Goal: Task Accomplishment & Management: Use online tool/utility

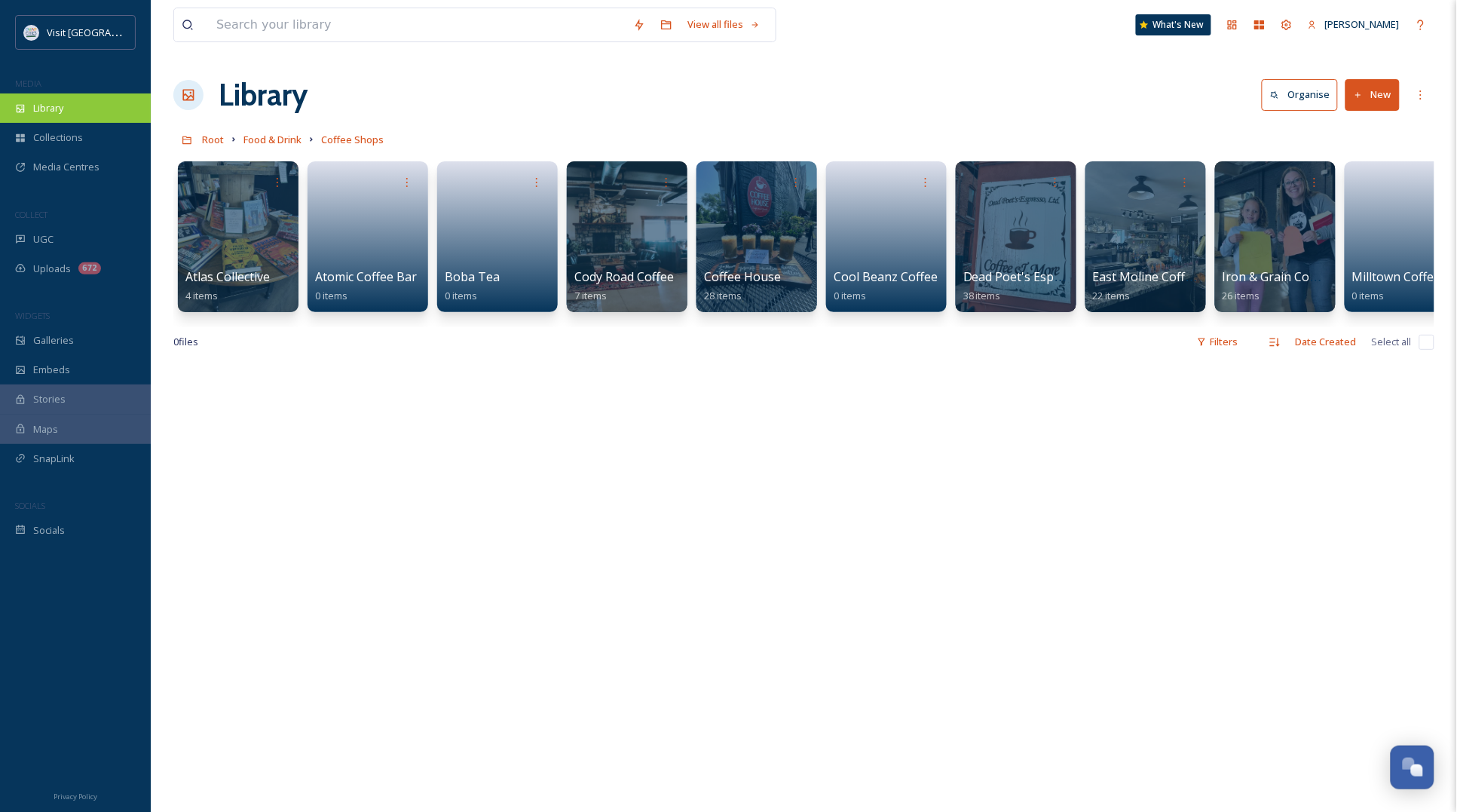
click at [48, 100] on div "Library" at bounding box center [75, 108] width 151 height 29
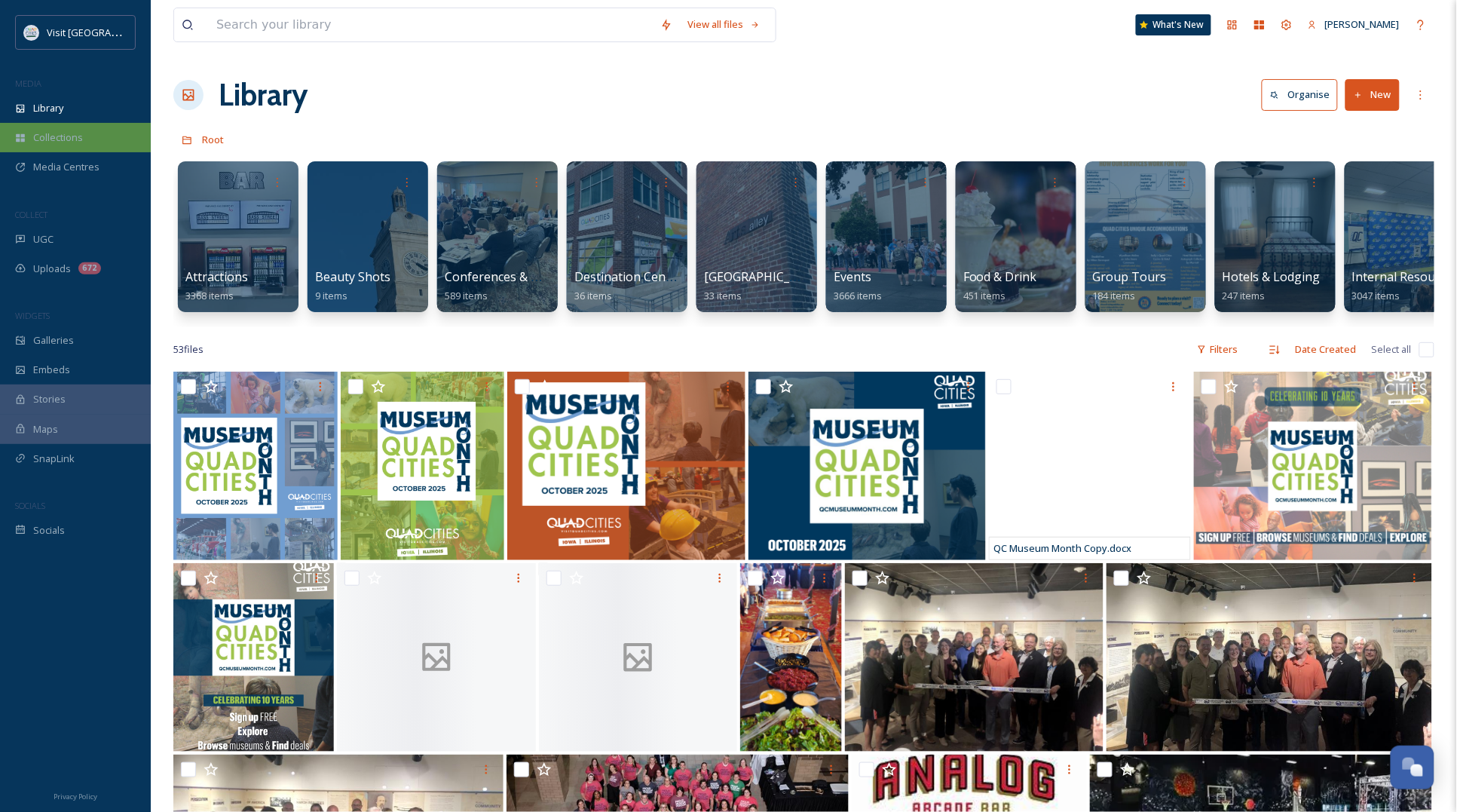
click at [51, 136] on span "Collections" at bounding box center [58, 137] width 50 height 15
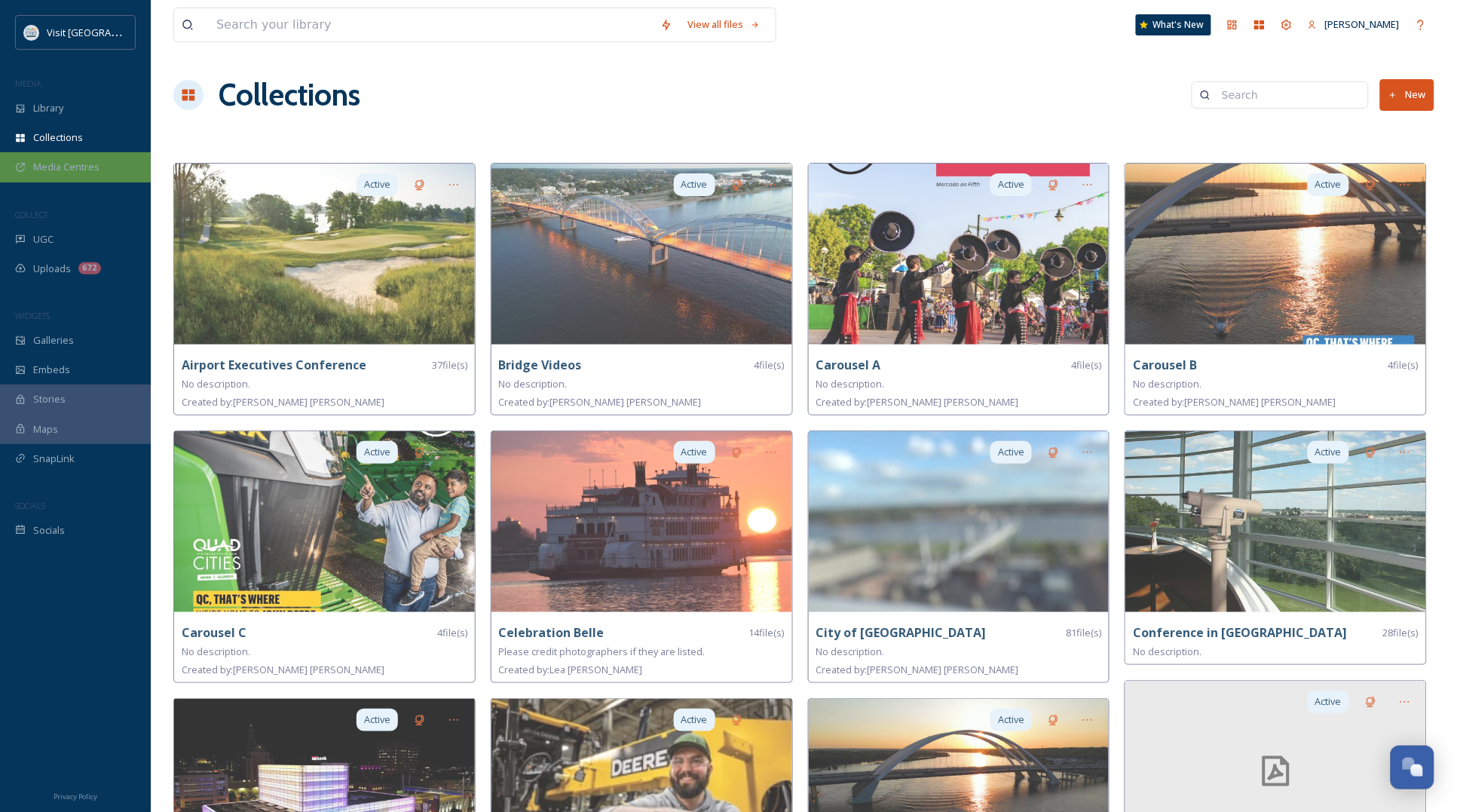
click at [127, 177] on div "Media Centres" at bounding box center [75, 167] width 151 height 29
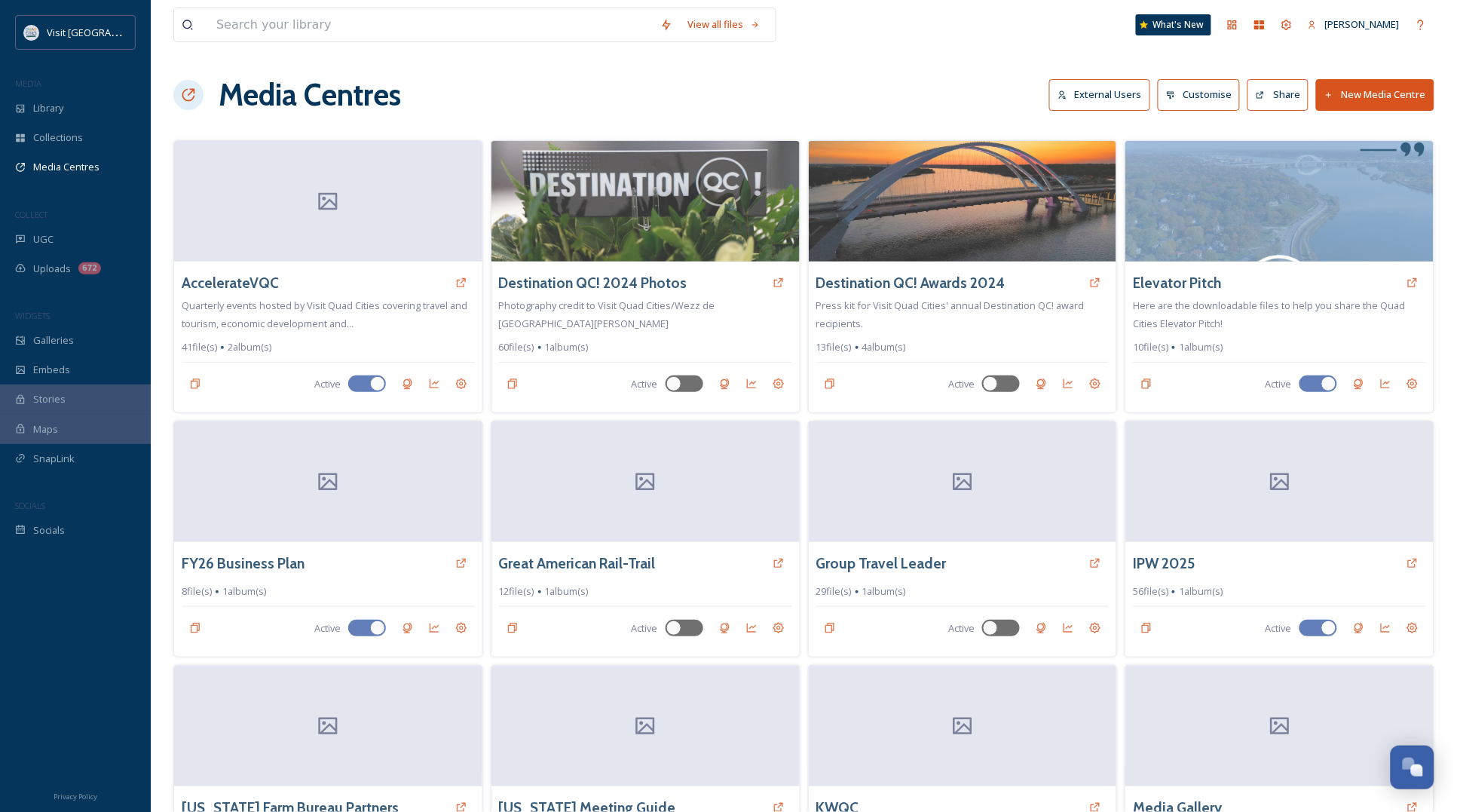
click at [1380, 96] on button "New Media Centre" at bounding box center [1375, 94] width 118 height 31
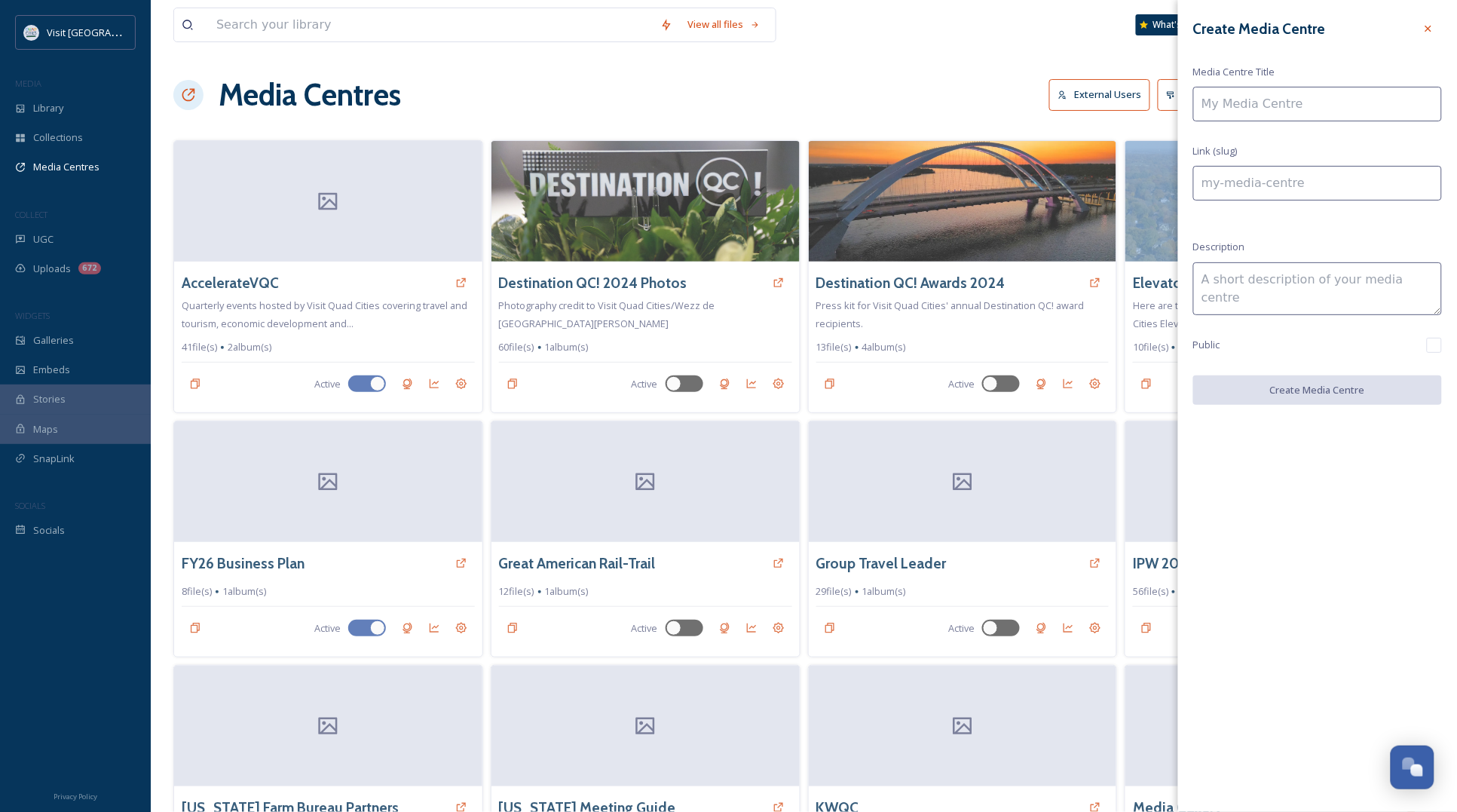
click at [1305, 110] on input at bounding box center [1317, 104] width 248 height 35
type input "Q"
type input "q"
type input "QC"
type input "qc"
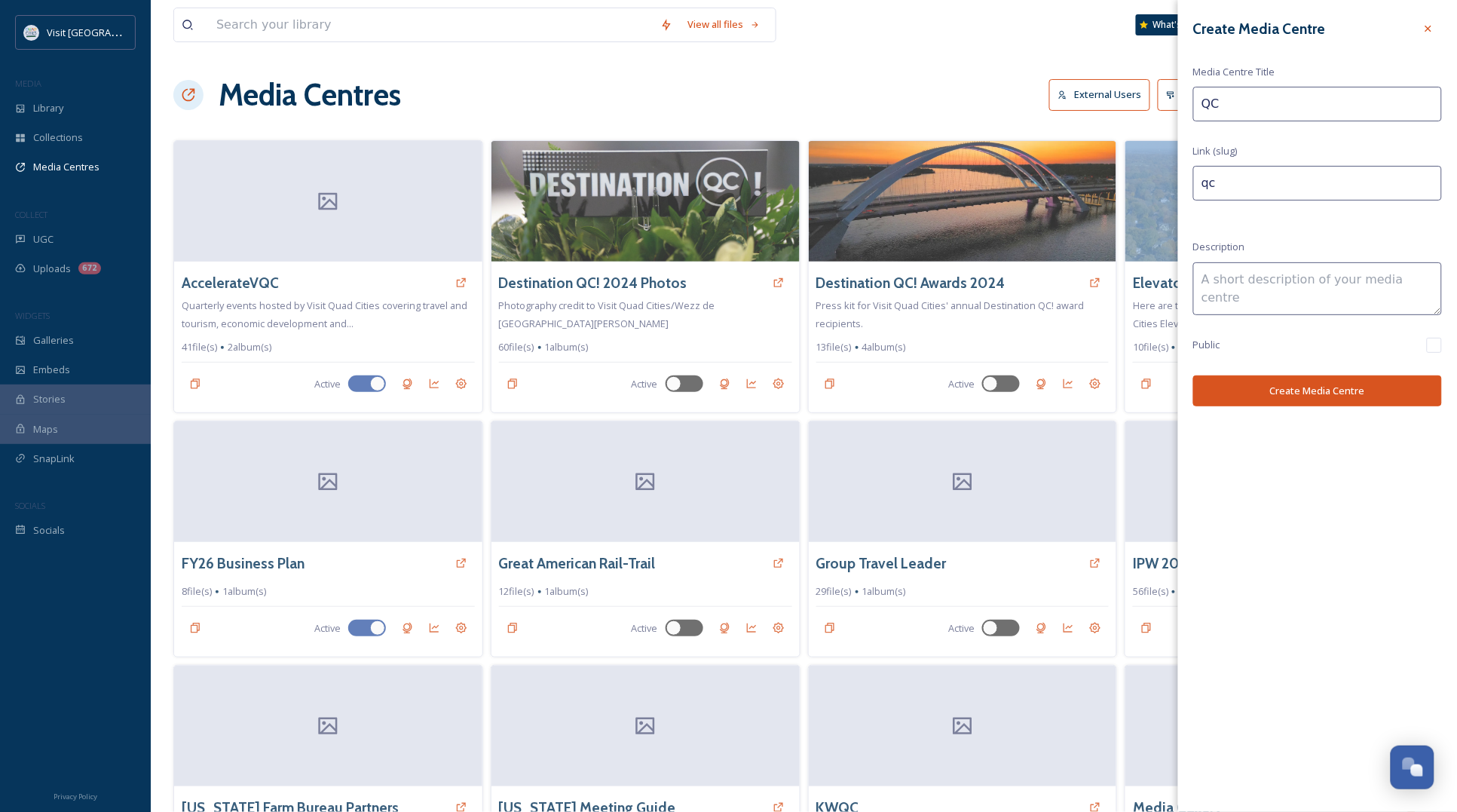
type input "QC"
type input "qc-"
type input "QC M"
type input "qc-m"
type input "QC Mu"
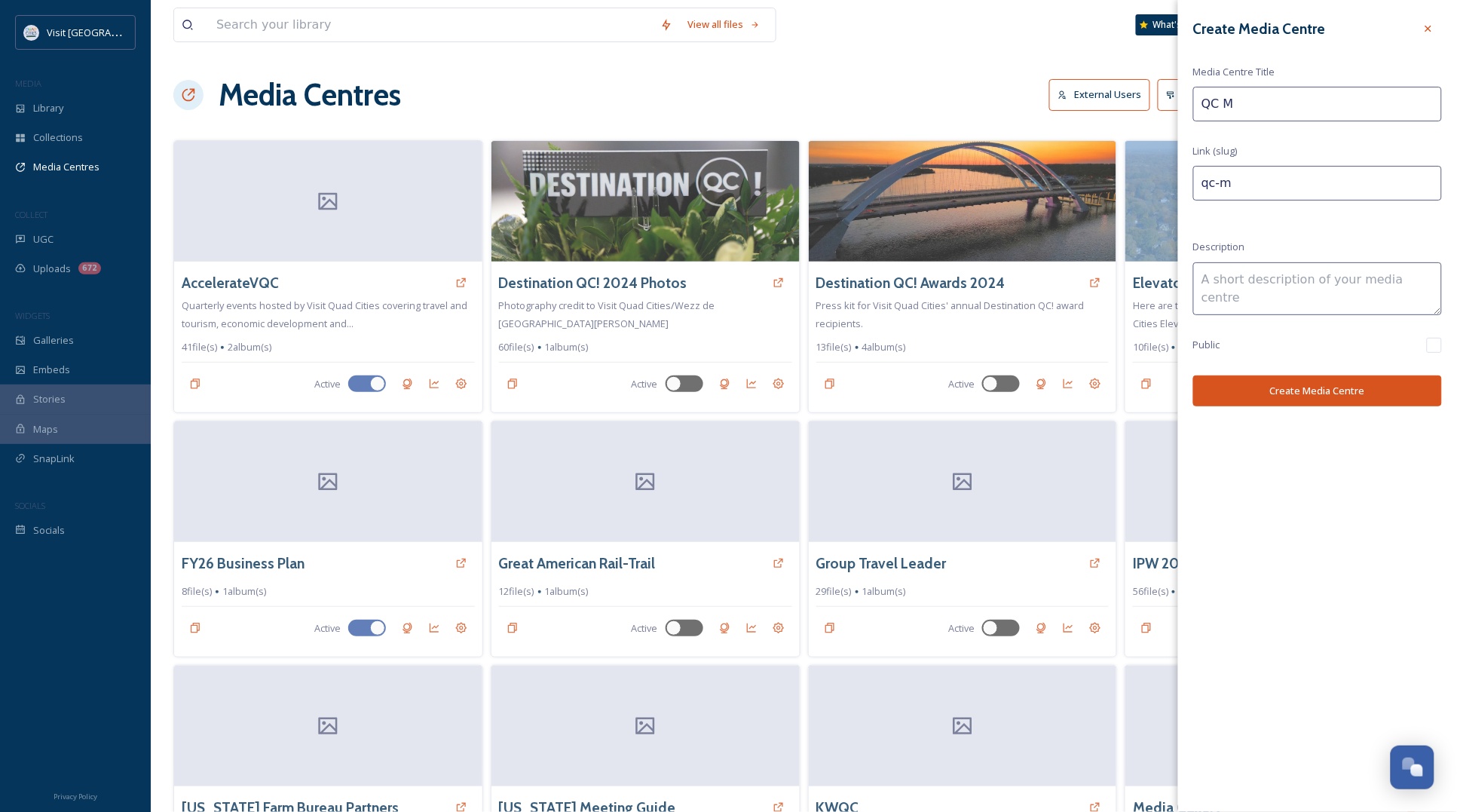
type input "qc-mu"
type input "QC Mus"
type input "qc-mus"
type input "QC Muse"
type input "qc-muse"
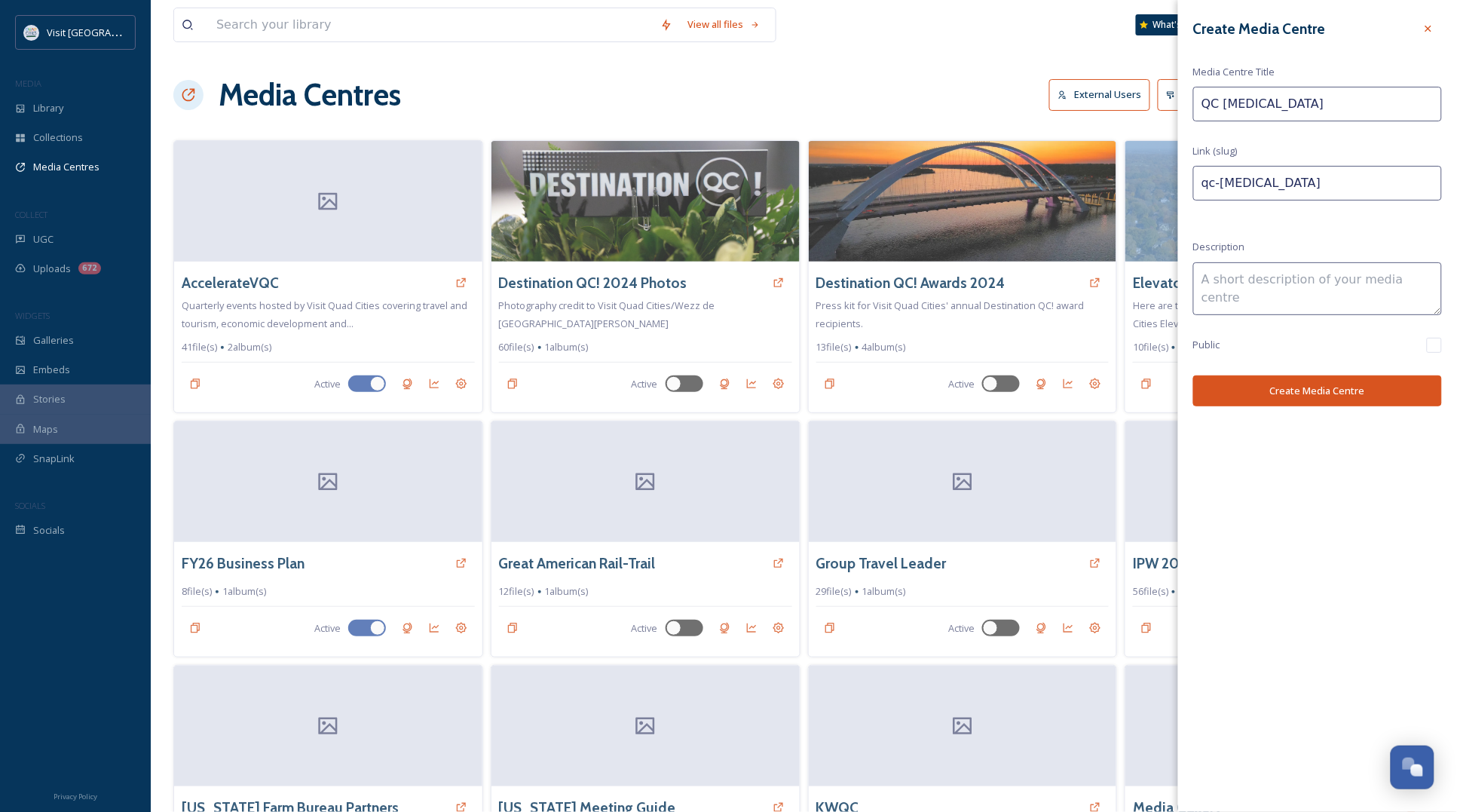
type input "QC Museu"
type input "qc-museu"
type input "QC Museum"
type input "qc-museum"
type input "QC Museum"
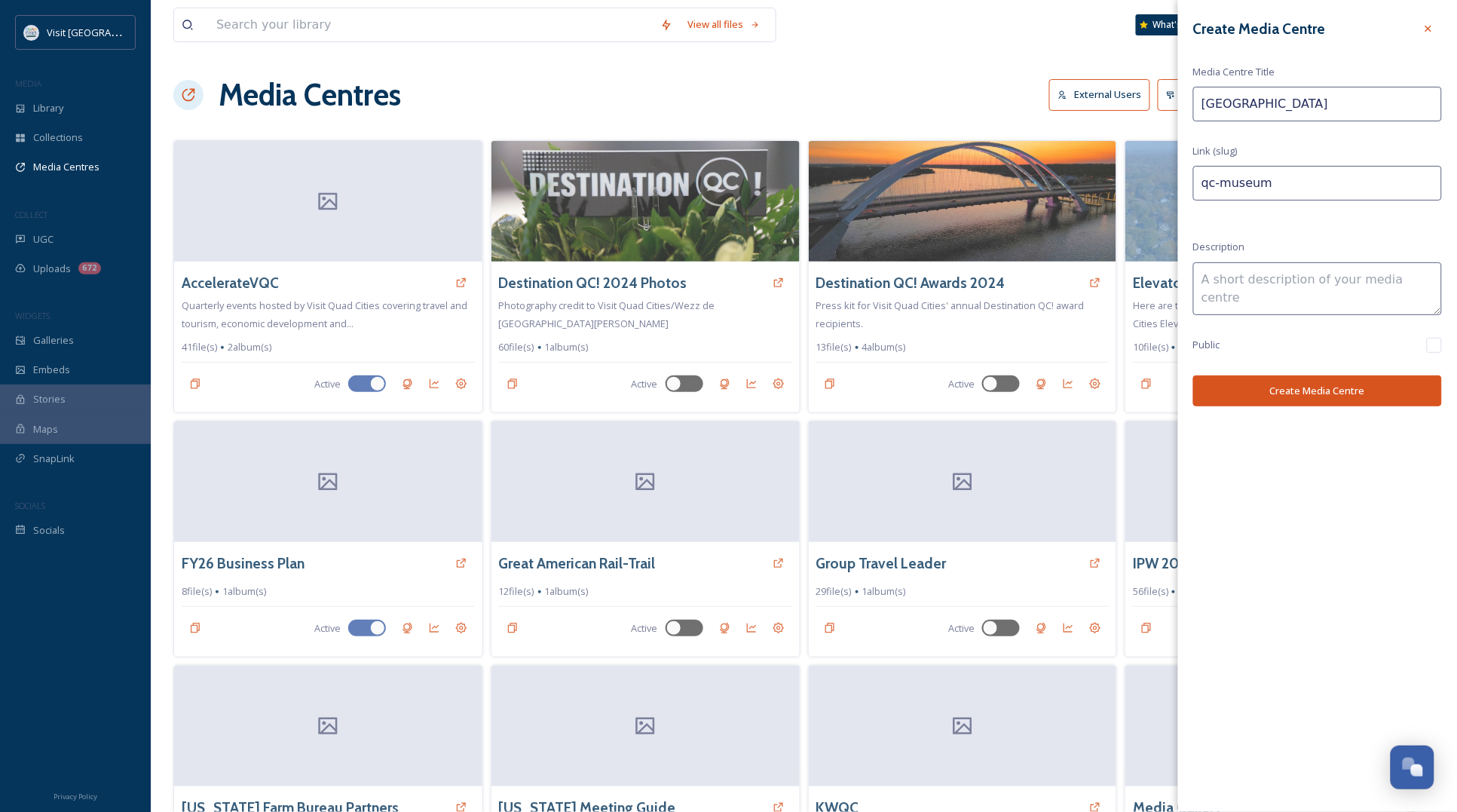
type input "qc-museum-"
type input "QC Museum M"
type input "qc-museum-m"
type input "QC Museum Mo"
type input "qc-museum-mo"
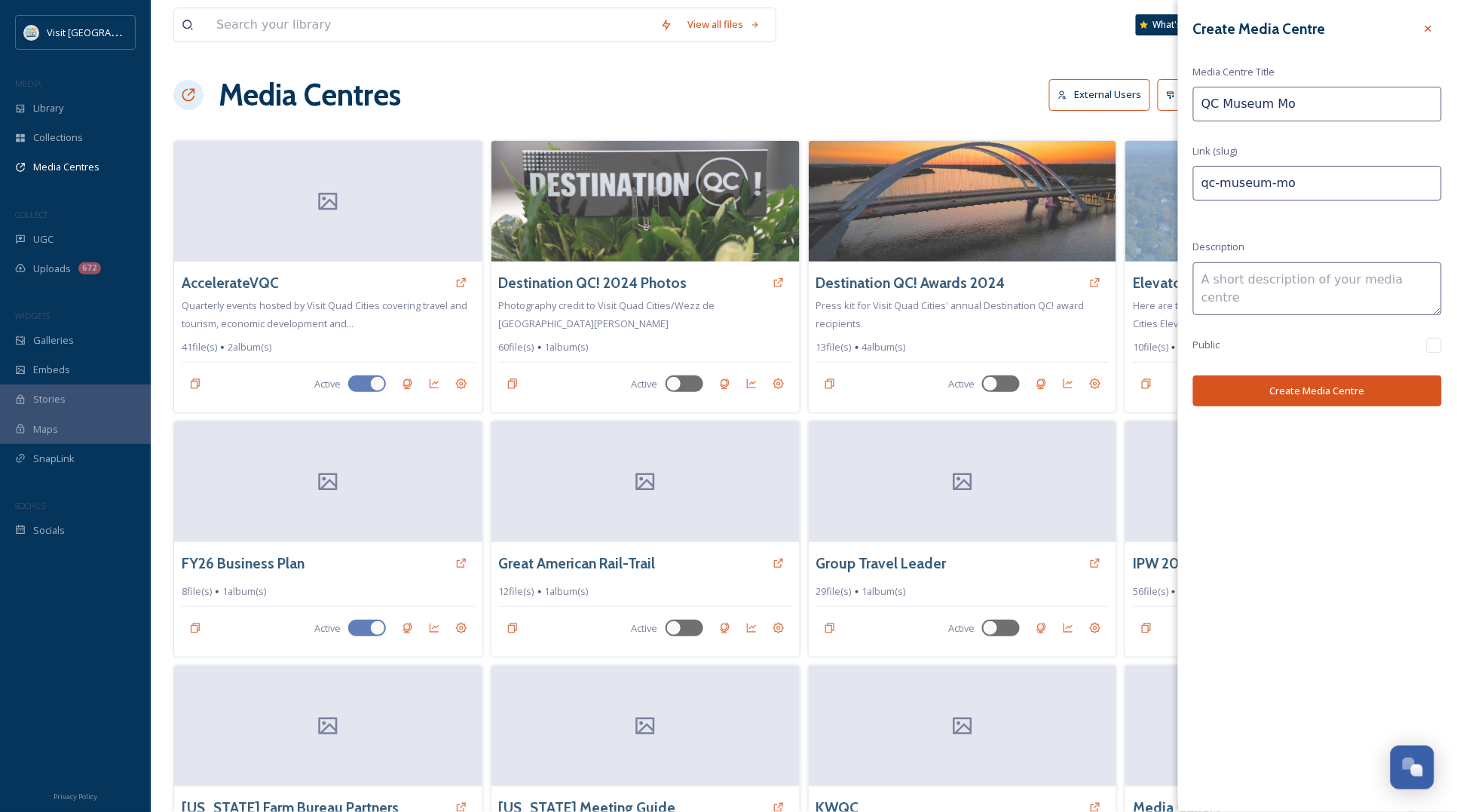
type input "QC Museum Mon"
type input "qc-museum-mon"
type input "QC Museum Mont"
type input "qc-museum-mont"
type input "QC Museum Month"
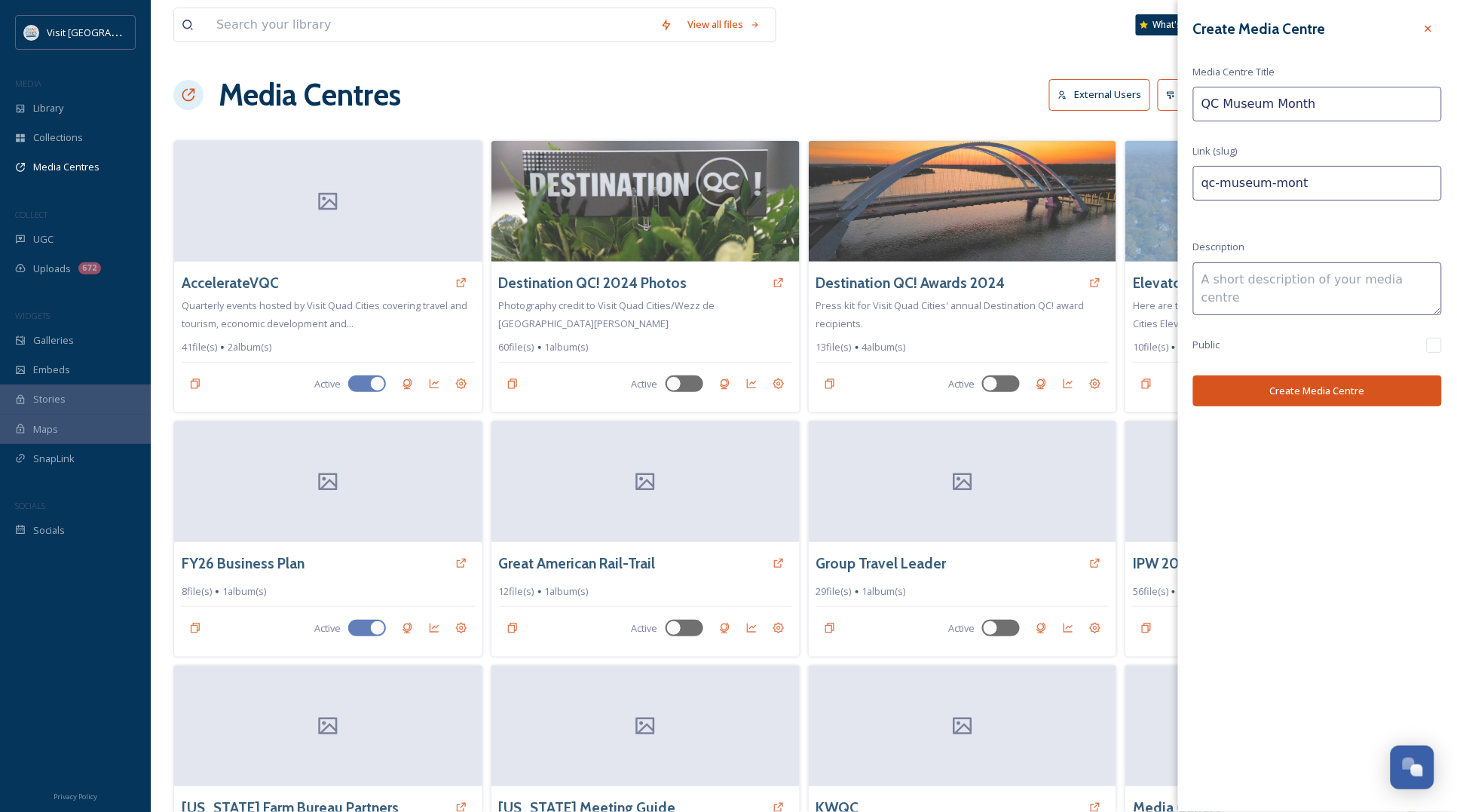
type input "qc-museum-month"
type input "QC Museum Month"
click at [1331, 400] on button "Create Media Centre" at bounding box center [1317, 391] width 248 height 31
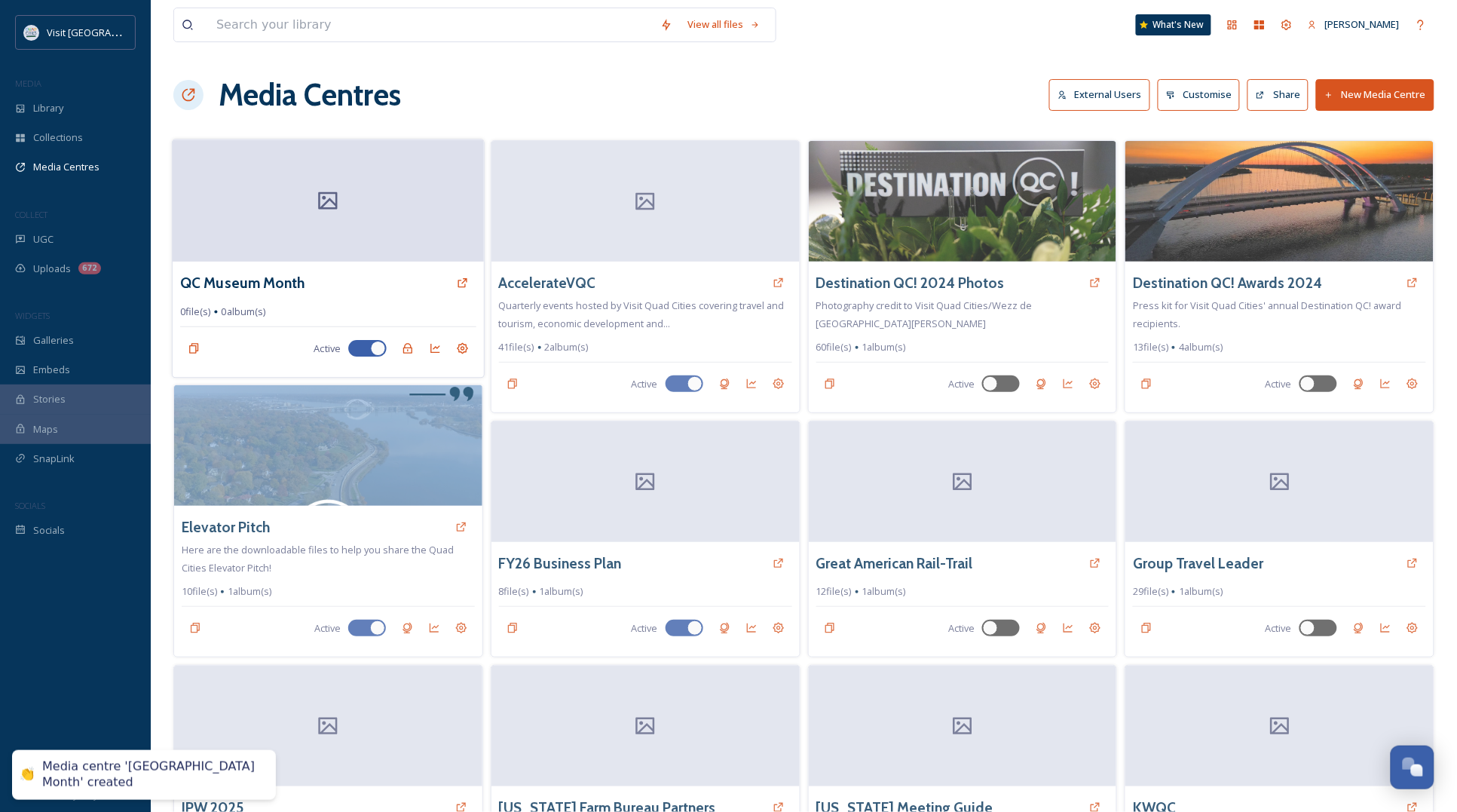
click at [277, 235] on div at bounding box center [328, 200] width 311 height 122
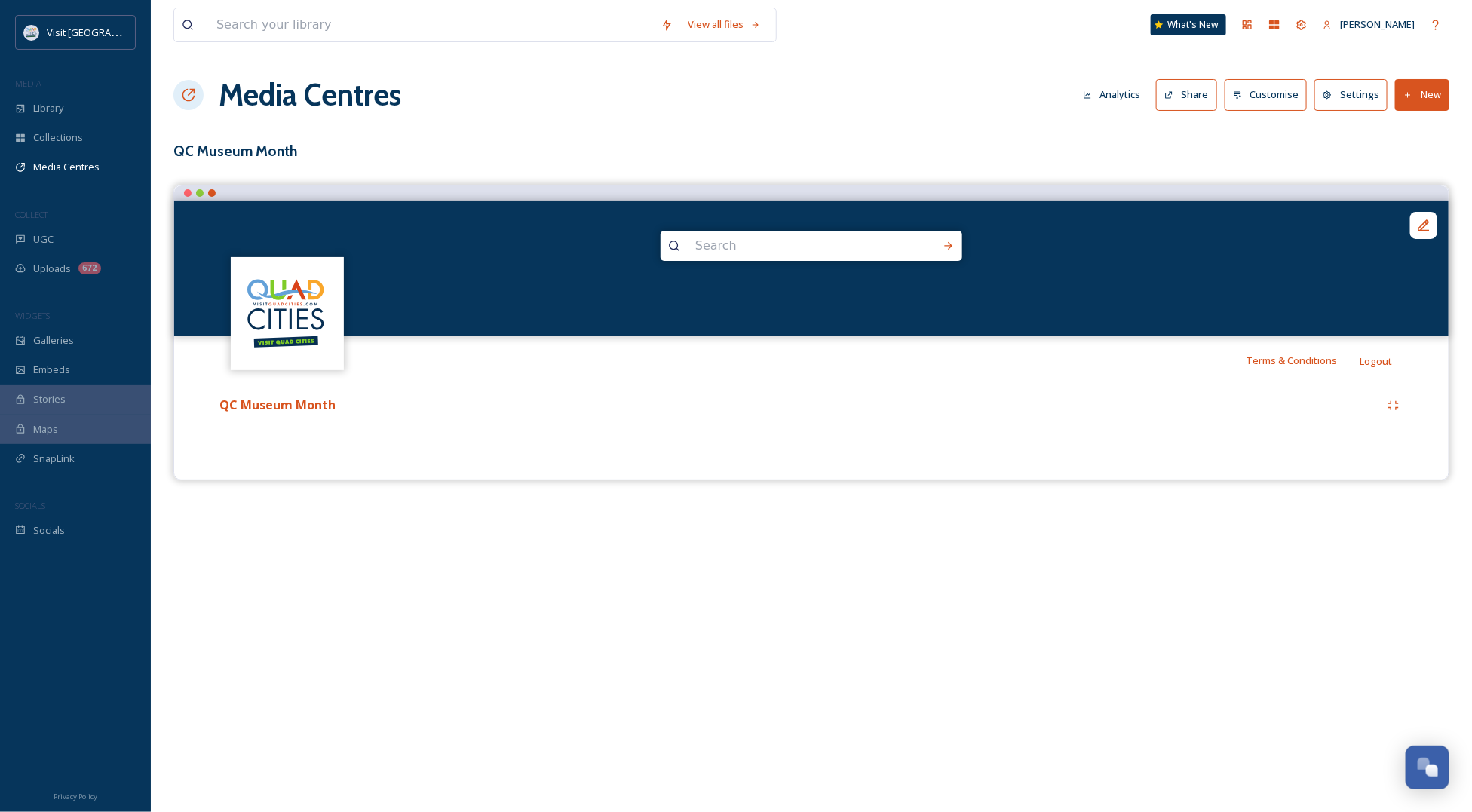
click at [1437, 89] on button "New" at bounding box center [1421, 94] width 54 height 31
click at [1414, 133] on span "Add Files" at bounding box center [1412, 130] width 41 height 15
click at [1406, 155] on span "Add Album" at bounding box center [1417, 159] width 49 height 15
click at [978, 104] on div "Media Centres Analytics Share Customise Settings New" at bounding box center [811, 94] width 1276 height 45
click at [1418, 104] on button "New" at bounding box center [1421, 94] width 54 height 31
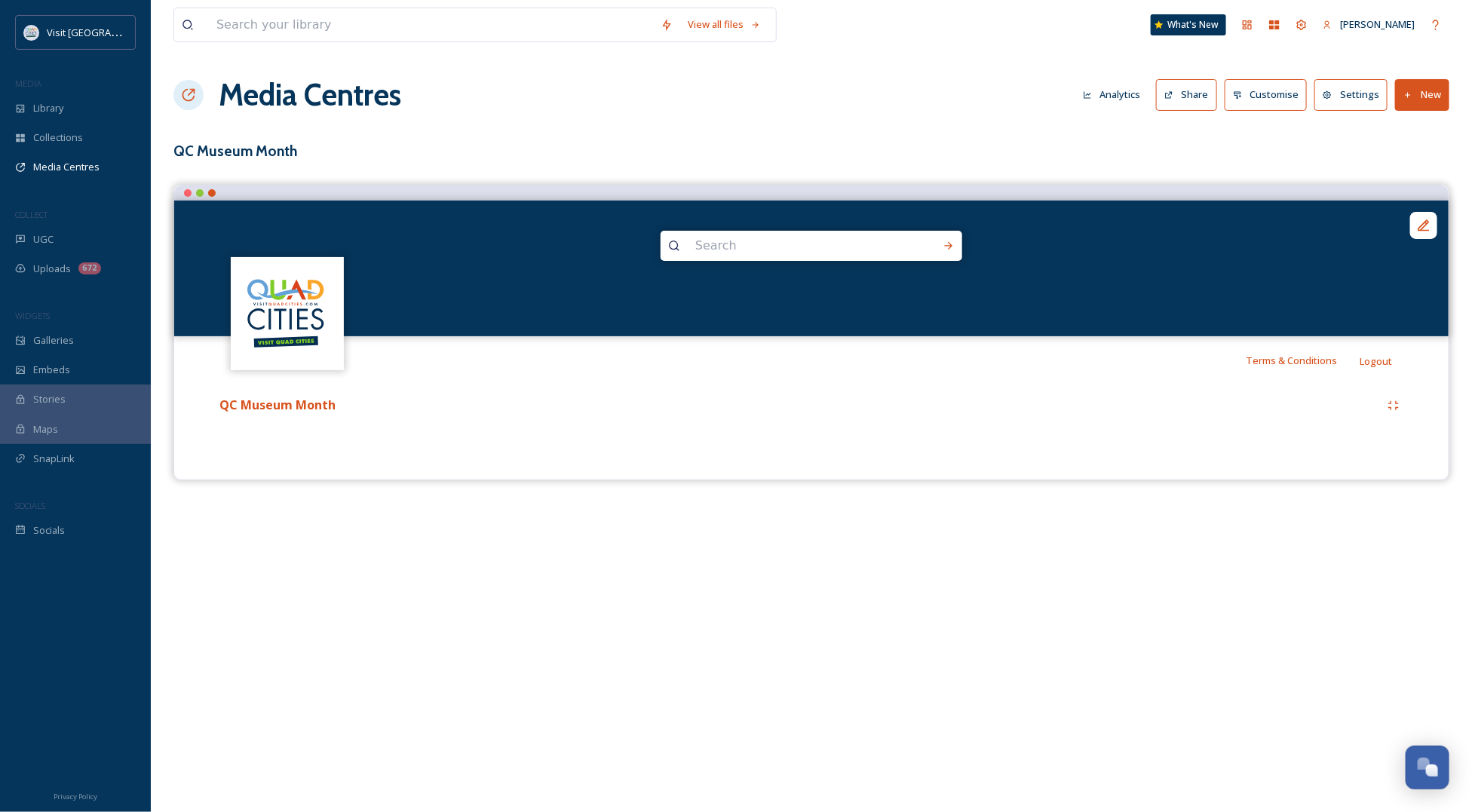
click at [1230, 147] on h3 "QC Museum Month" at bounding box center [811, 151] width 1276 height 22
click at [1221, 415] on div "QC Museum Month" at bounding box center [798, 405] width 1164 height 19
click at [681, 500] on div "View all files What's New Lea Nelson Media Centres Analytics Share Customise Se…" at bounding box center [812, 406] width 1321 height 812
click at [1072, 405] on div "QC Museum Month" at bounding box center [798, 405] width 1164 height 19
click at [1428, 79] on button "New" at bounding box center [1421, 94] width 54 height 31
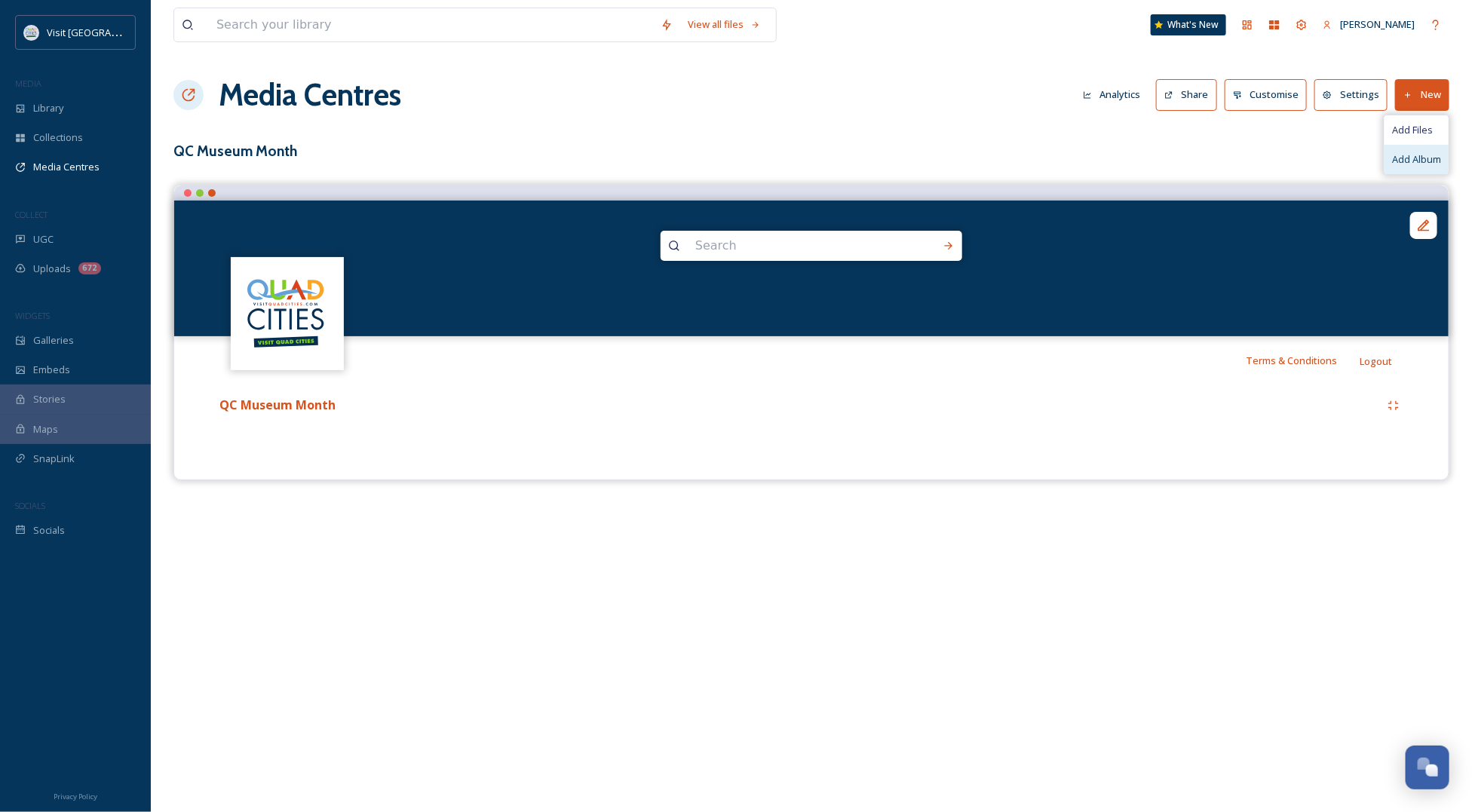
click at [1418, 171] on div "Add Album" at bounding box center [1417, 159] width 64 height 29
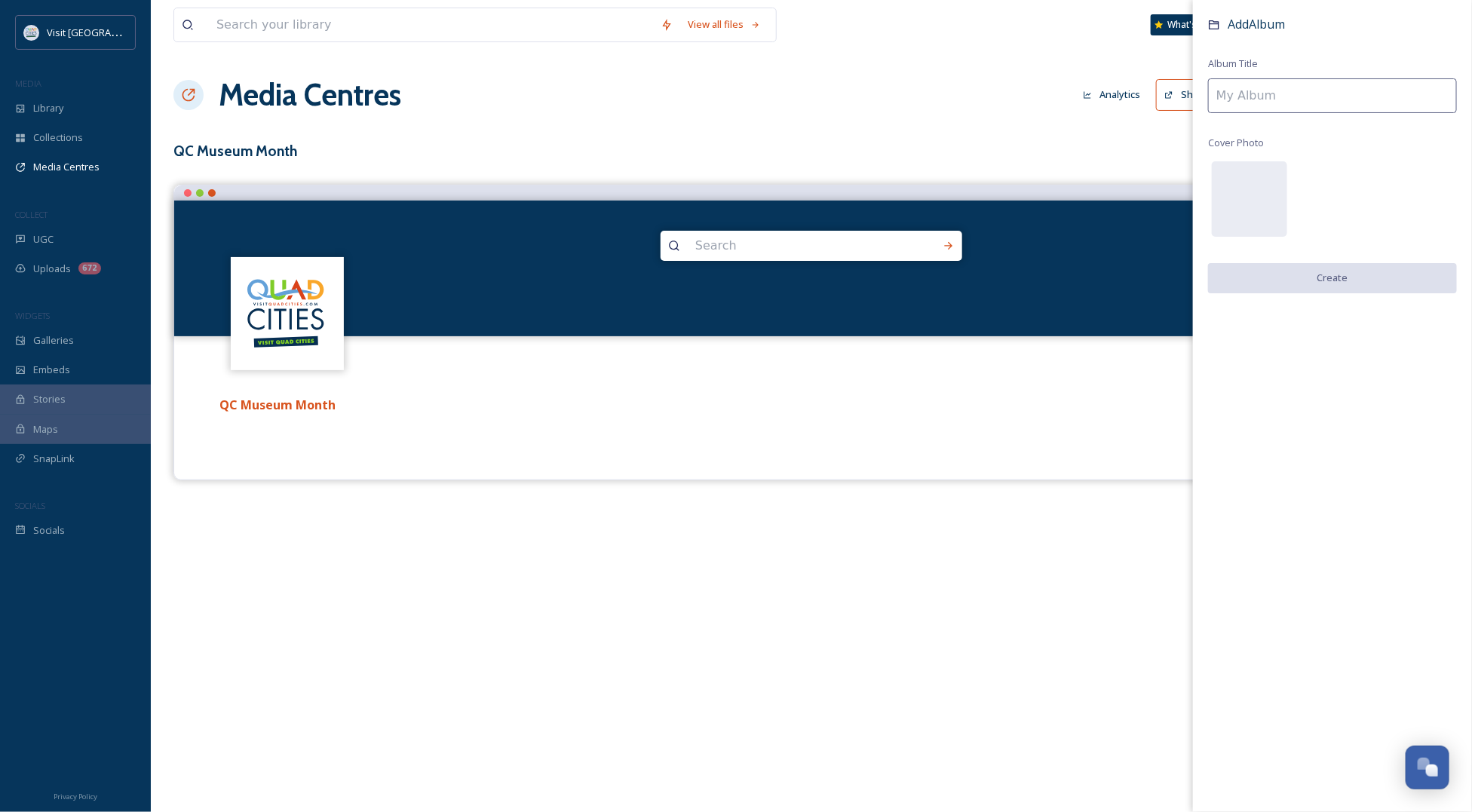
click at [1306, 94] on input at bounding box center [1332, 95] width 249 height 35
type input "C"
click at [458, 66] on div "View all files What's New Lea Nelson Media Centres Analytics Share Customise Se…" at bounding box center [812, 406] width 1321 height 812
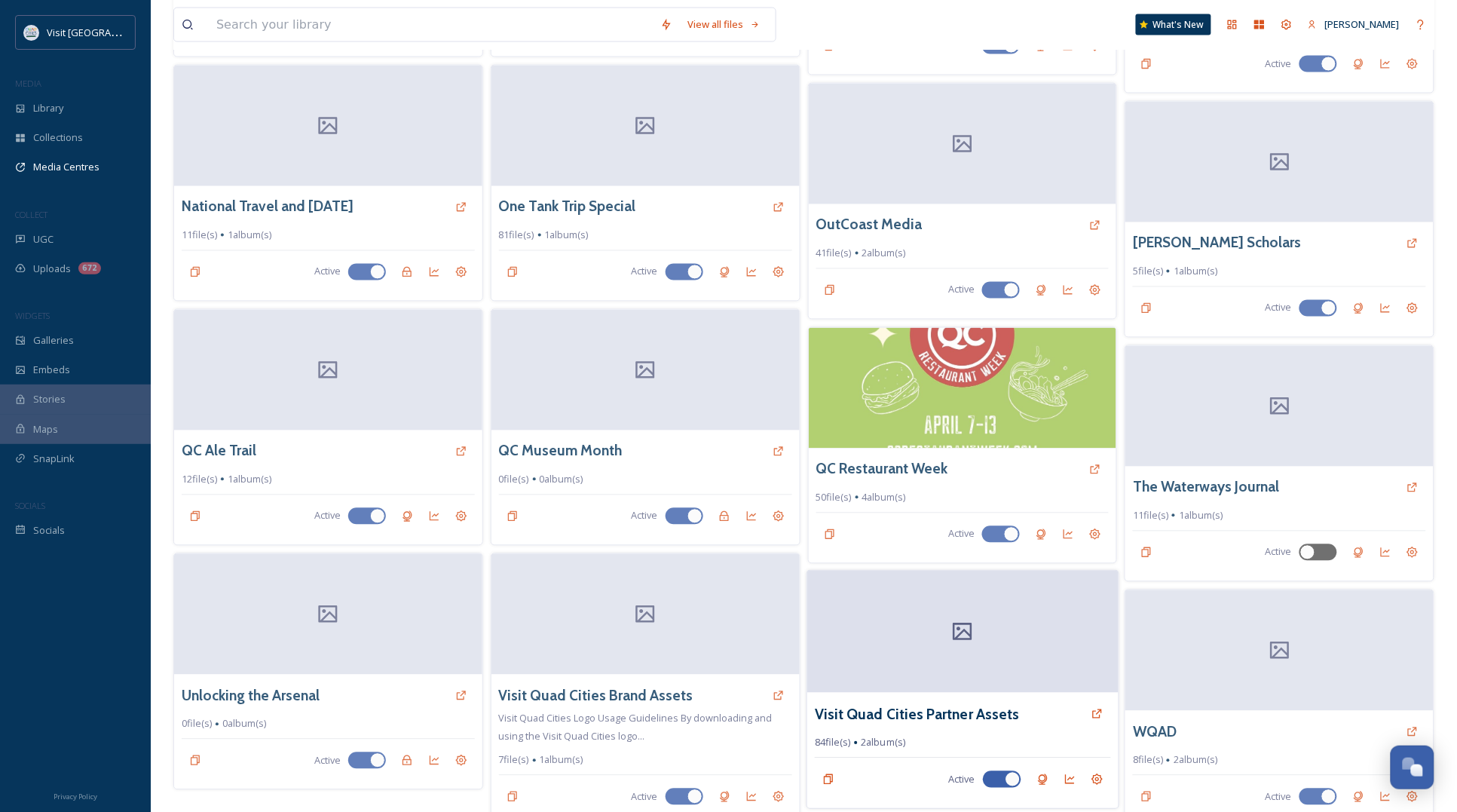
scroll to position [848, 0]
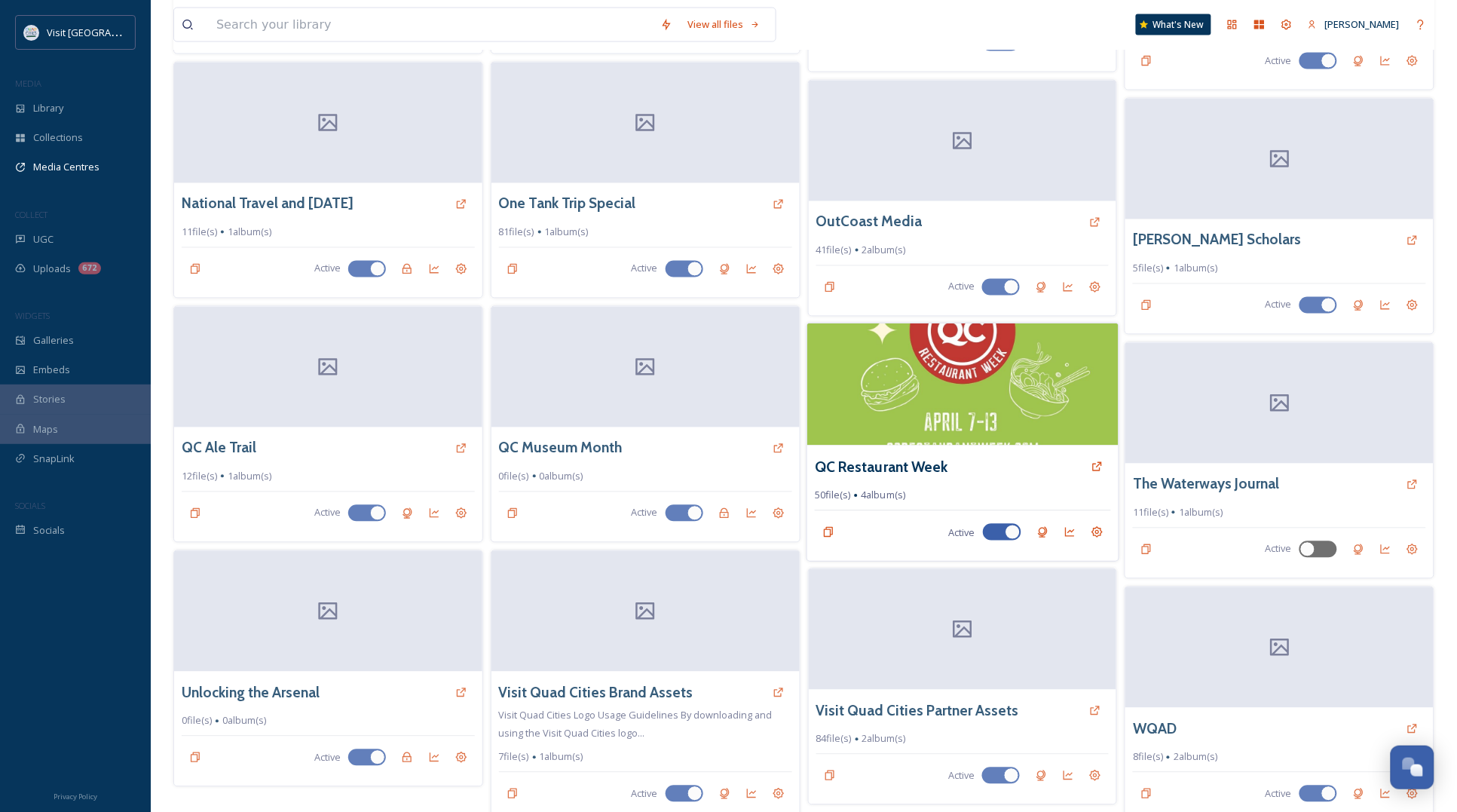
click at [886, 409] on img at bounding box center [962, 384] width 311 height 122
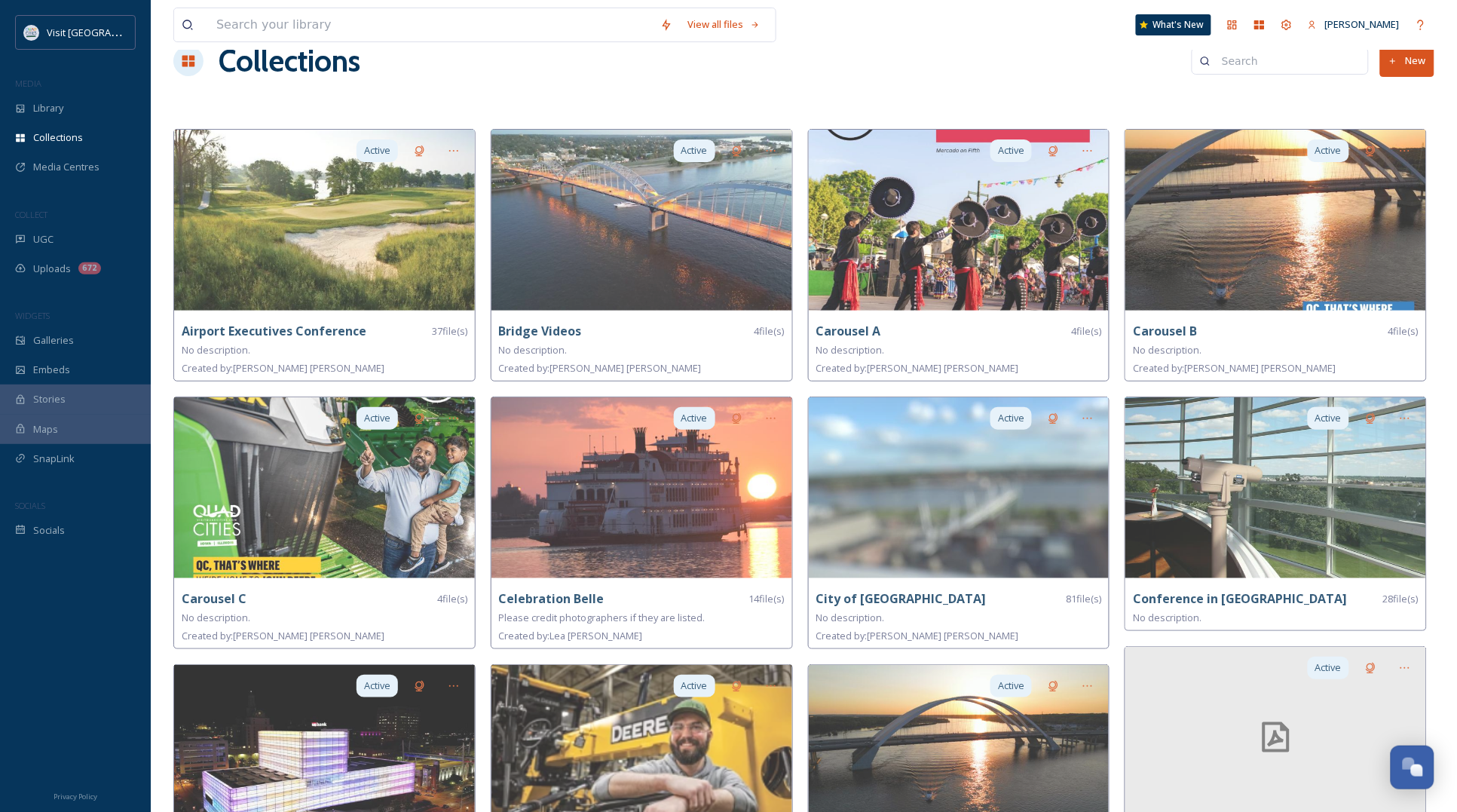
scroll to position [12, 0]
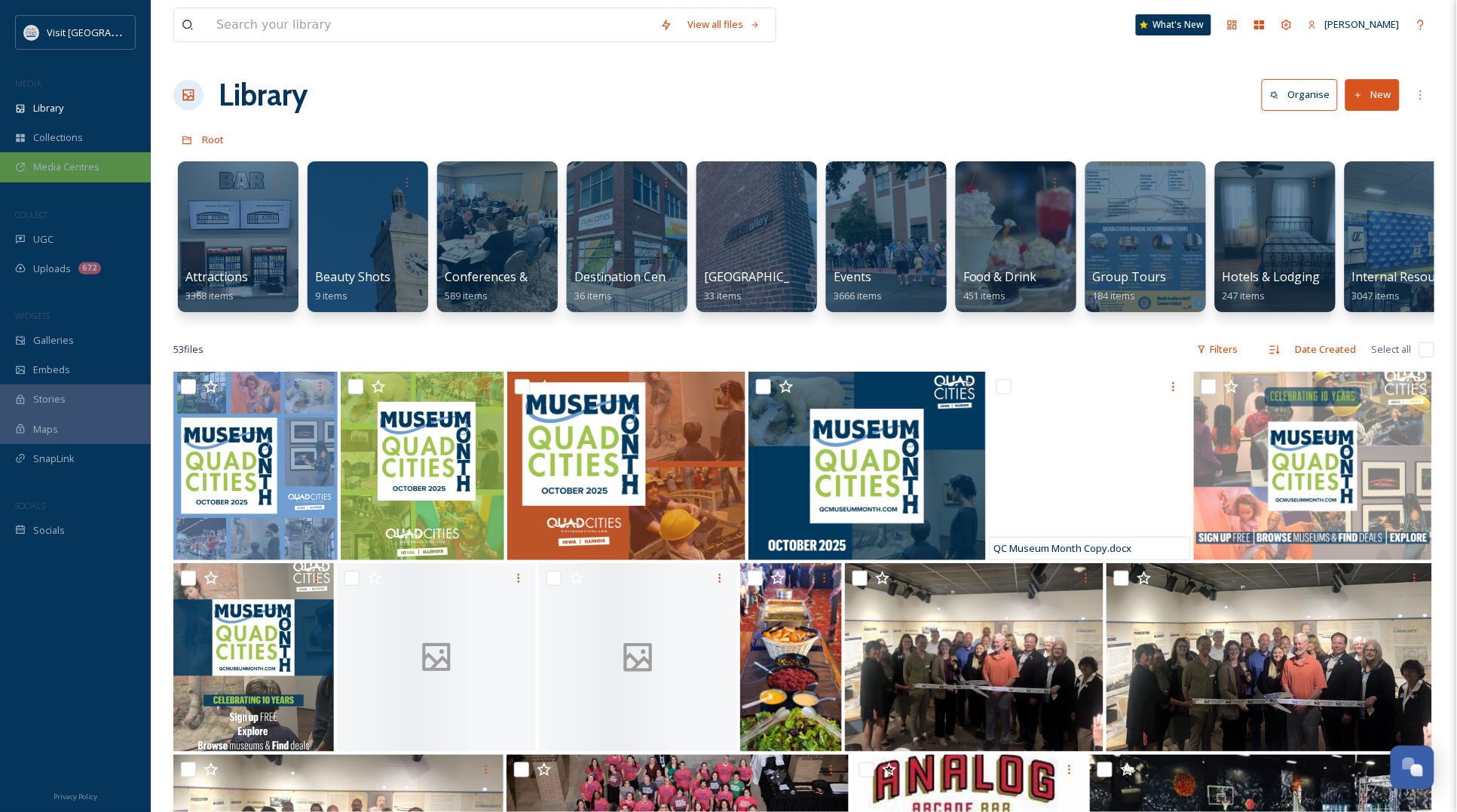
click at [85, 174] on span "Media Centres" at bounding box center [66, 166] width 66 height 15
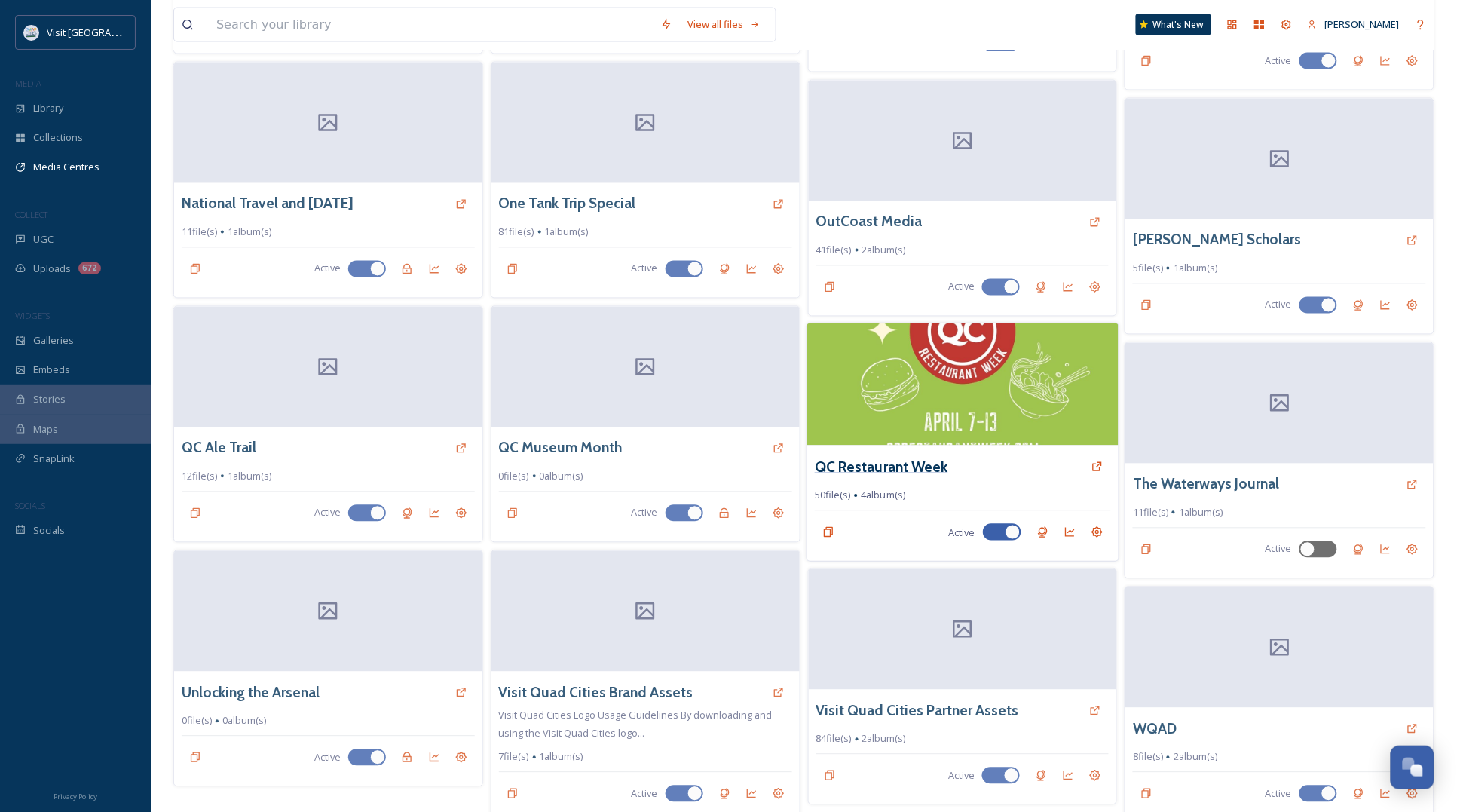
scroll to position [863, 0]
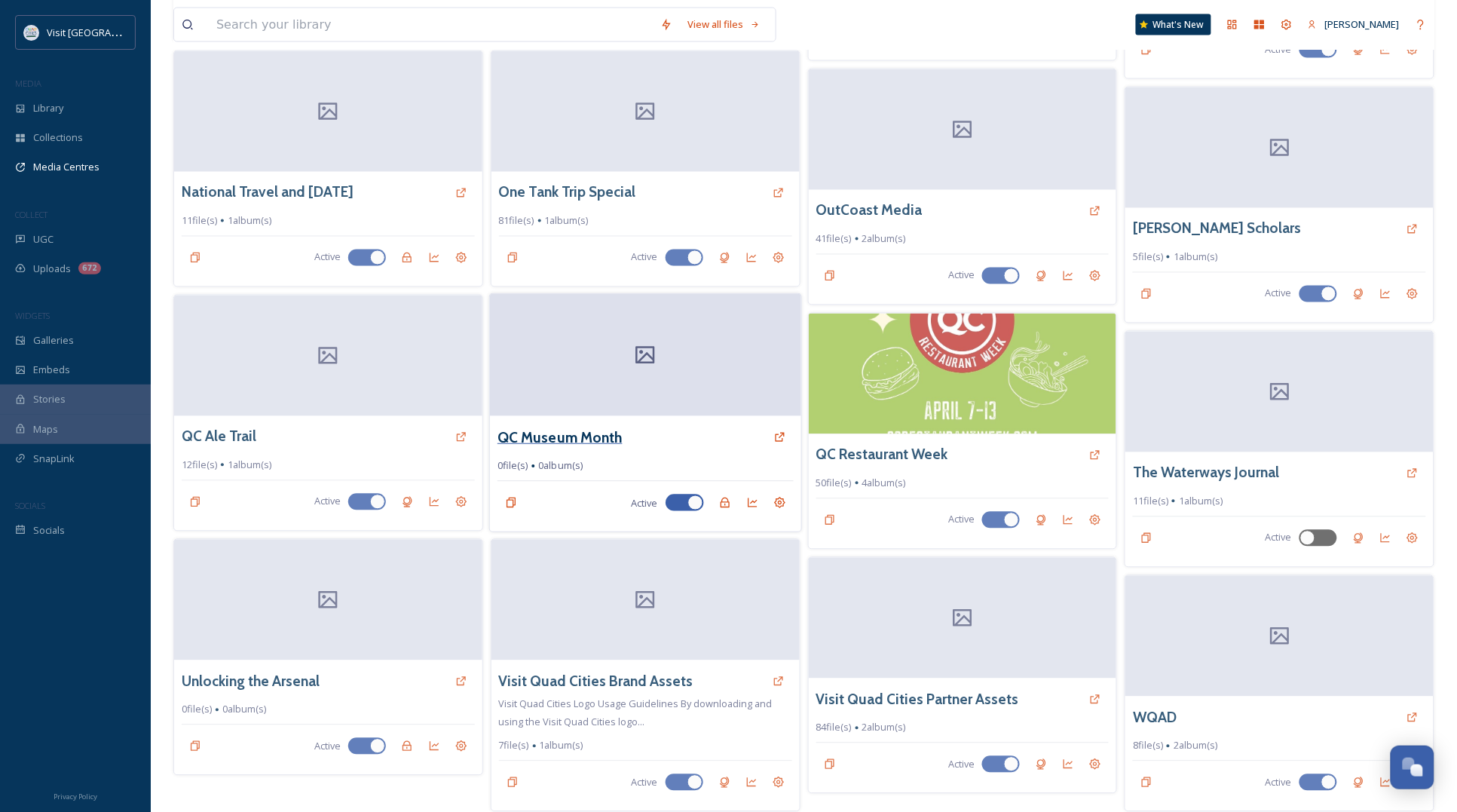
click at [552, 426] on h3 "QC Museum Month" at bounding box center [560, 437] width 125 height 22
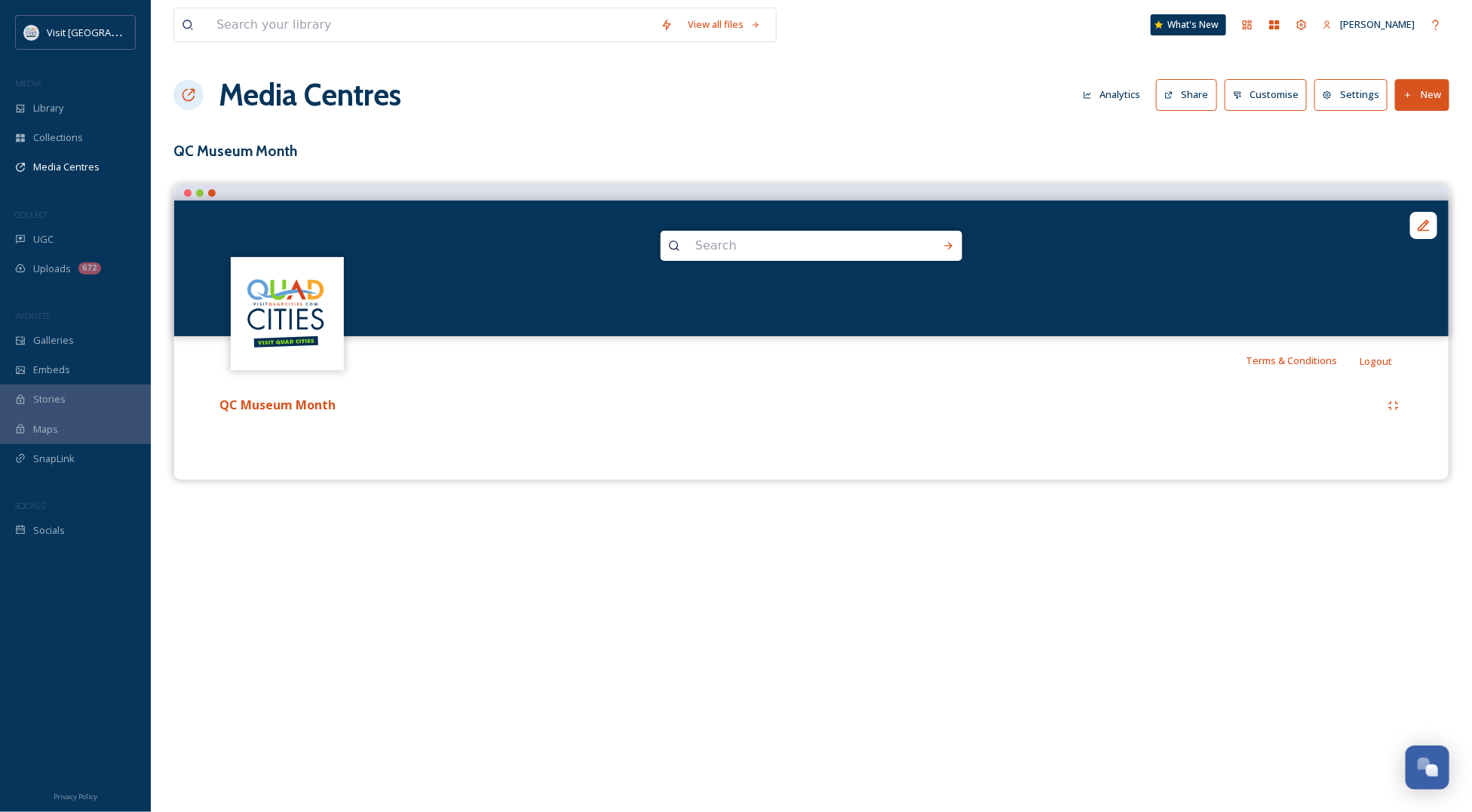
click at [1420, 95] on button "New" at bounding box center [1421, 94] width 54 height 31
click at [1397, 159] on span "Add Album" at bounding box center [1417, 159] width 49 height 15
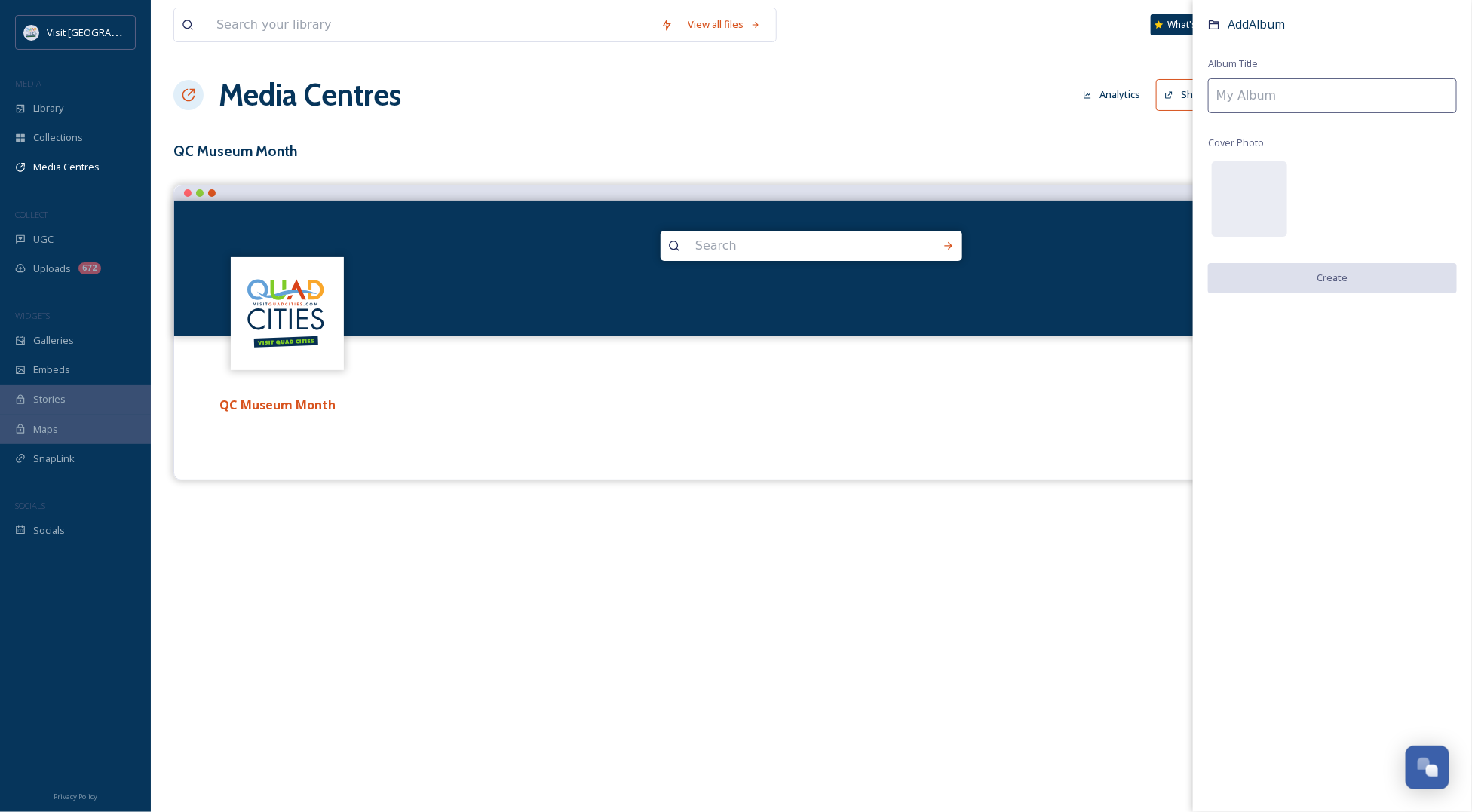
click at [1287, 97] on input at bounding box center [1332, 95] width 249 height 35
type input "v"
type input "Video"
click at [1341, 290] on button "Create" at bounding box center [1332, 278] width 249 height 31
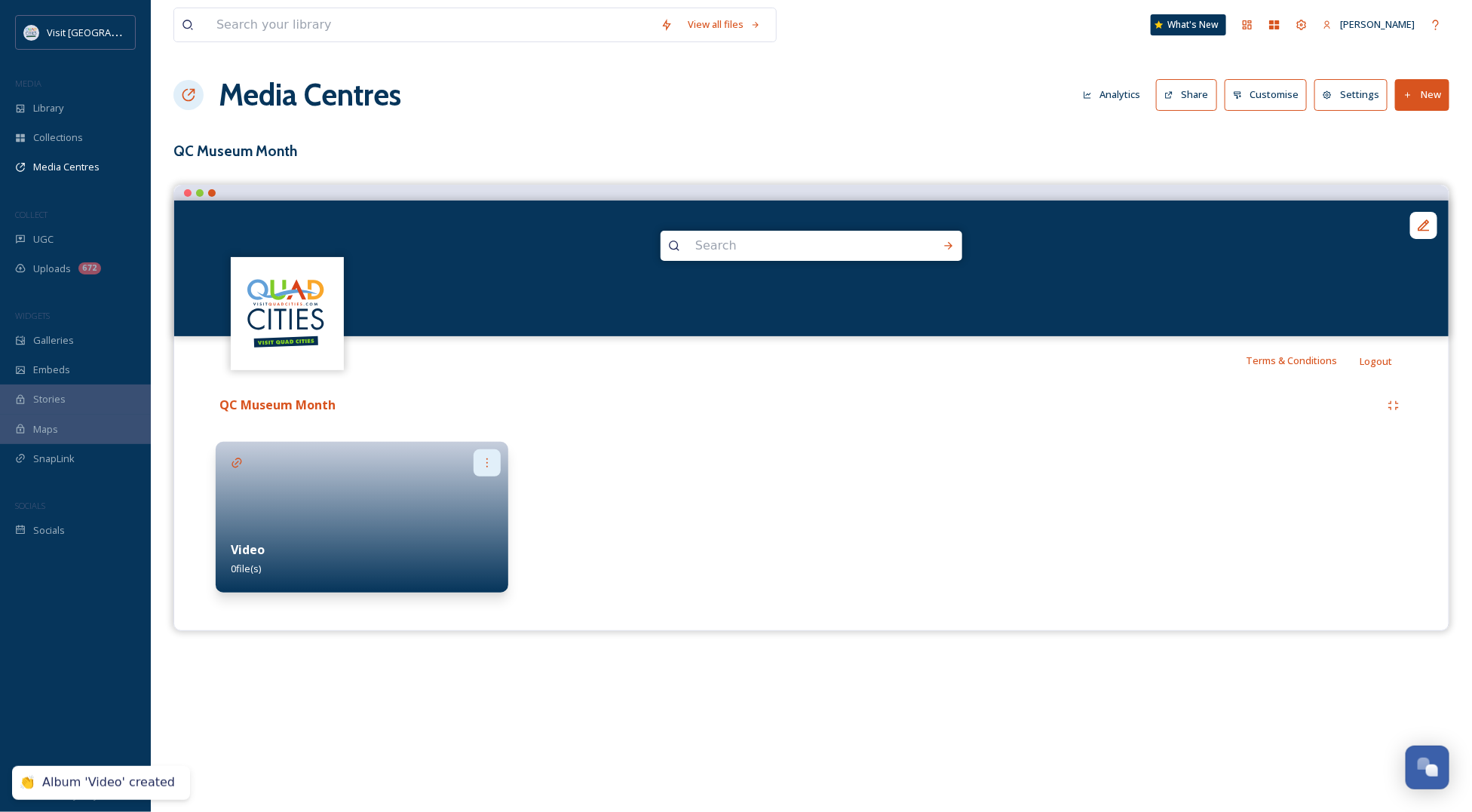
click at [491, 465] on icon at bounding box center [487, 463] width 12 height 12
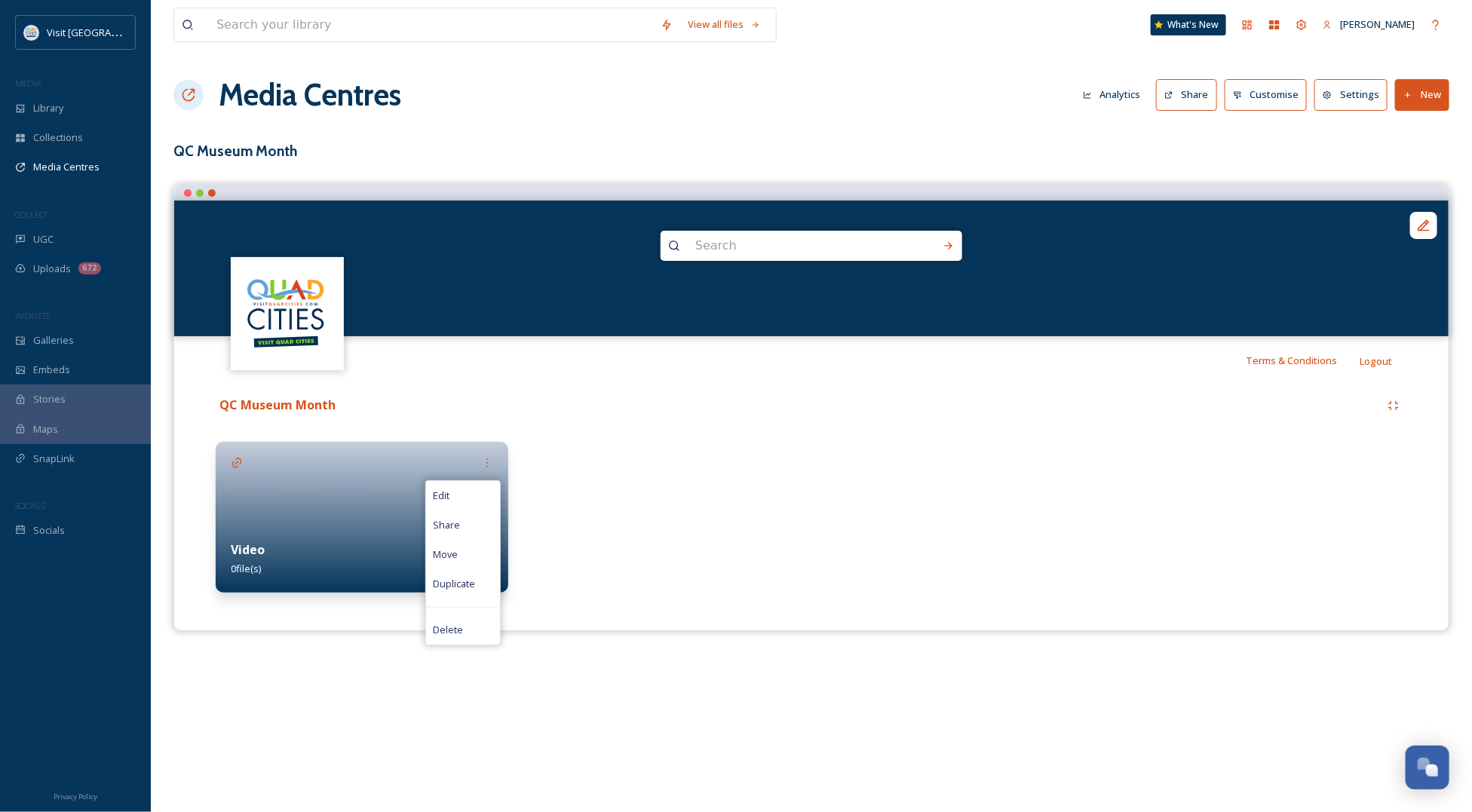
click at [375, 496] on div at bounding box center [361, 517] width 292 height 151
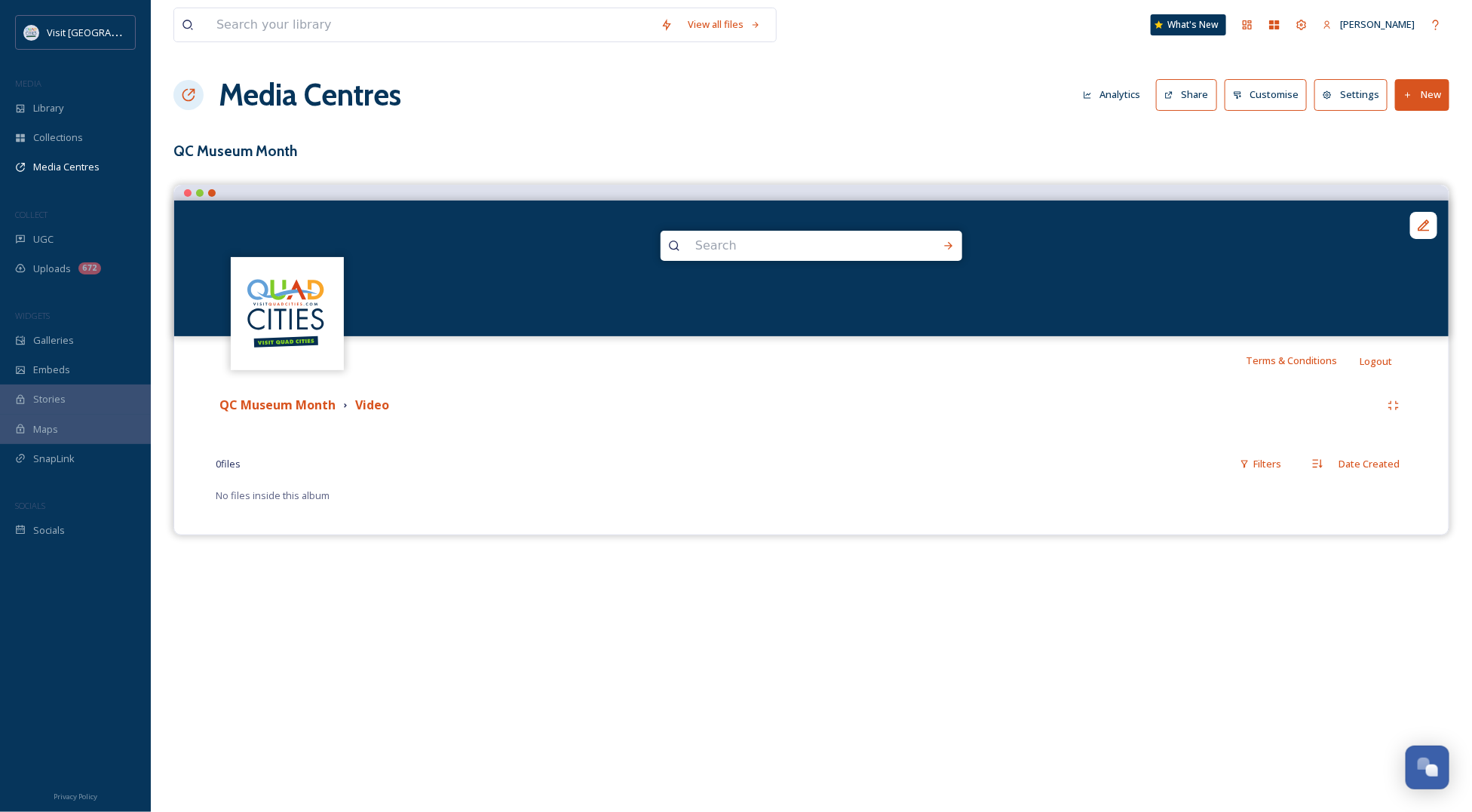
click at [1414, 100] on button "New" at bounding box center [1421, 94] width 54 height 31
click at [1404, 133] on span "Add Files" at bounding box center [1412, 130] width 41 height 15
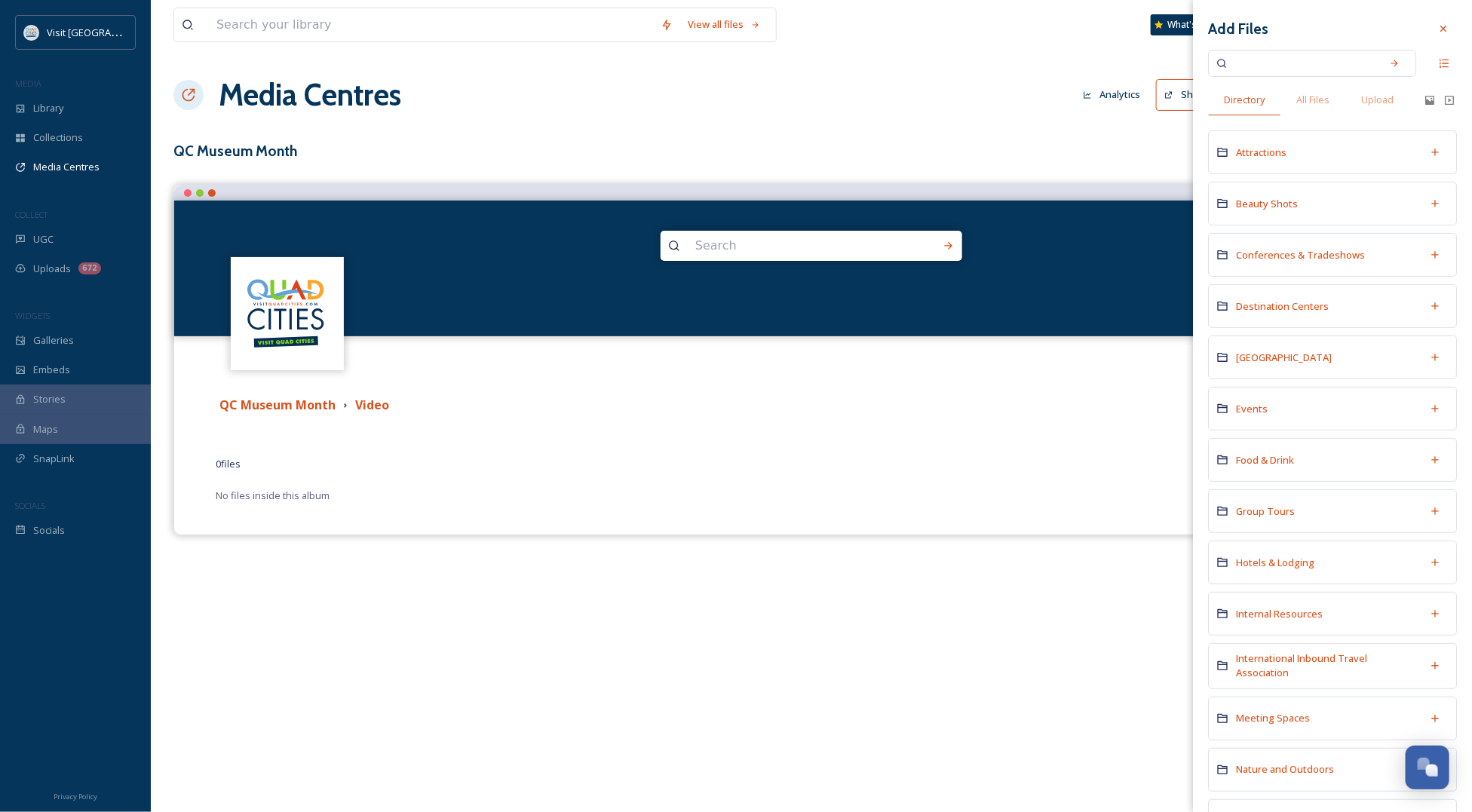
click at [1254, 59] on input at bounding box center [1302, 63] width 143 height 33
type input "museum"
click at [1316, 90] on div "All Files" at bounding box center [1312, 100] width 65 height 31
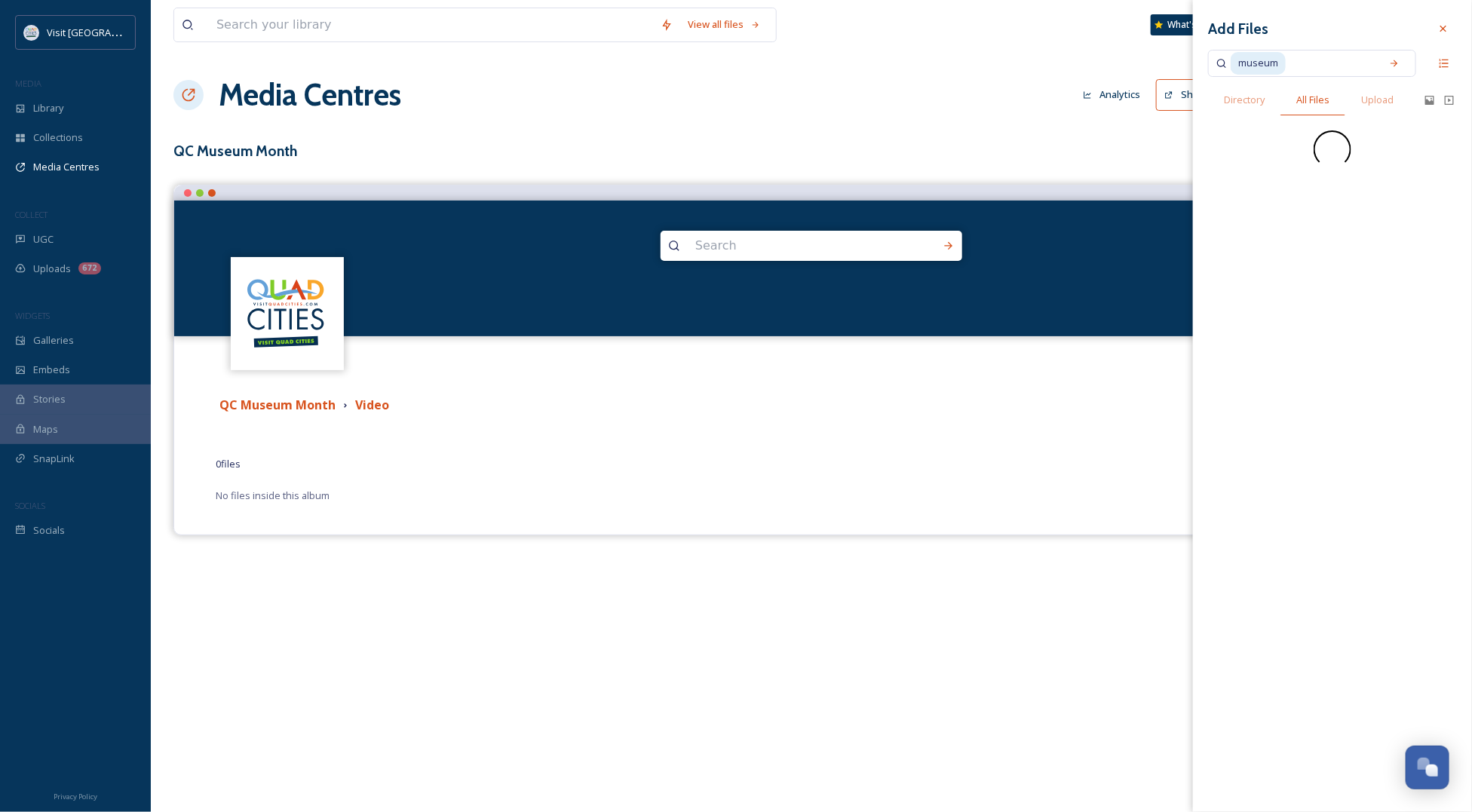
click at [1293, 59] on input at bounding box center [1330, 63] width 86 height 33
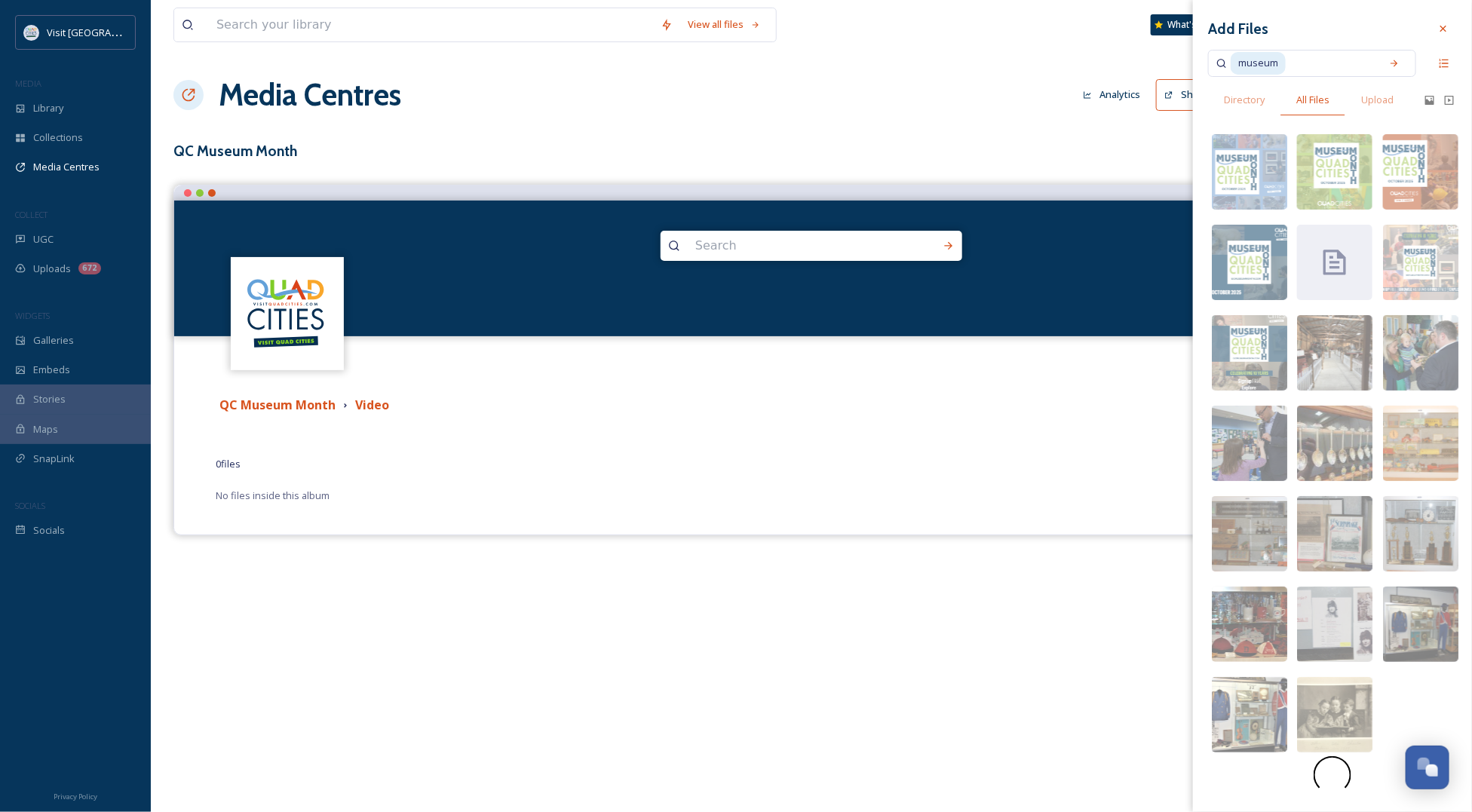
click at [1287, 61] on input at bounding box center [1330, 63] width 86 height 33
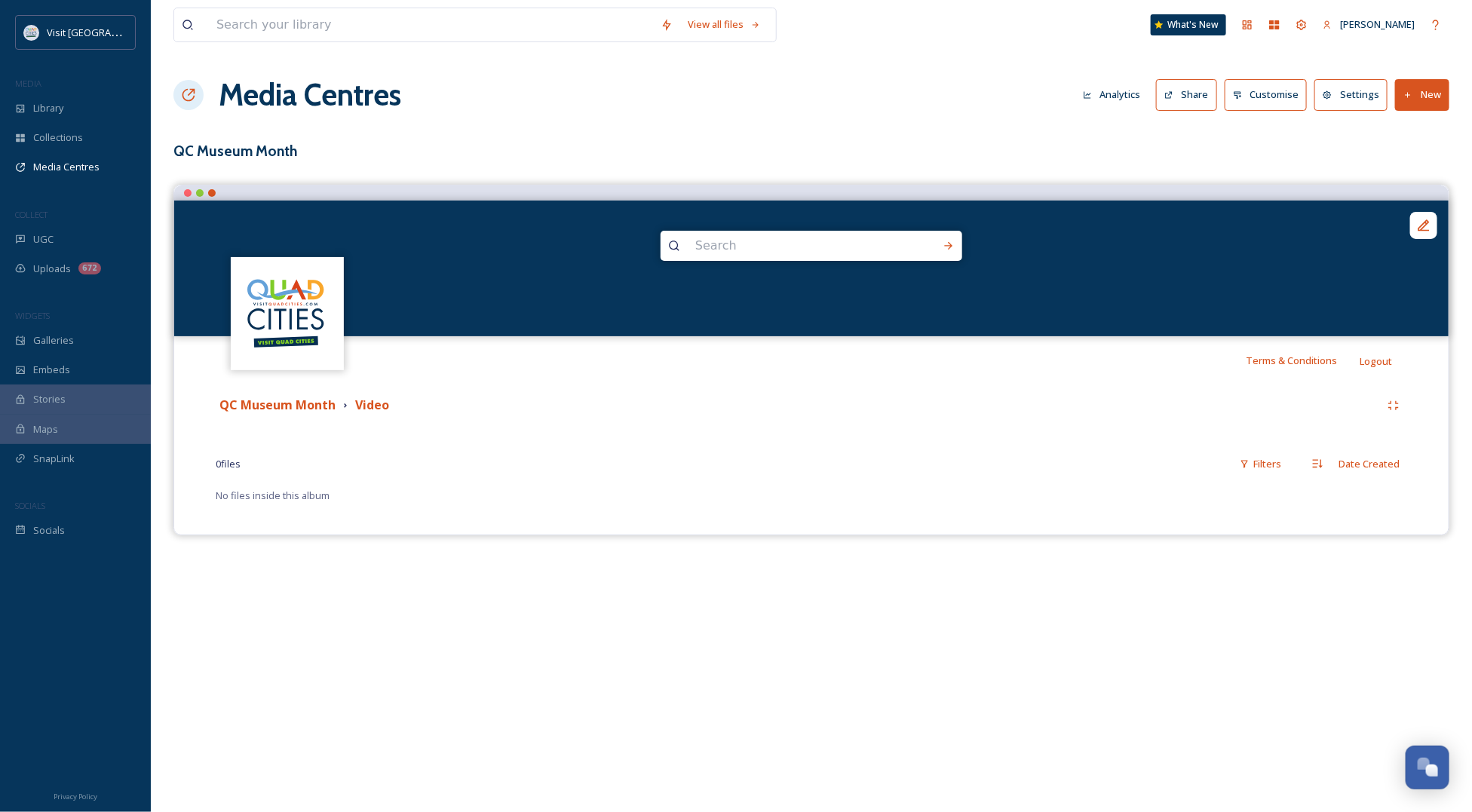
click at [816, 152] on h3 "QC Museum Month" at bounding box center [811, 151] width 1276 height 22
click at [40, 110] on span "Library" at bounding box center [48, 108] width 30 height 15
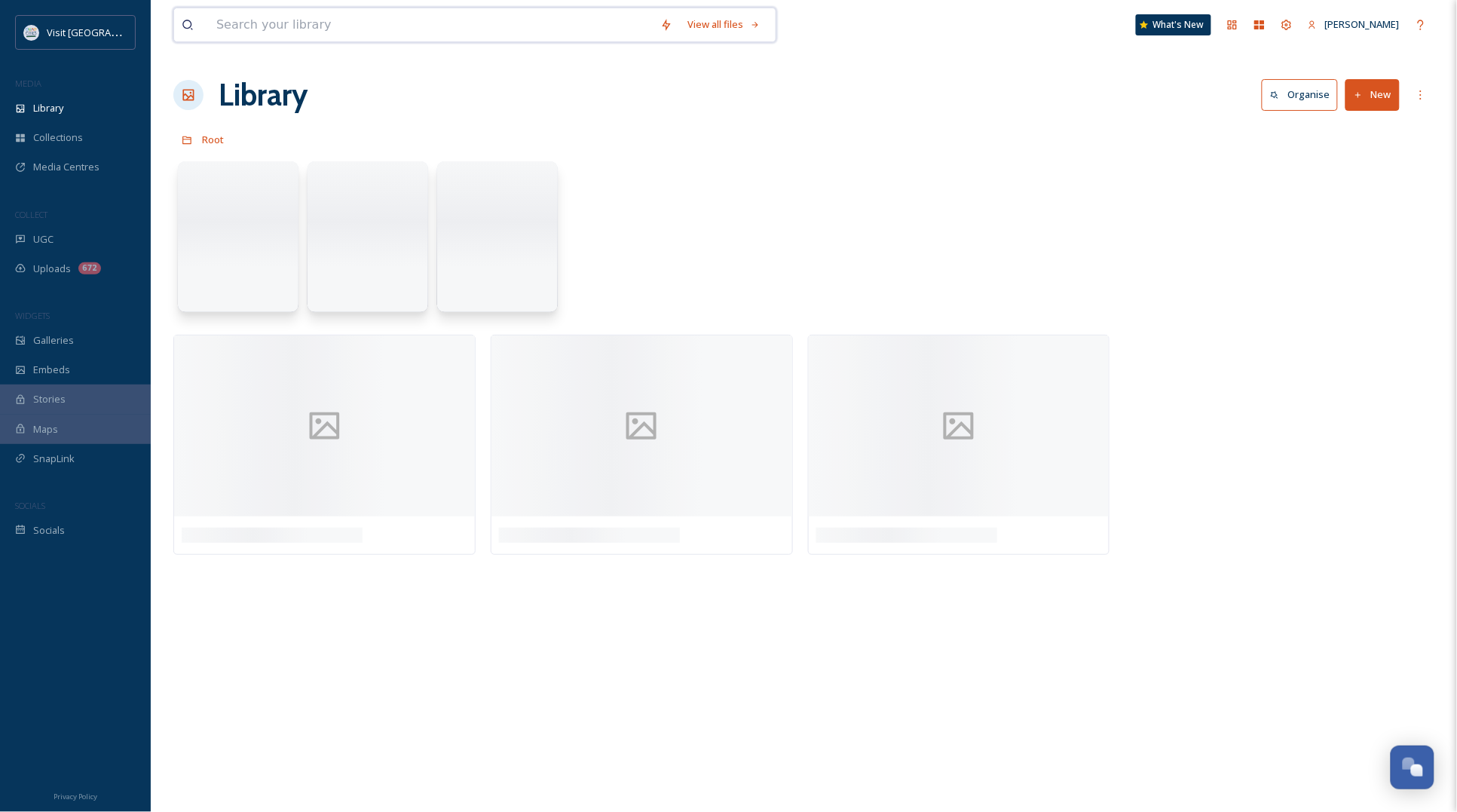
click at [337, 20] on input at bounding box center [430, 25] width 444 height 33
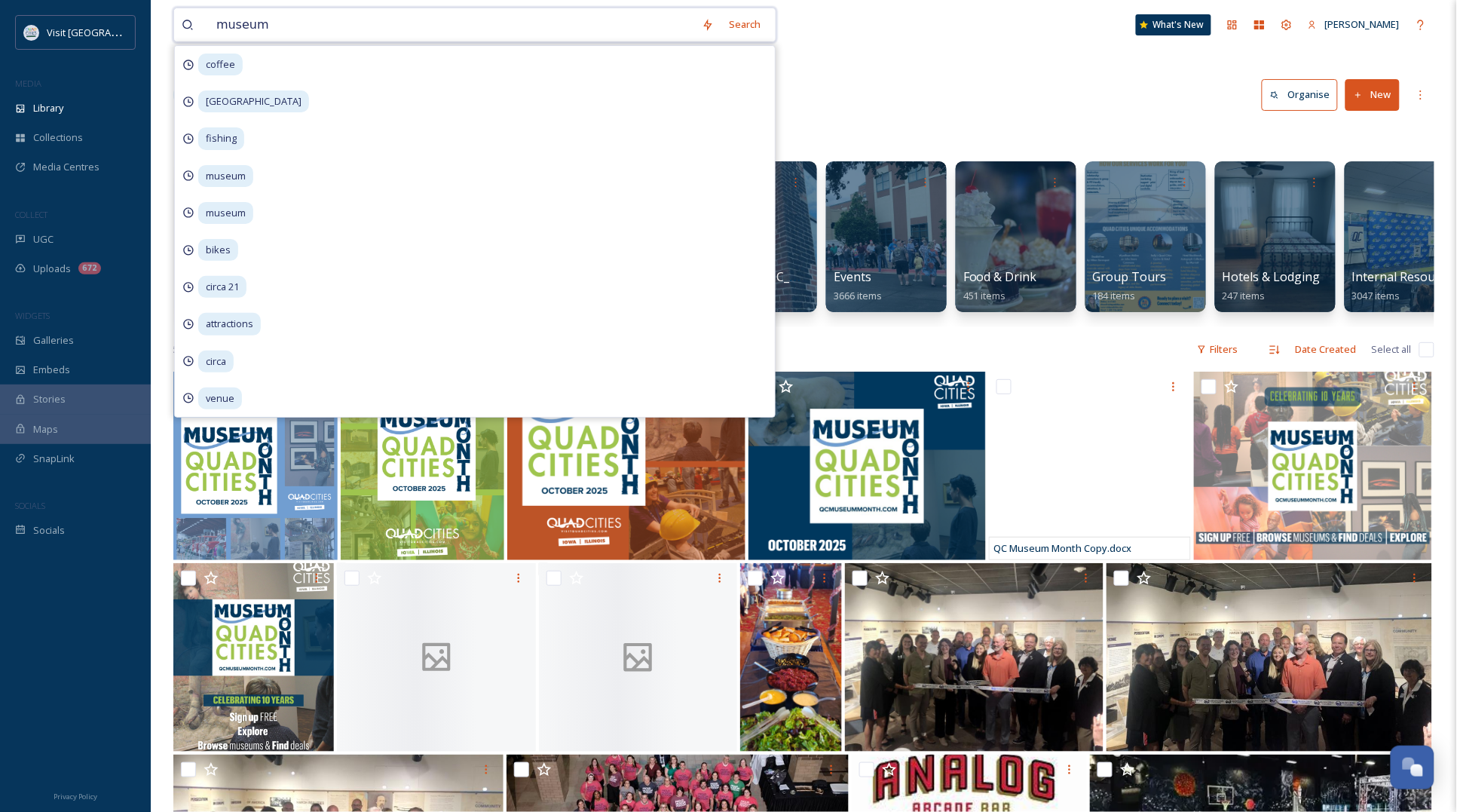
type input "museum"
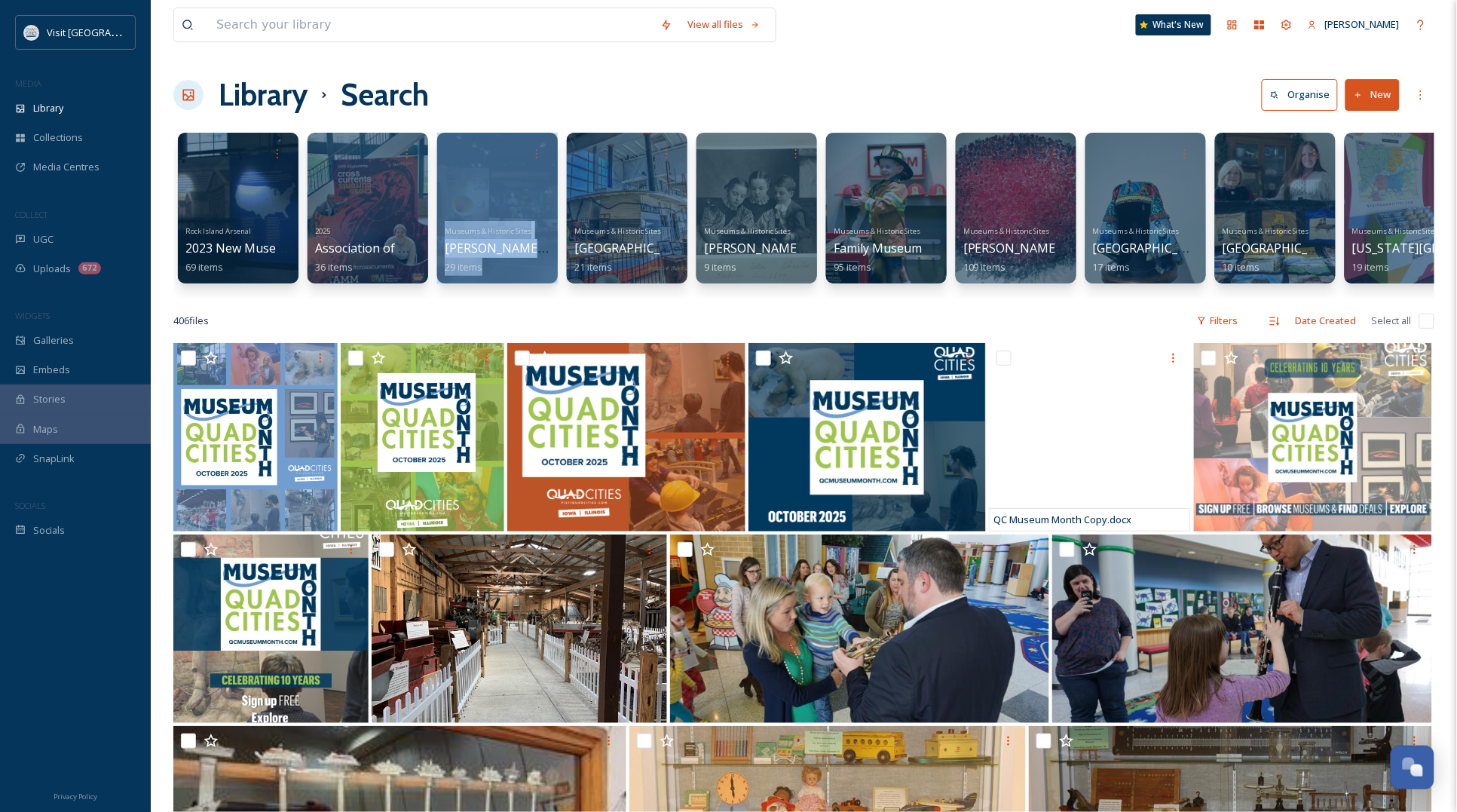
drag, startPoint x: 379, startPoint y: 298, endPoint x: 506, endPoint y: 300, distance: 127.0
click at [506, 298] on div "Rock Island Arsenal 2023 New Museum Photos 69 items 2025 Association of Midwest…" at bounding box center [804, 212] width 1261 height 173
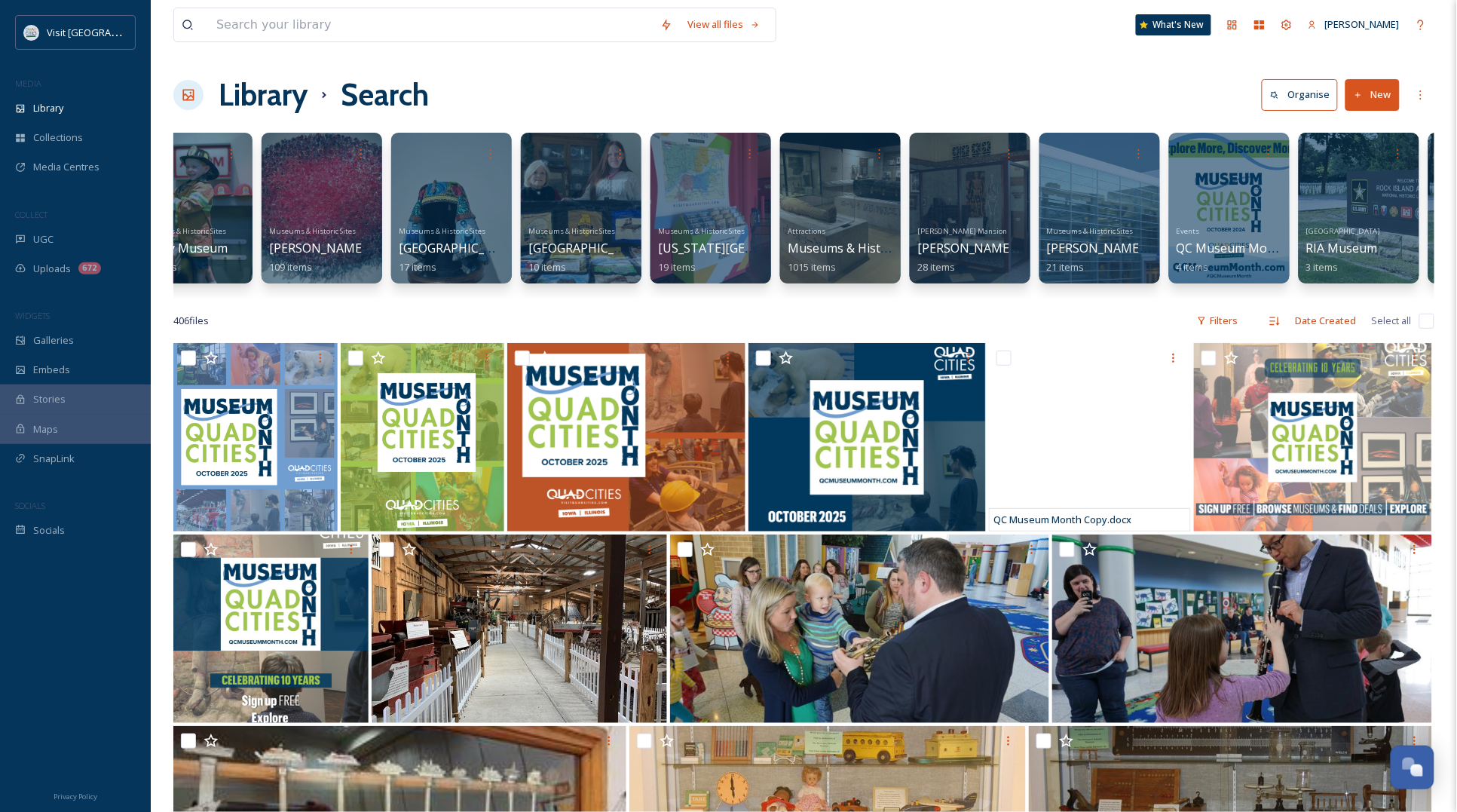
scroll to position [0, 683]
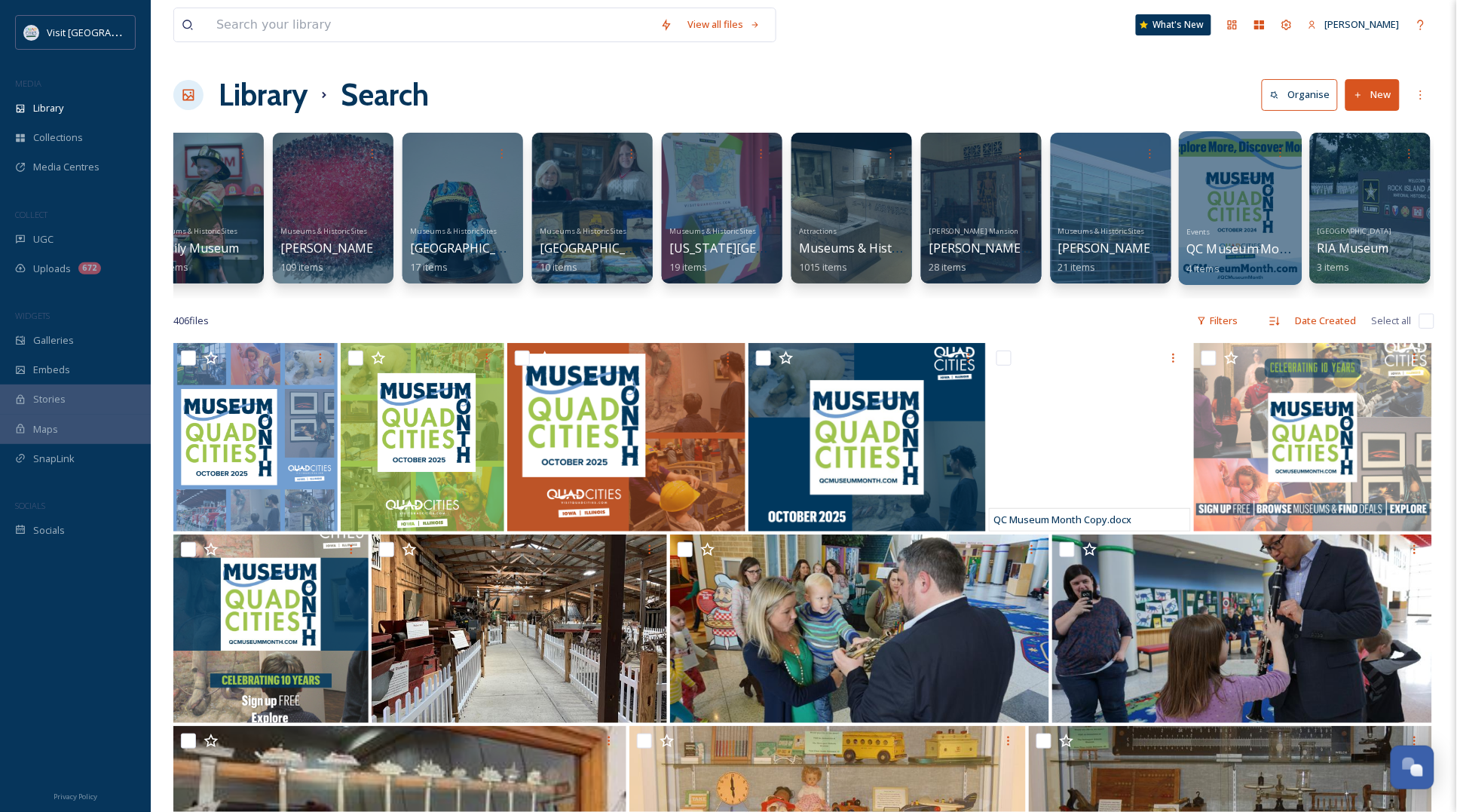
click at [1283, 182] on div at bounding box center [1240, 208] width 123 height 154
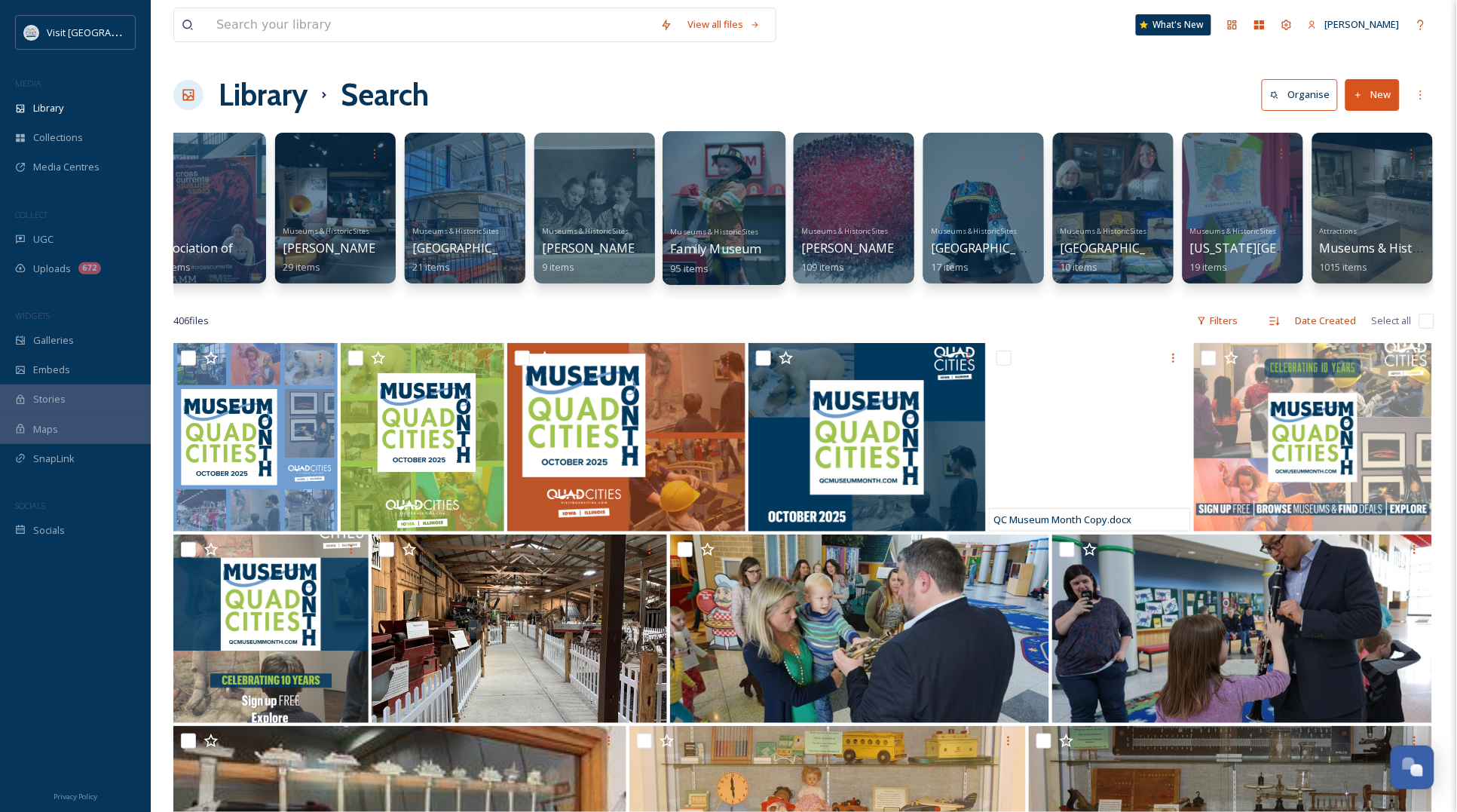
click at [722, 217] on div at bounding box center [724, 208] width 123 height 154
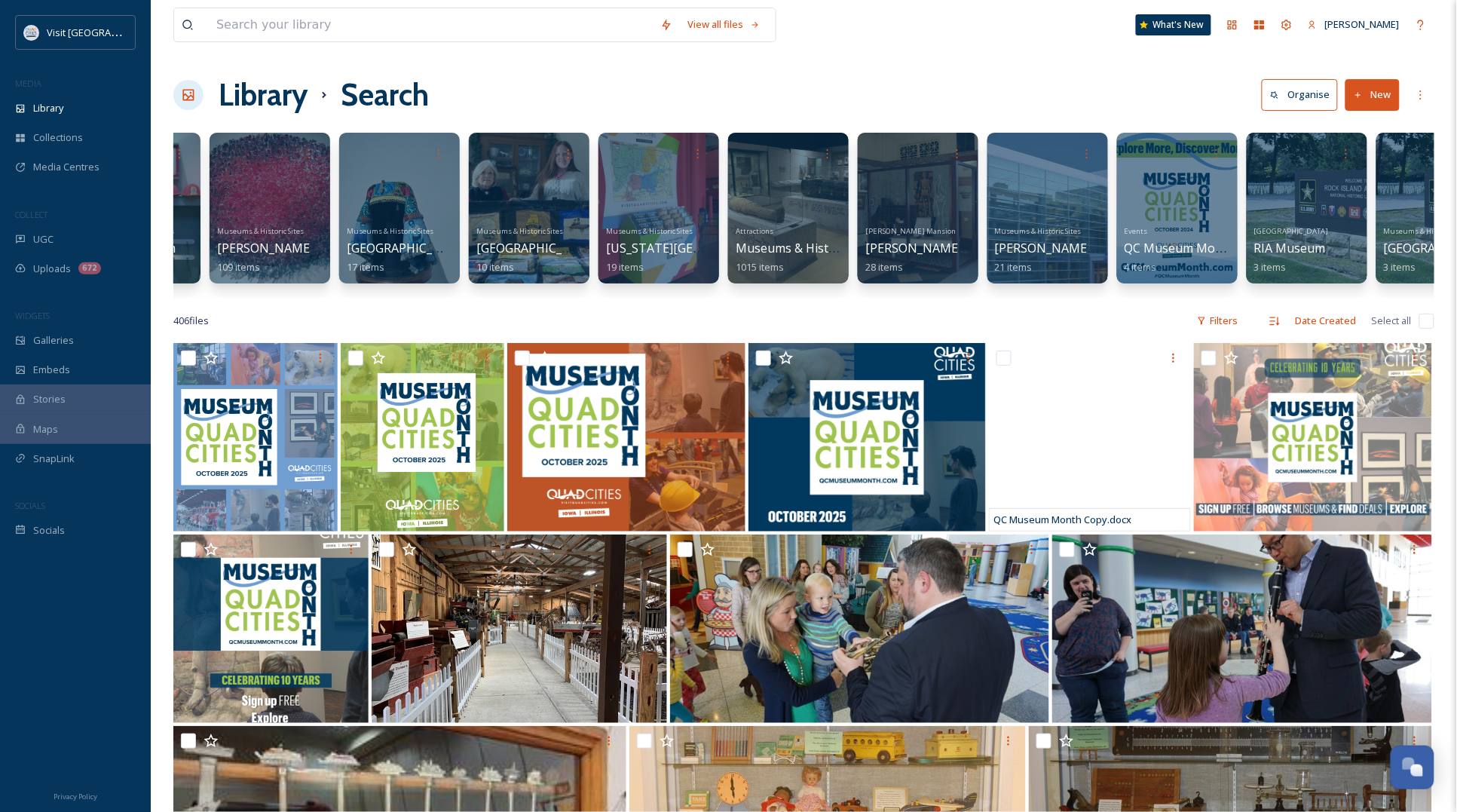
scroll to position [0, 788]
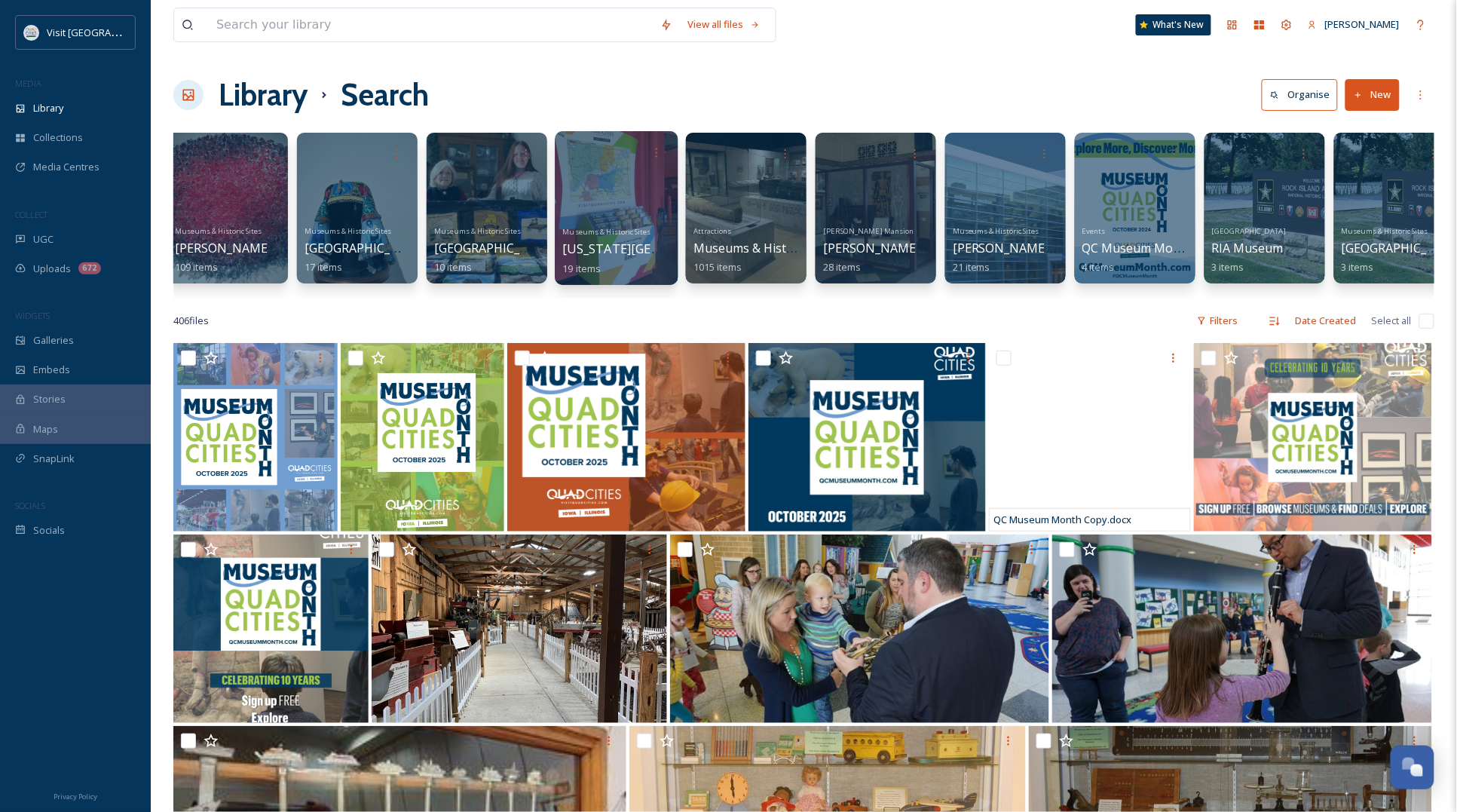
click at [650, 189] on div at bounding box center [616, 208] width 123 height 154
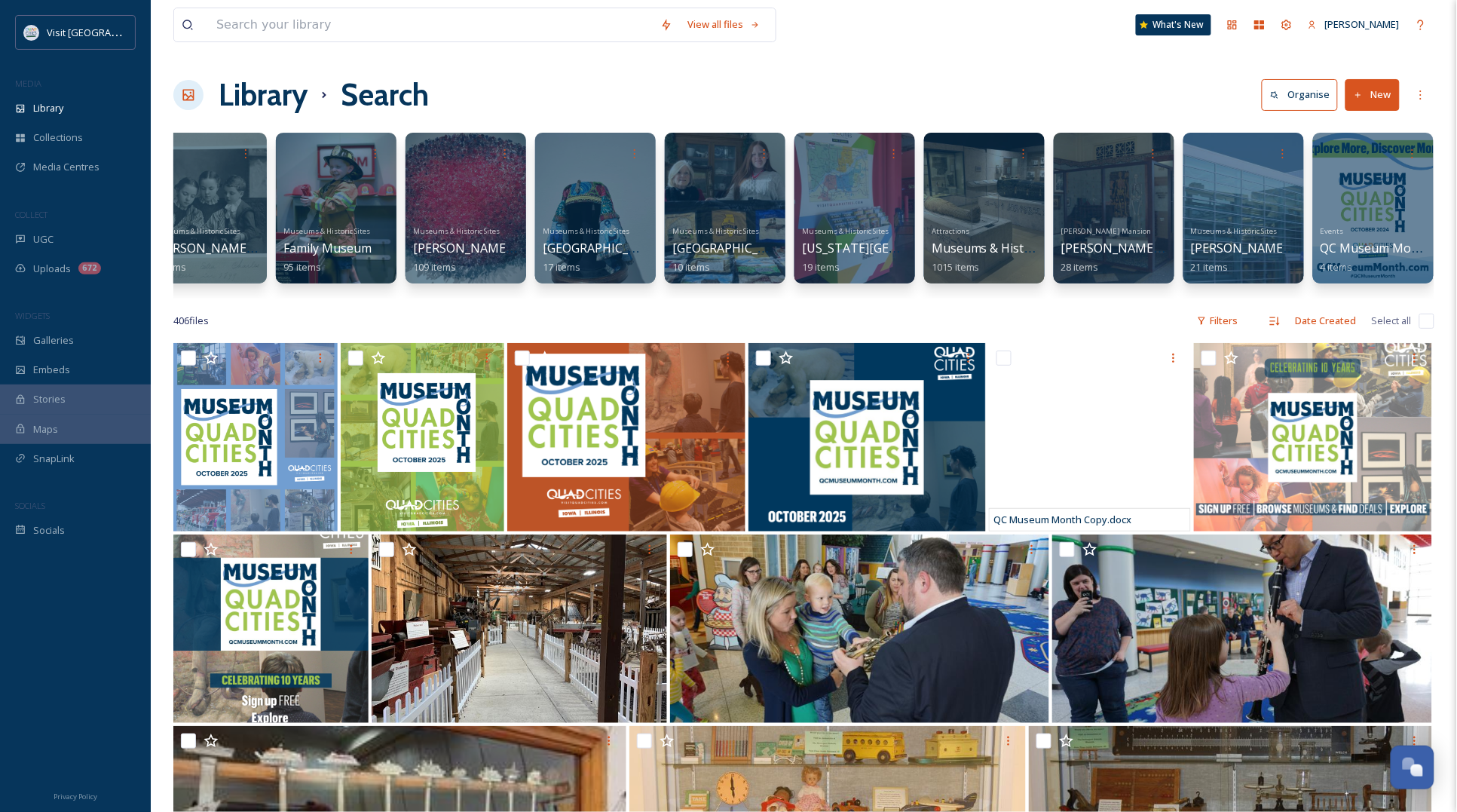
scroll to position [0, 520]
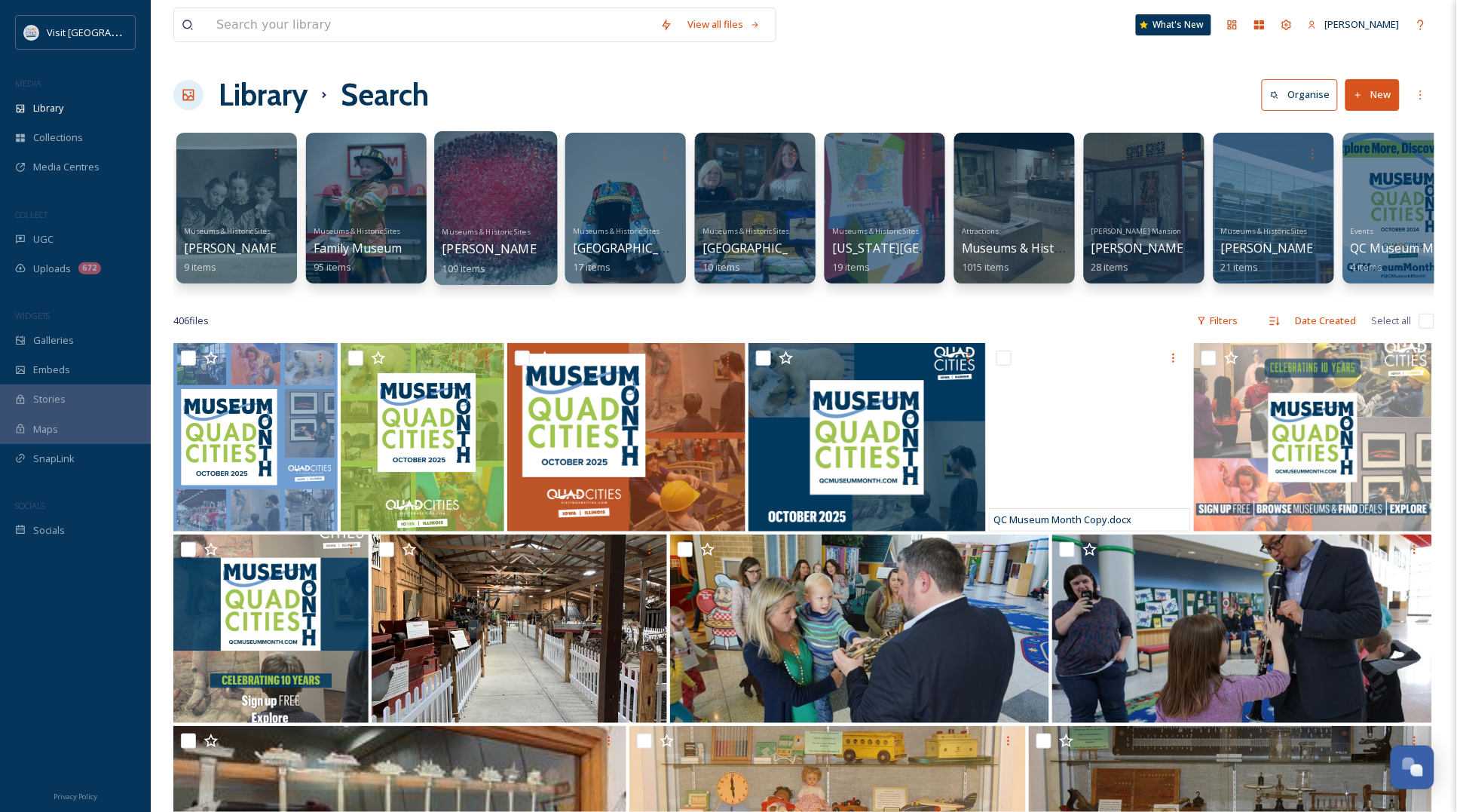
click at [491, 222] on link "Museums & Historic Sites Figge Art Museum 109 items" at bounding box center [554, 248] width 222 height 52
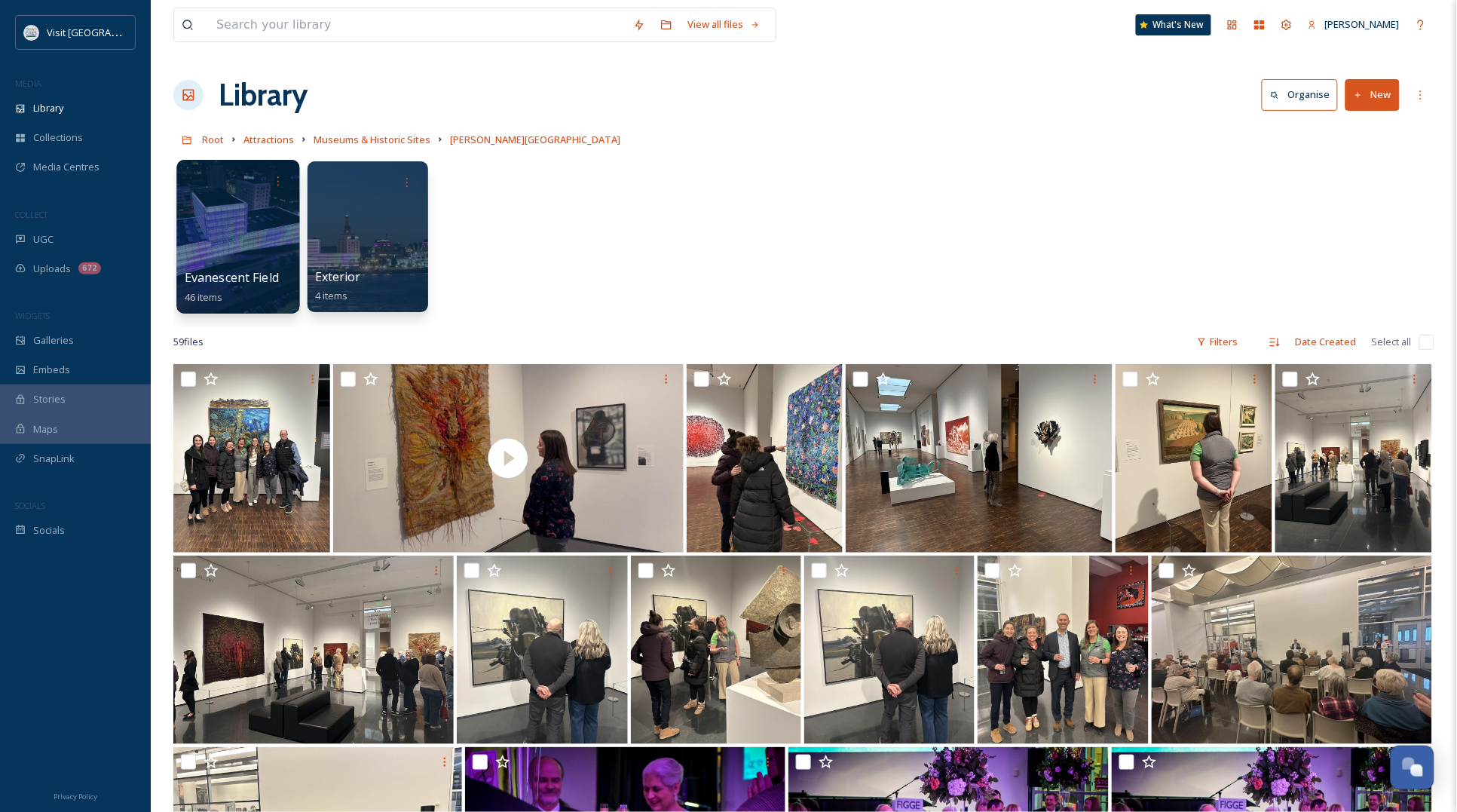
click at [260, 242] on div at bounding box center [238, 236] width 123 height 154
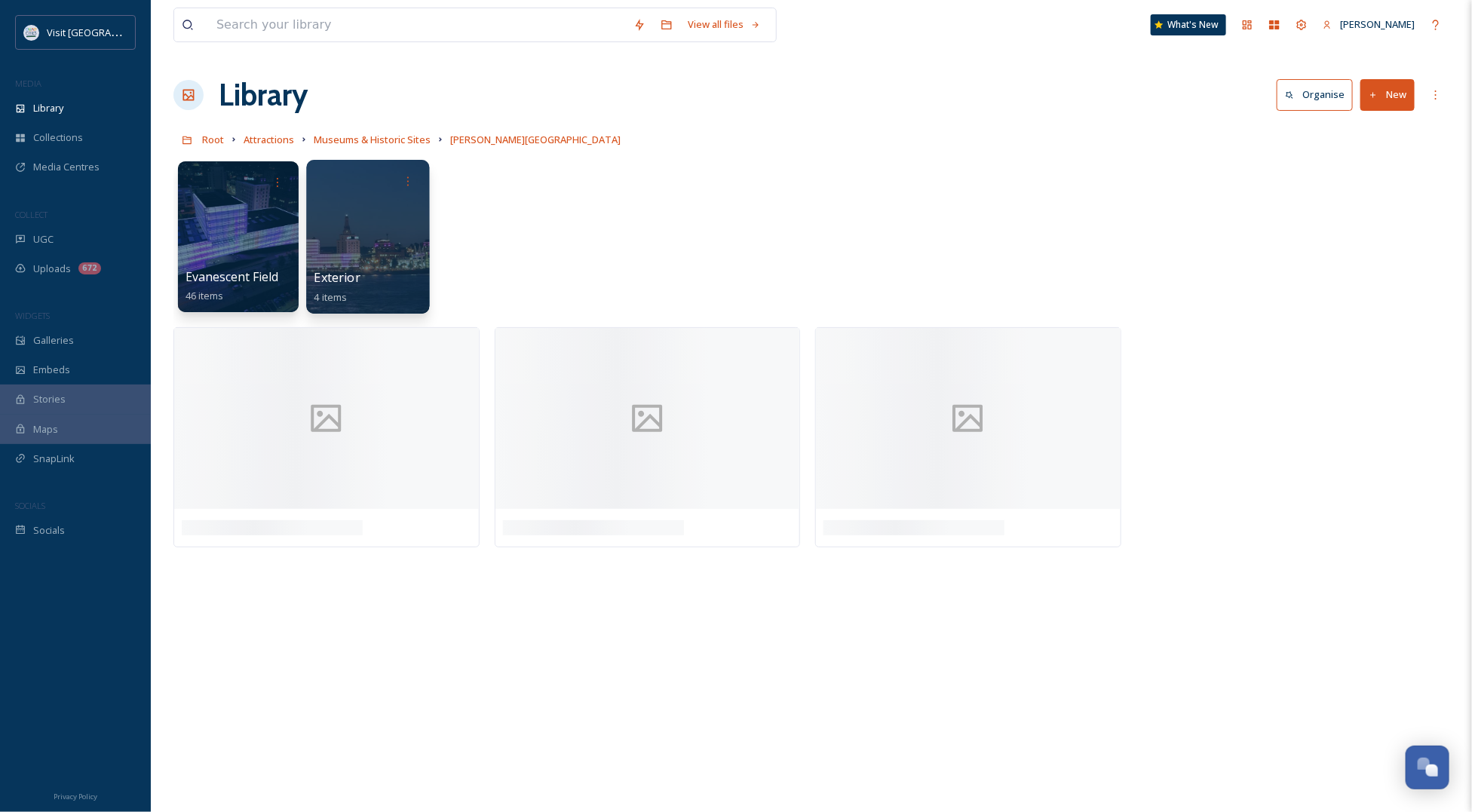
click at [381, 253] on div at bounding box center [367, 236] width 123 height 154
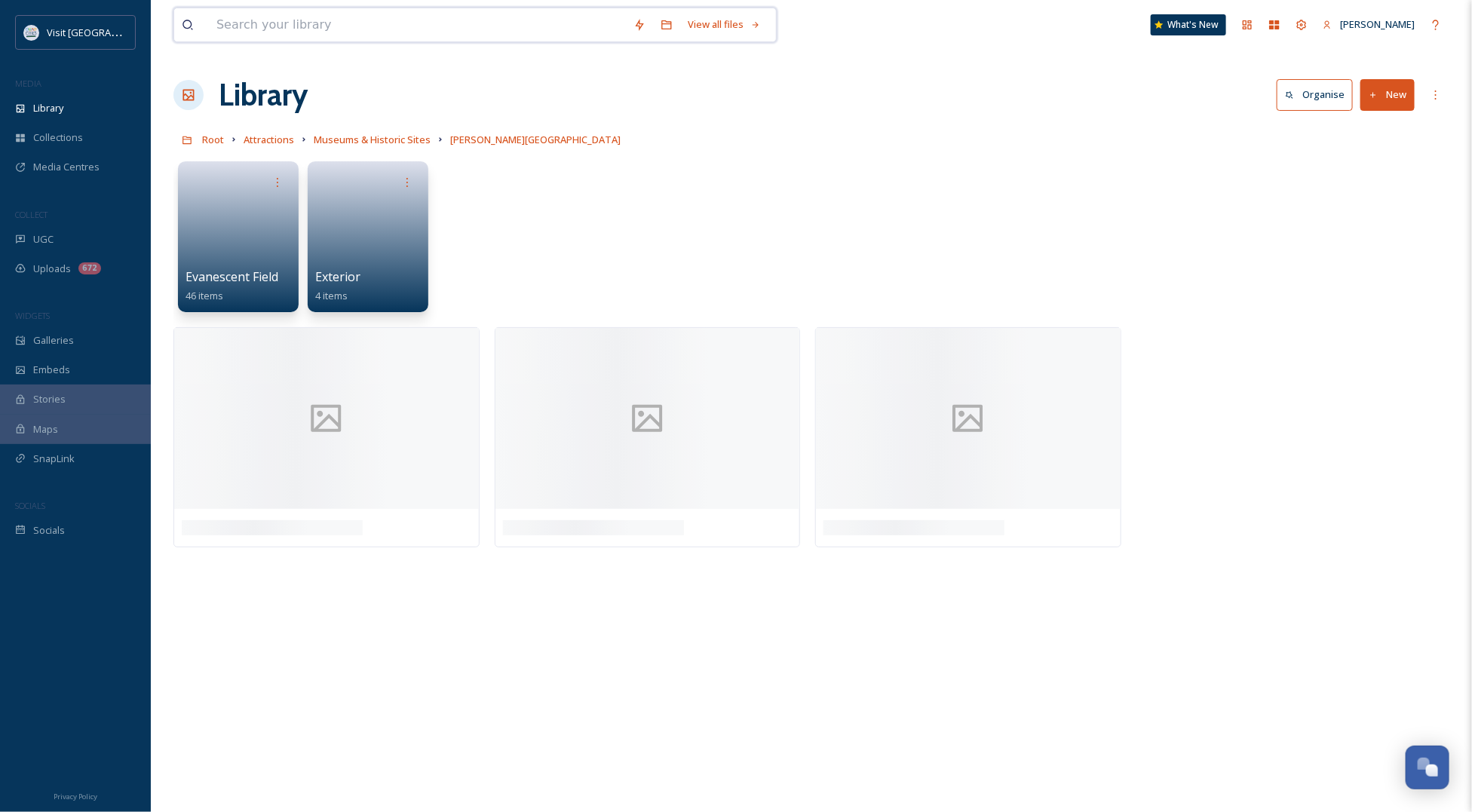
click at [287, 38] on input at bounding box center [417, 25] width 417 height 33
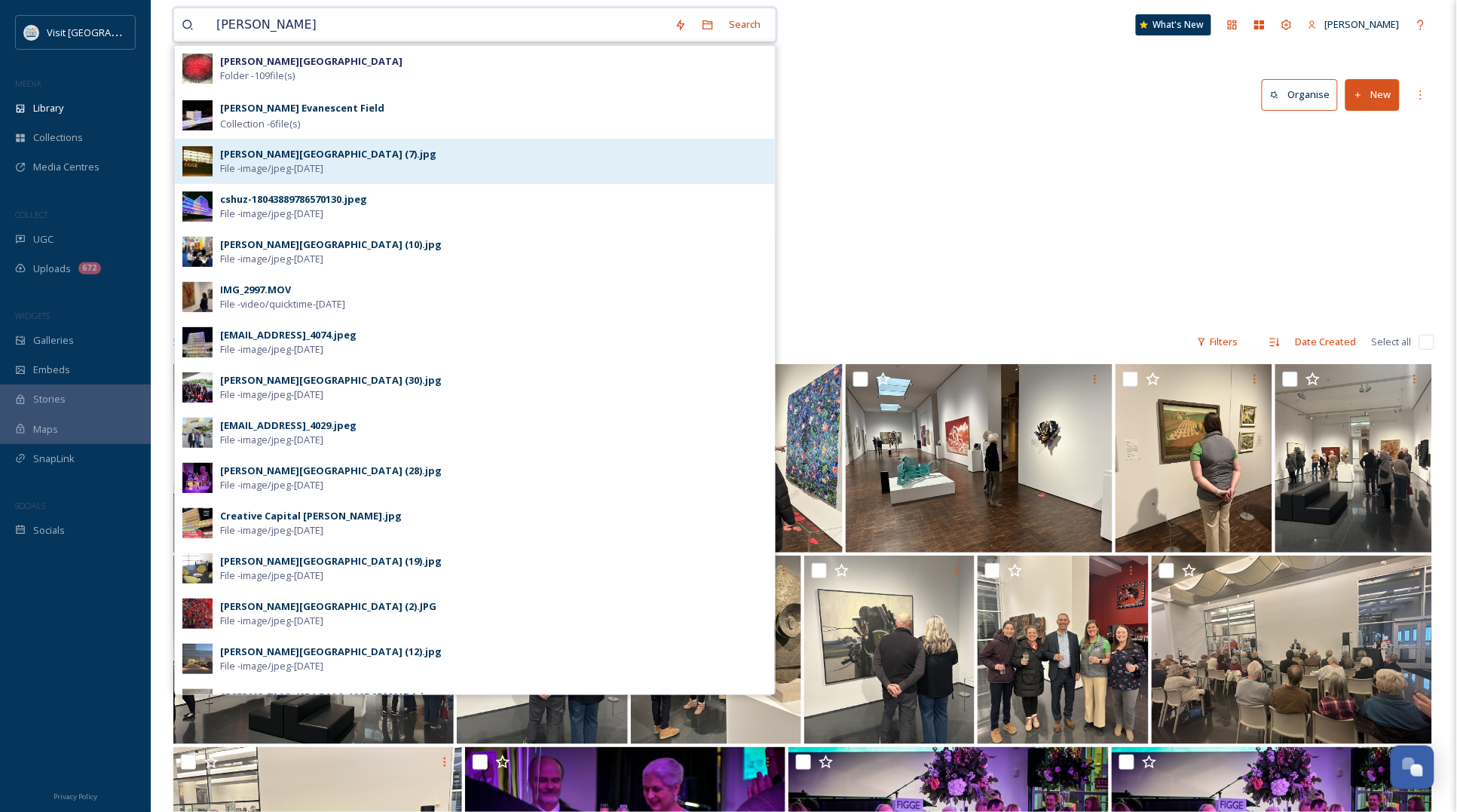
type input "[PERSON_NAME]"
click at [301, 176] on span "File - image/jpeg - Sep 13 2024" at bounding box center [271, 168] width 104 height 15
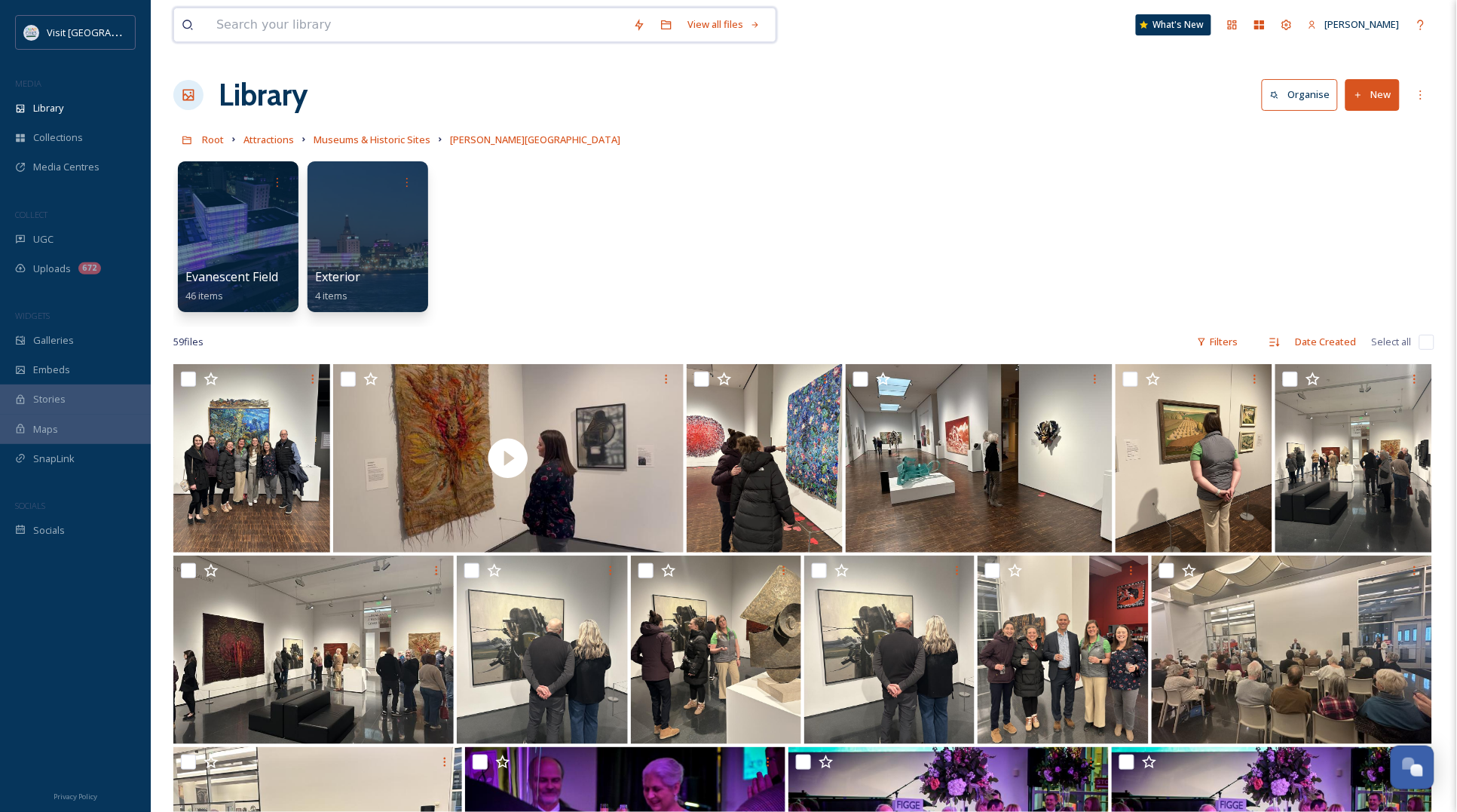
click at [314, 27] on input at bounding box center [417, 25] width 417 height 33
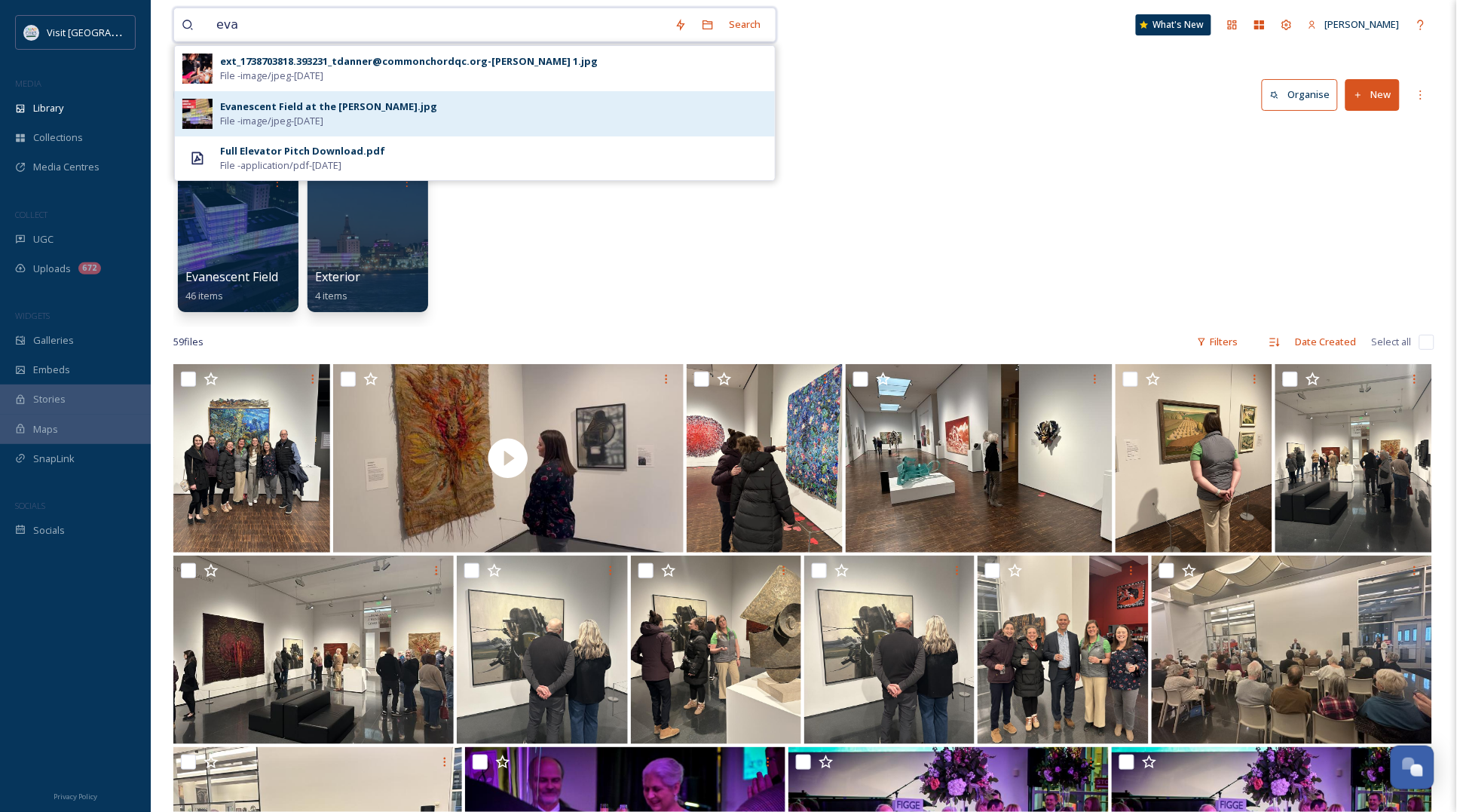
type input "eva"
click at [317, 117] on span "File - image/jpeg - May 27 2025" at bounding box center [271, 120] width 104 height 15
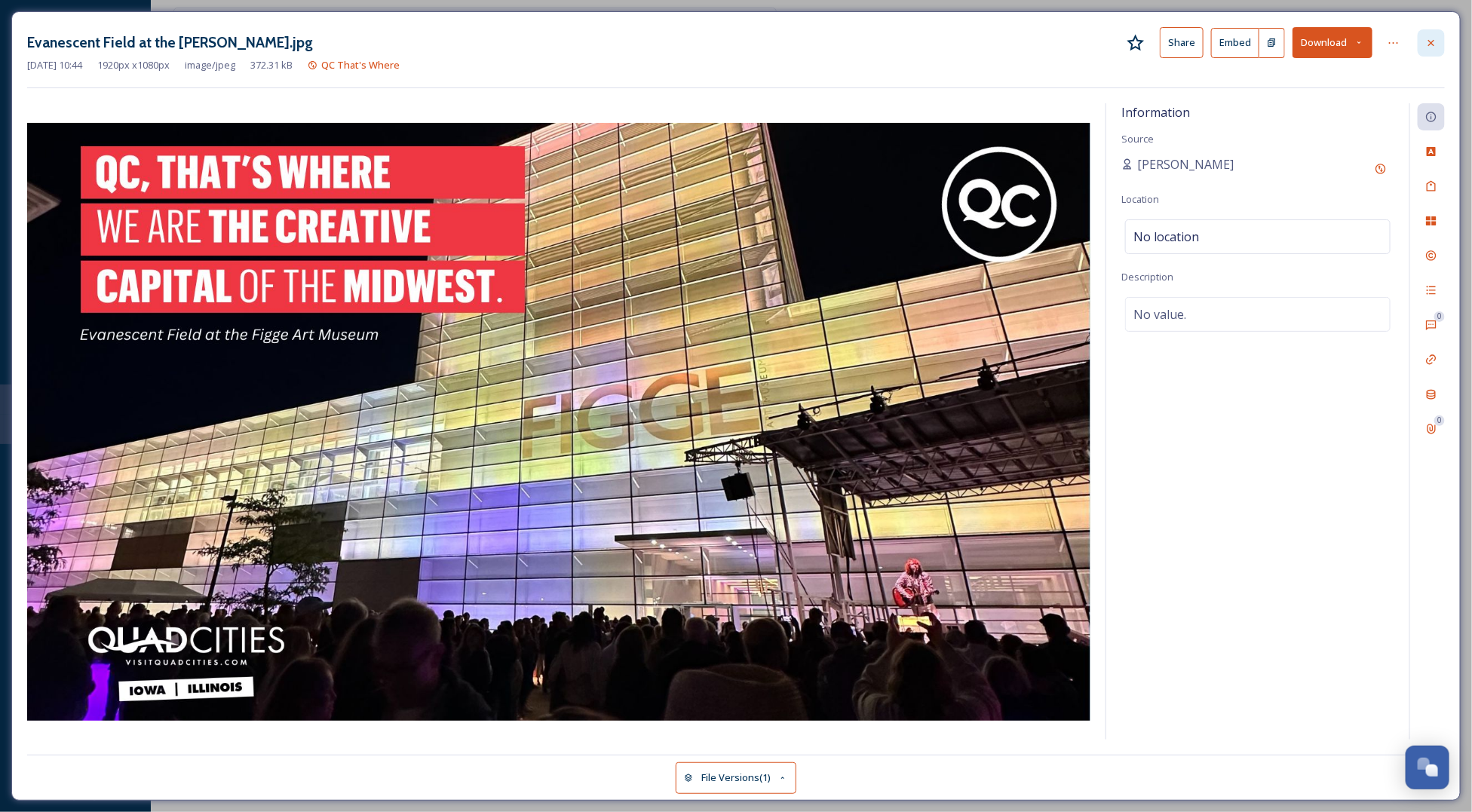
click at [1426, 47] on icon at bounding box center [1431, 43] width 12 height 12
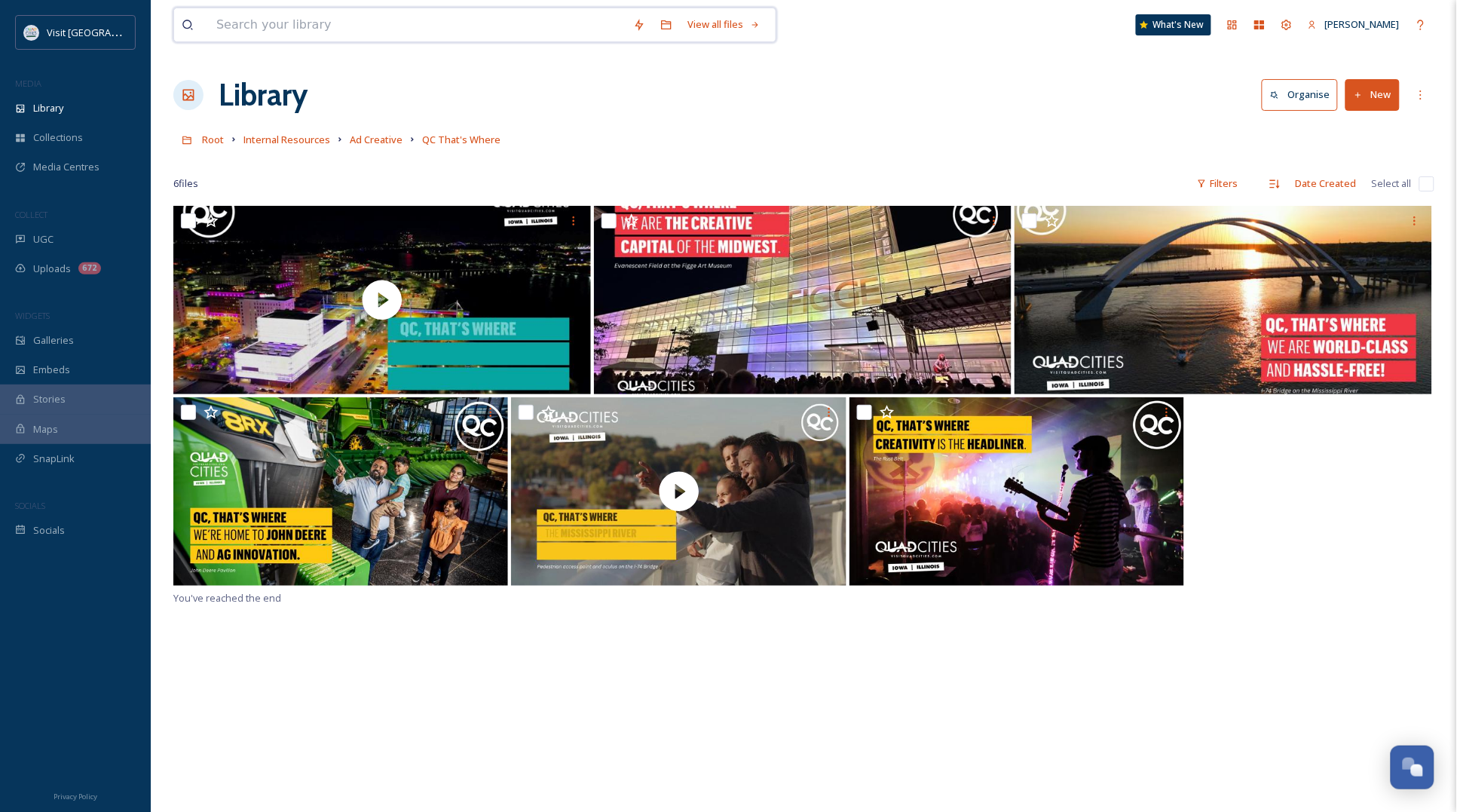
click at [271, 24] on input at bounding box center [417, 25] width 417 height 33
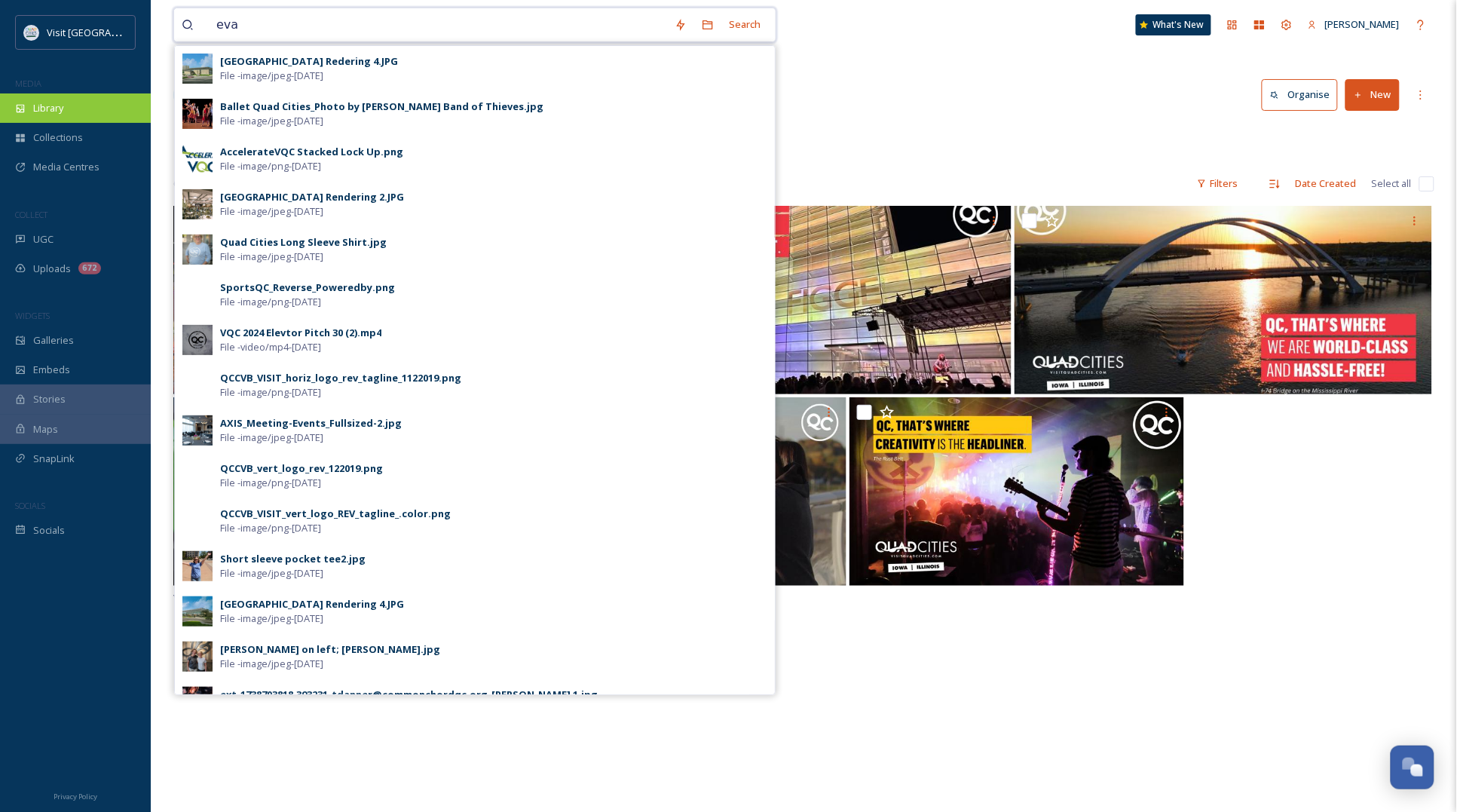
type input "eva"
click at [61, 117] on div "Library" at bounding box center [75, 108] width 151 height 29
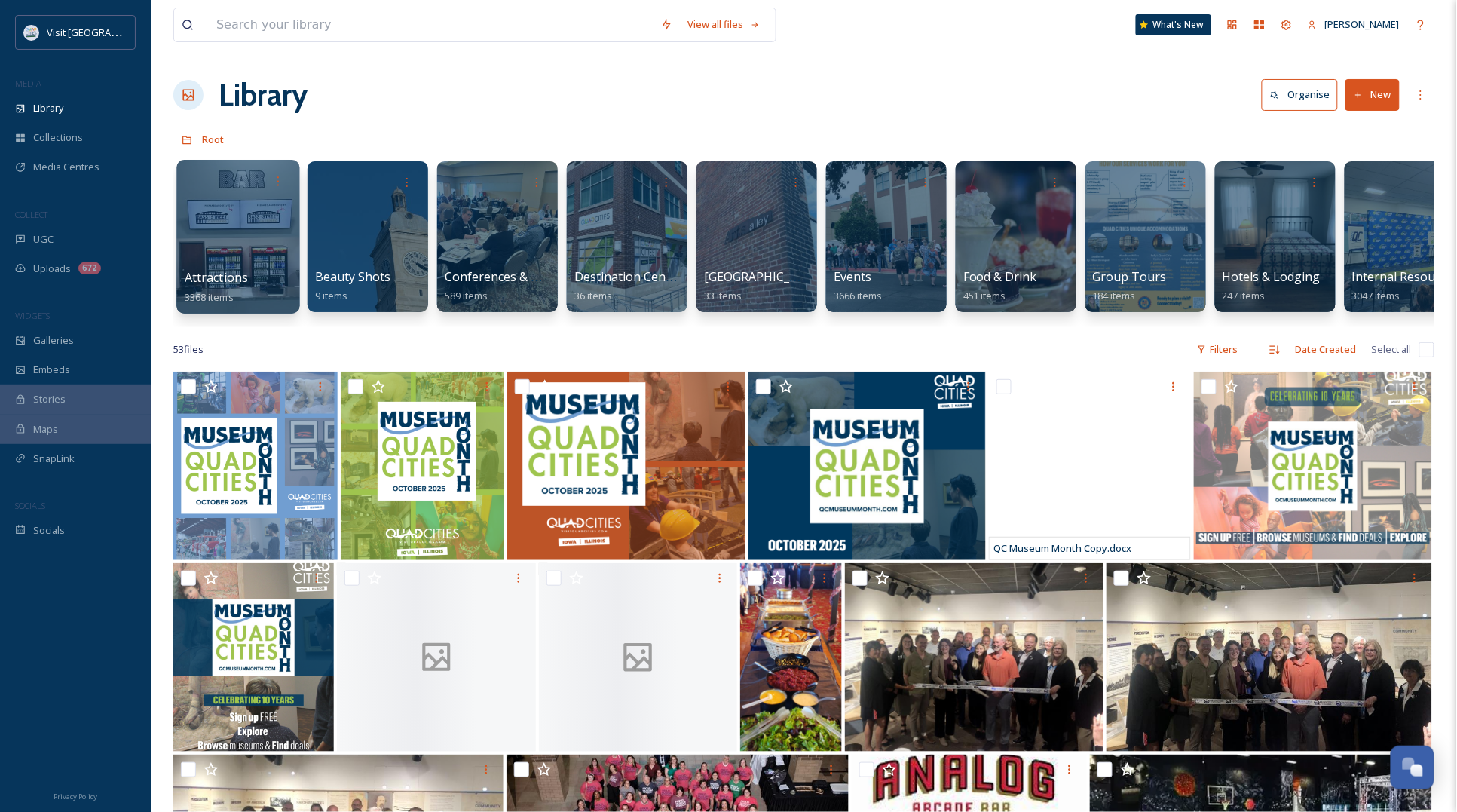
click at [215, 215] on div at bounding box center [238, 236] width 123 height 154
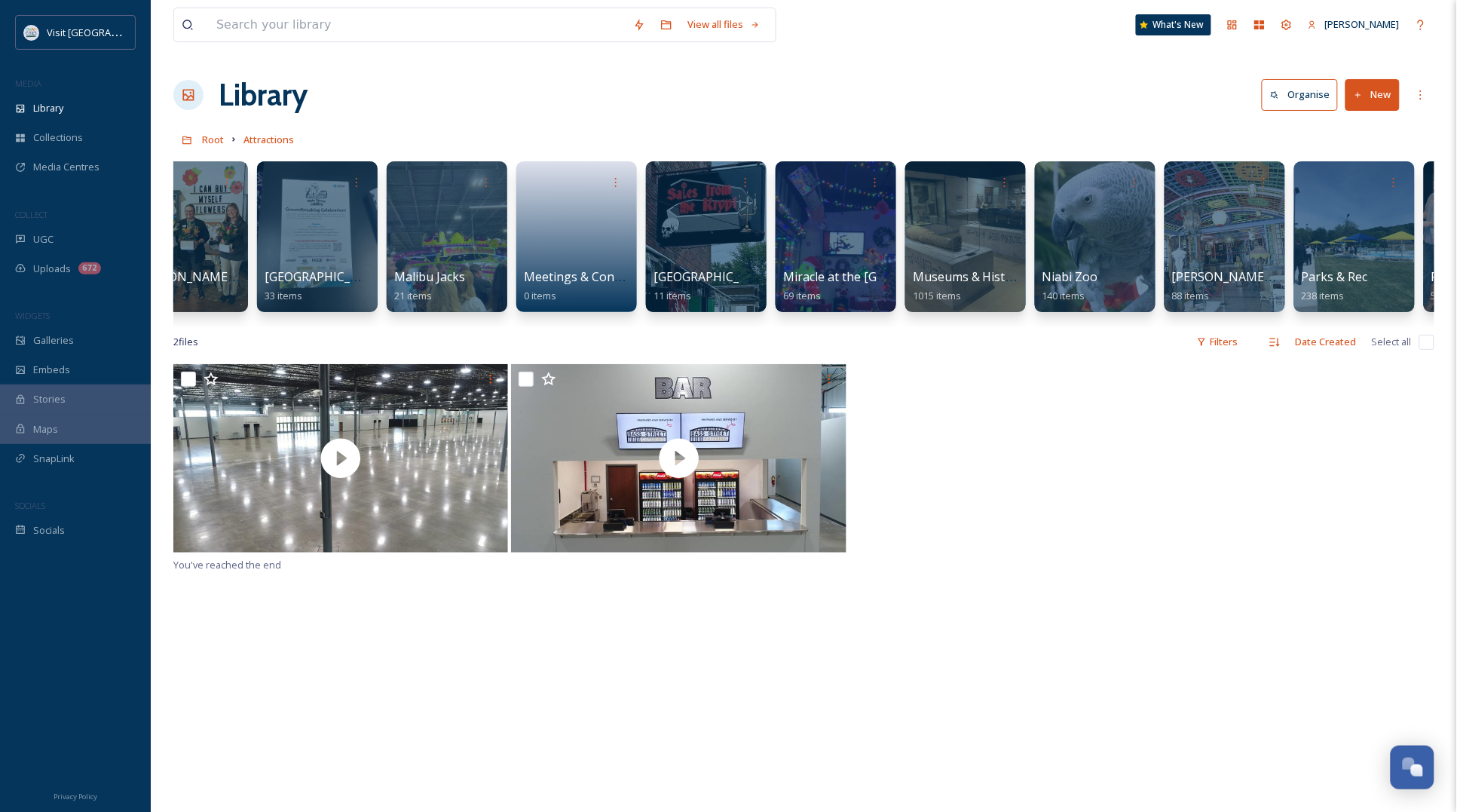
scroll to position [0, 1893]
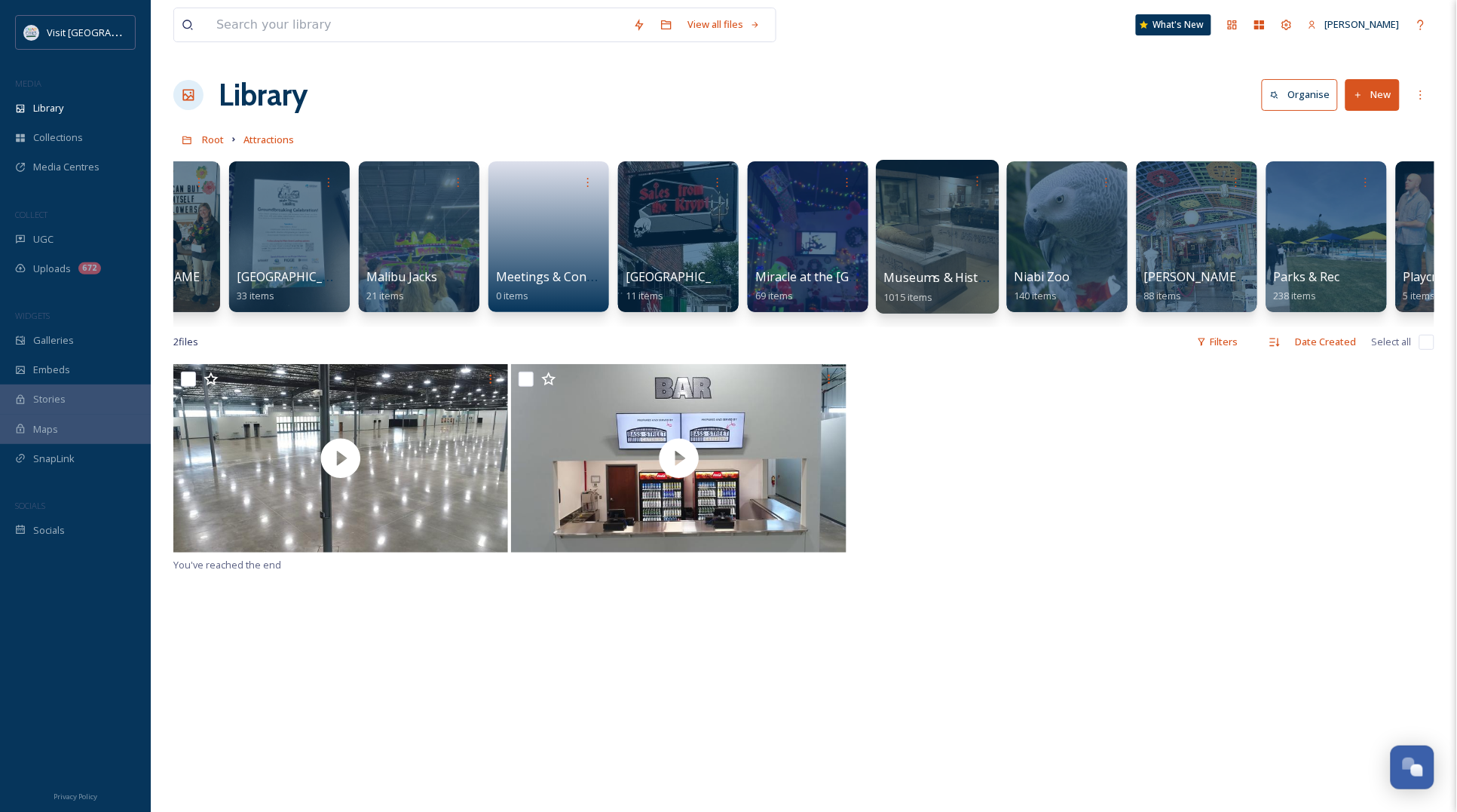
click at [906, 225] on div at bounding box center [937, 236] width 123 height 154
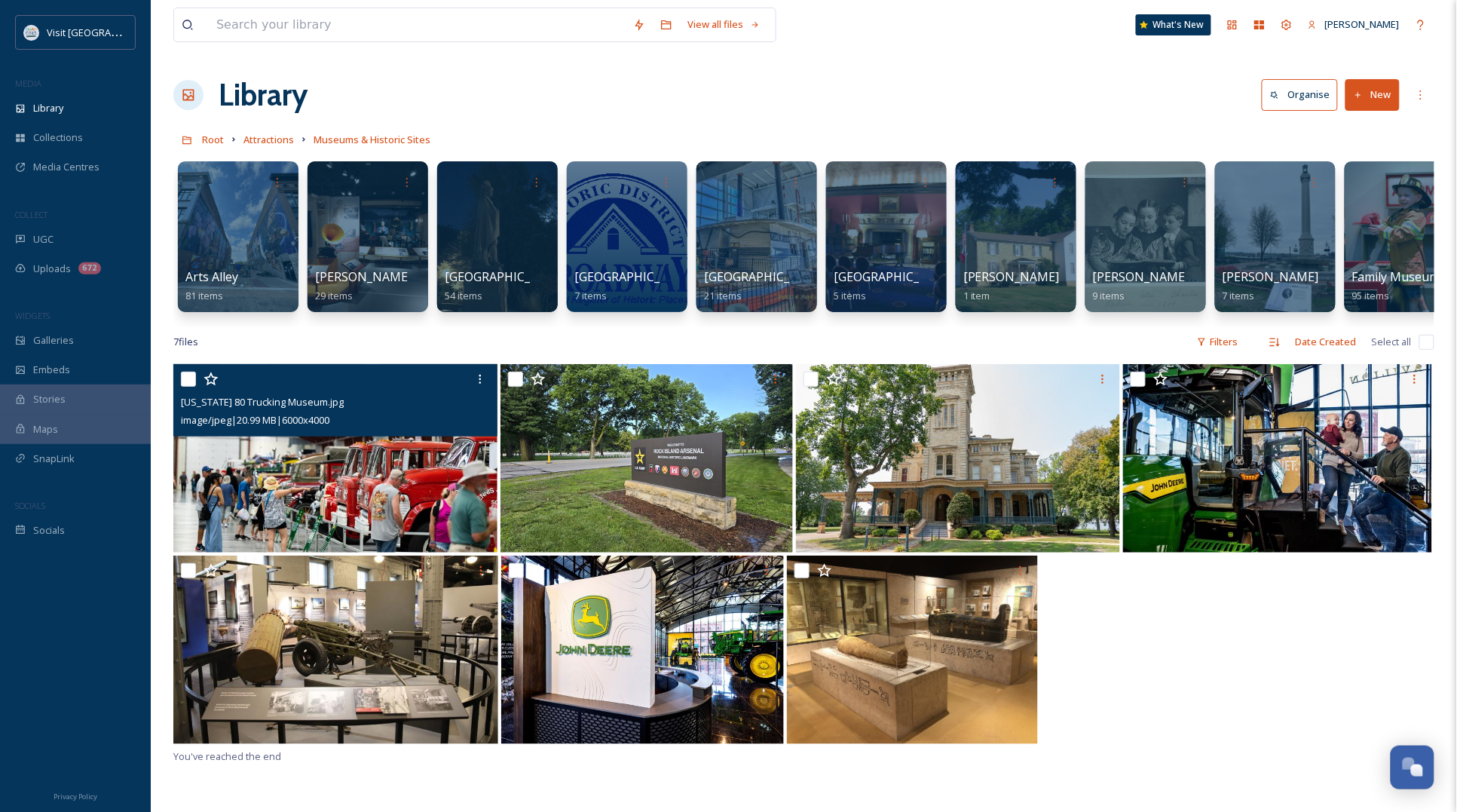
click at [190, 386] on input "checkbox" at bounding box center [189, 380] width 15 height 15
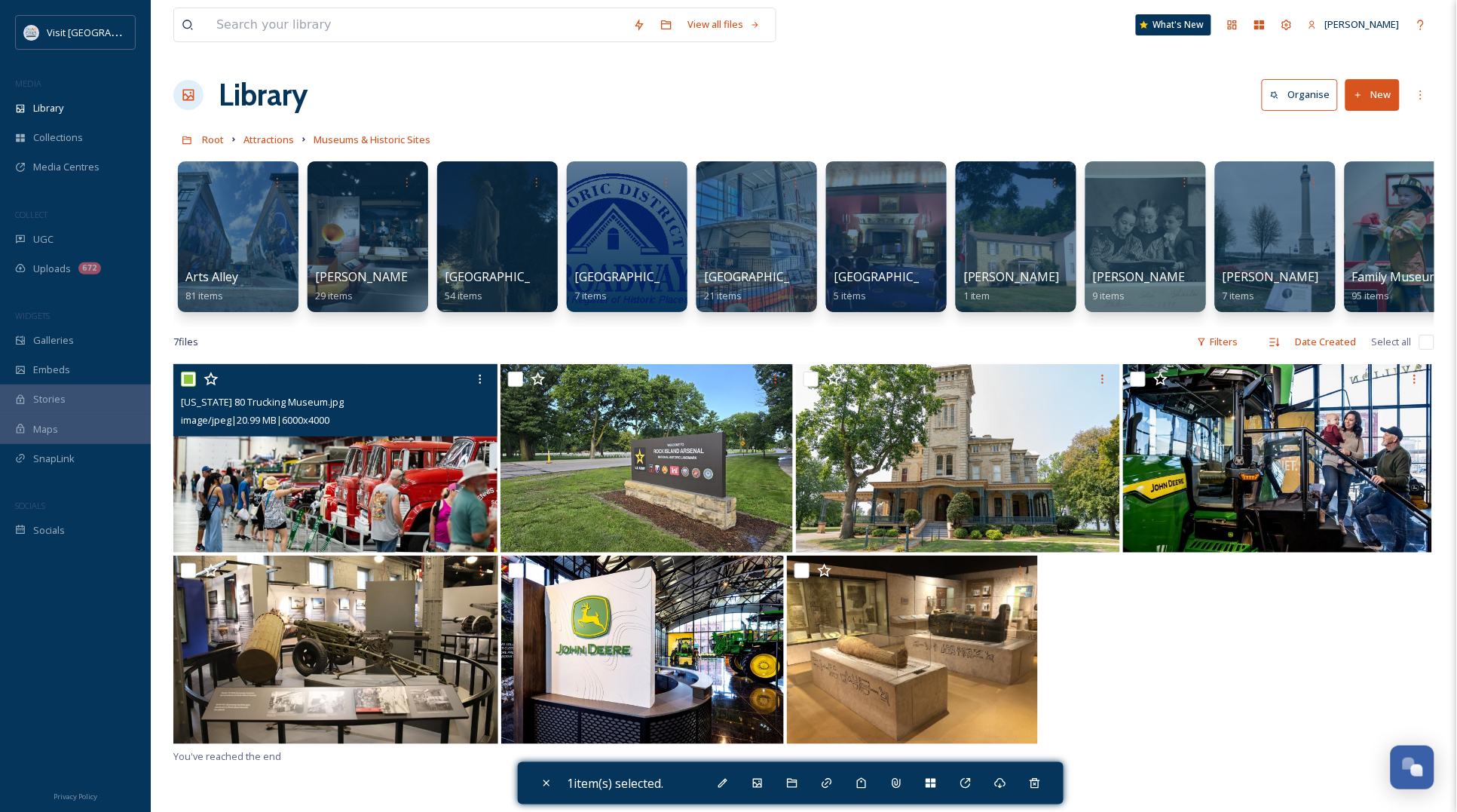
click at [186, 386] on input "checkbox" at bounding box center [189, 380] width 15 height 15
checkbox input "false"
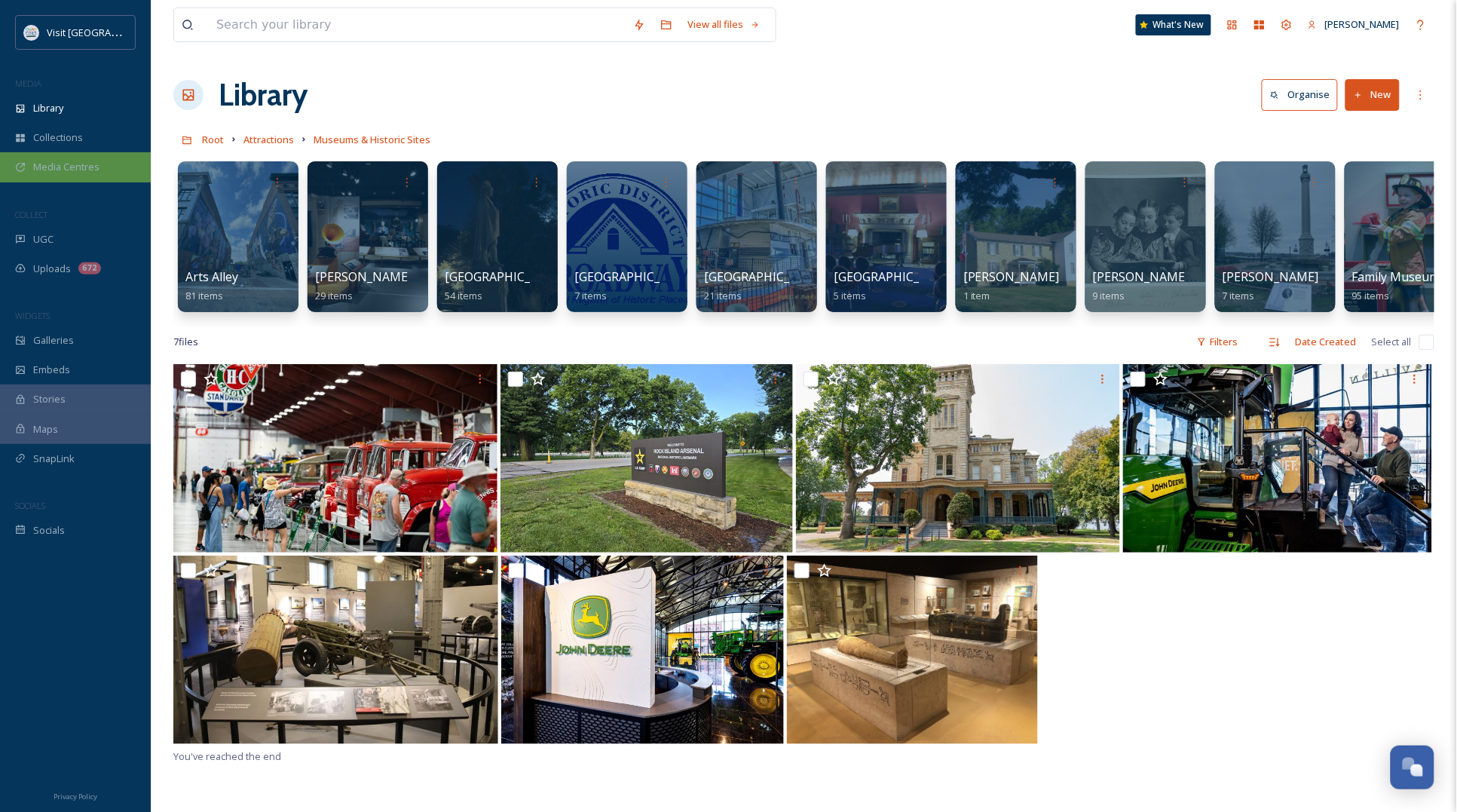
click at [67, 156] on div "Media Centres" at bounding box center [75, 167] width 151 height 29
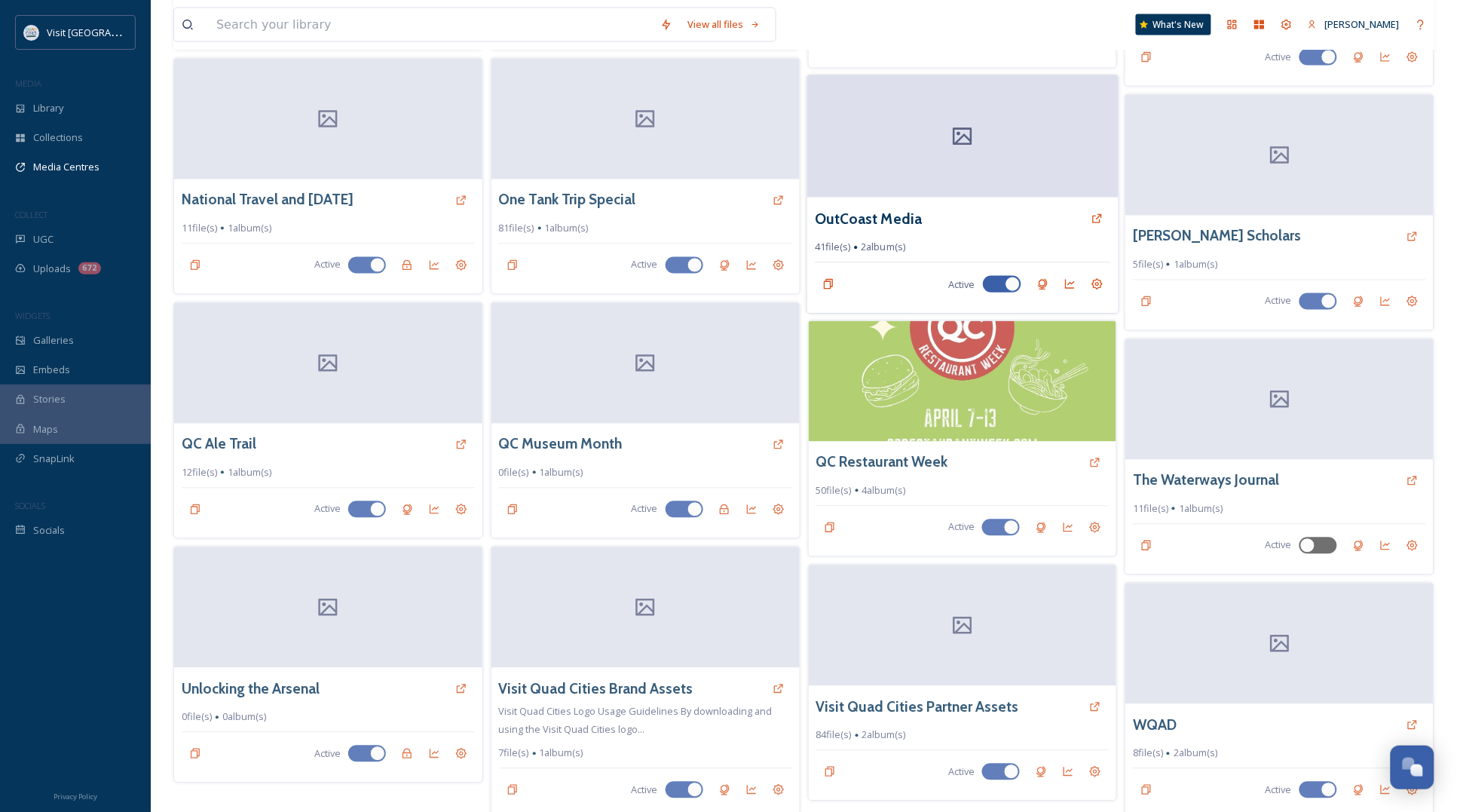
scroll to position [863, 0]
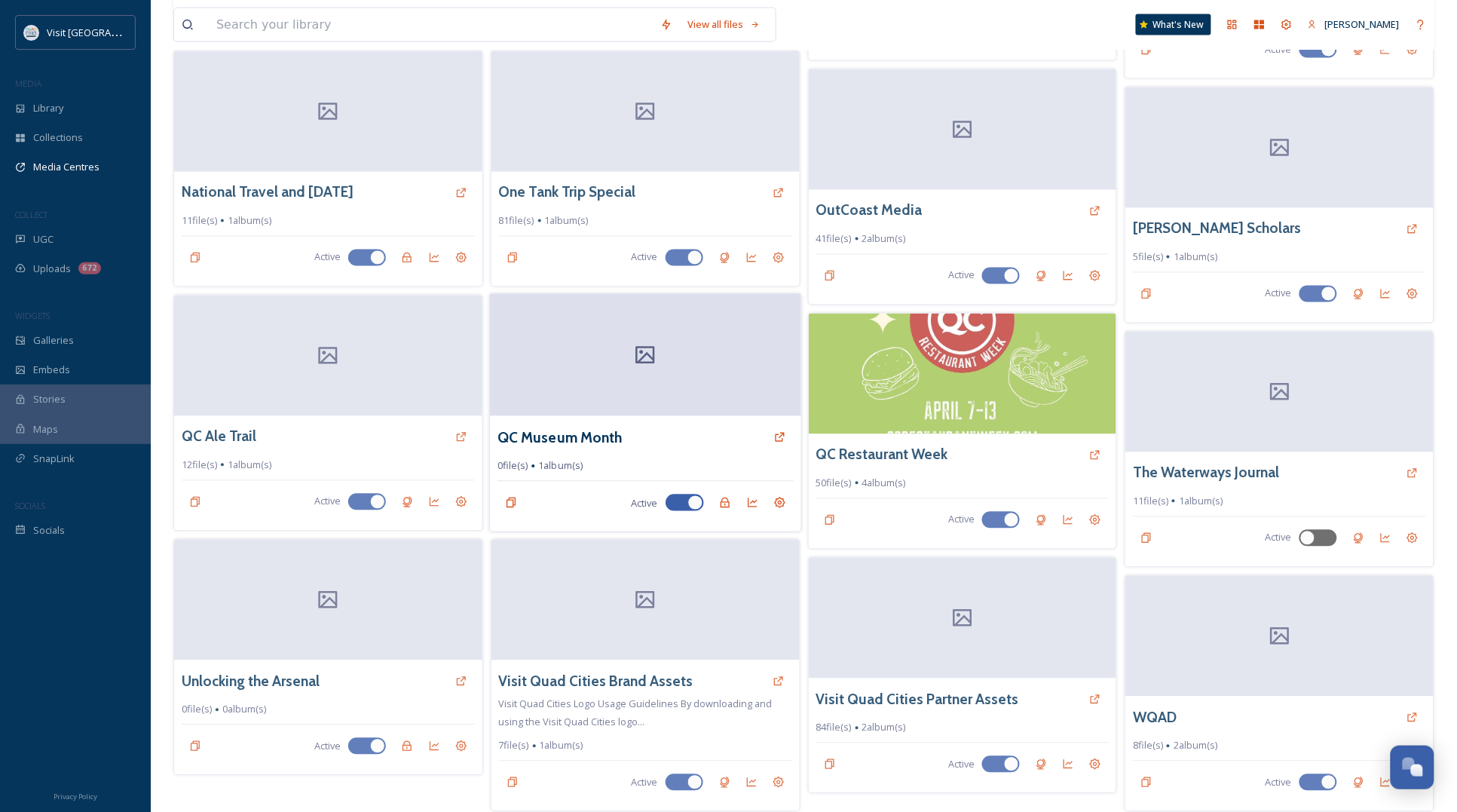
click at [641, 426] on div "QC Museum Month" at bounding box center [646, 436] width 296 height 27
click at [577, 426] on h3 "QC Museum Month" at bounding box center [560, 437] width 125 height 22
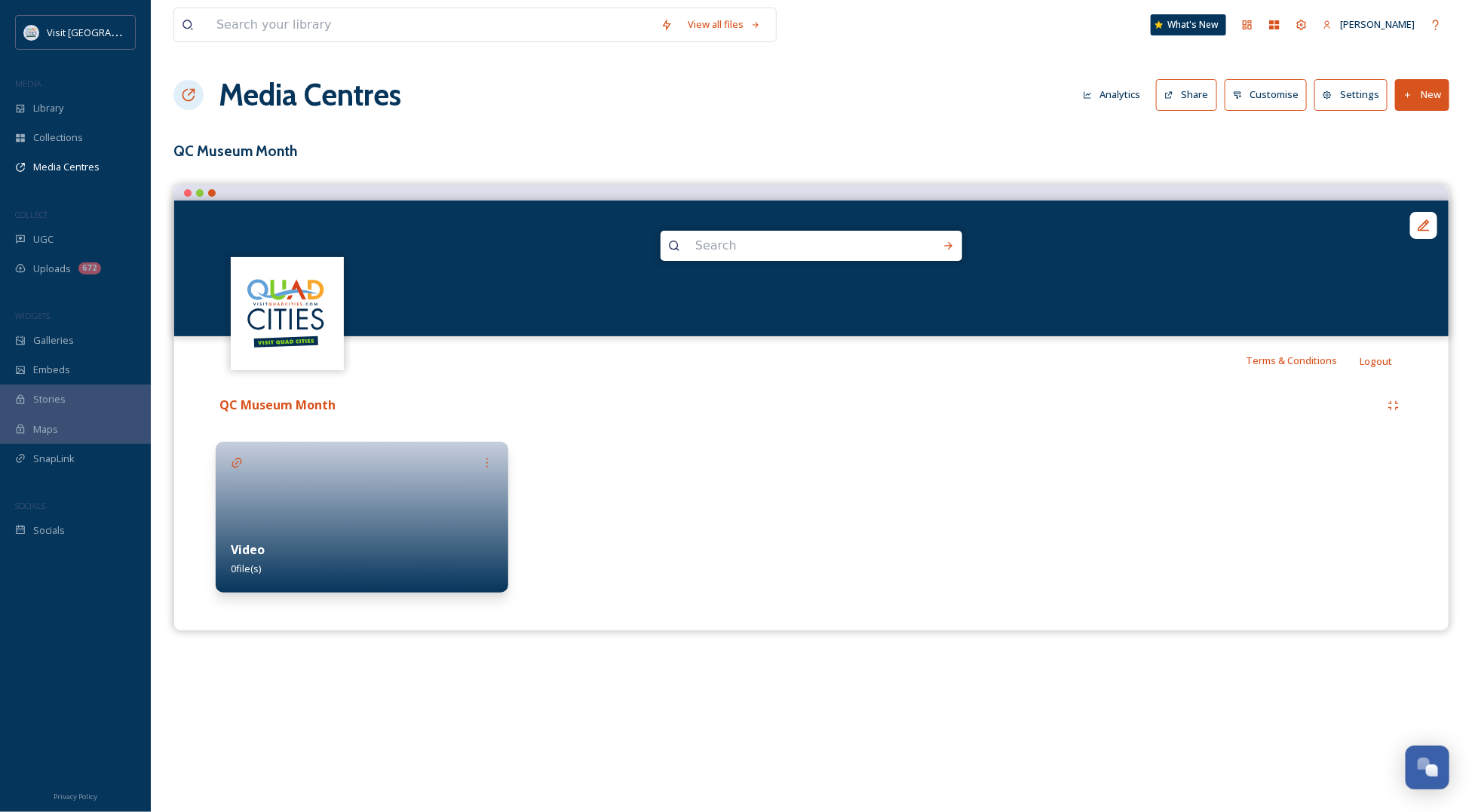
click at [1434, 94] on button "New" at bounding box center [1421, 94] width 54 height 31
click at [1411, 166] on span "Add Album" at bounding box center [1417, 159] width 49 height 15
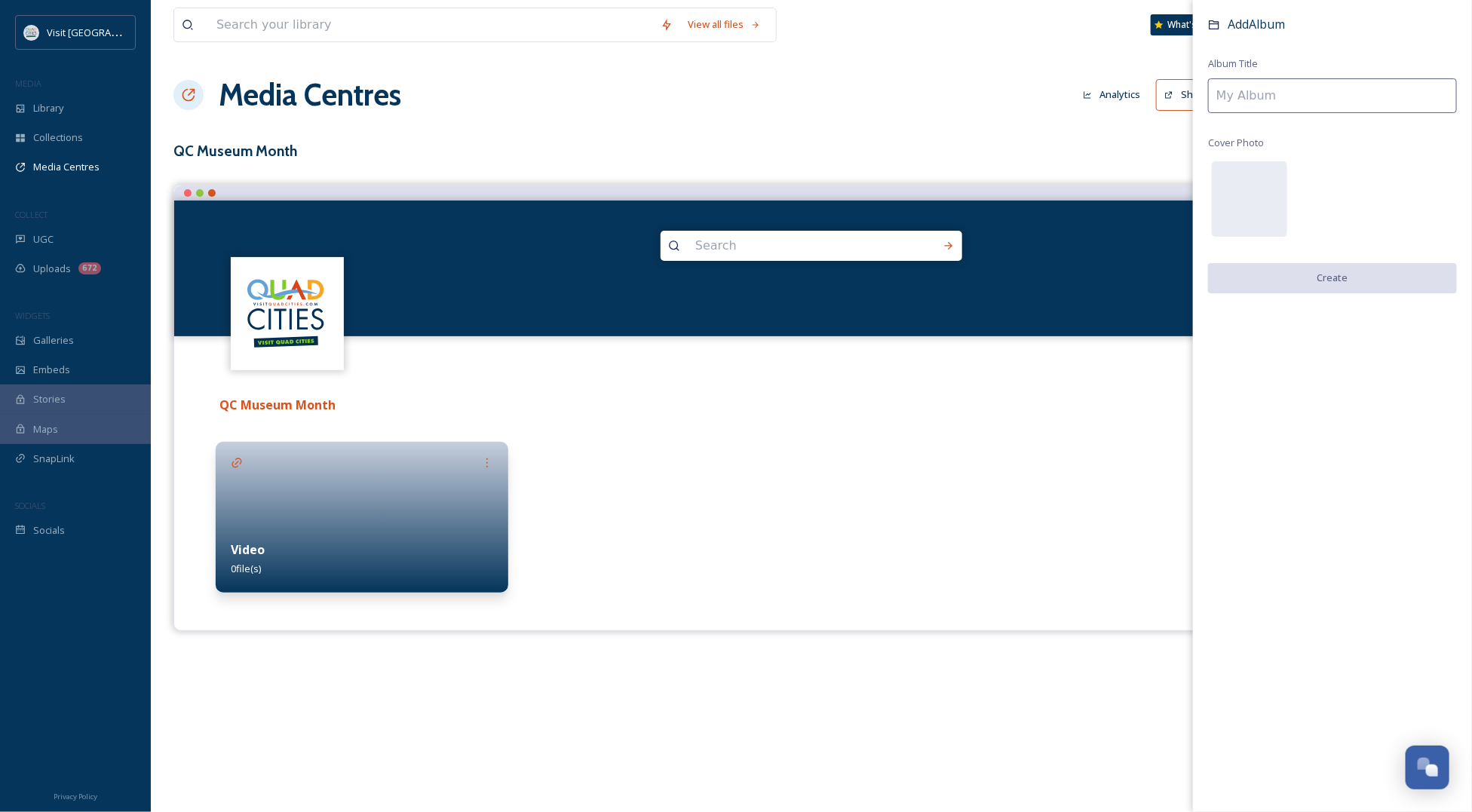
click at [1278, 110] on input at bounding box center [1332, 95] width 249 height 35
type input "Photos"
click at [1385, 281] on button "Create" at bounding box center [1332, 278] width 249 height 31
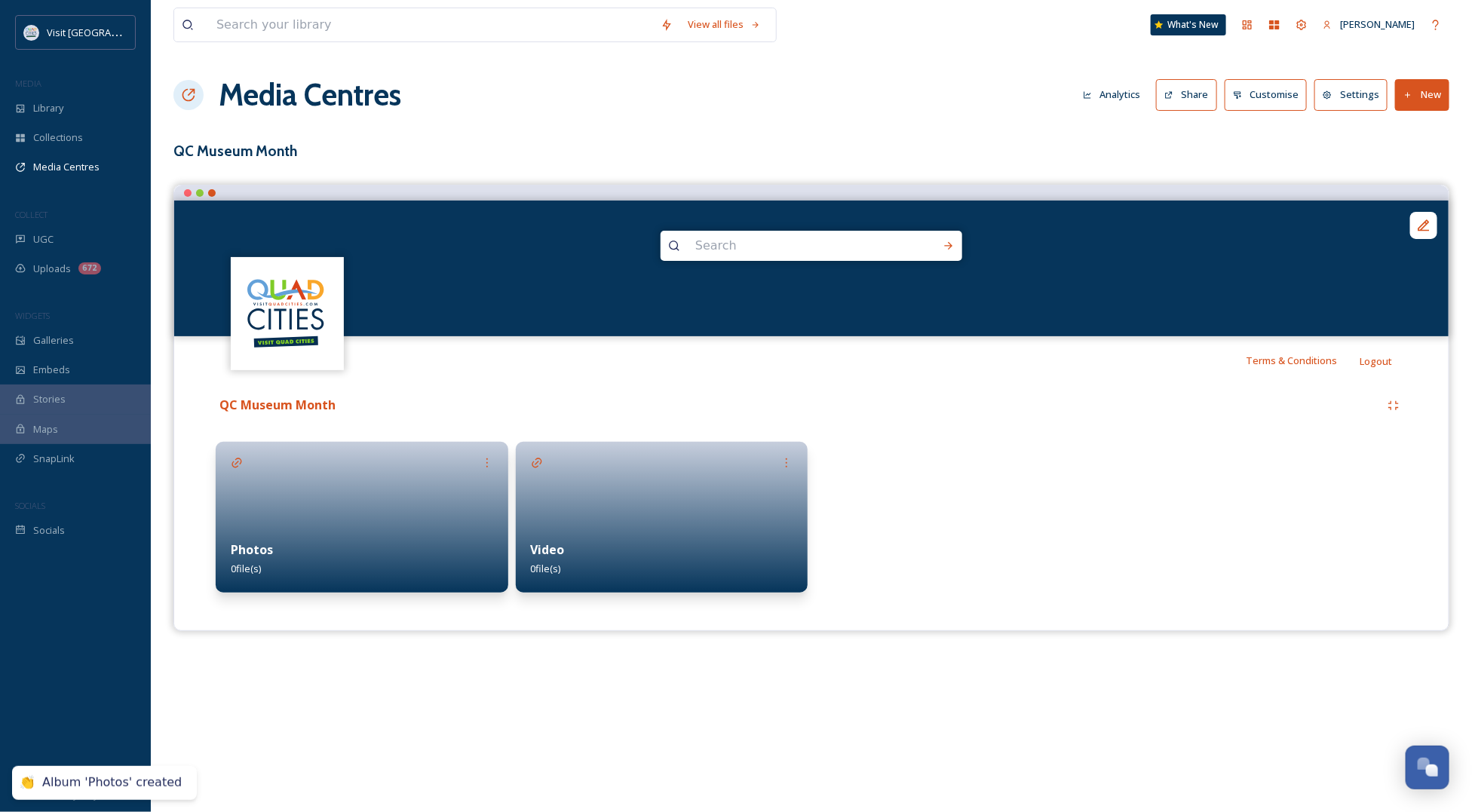
click at [305, 533] on div "Photos 0 file(s)" at bounding box center [361, 558] width 292 height 67
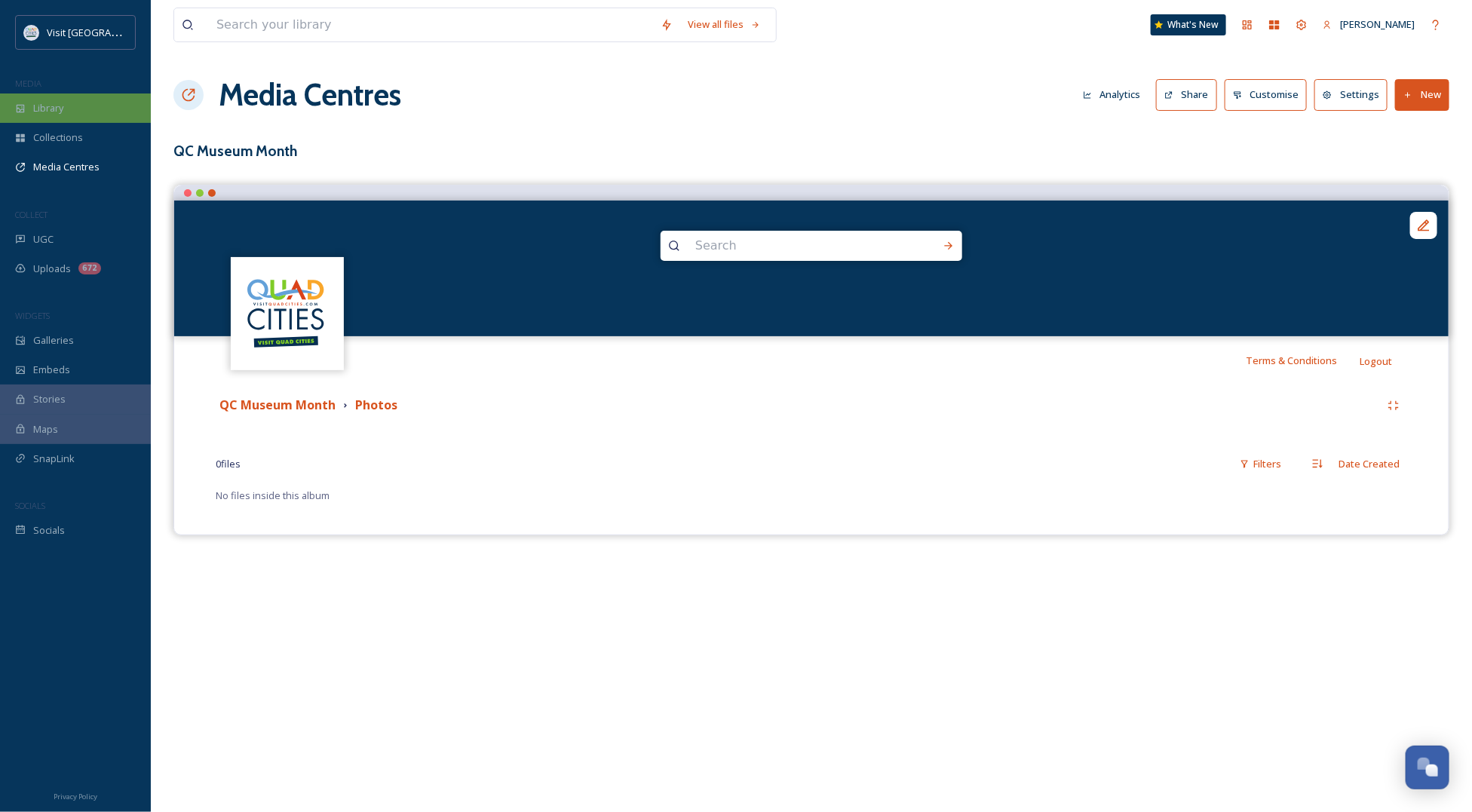
click at [57, 104] on span "Library" at bounding box center [48, 108] width 30 height 15
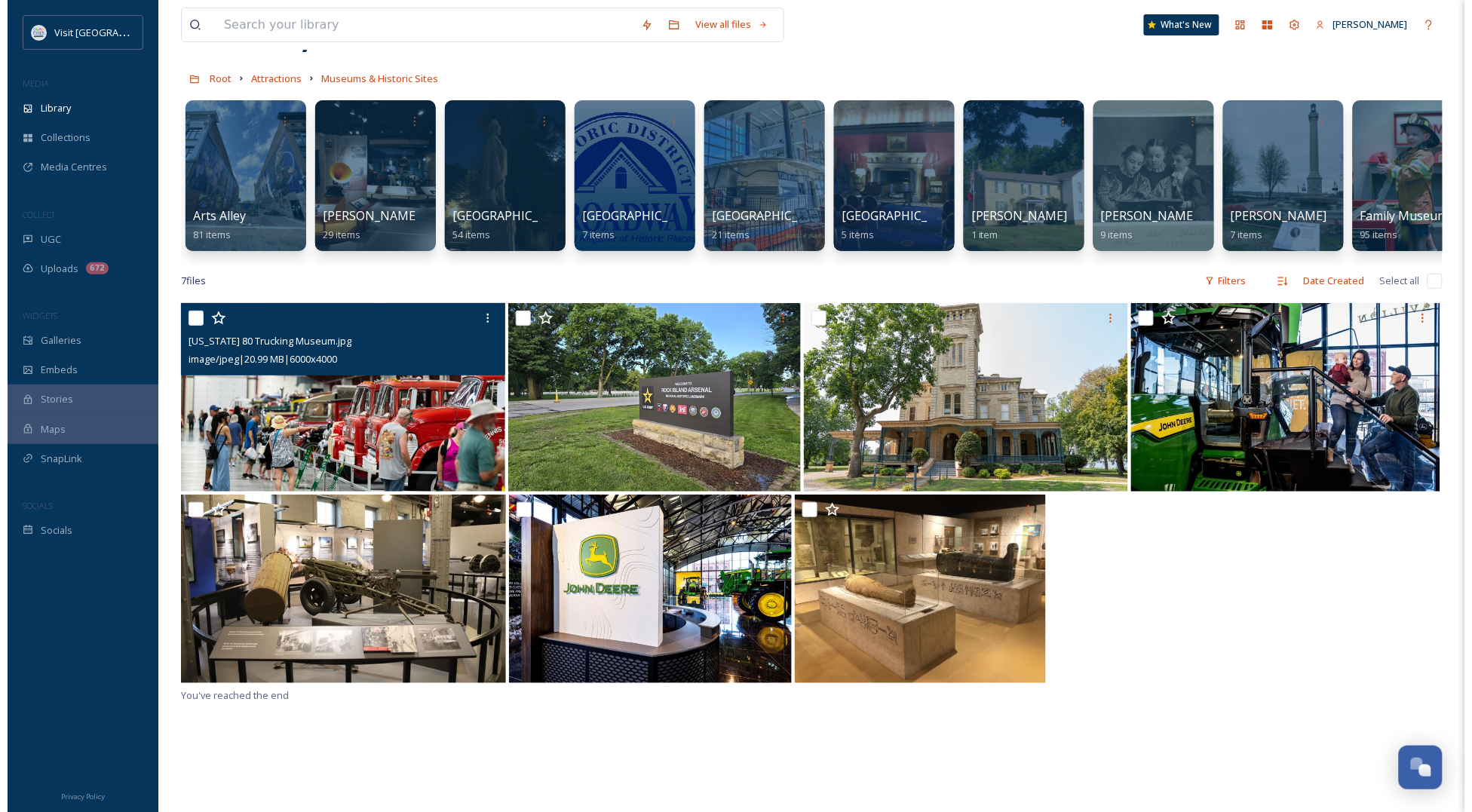
scroll to position [94, 0]
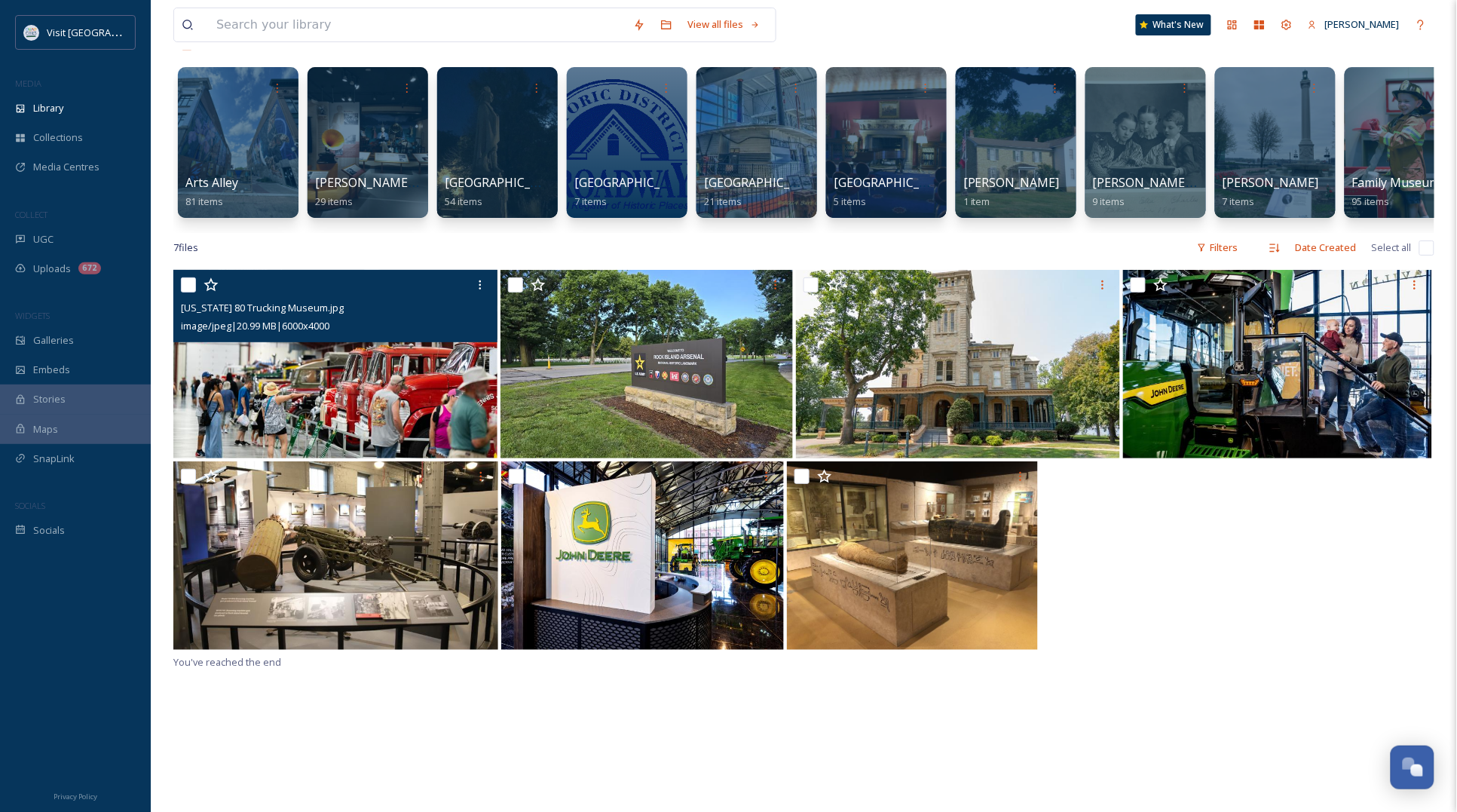
drag, startPoint x: 179, startPoint y: 296, endPoint x: 199, endPoint y: 330, distance: 39.4
click at [179, 296] on div "Iowa 80 Trucking Museum.jpg image/jpeg | 20.99 MB | 6000 x 4000" at bounding box center [335, 306] width 324 height 72
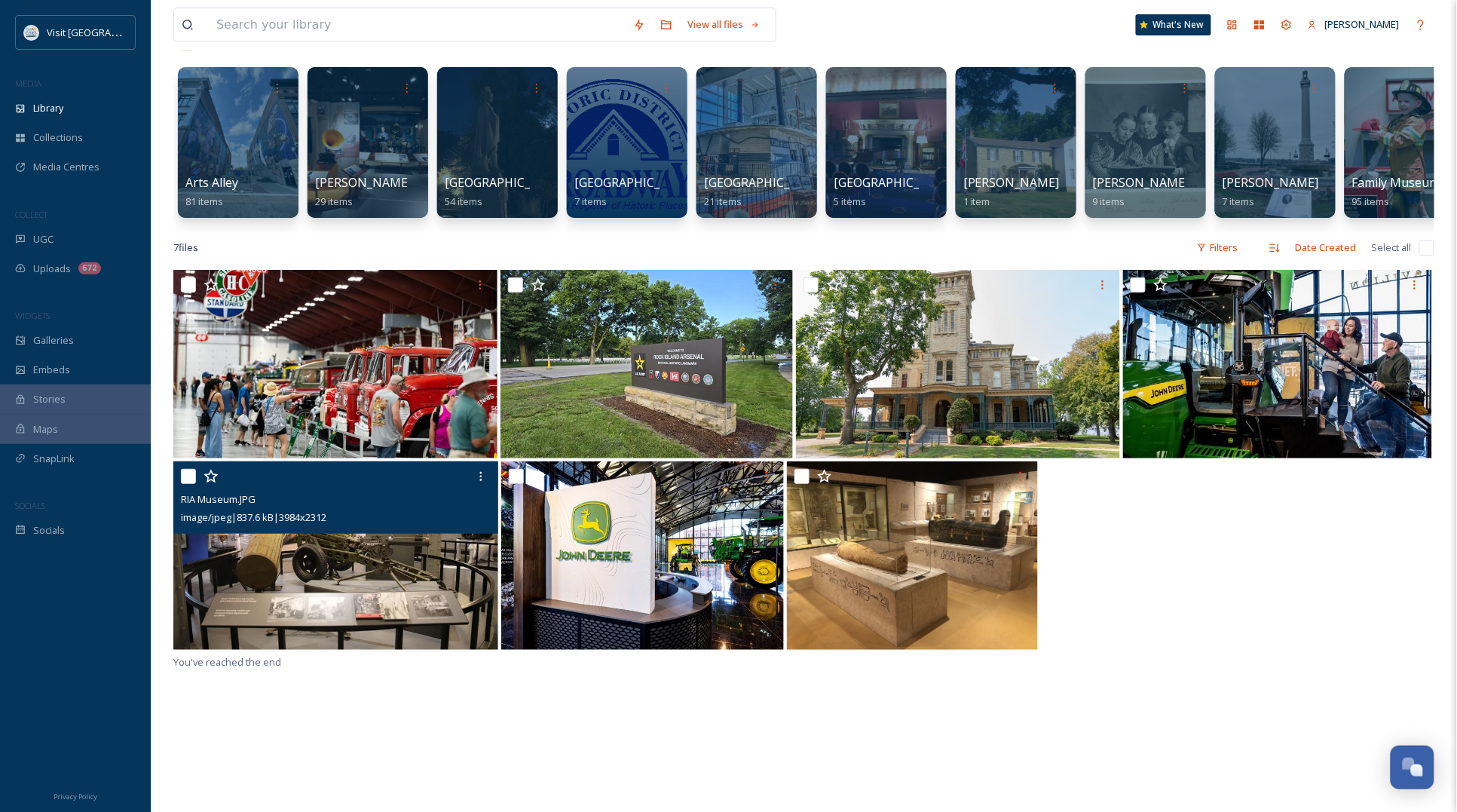
click at [186, 484] on input "checkbox" at bounding box center [189, 476] width 15 height 15
checkbox input "true"
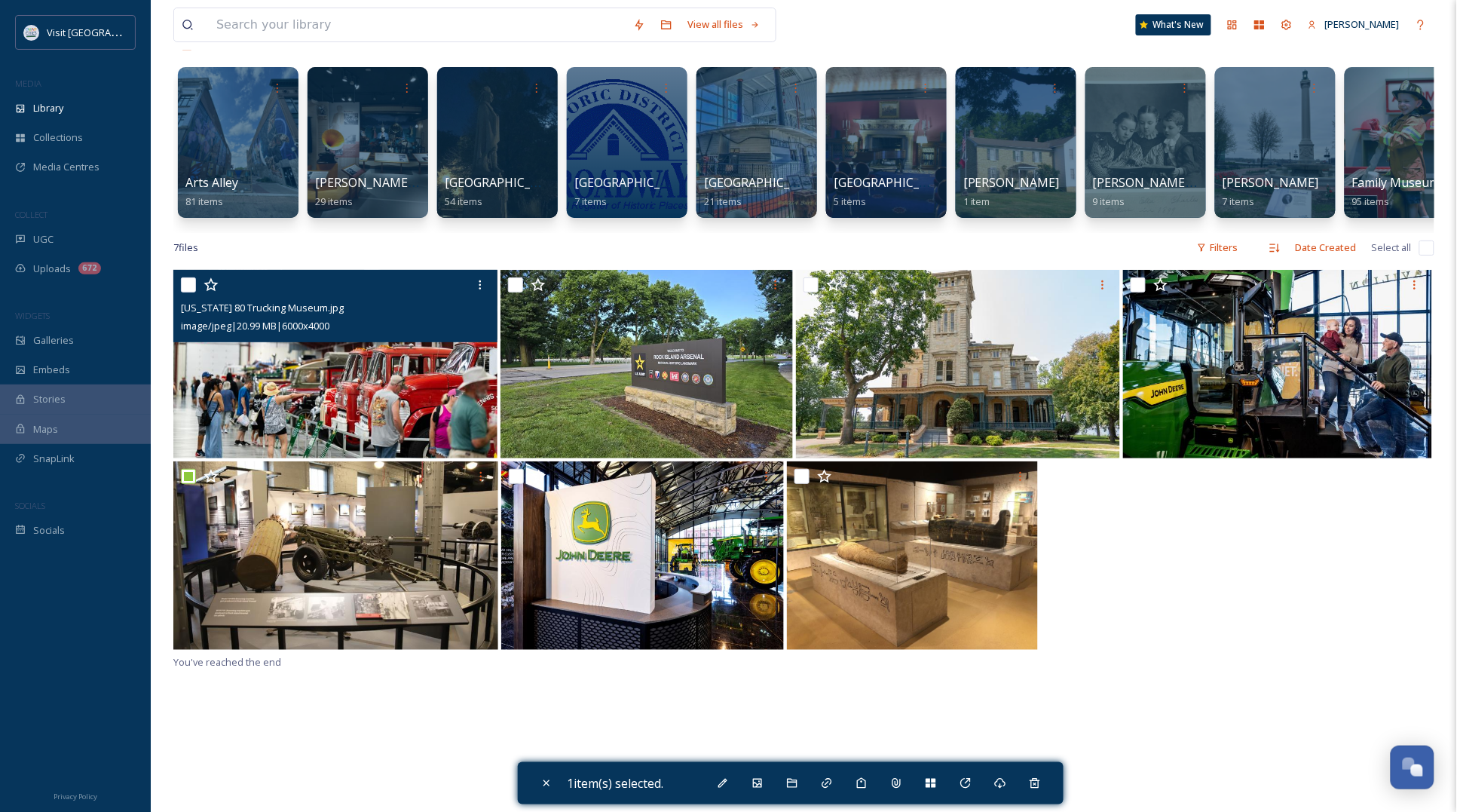
click at [192, 292] on input "checkbox" at bounding box center [189, 285] width 15 height 15
checkbox input "true"
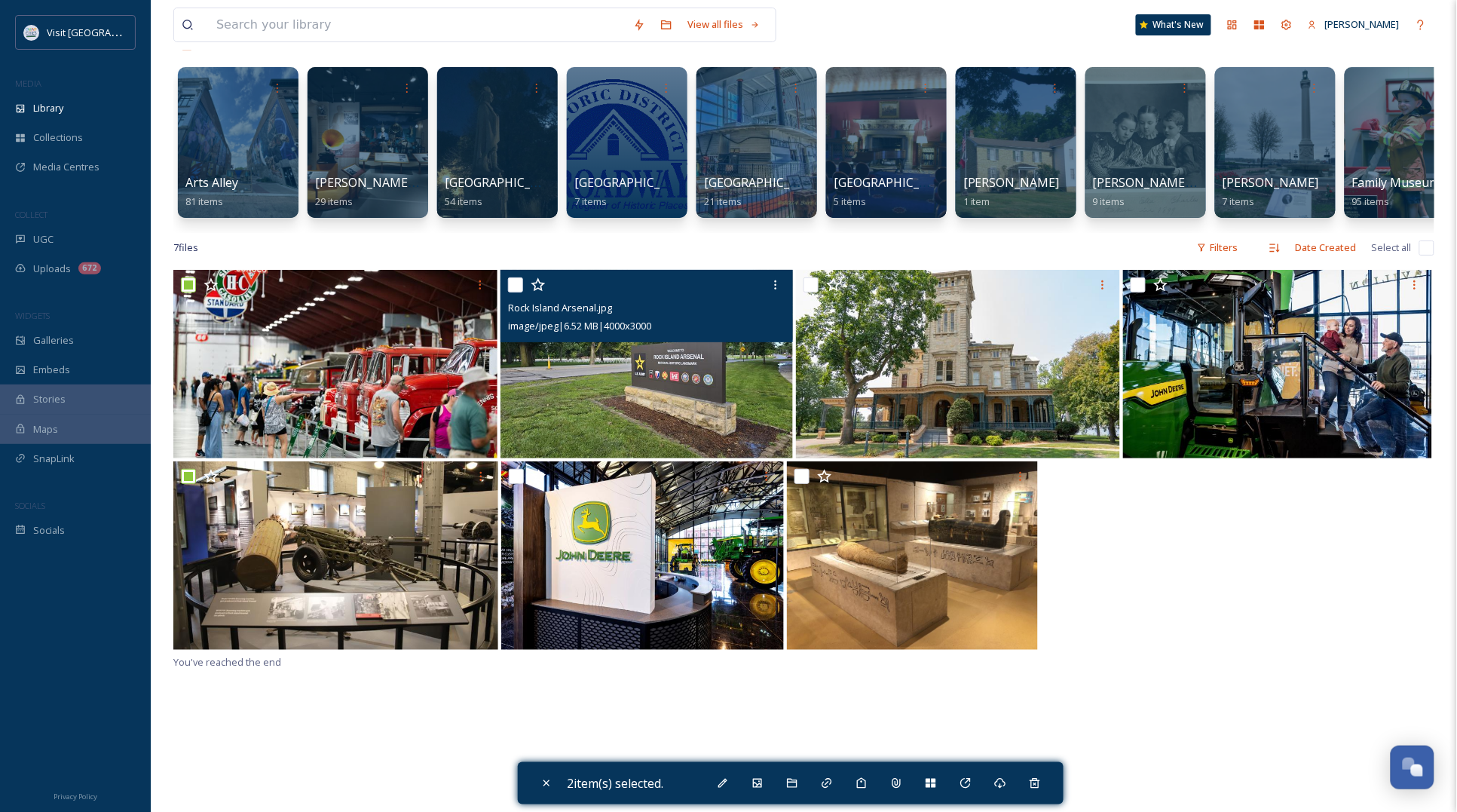
click at [514, 292] on input "checkbox" at bounding box center [516, 285] width 15 height 15
checkbox input "true"
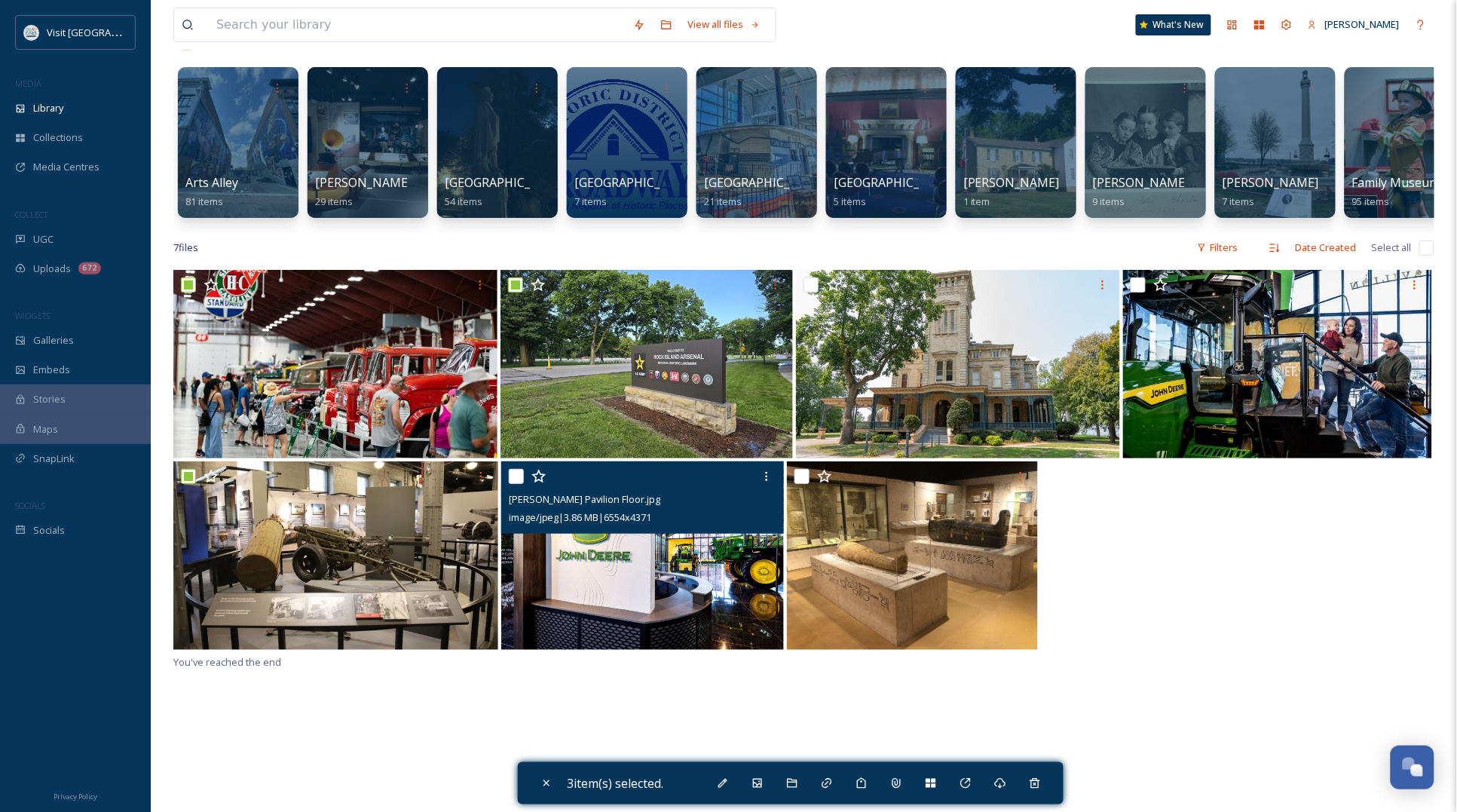
click at [521, 484] on input "checkbox" at bounding box center [516, 476] width 15 height 15
checkbox input "true"
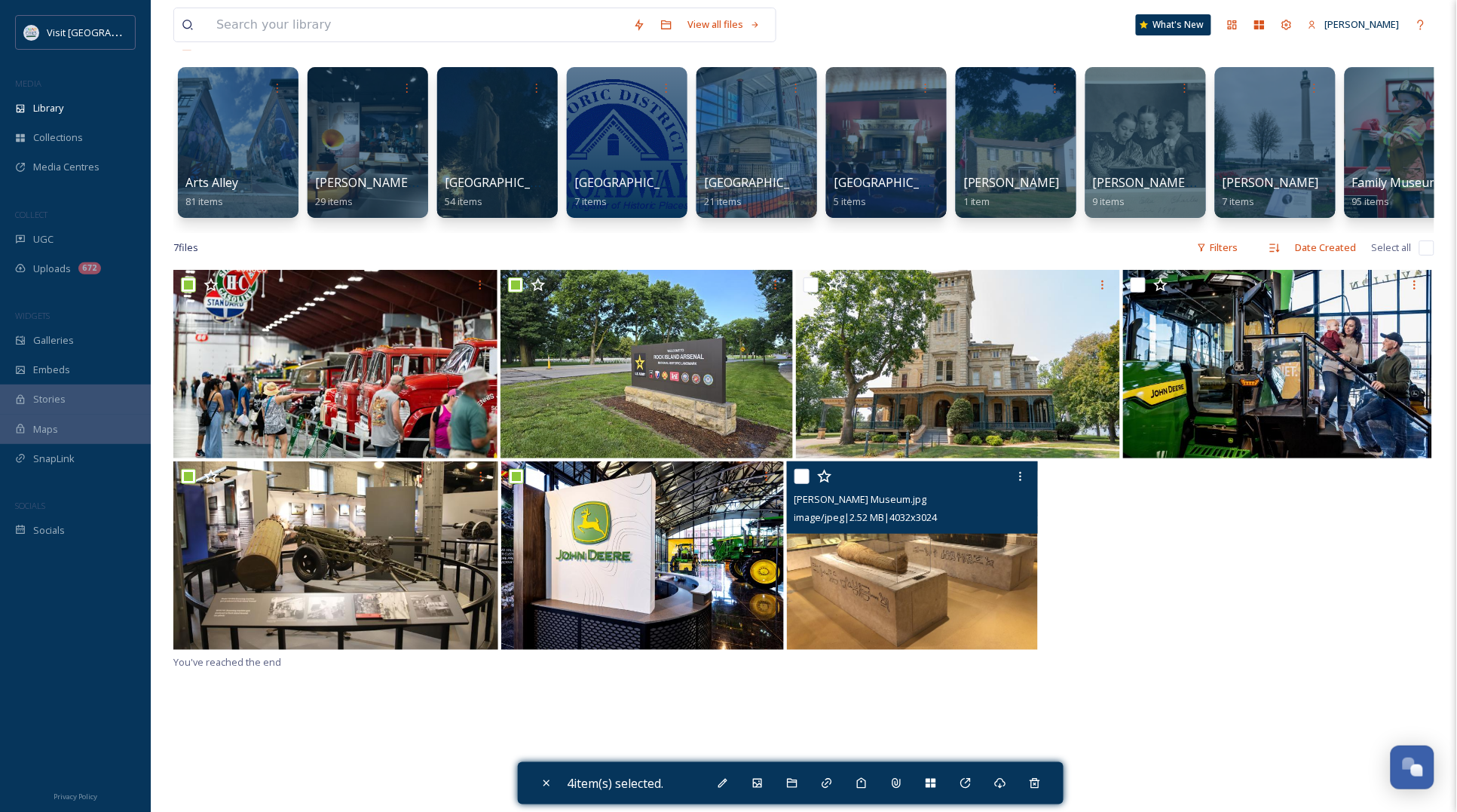
click at [804, 484] on input "checkbox" at bounding box center [802, 476] width 15 height 15
checkbox input "true"
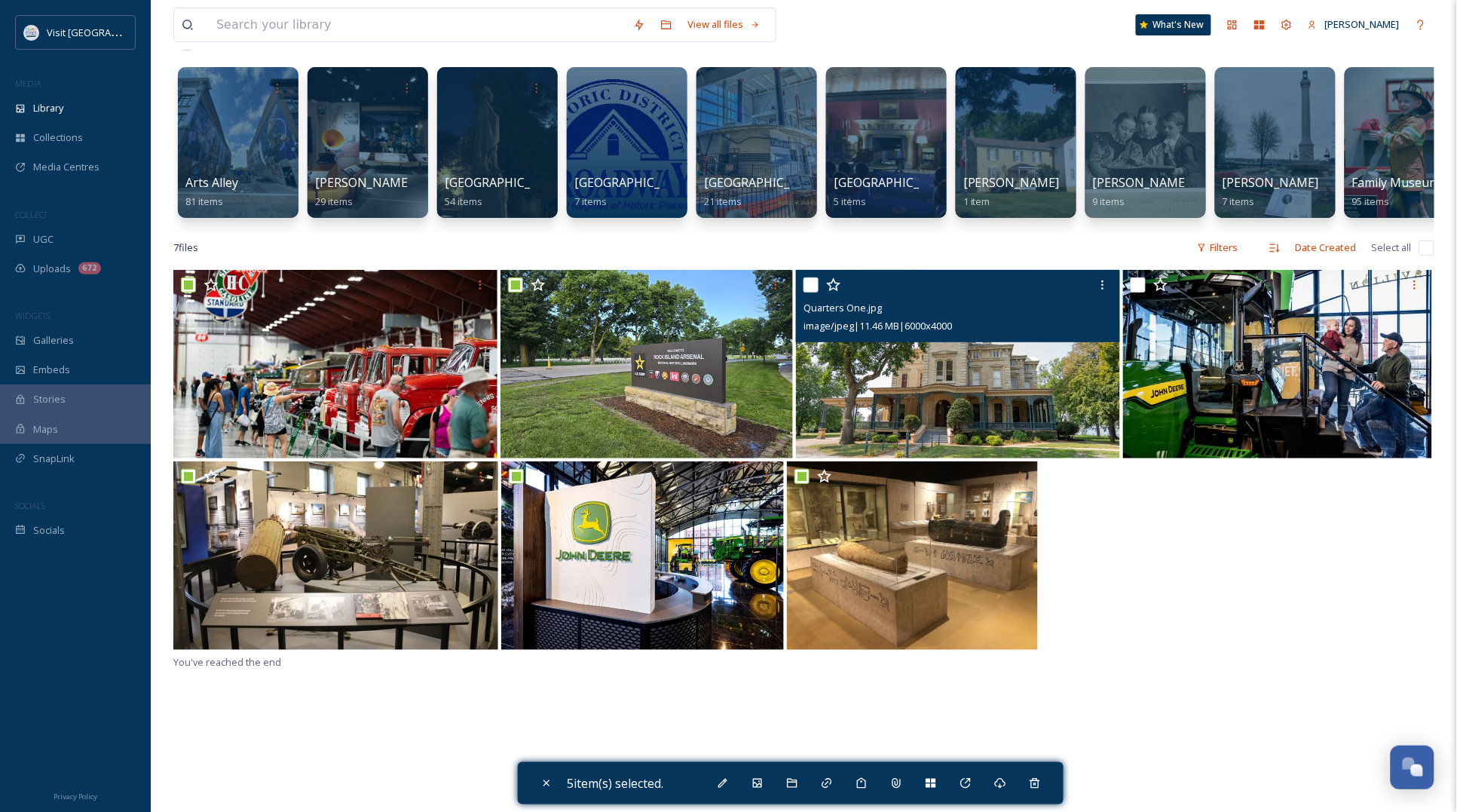
click at [813, 292] on input "checkbox" at bounding box center [811, 285] width 15 height 15
checkbox input "true"
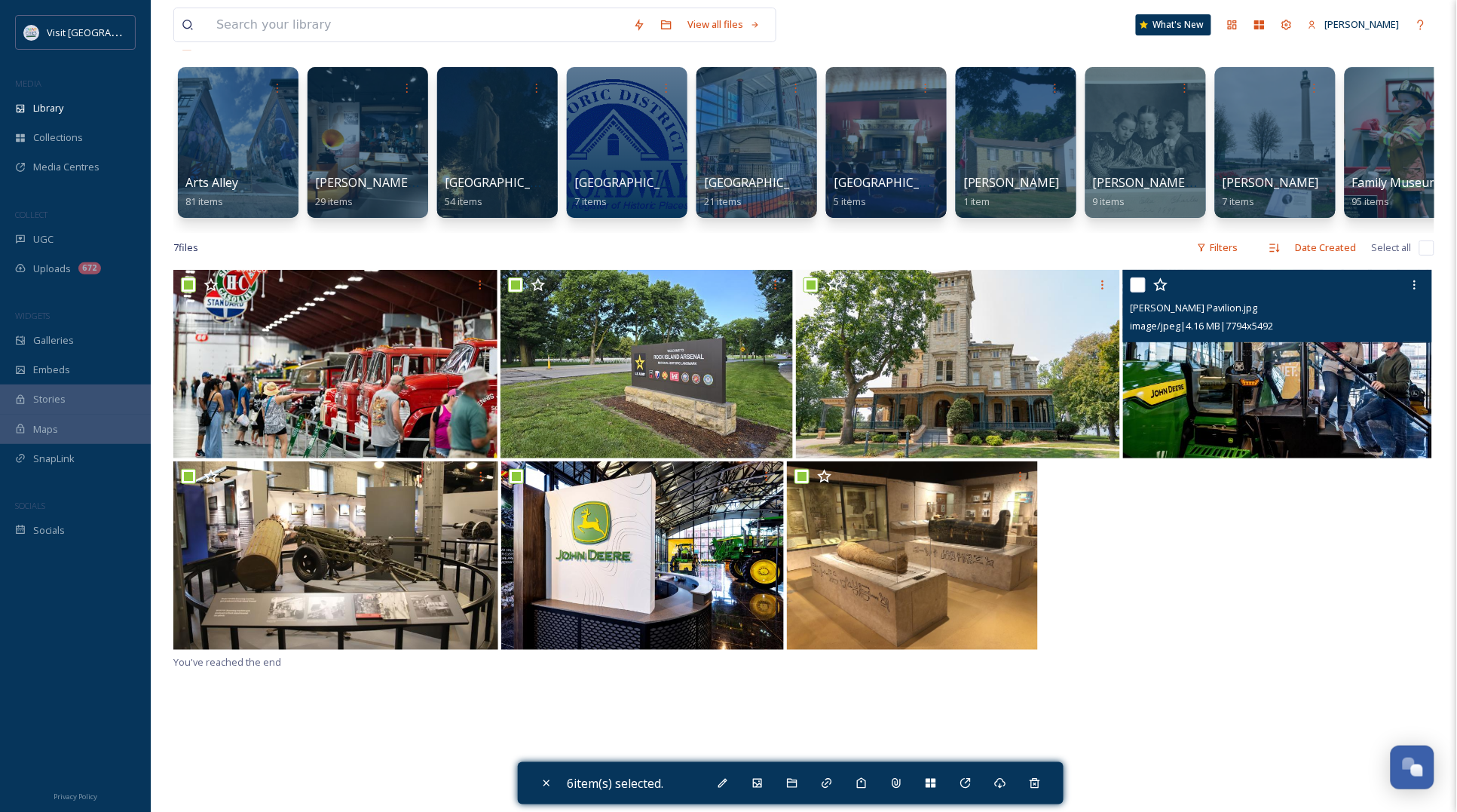
click at [1143, 292] on input "checkbox" at bounding box center [1138, 285] width 15 height 15
checkbox input "true"
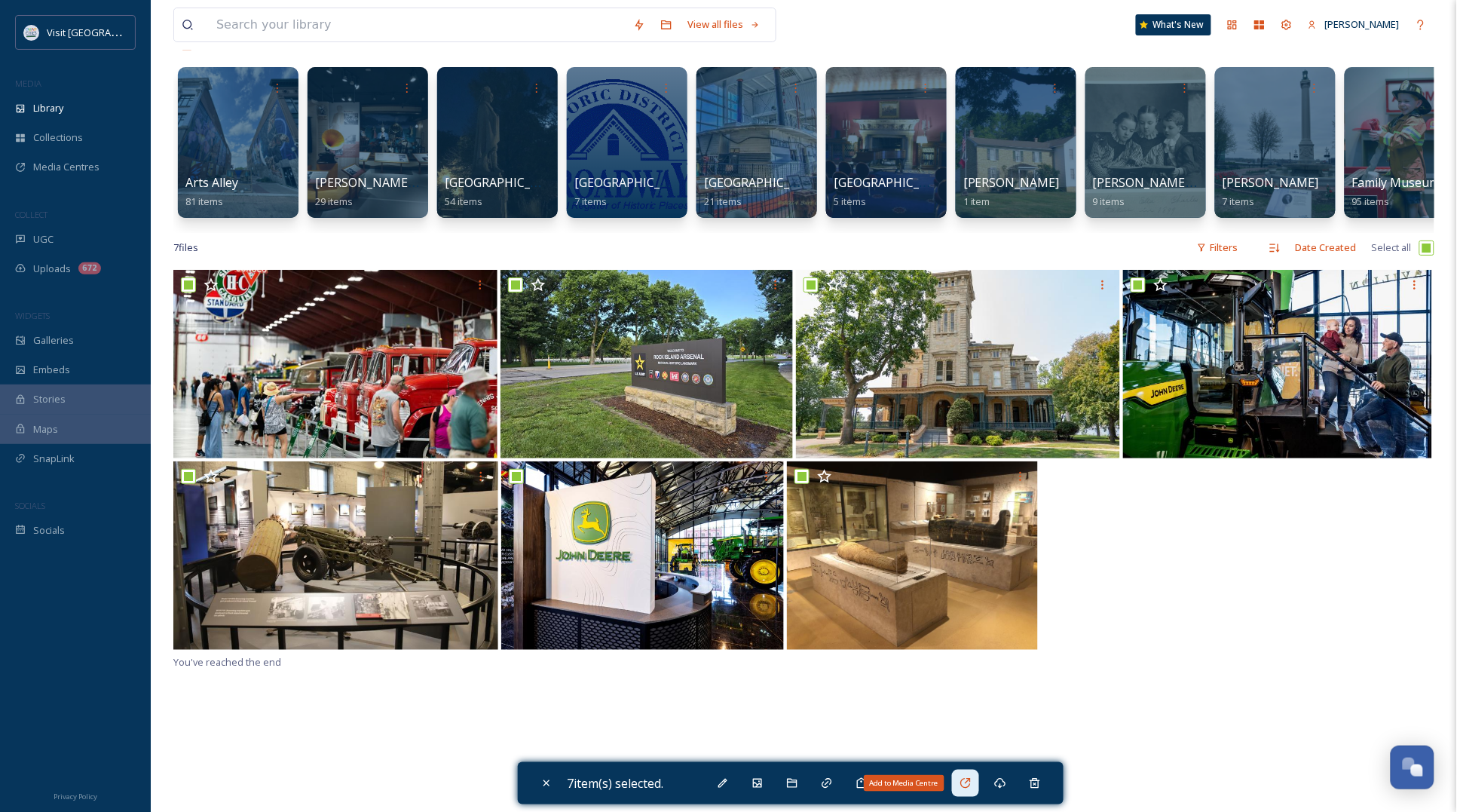
click at [976, 782] on div "Add to Media Centre" at bounding box center [965, 783] width 27 height 27
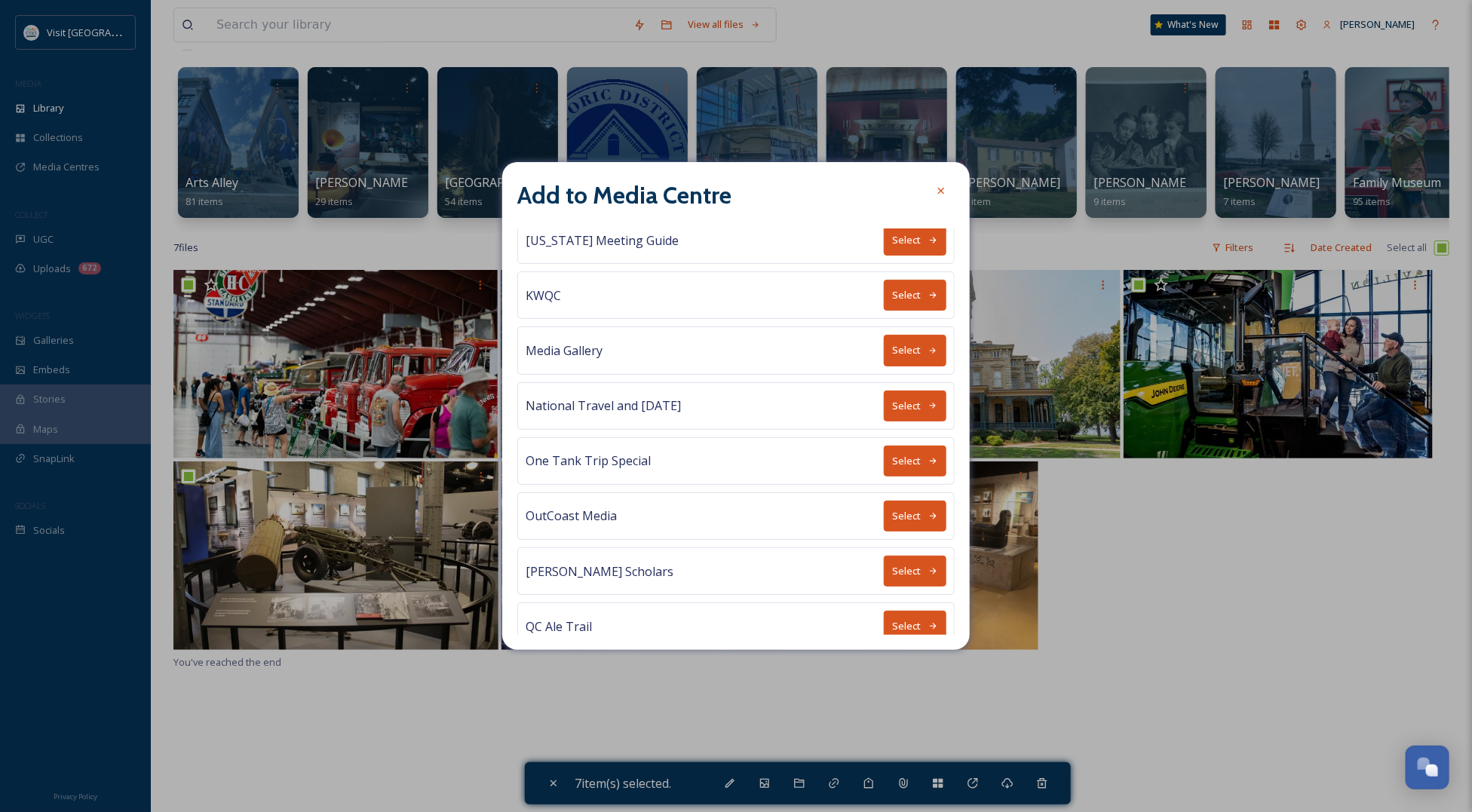
scroll to position [712, 0]
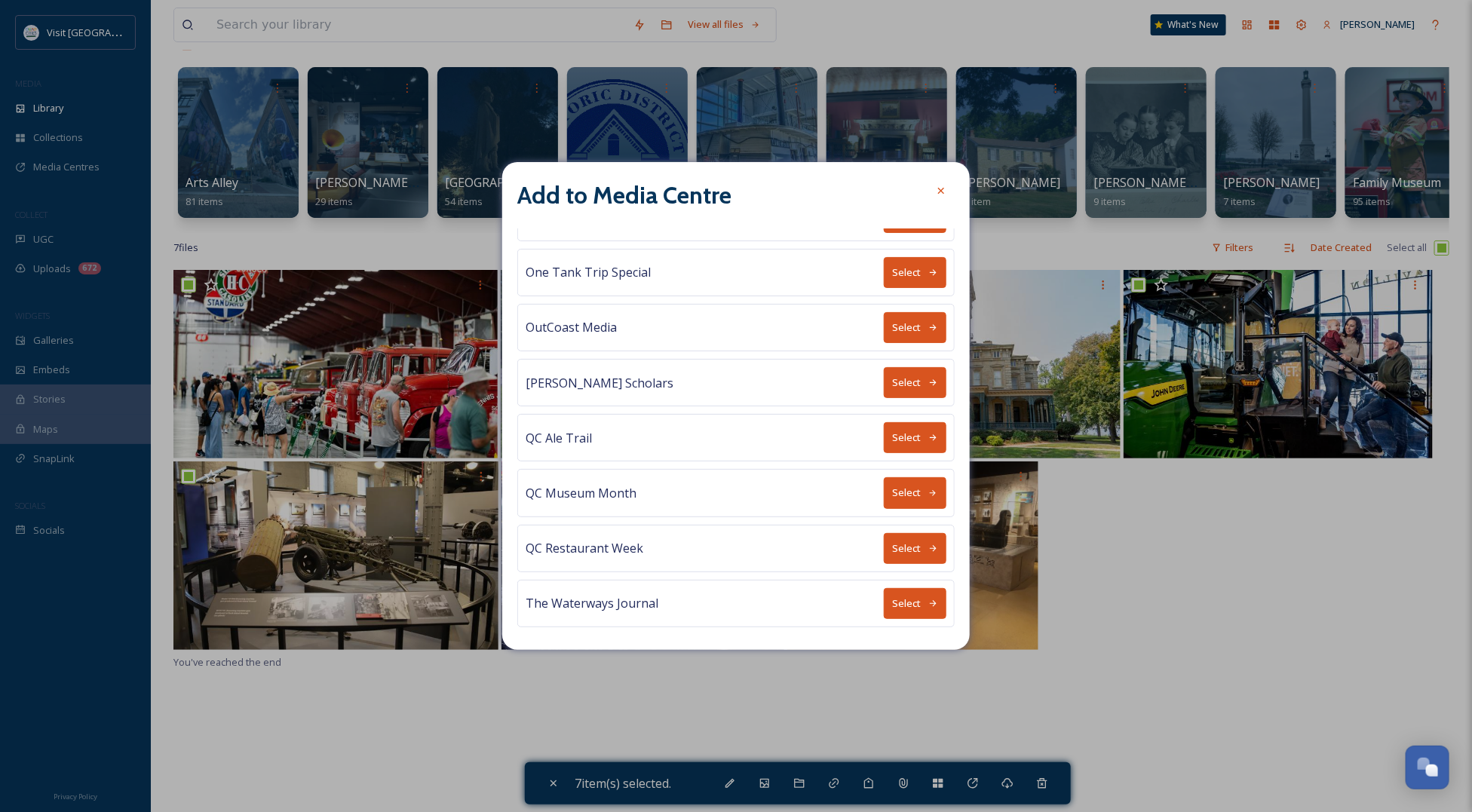
click at [928, 494] on icon at bounding box center [933, 493] width 10 height 10
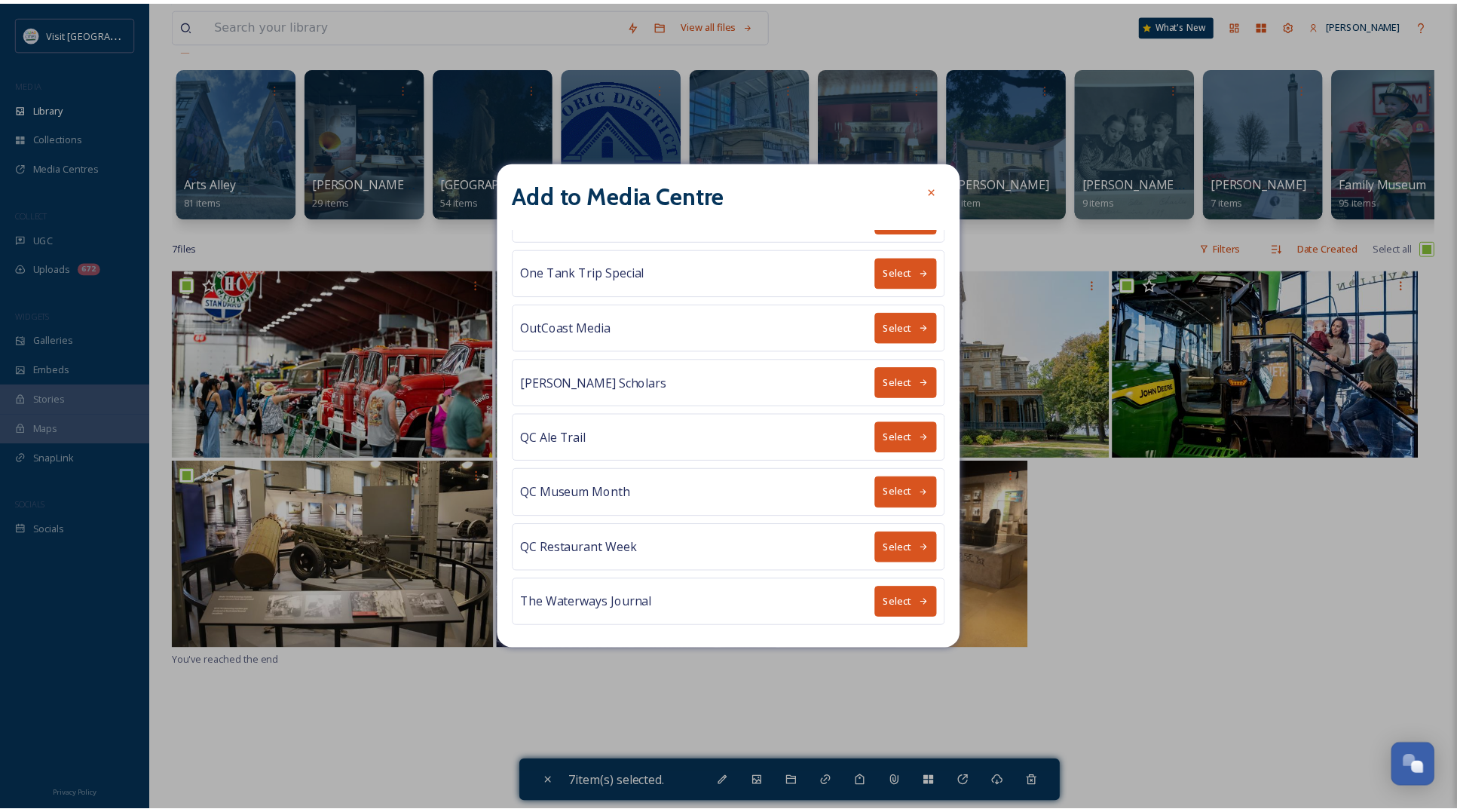
scroll to position [0, 0]
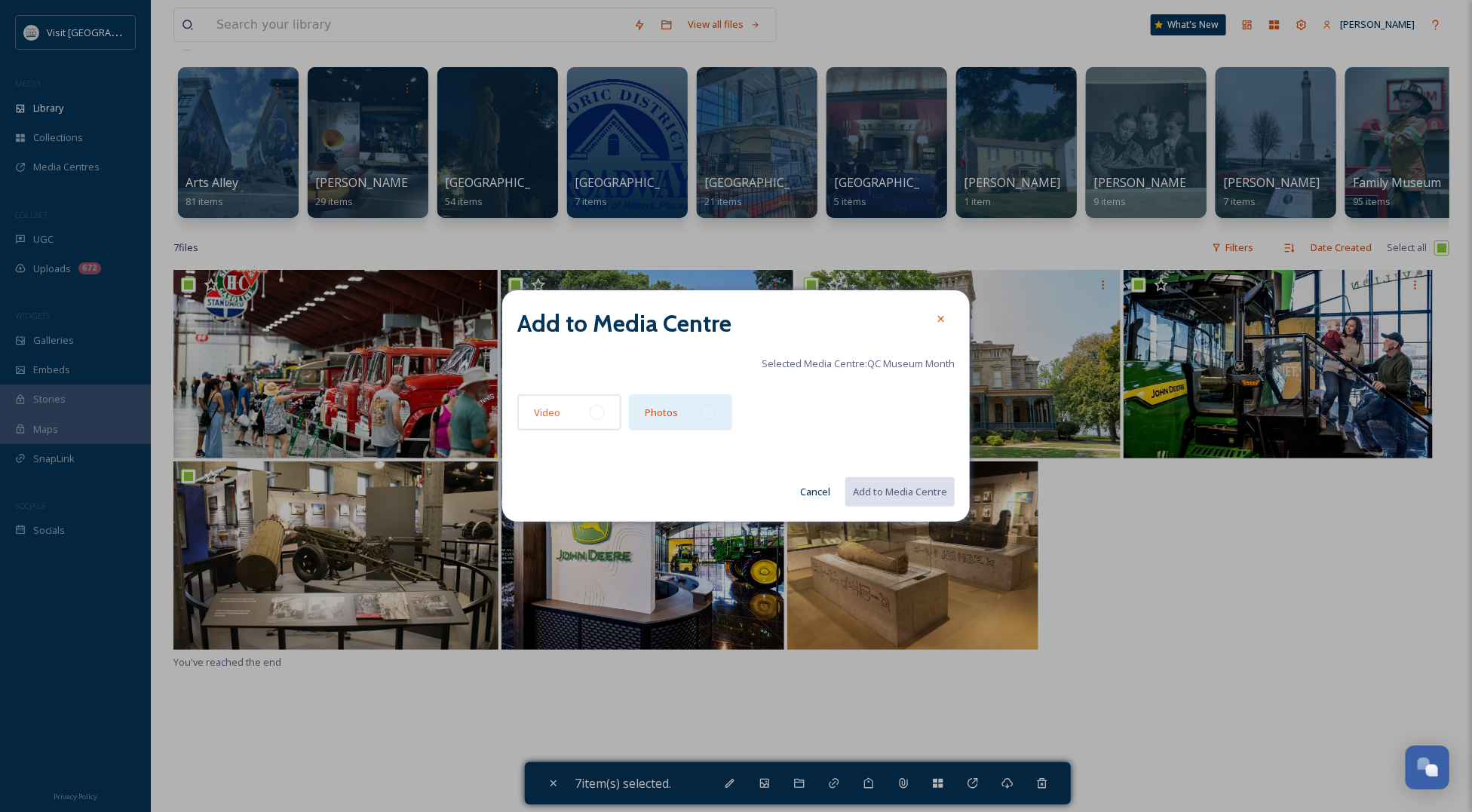
click at [718, 408] on div "Photos" at bounding box center [681, 412] width 104 height 36
click at [925, 491] on button "Add to Media Centre" at bounding box center [899, 491] width 110 height 31
checkbox input "false"
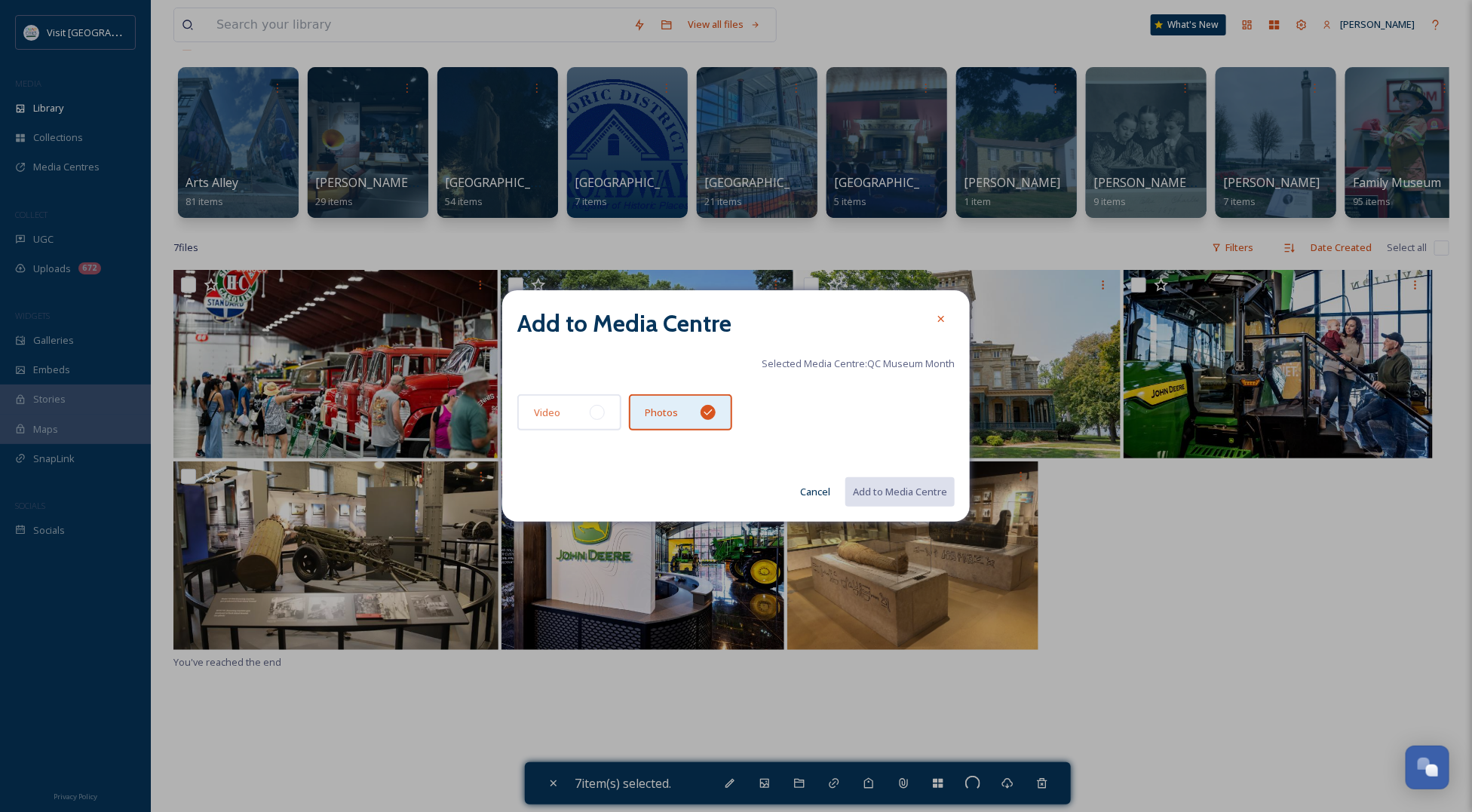
checkbox input "false"
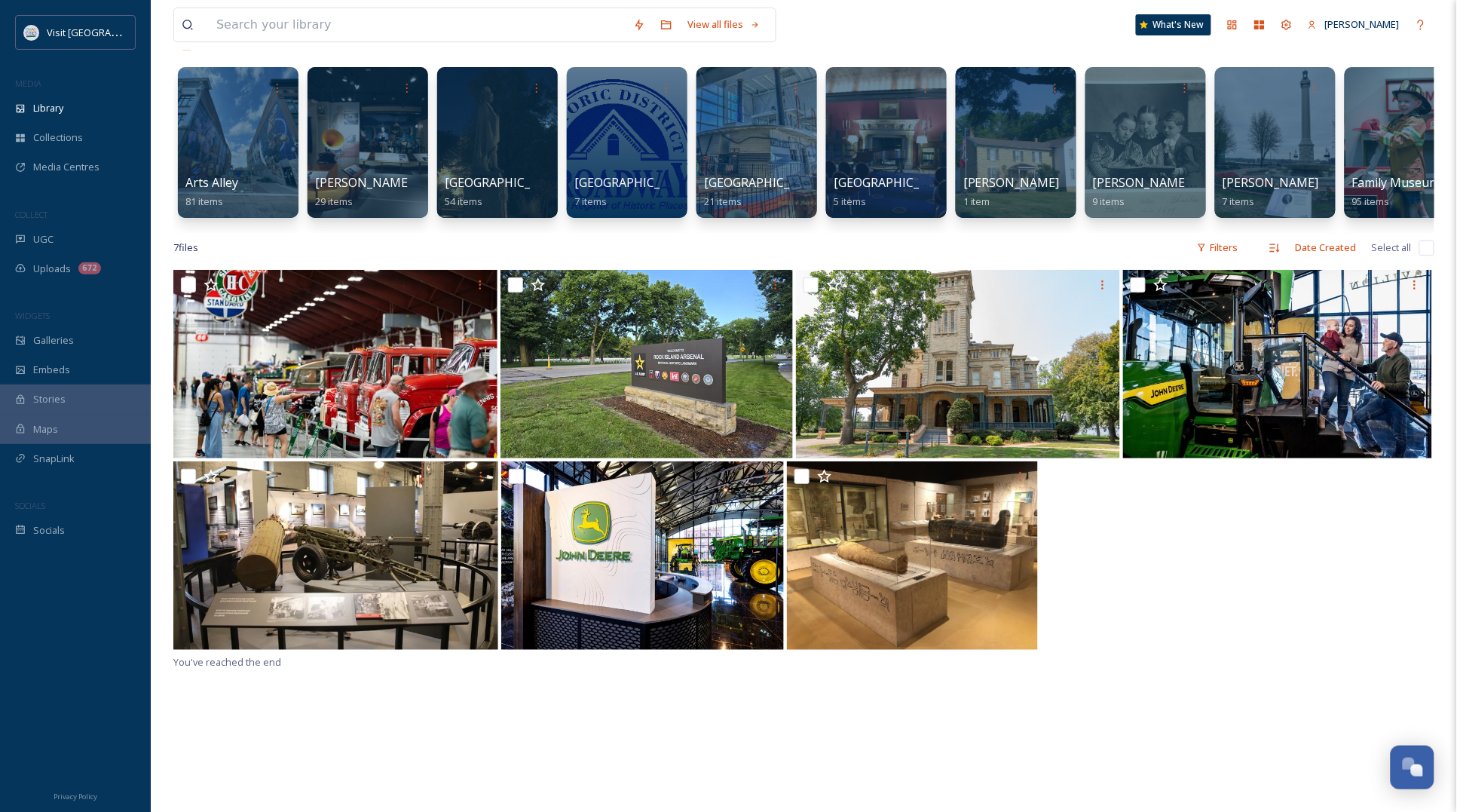
click at [1287, 600] on div at bounding box center [804, 557] width 1261 height 192
drag, startPoint x: 453, startPoint y: 232, endPoint x: 495, endPoint y: 235, distance: 42.1
click at [495, 233] on div "Arts Alley 81 items Bix Beiderbecke Museum 29 items Black Hawk Historic Site 54…" at bounding box center [804, 146] width 1261 height 173
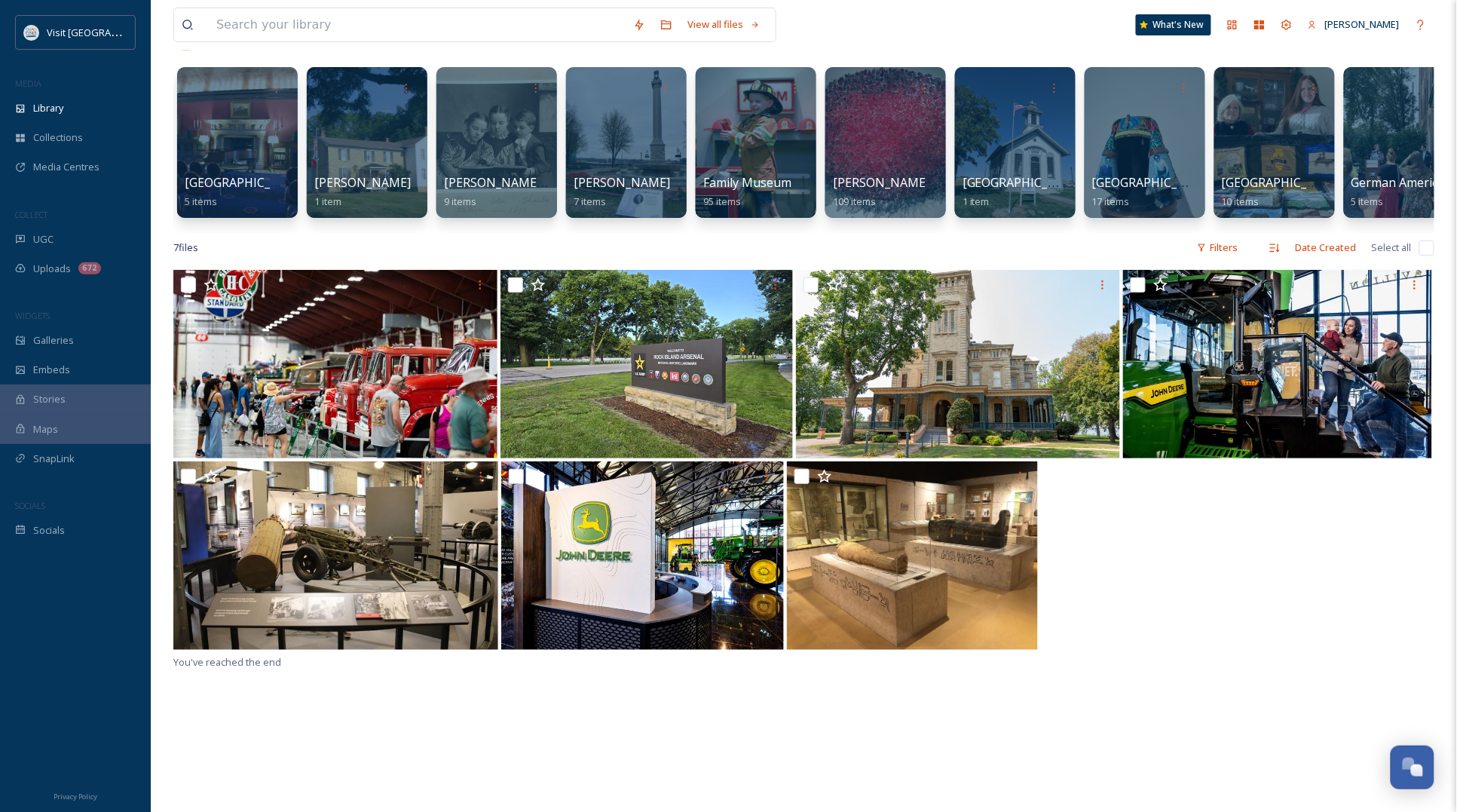
scroll to position [0, 717]
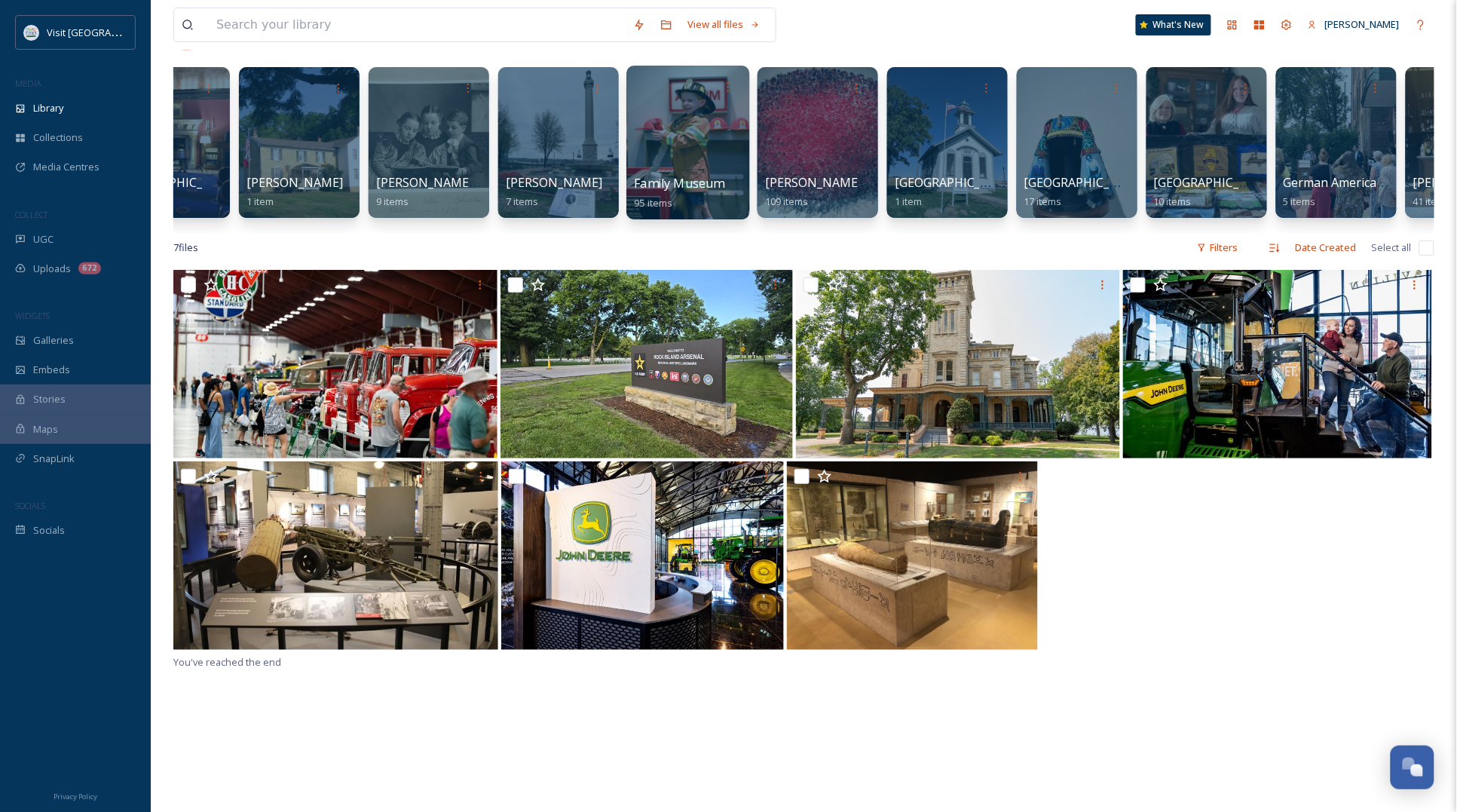
click at [701, 136] on div at bounding box center [688, 143] width 123 height 154
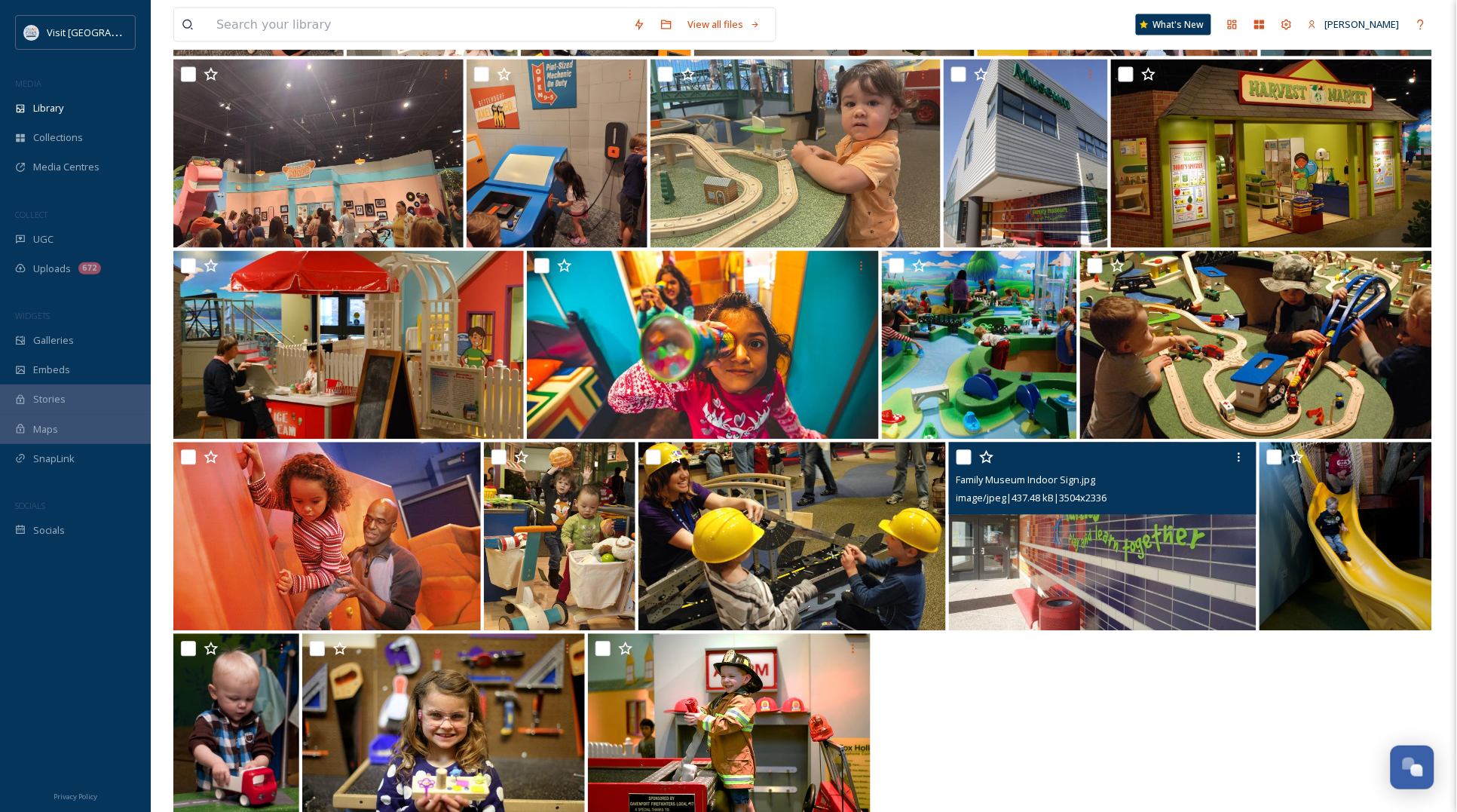
scroll to position [2858, 0]
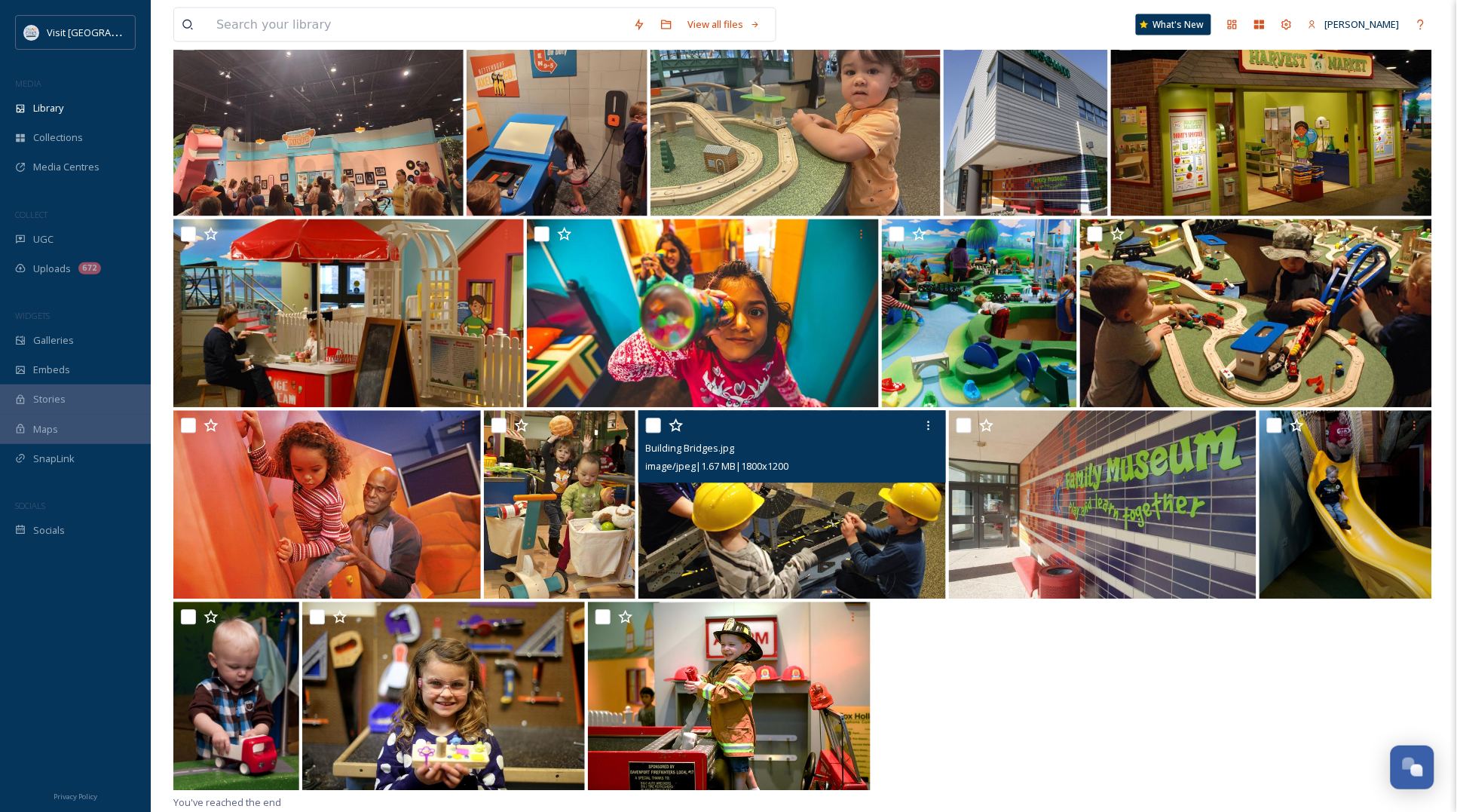
click at [654, 423] on input "checkbox" at bounding box center [653, 426] width 15 height 15
checkbox input "true"
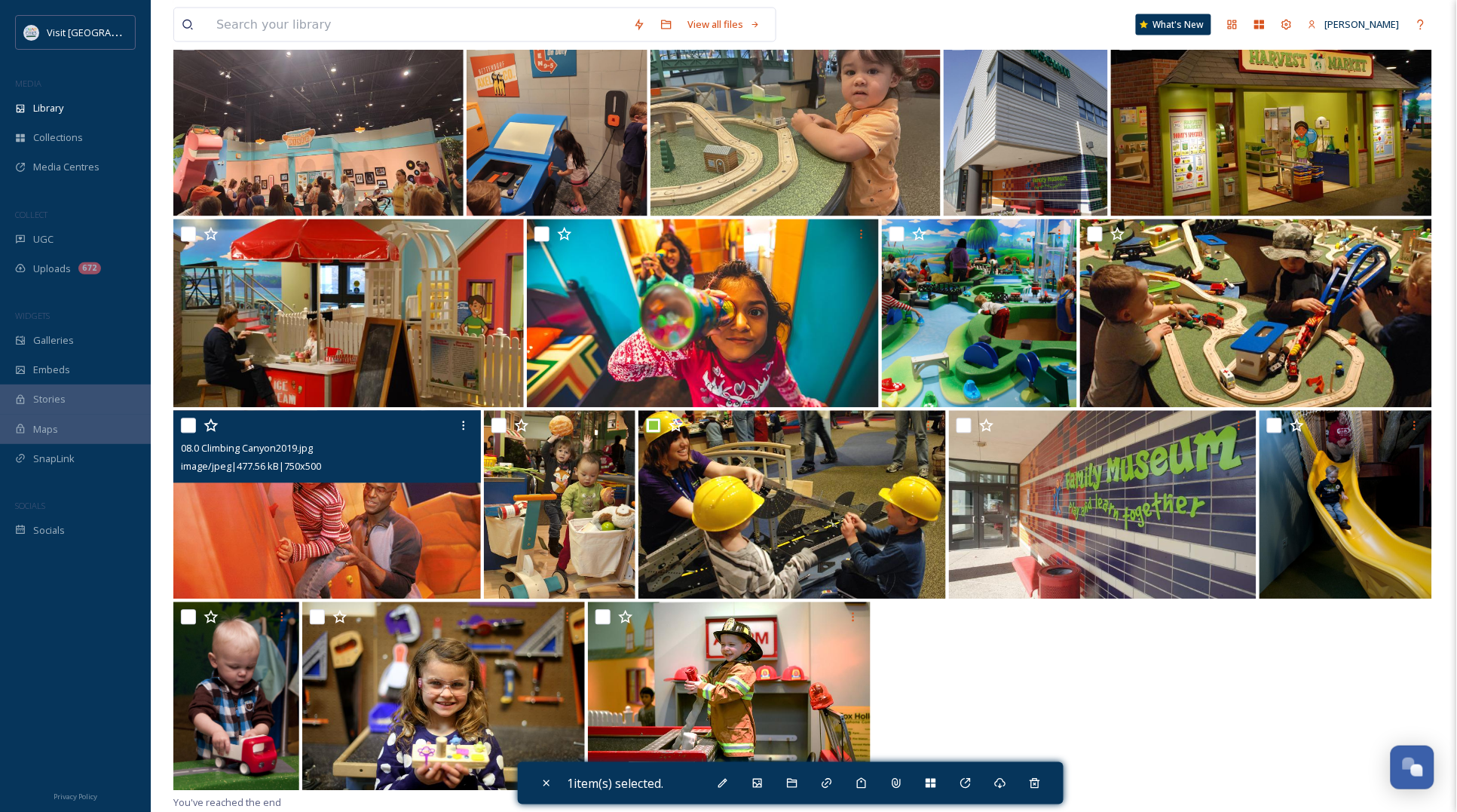
click at [179, 422] on div "08.0 Climbing Canyon2019.jpg image/jpeg | 477.56 kB | 750 x 500" at bounding box center [327, 447] width 308 height 72
click at [186, 426] on input "checkbox" at bounding box center [189, 426] width 15 height 15
checkbox input "true"
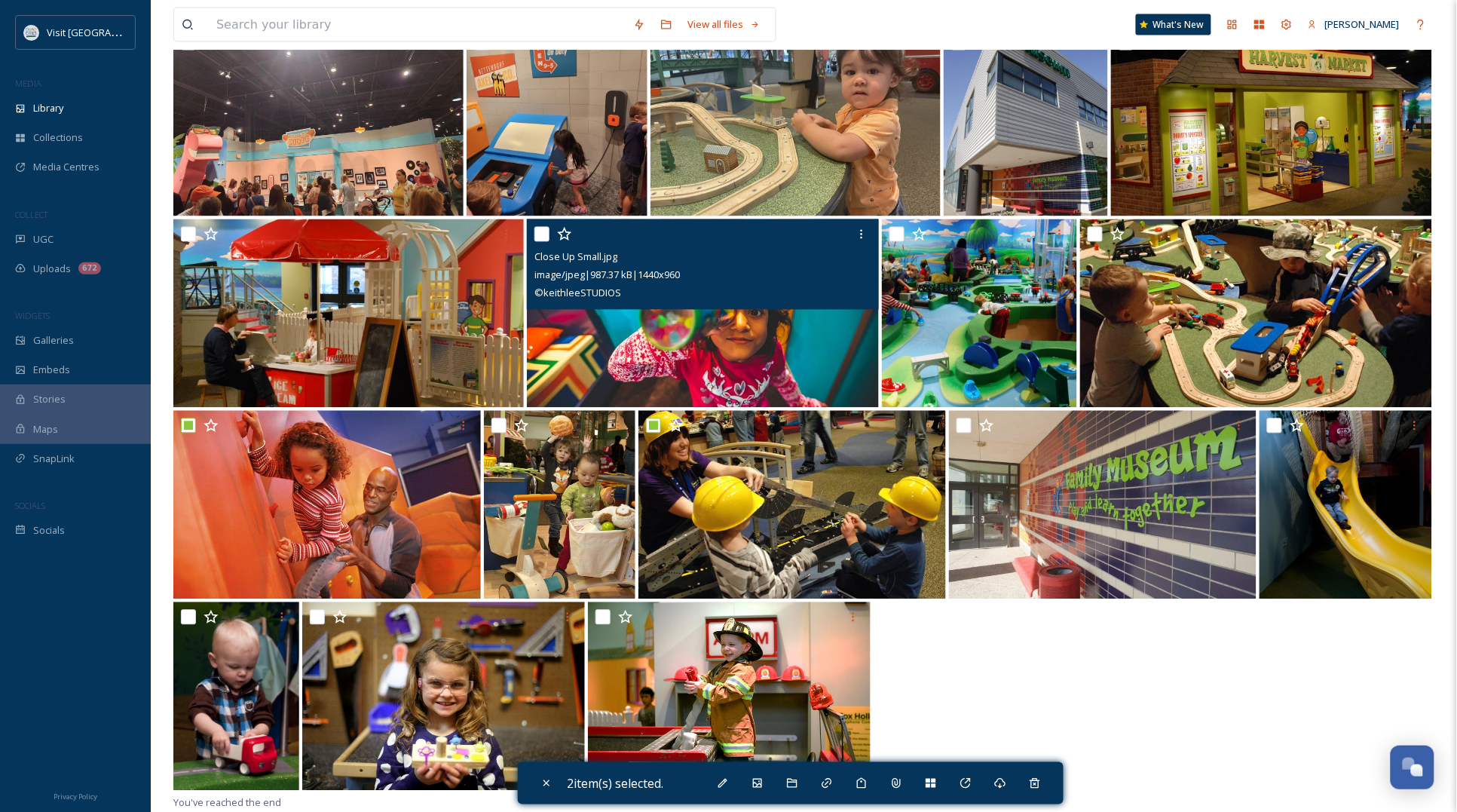
click at [540, 232] on input "checkbox" at bounding box center [542, 235] width 15 height 15
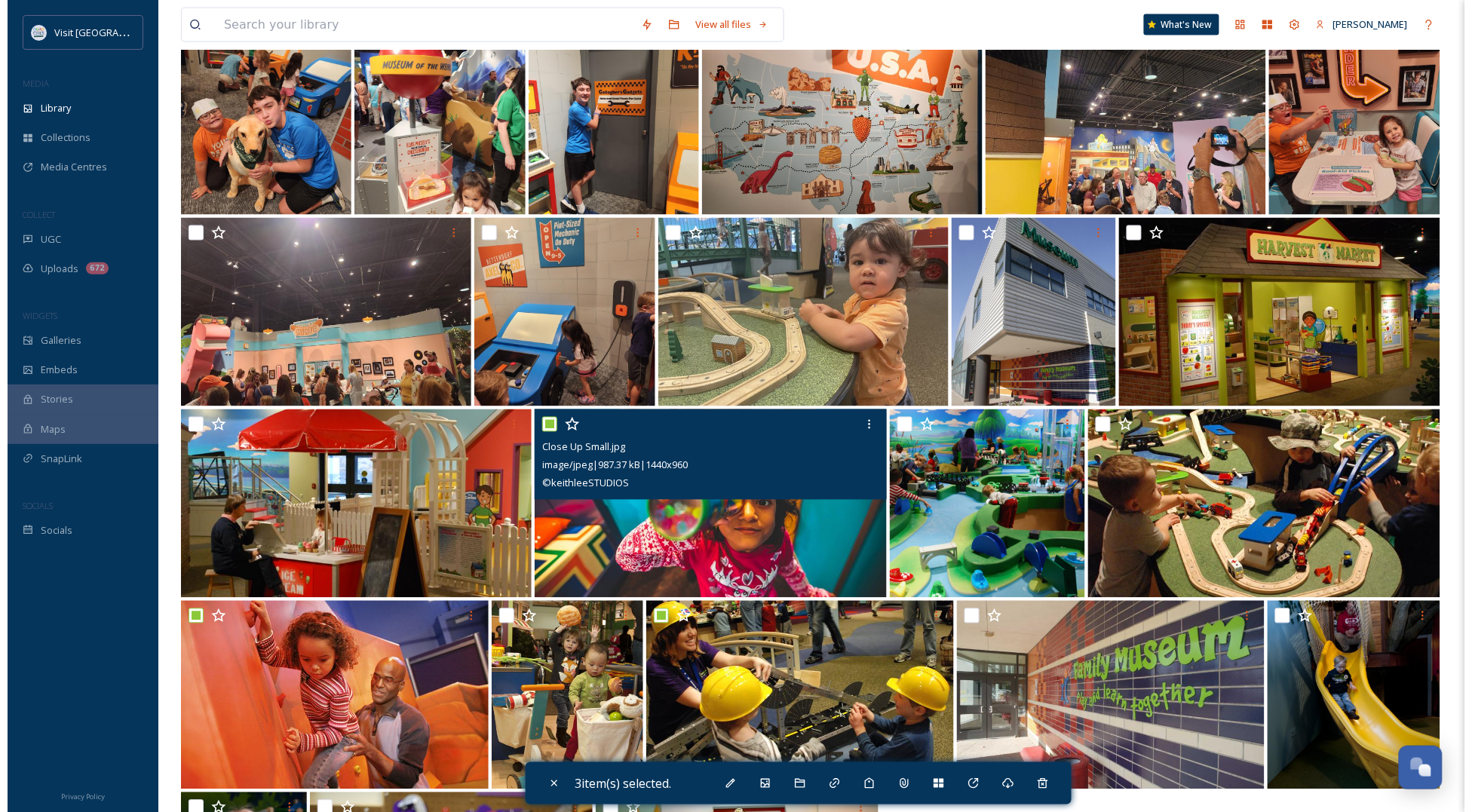
scroll to position [2481, 0]
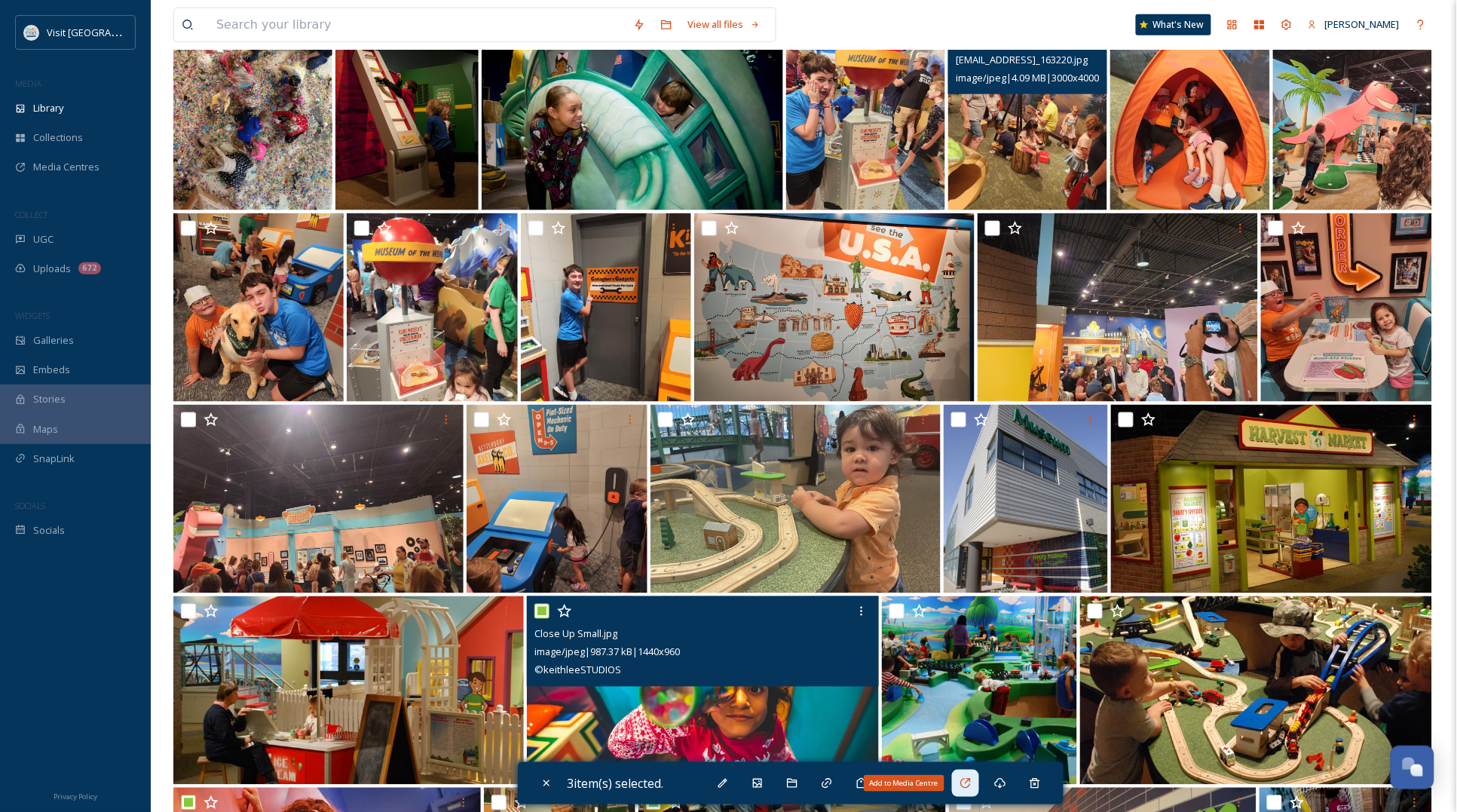
click at [972, 785] on icon at bounding box center [965, 783] width 12 height 12
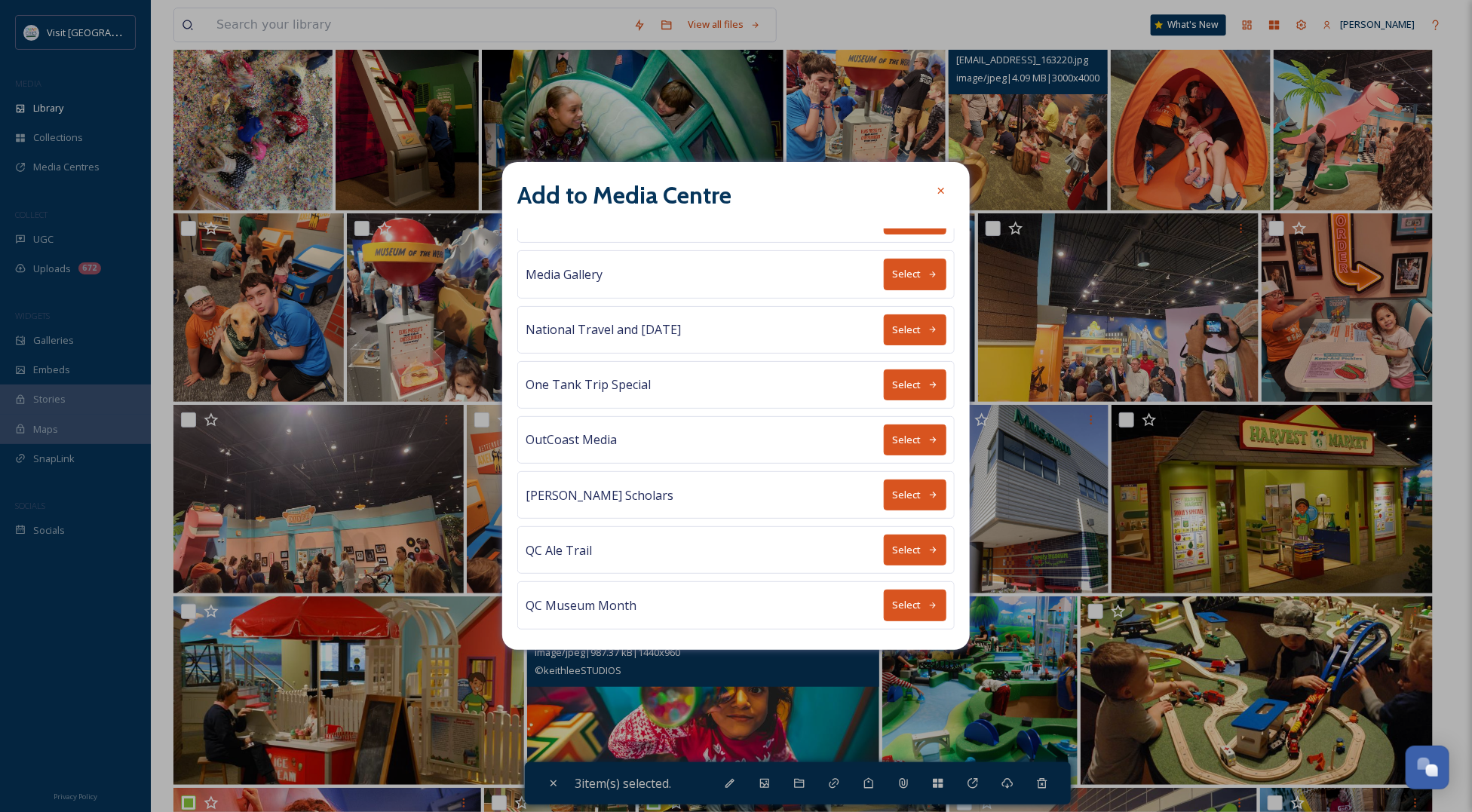
scroll to position [712, 0]
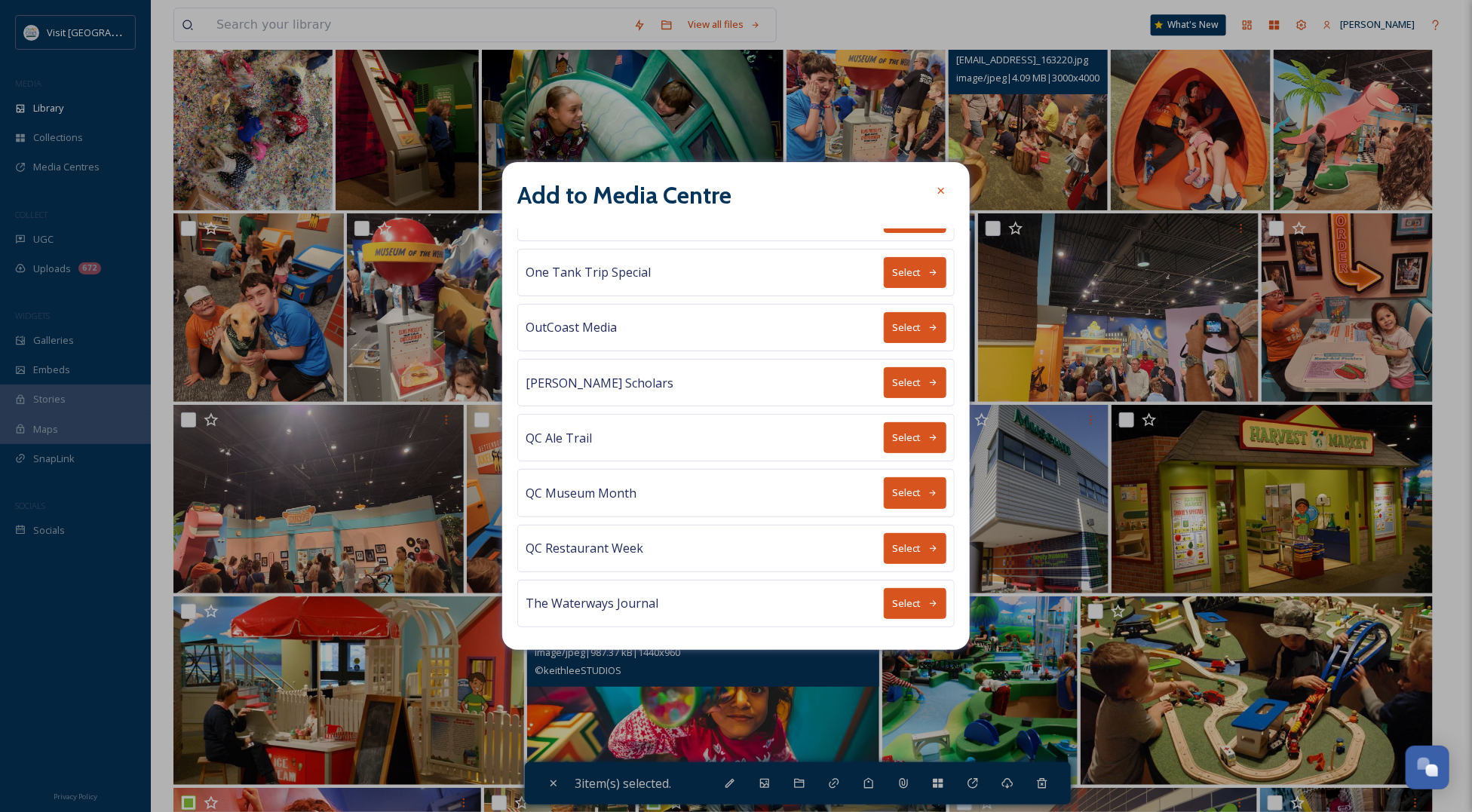
click at [928, 488] on icon at bounding box center [933, 493] width 10 height 10
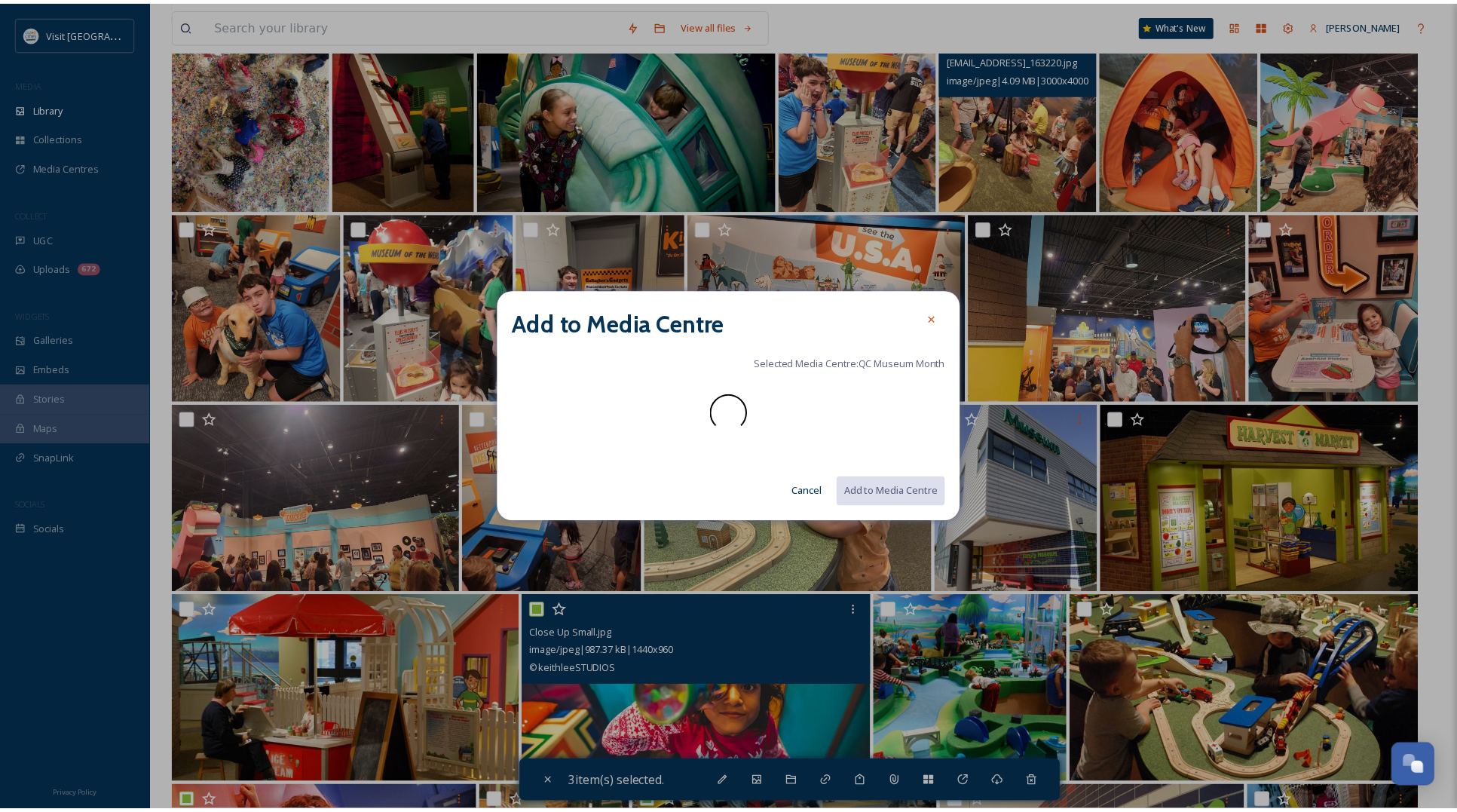
scroll to position [0, 0]
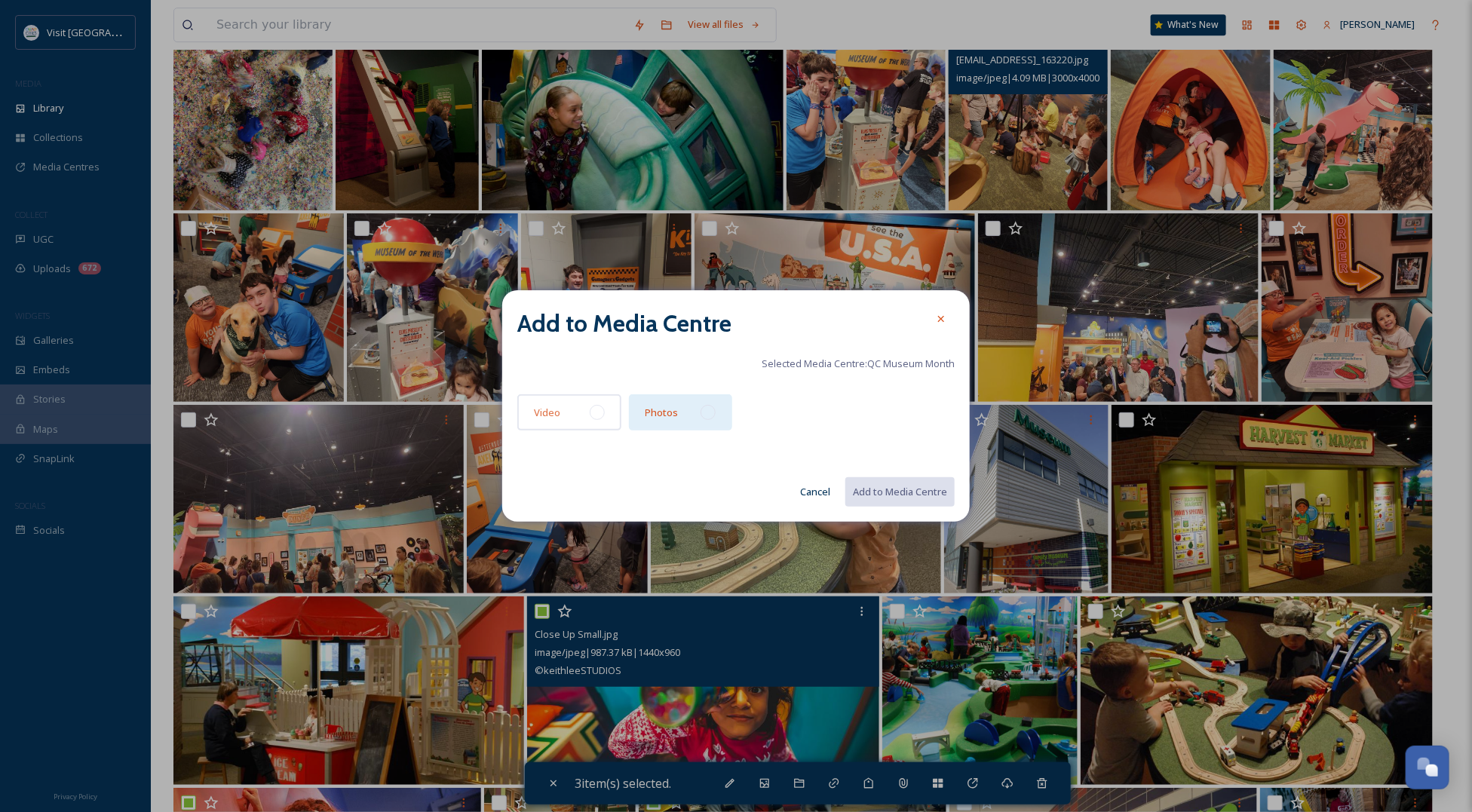
click at [716, 411] on div "Photos" at bounding box center [681, 412] width 104 height 36
click at [917, 494] on button "Add to Media Centre" at bounding box center [899, 491] width 110 height 31
checkbox input "false"
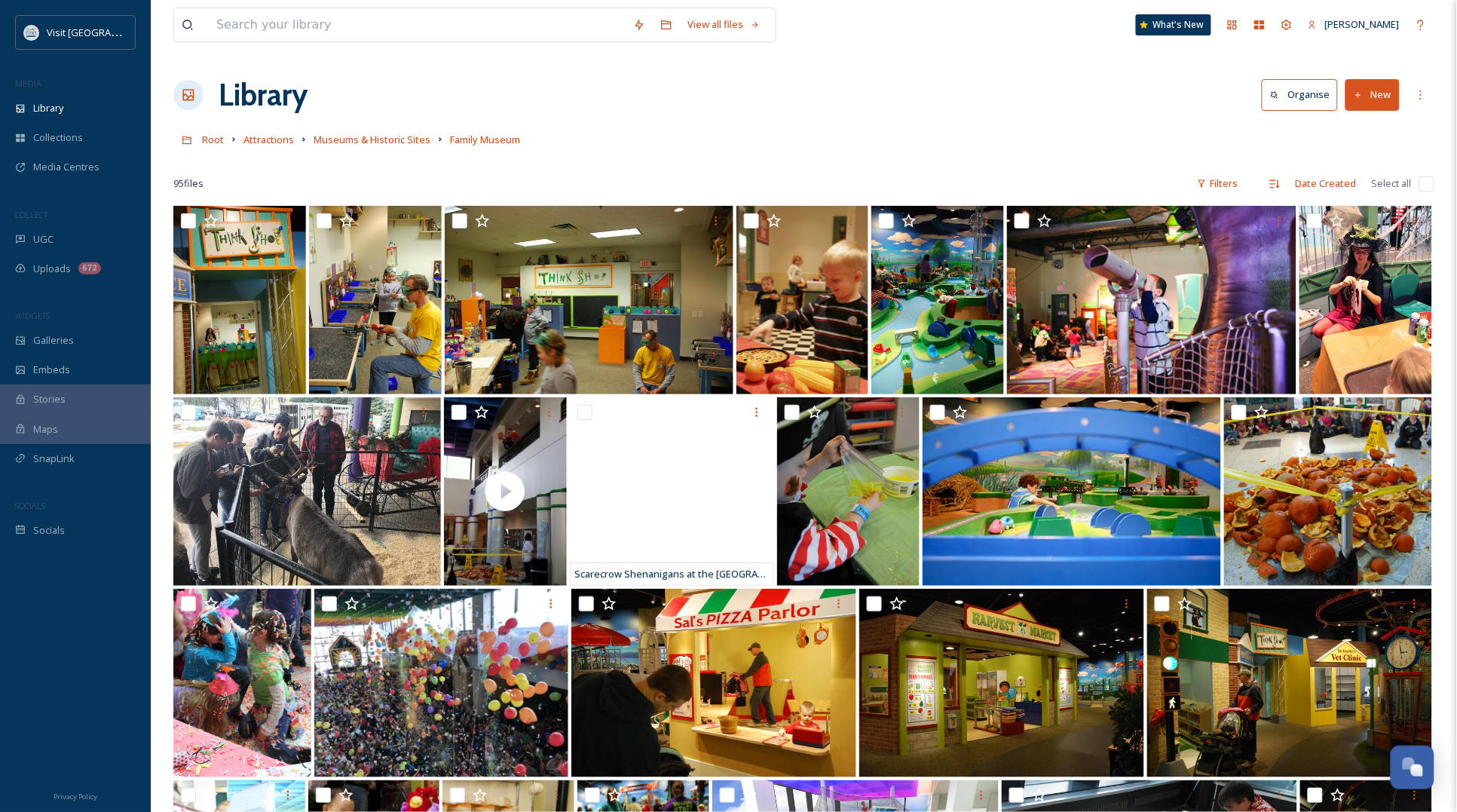
click at [388, 146] on span "Museums & Historic Sites" at bounding box center [372, 140] width 117 height 14
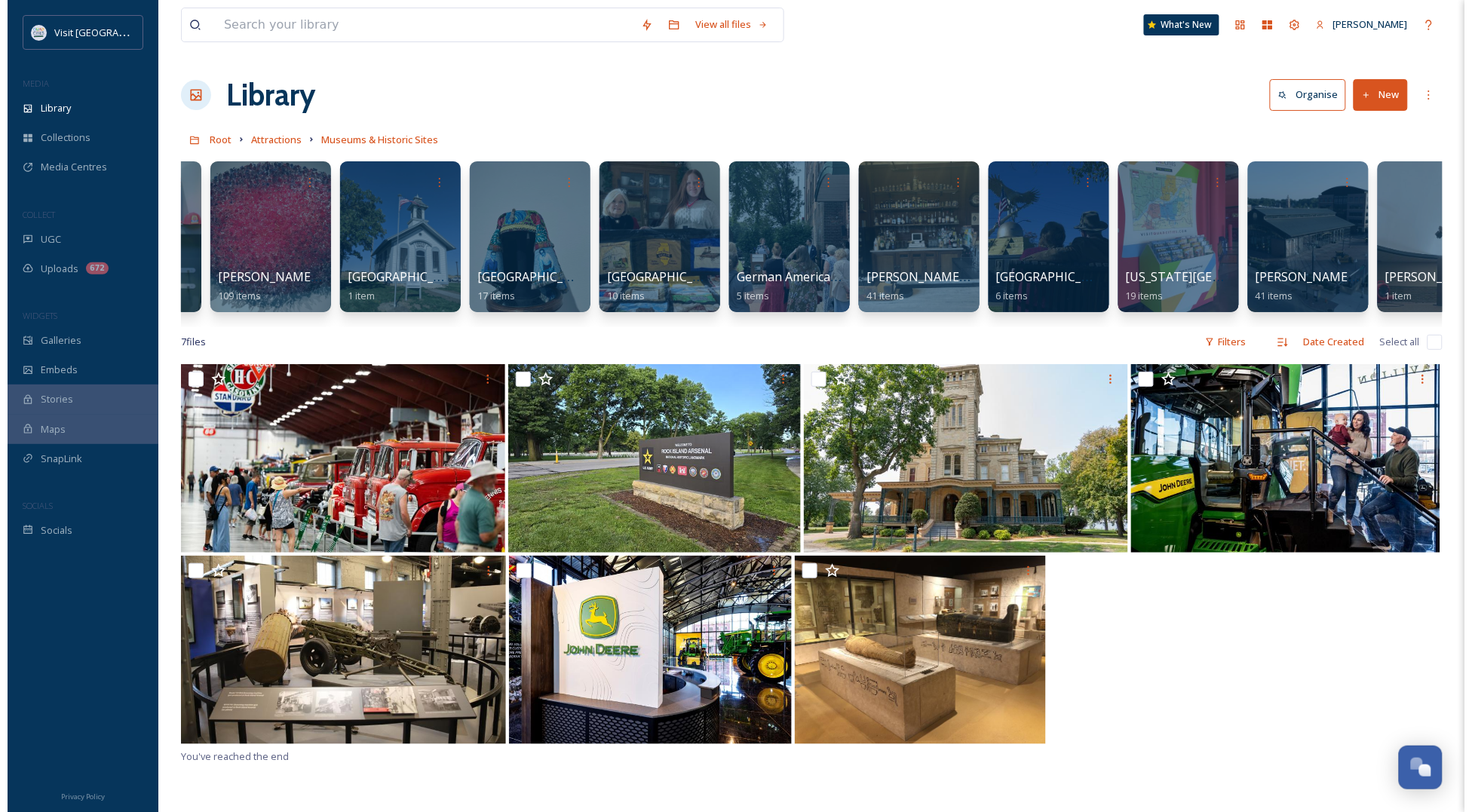
scroll to position [0, 1264]
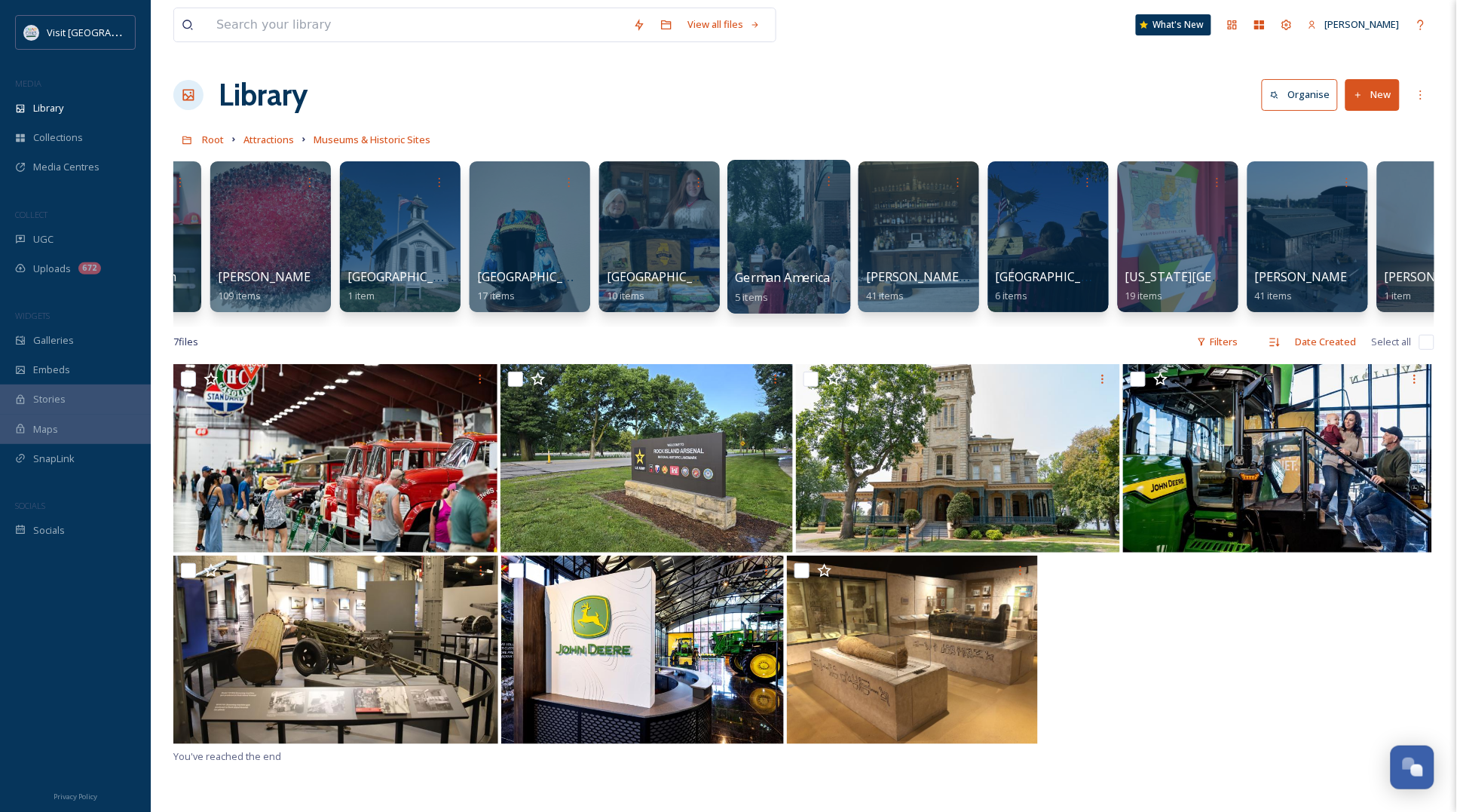
click at [796, 219] on div at bounding box center [789, 236] width 123 height 154
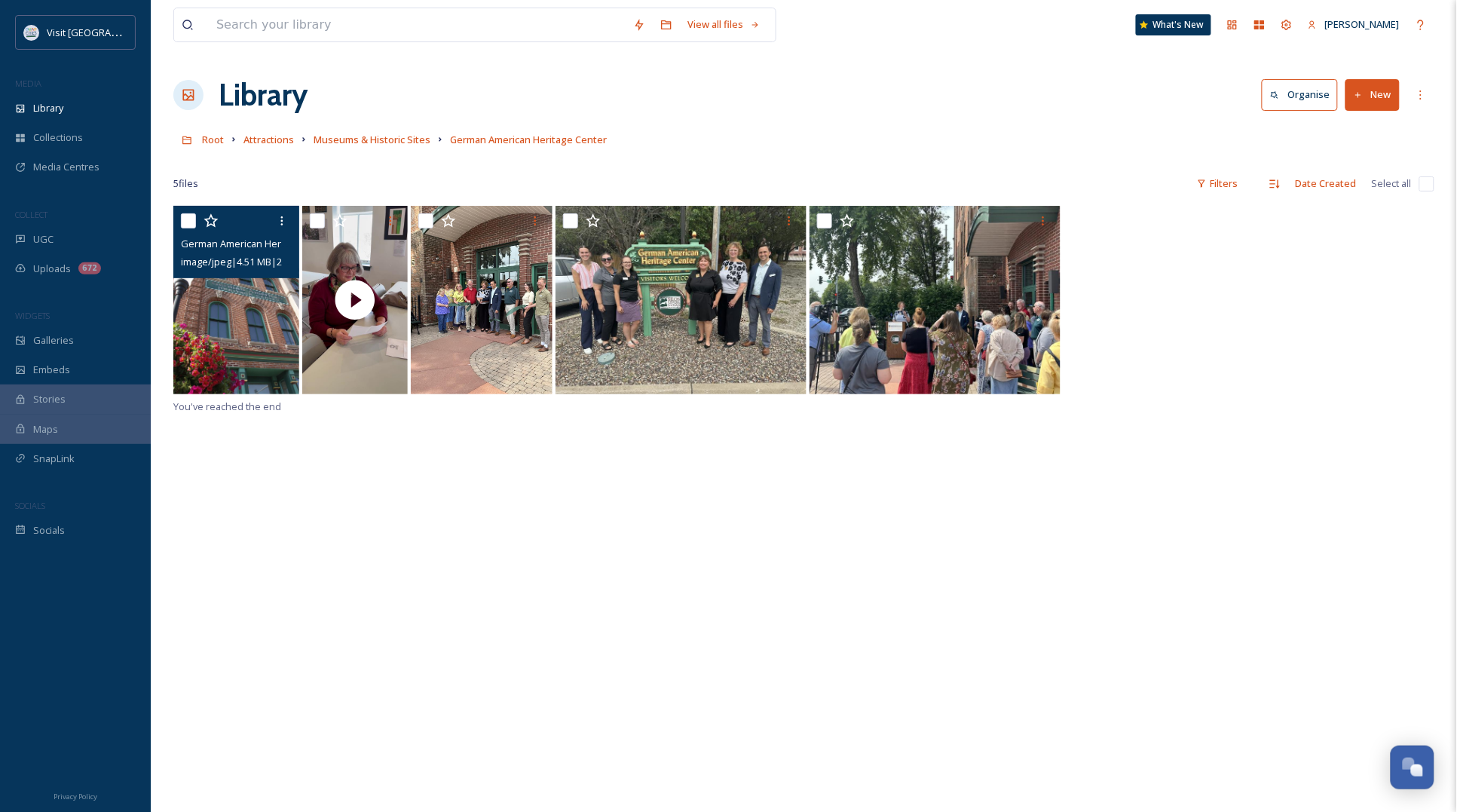
click at [190, 221] on input "checkbox" at bounding box center [189, 221] width 15 height 15
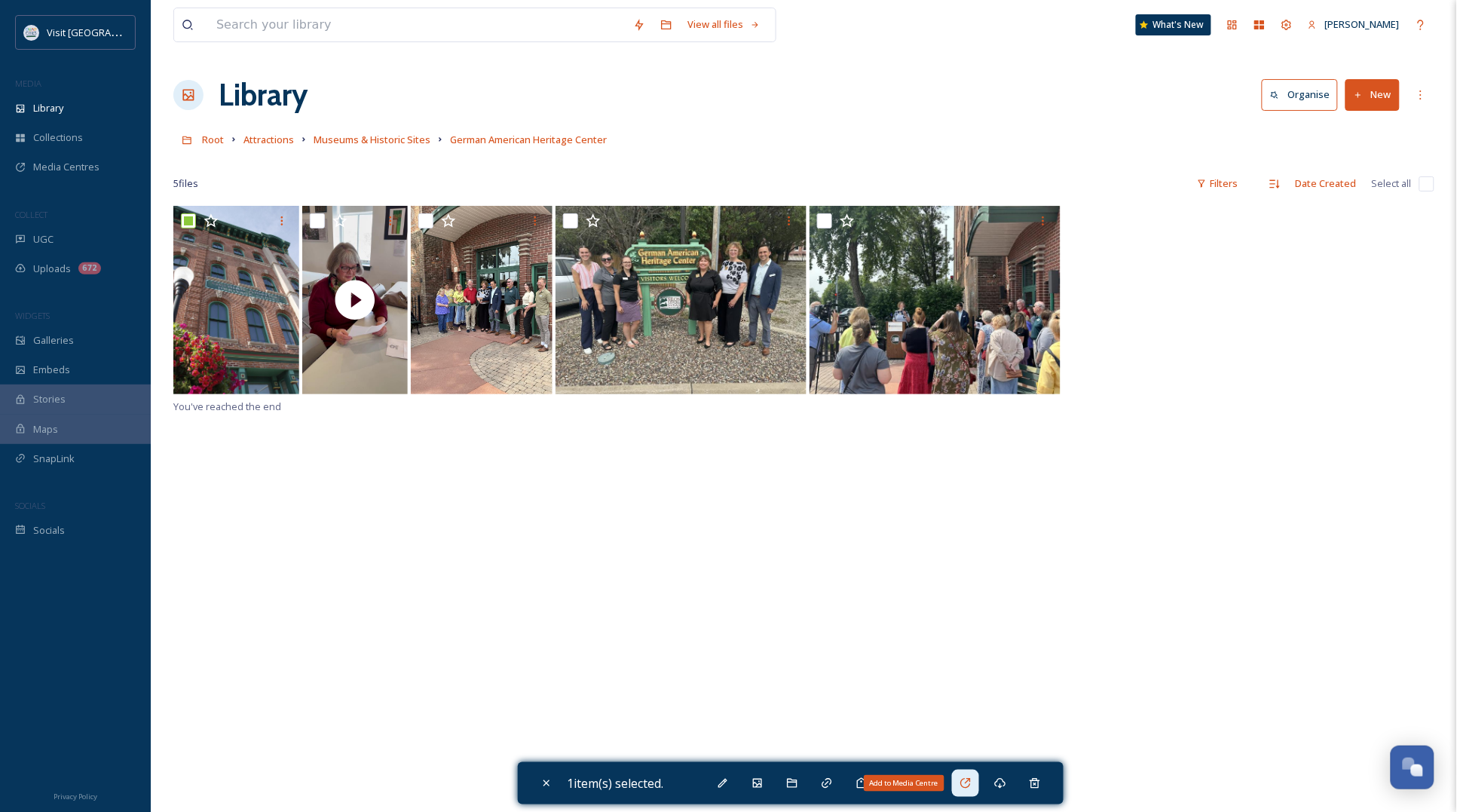
click at [971, 785] on icon at bounding box center [965, 783] width 12 height 12
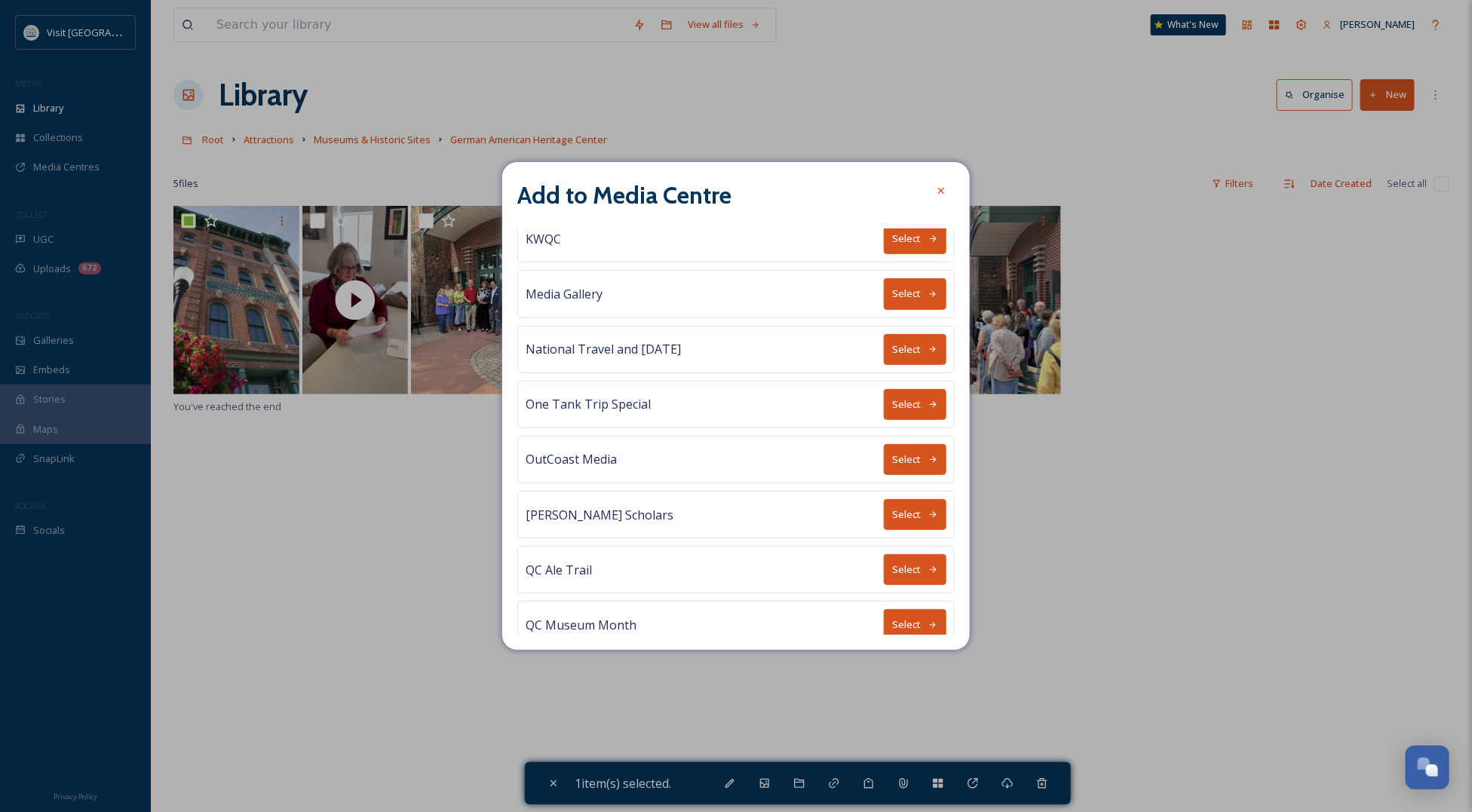
scroll to position [712, 0]
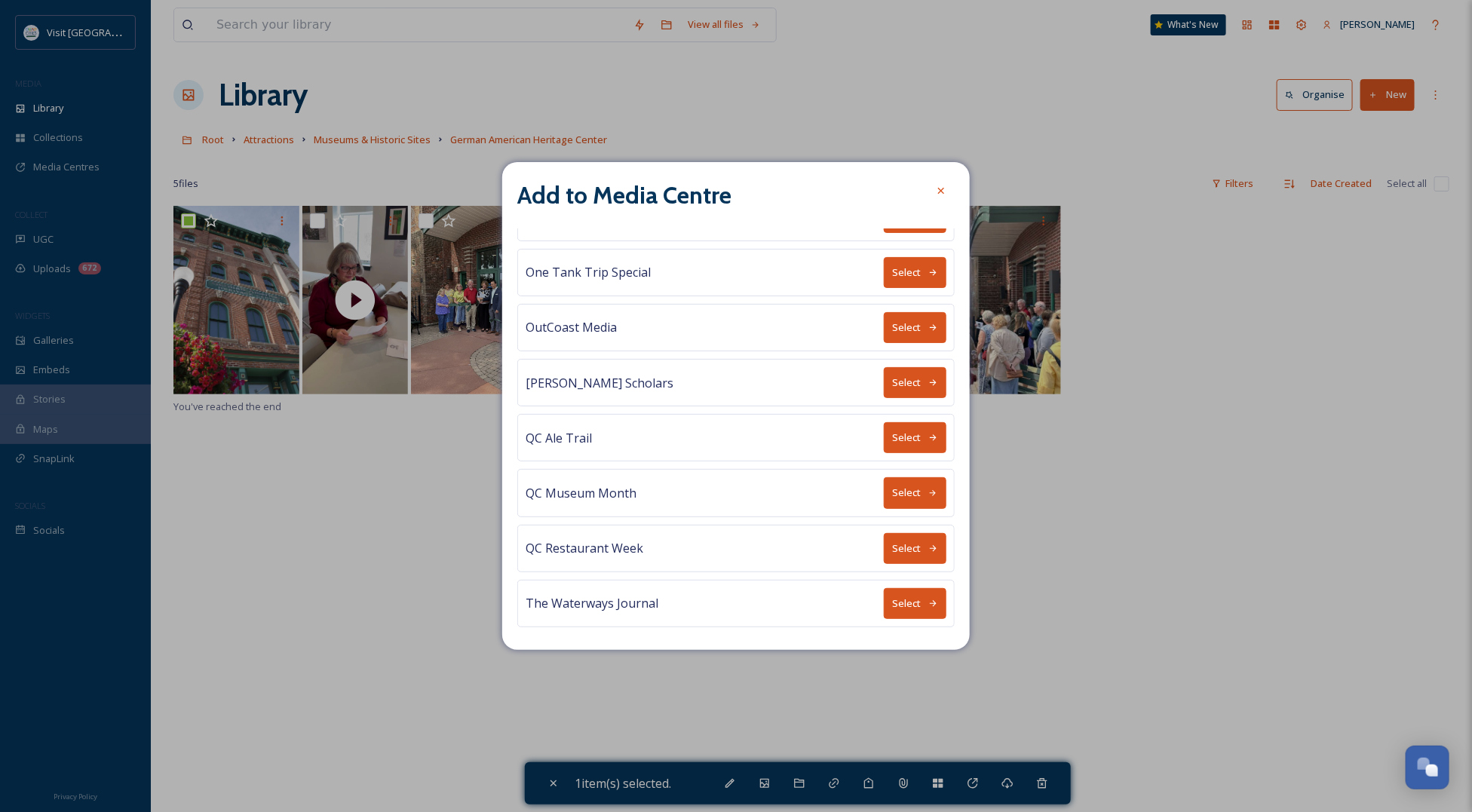
click at [912, 487] on button "Select" at bounding box center [915, 492] width 63 height 31
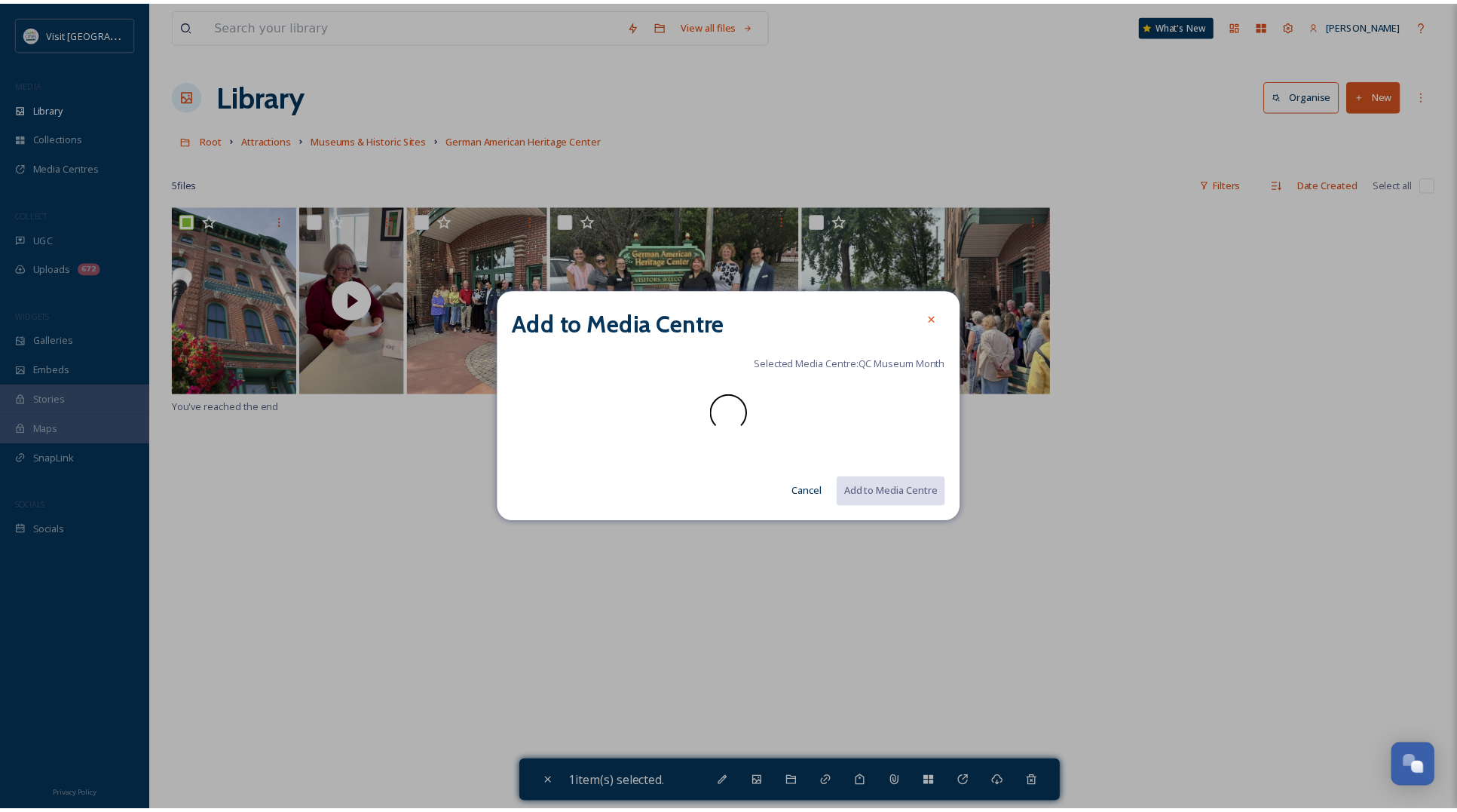
scroll to position [0, 0]
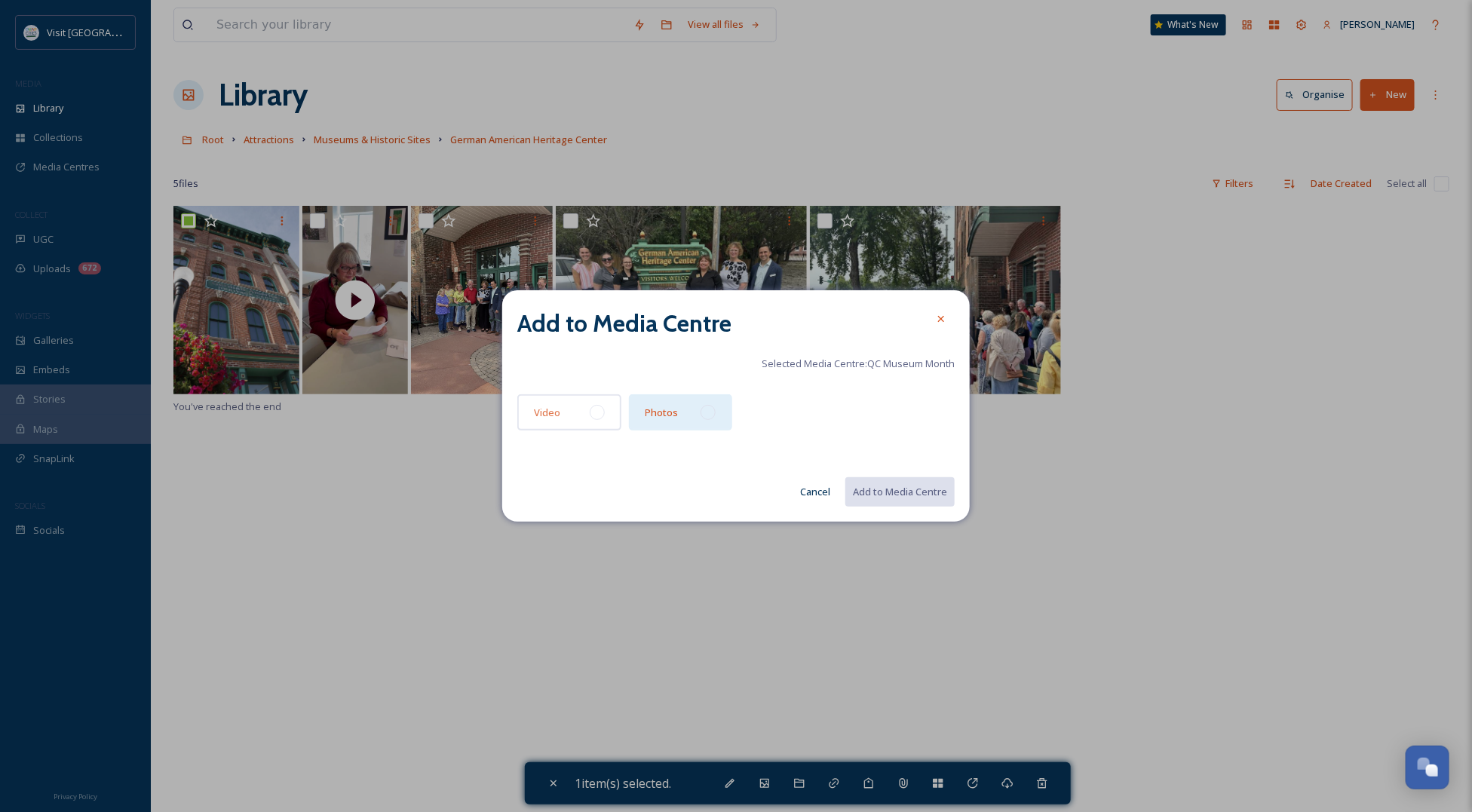
click at [701, 413] on div at bounding box center [708, 413] width 15 height 15
click at [895, 482] on button "Add to Media Centre" at bounding box center [899, 491] width 110 height 31
checkbox input "false"
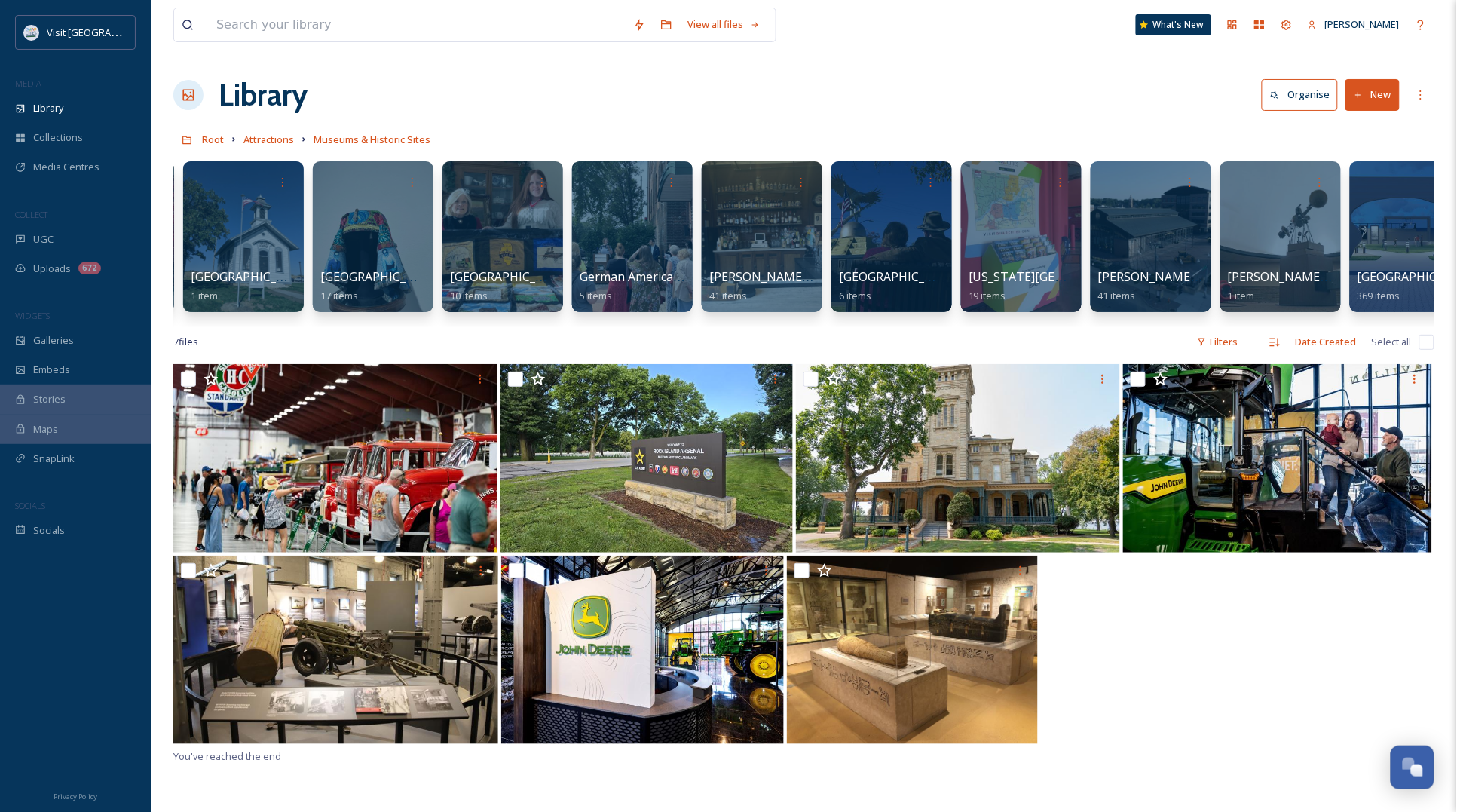
scroll to position [0, 1110]
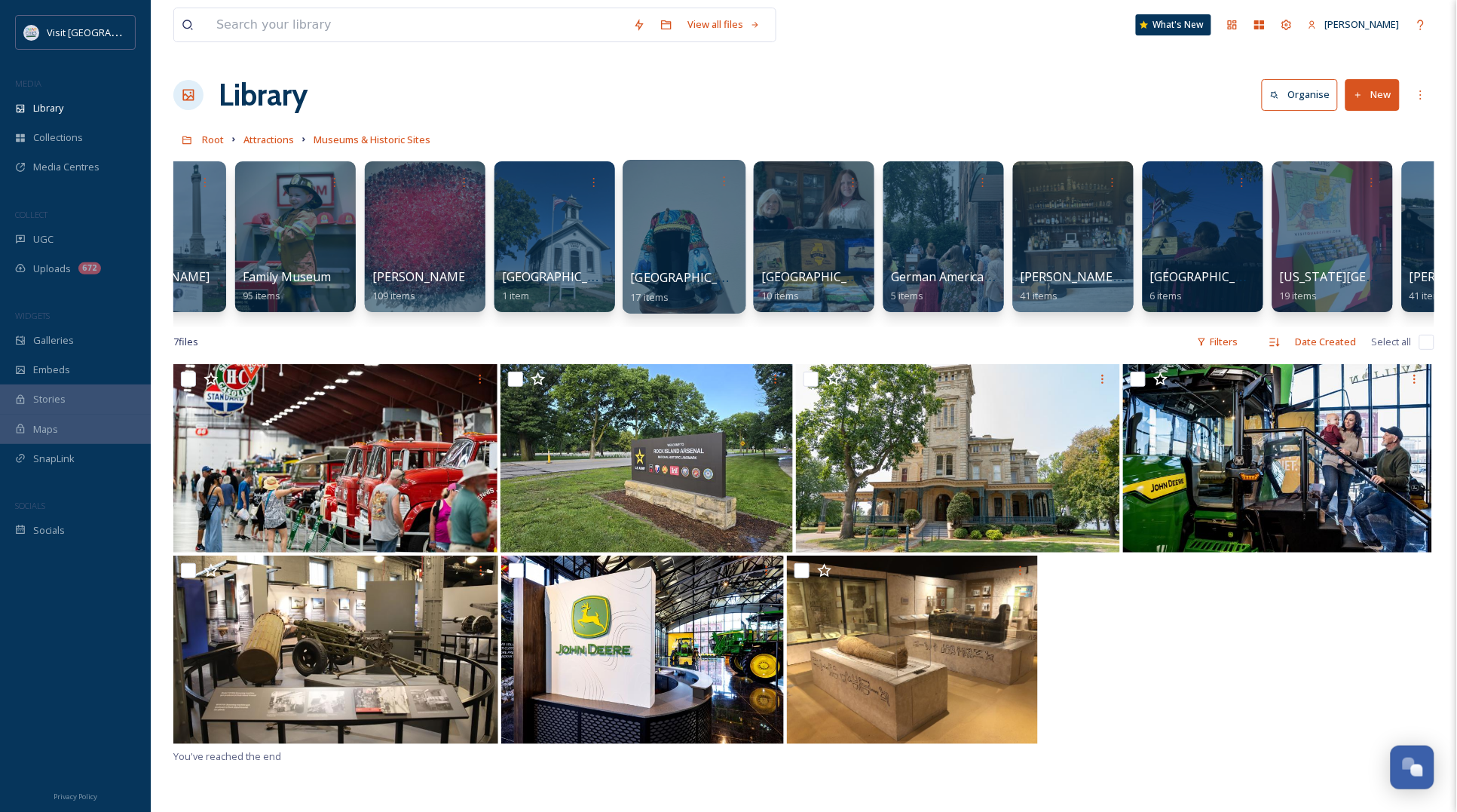
click at [669, 247] on div at bounding box center [684, 236] width 123 height 154
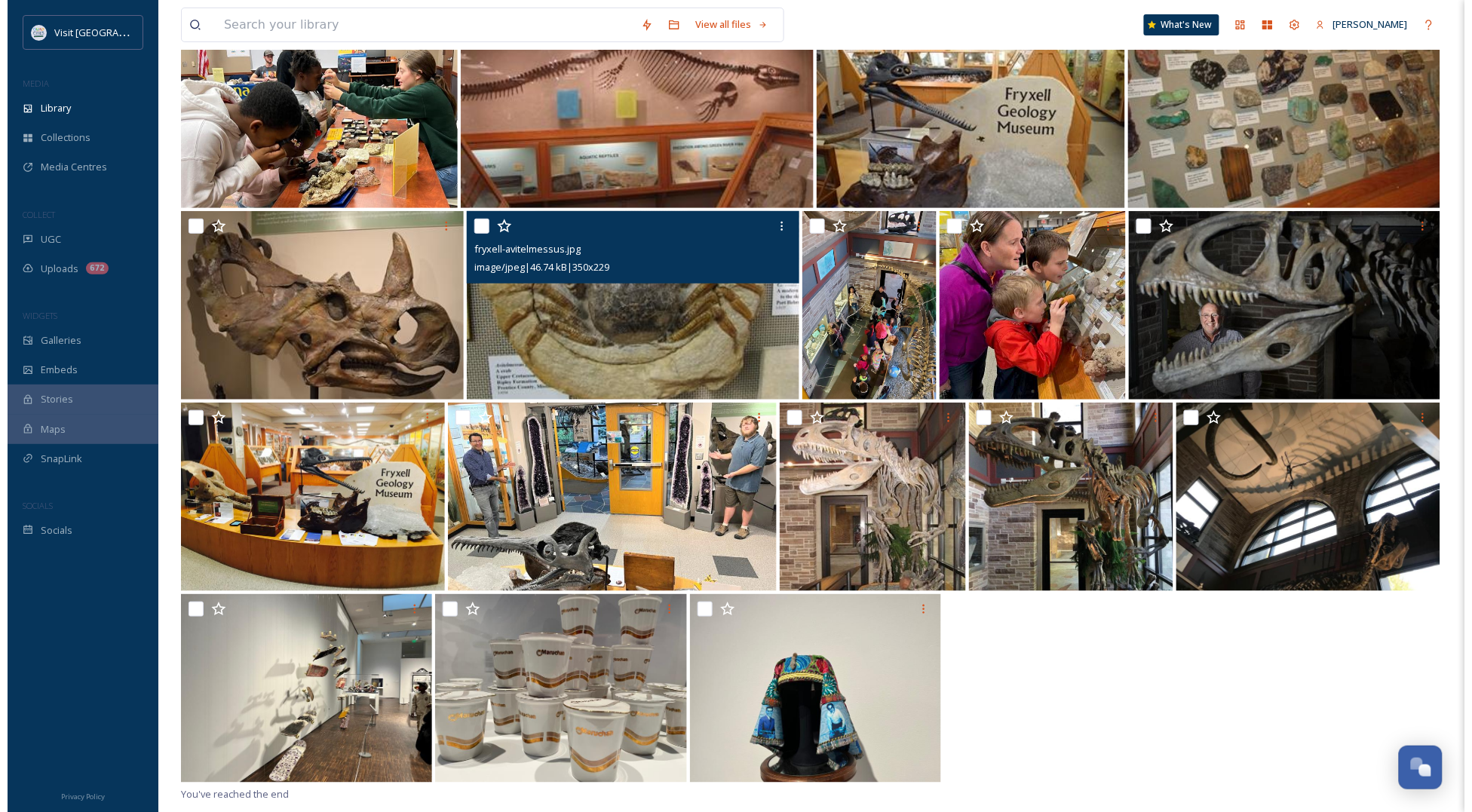
scroll to position [189, 0]
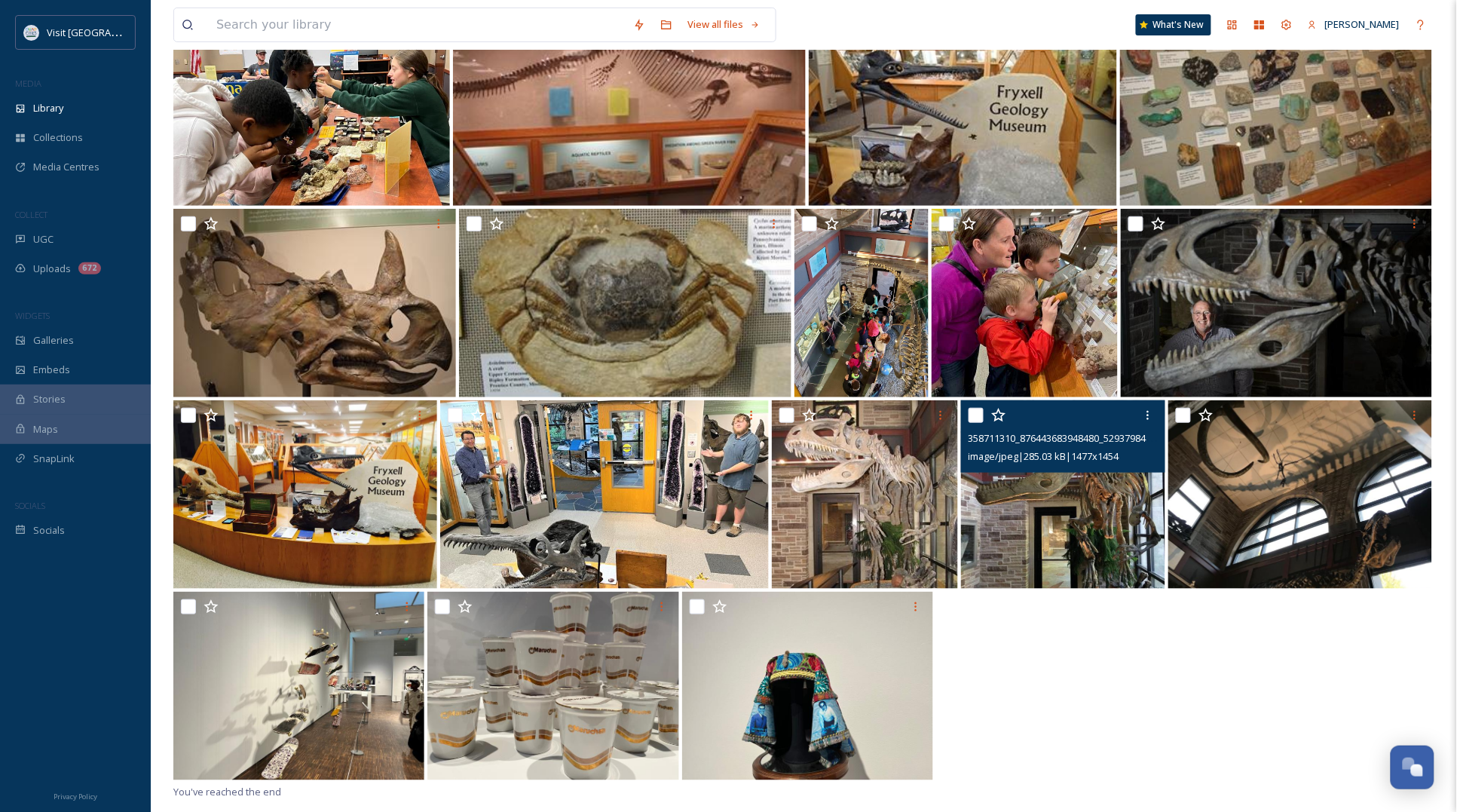
click at [970, 419] on input "checkbox" at bounding box center [976, 416] width 15 height 15
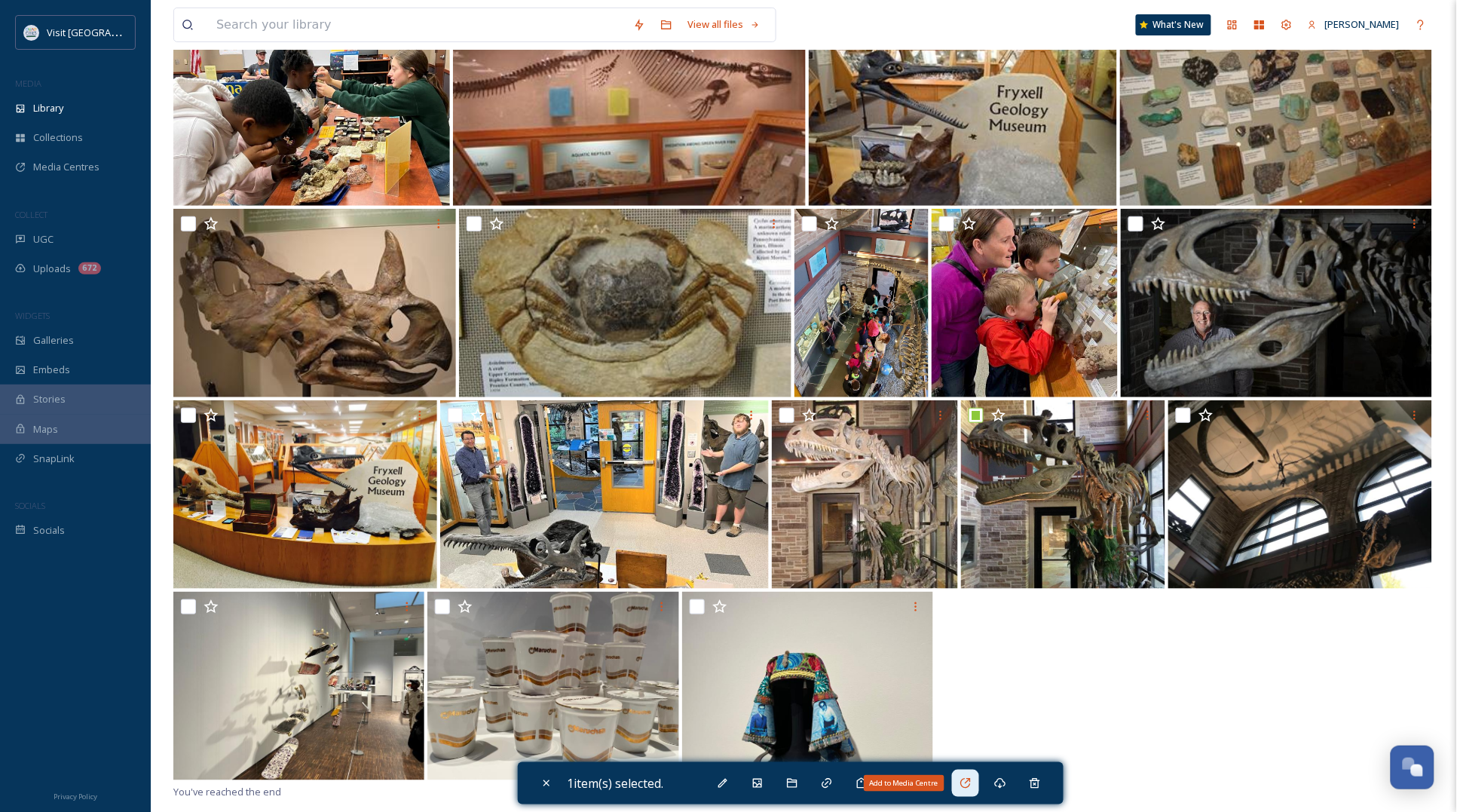
click at [969, 781] on icon at bounding box center [965, 783] width 12 height 12
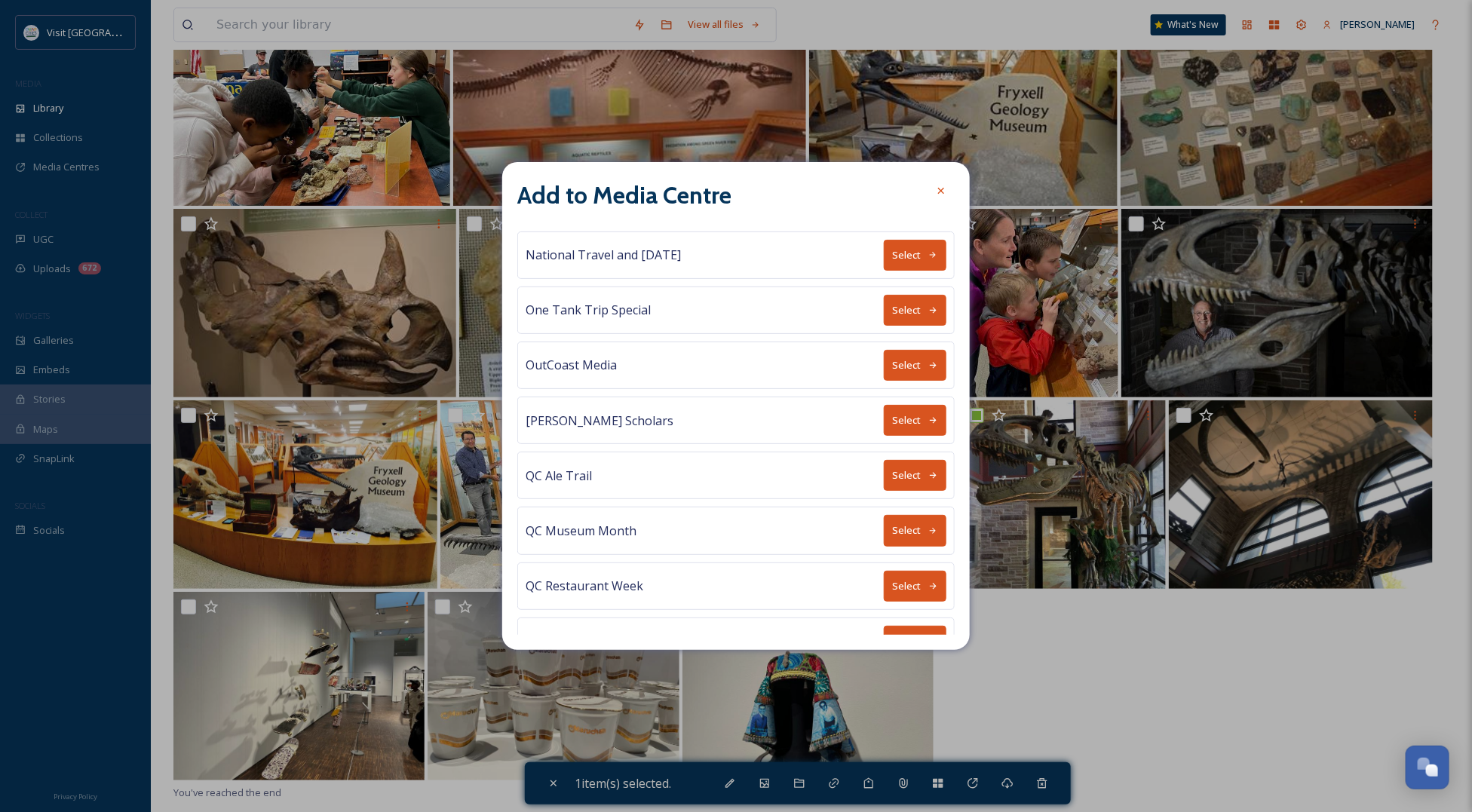
scroll to position [712, 0]
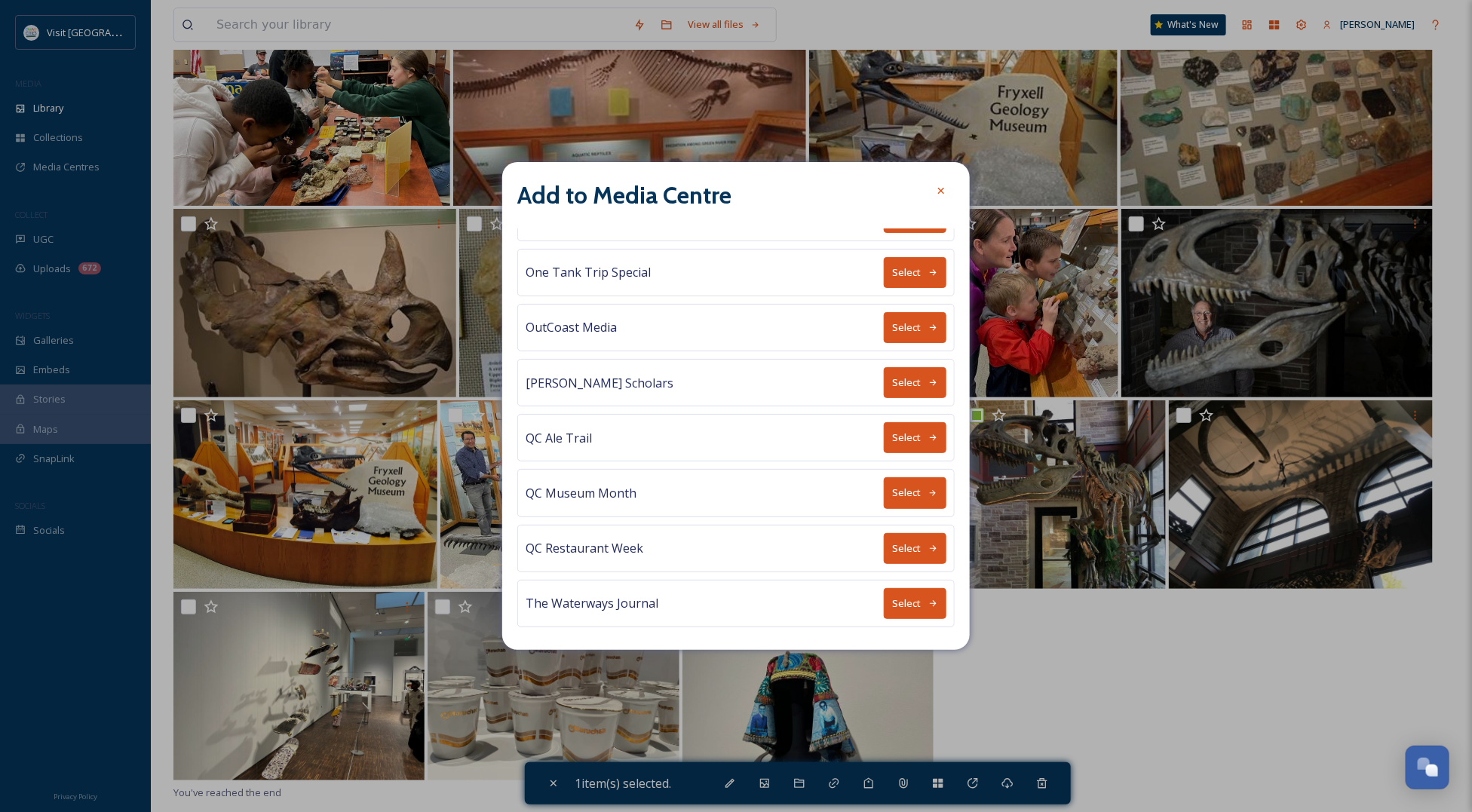
click at [914, 483] on button "Select" at bounding box center [915, 492] width 63 height 31
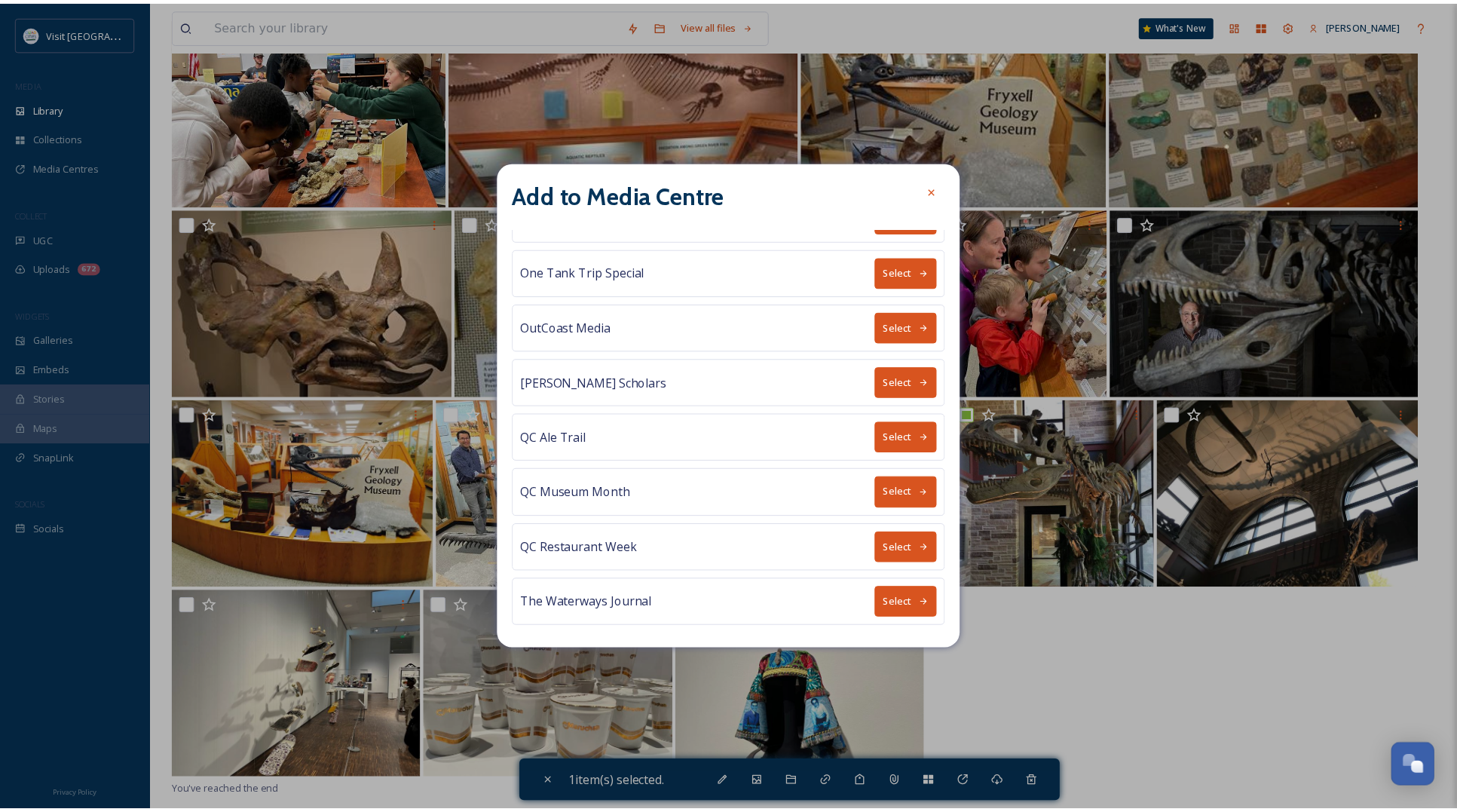
scroll to position [0, 0]
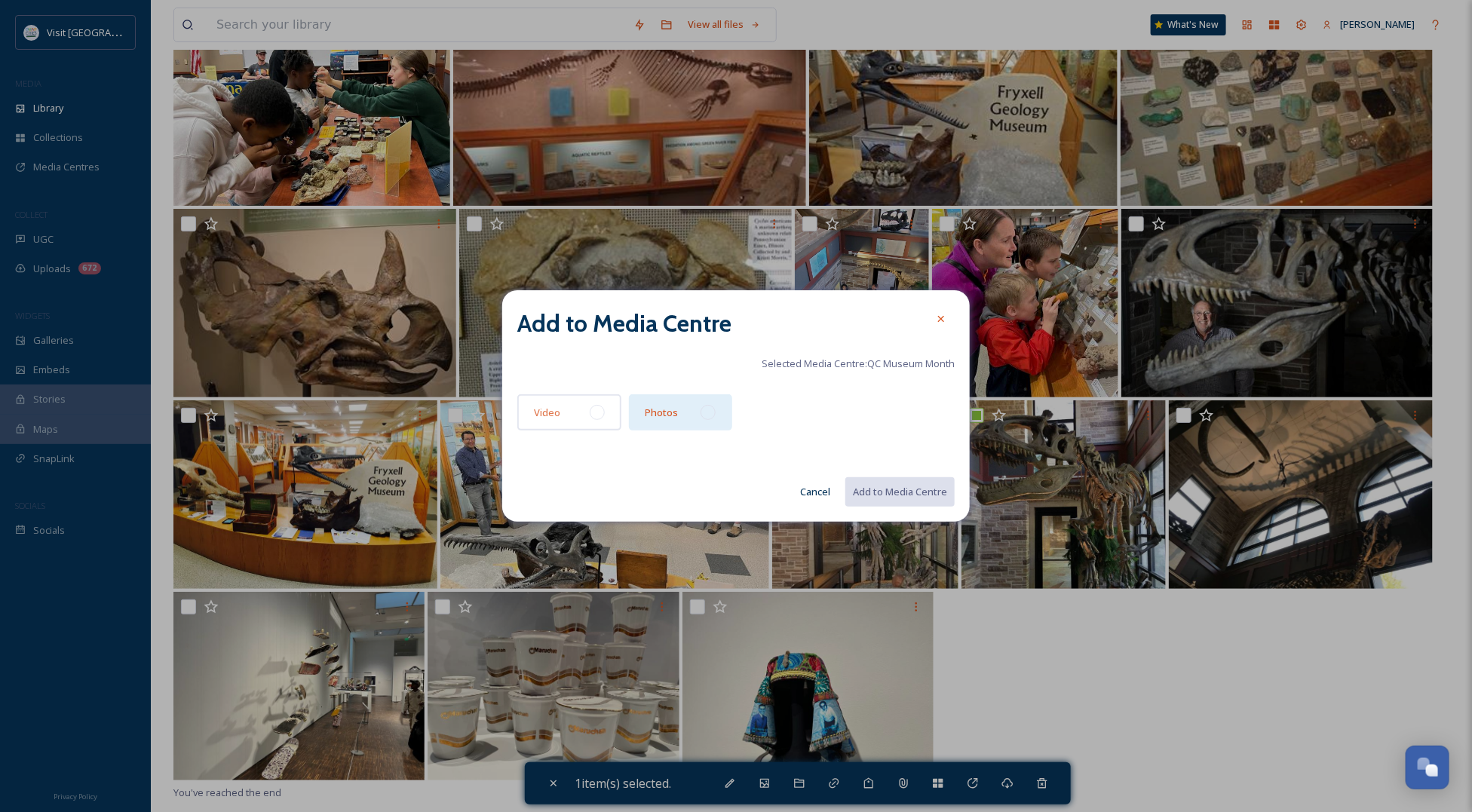
click at [709, 409] on div at bounding box center [708, 413] width 15 height 15
click at [877, 487] on button "Add to Media Centre" at bounding box center [899, 491] width 110 height 31
checkbox input "false"
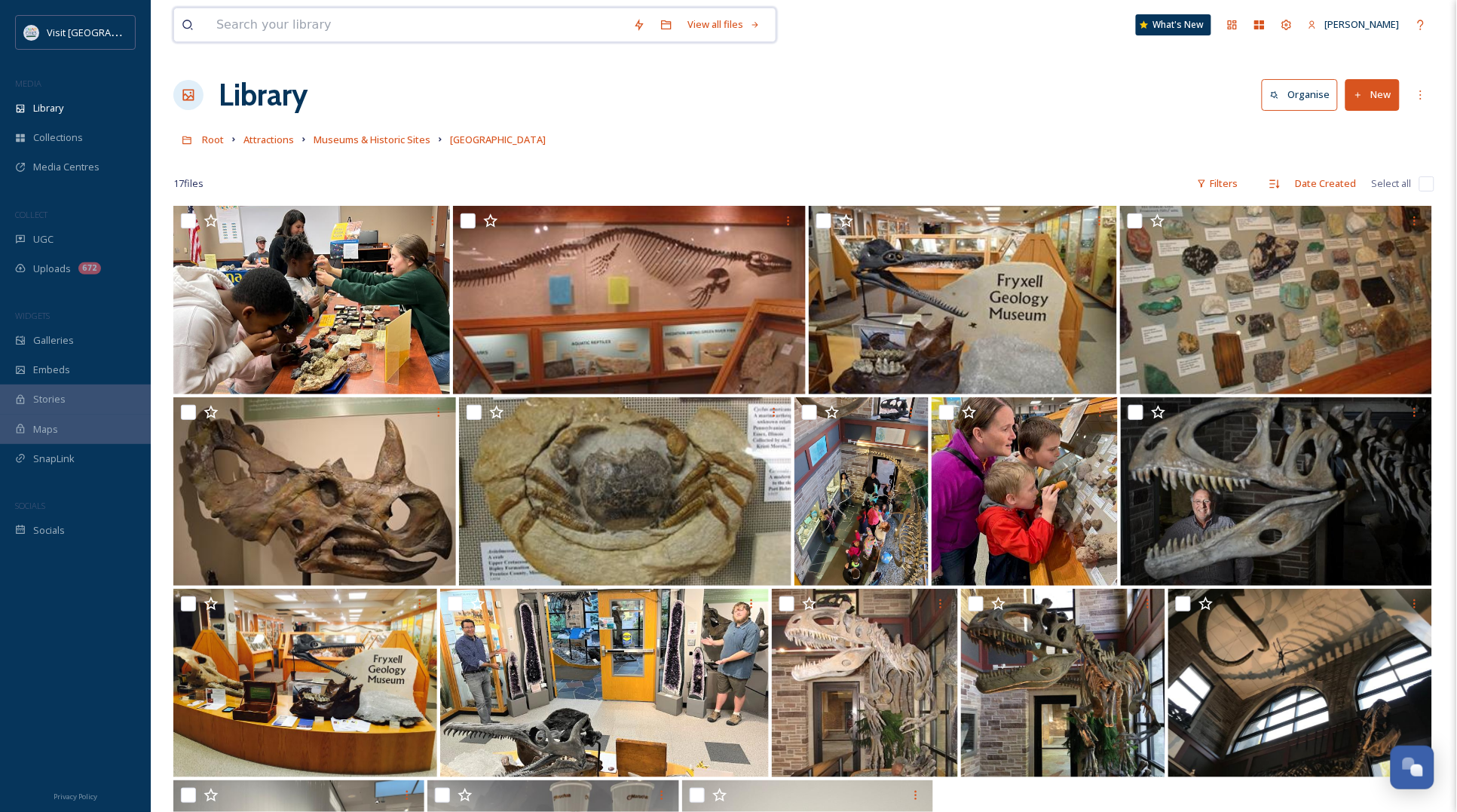
click at [296, 27] on input at bounding box center [417, 25] width 417 height 33
click at [863, 74] on div "Library Organise New" at bounding box center [804, 94] width 1261 height 45
click at [396, 141] on span "Museums & Historic Sites" at bounding box center [372, 140] width 117 height 14
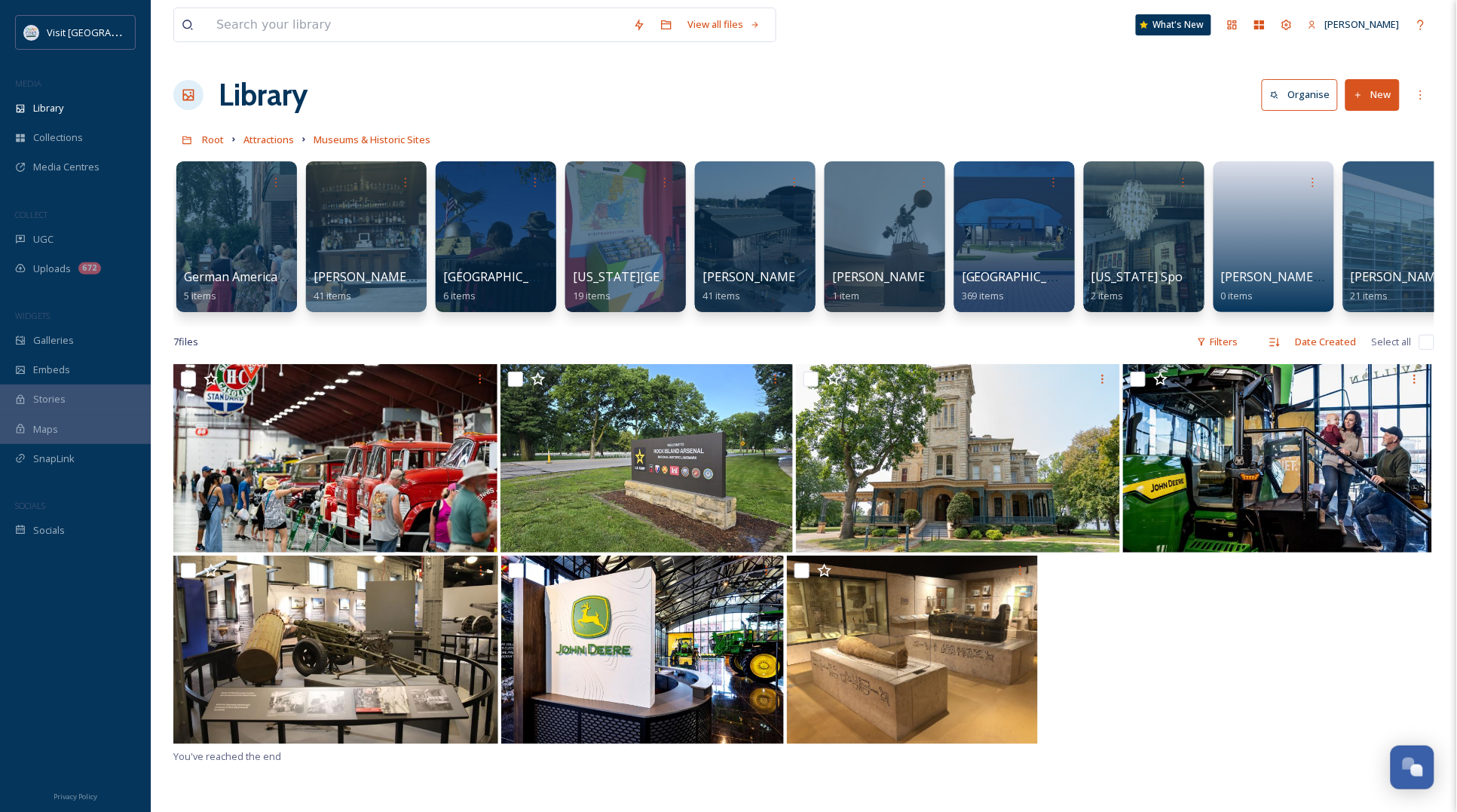
scroll to position [0, 2108]
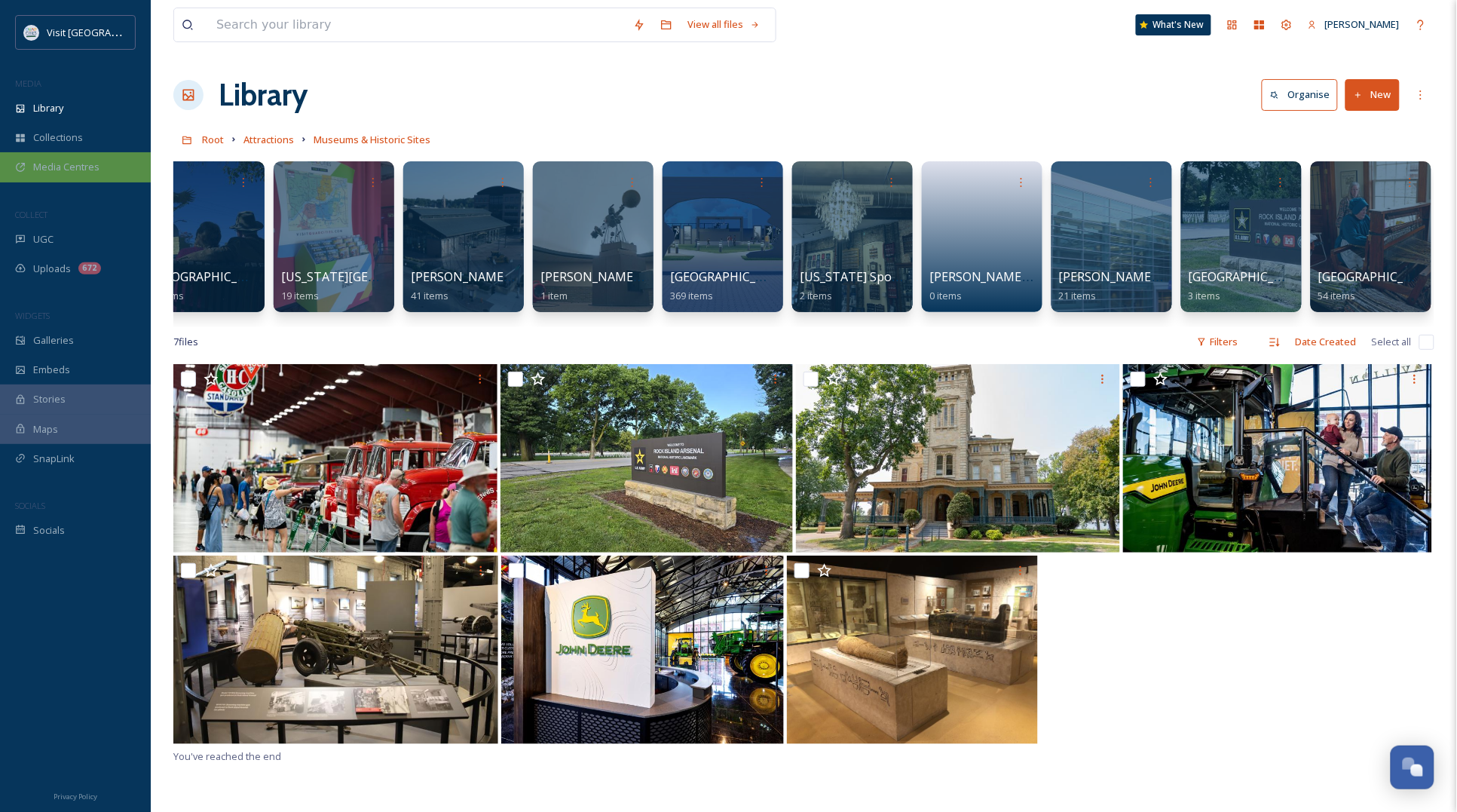
click at [43, 166] on span "Media Centres" at bounding box center [66, 166] width 66 height 15
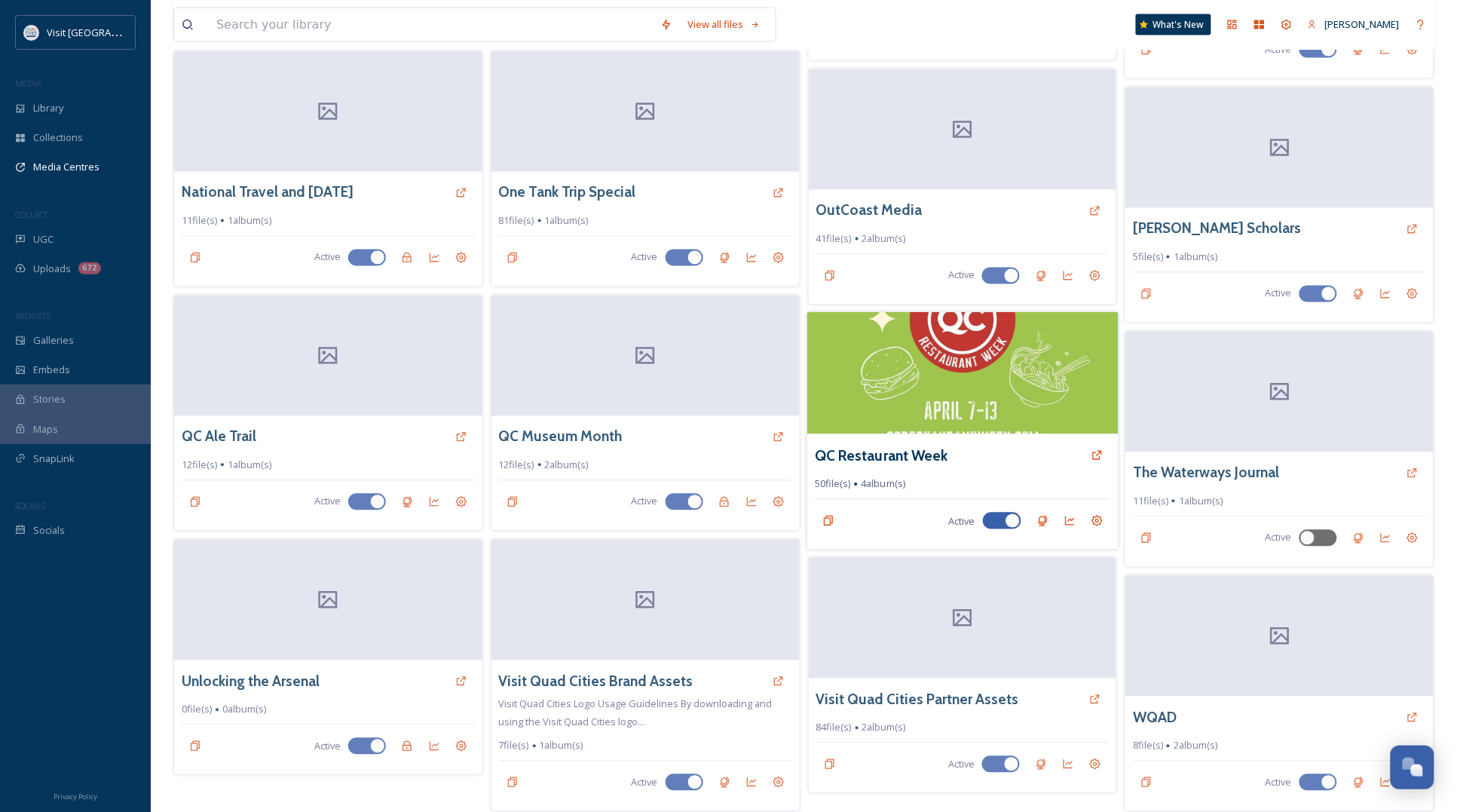
scroll to position [863, 0]
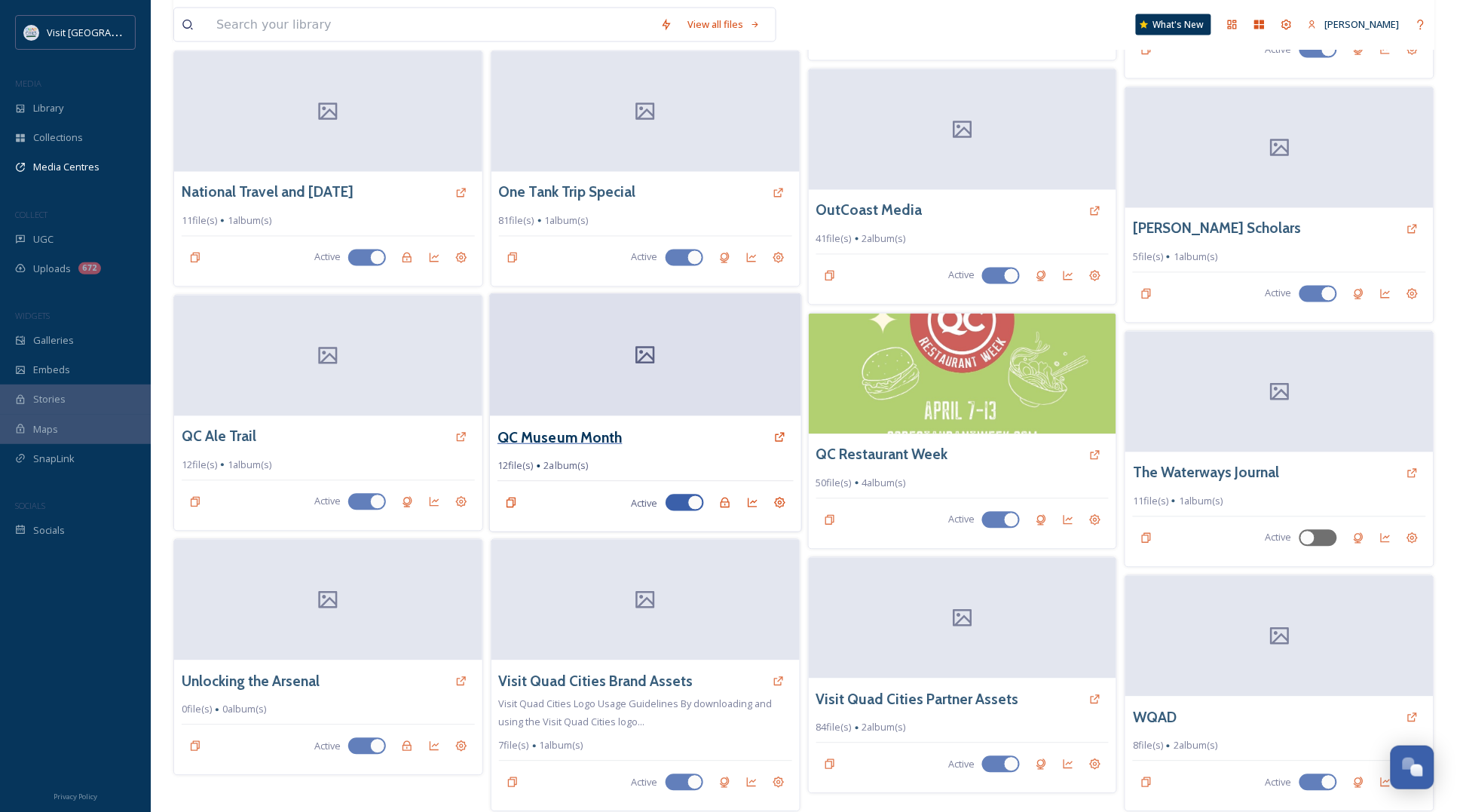
click at [577, 426] on h3 "QC Museum Month" at bounding box center [560, 437] width 125 height 22
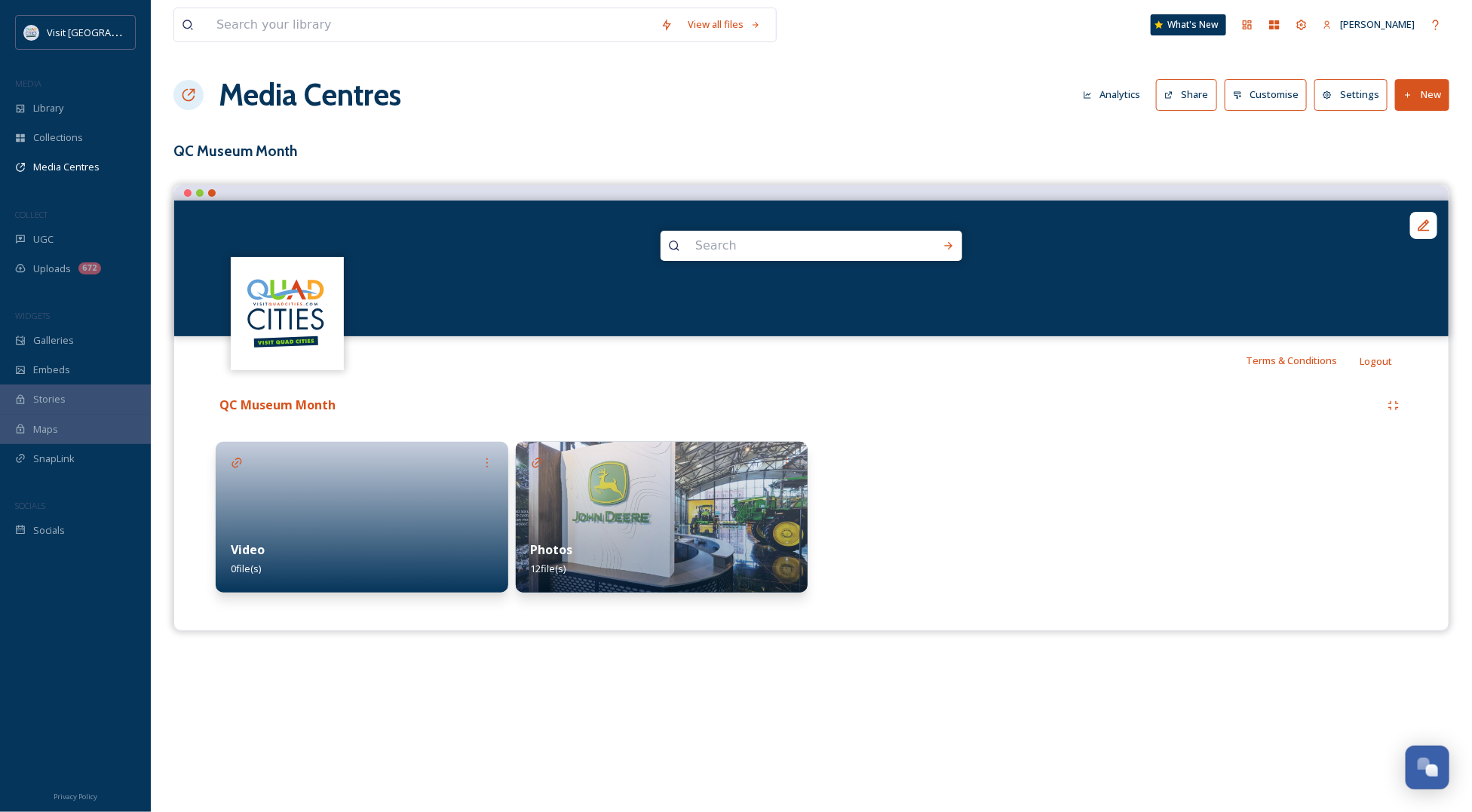
click at [355, 551] on div "Video 0 file(s)" at bounding box center [361, 558] width 292 height 67
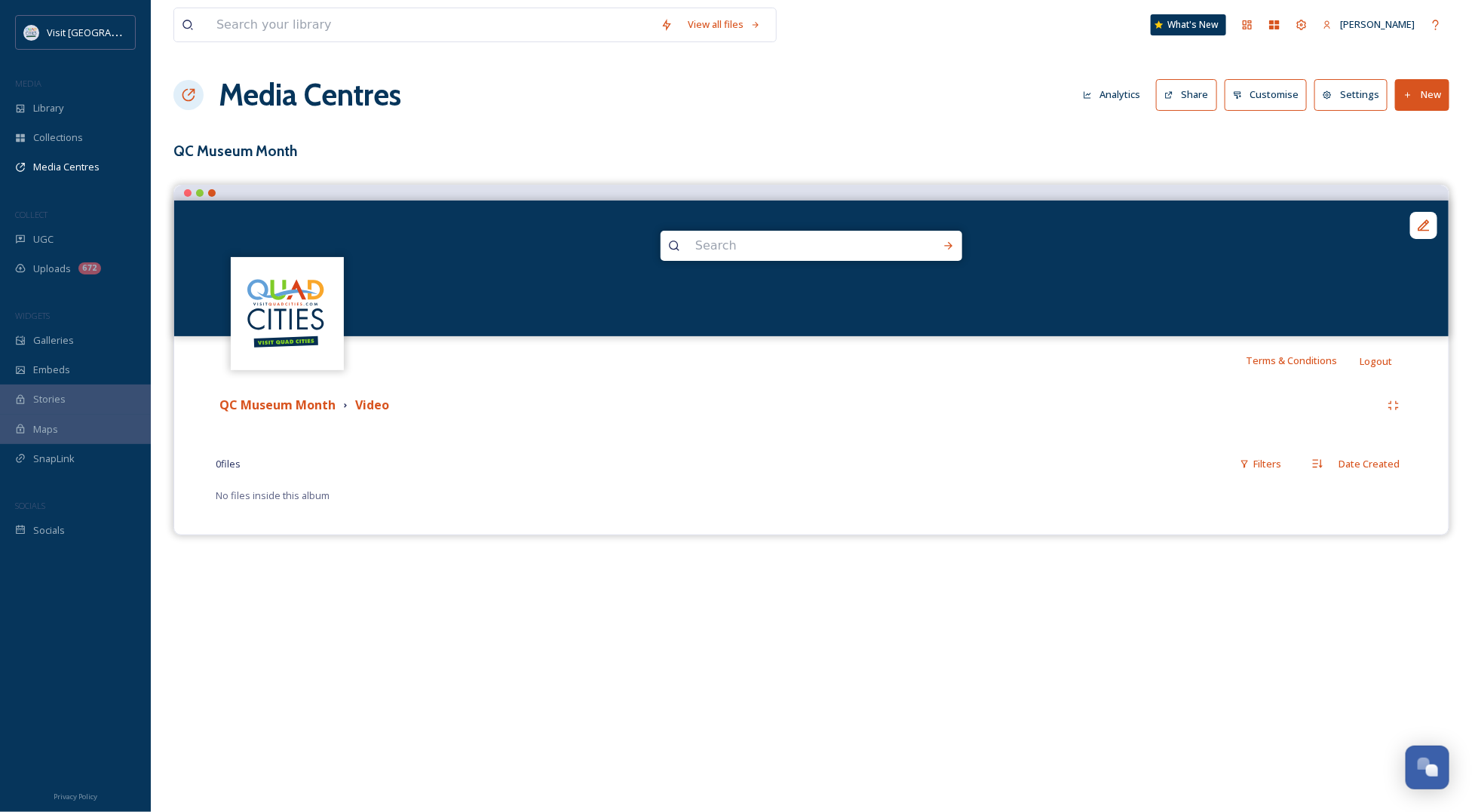
click at [1435, 96] on button "New" at bounding box center [1421, 94] width 54 height 31
click at [1416, 130] on span "Add Files" at bounding box center [1412, 130] width 41 height 15
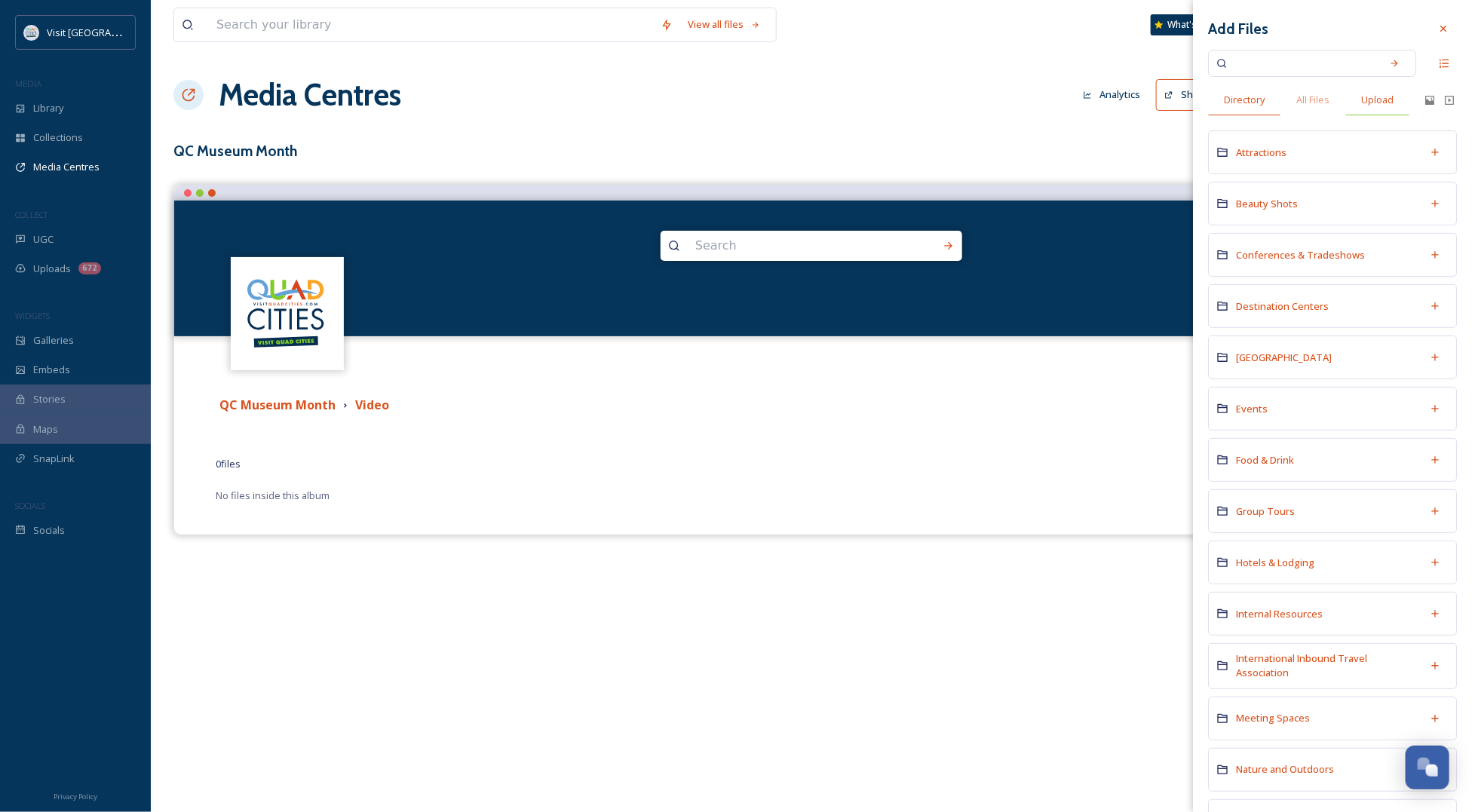
click at [1370, 96] on span "Upload" at bounding box center [1377, 100] width 32 height 15
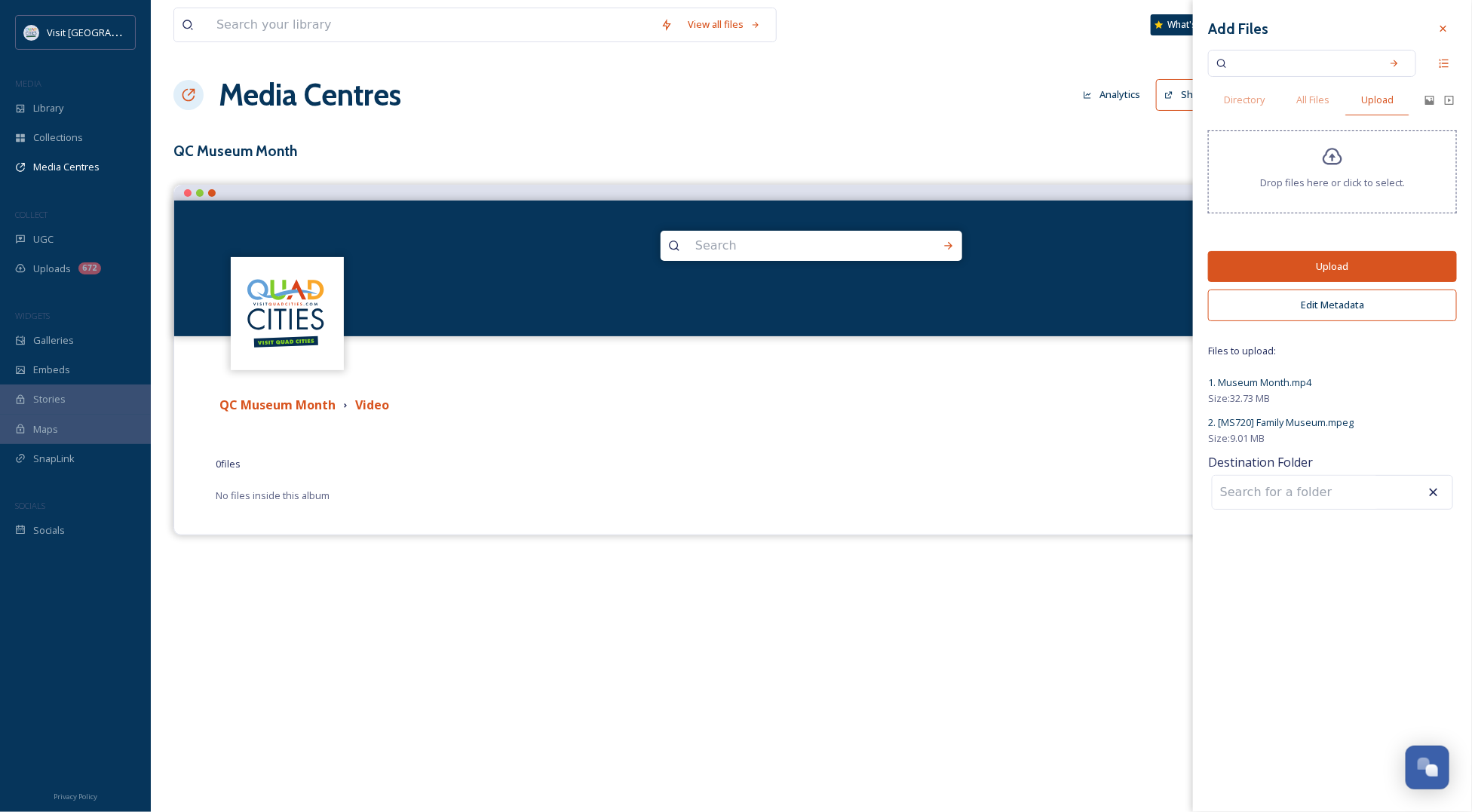
click at [1316, 271] on button "Upload" at bounding box center [1332, 266] width 249 height 31
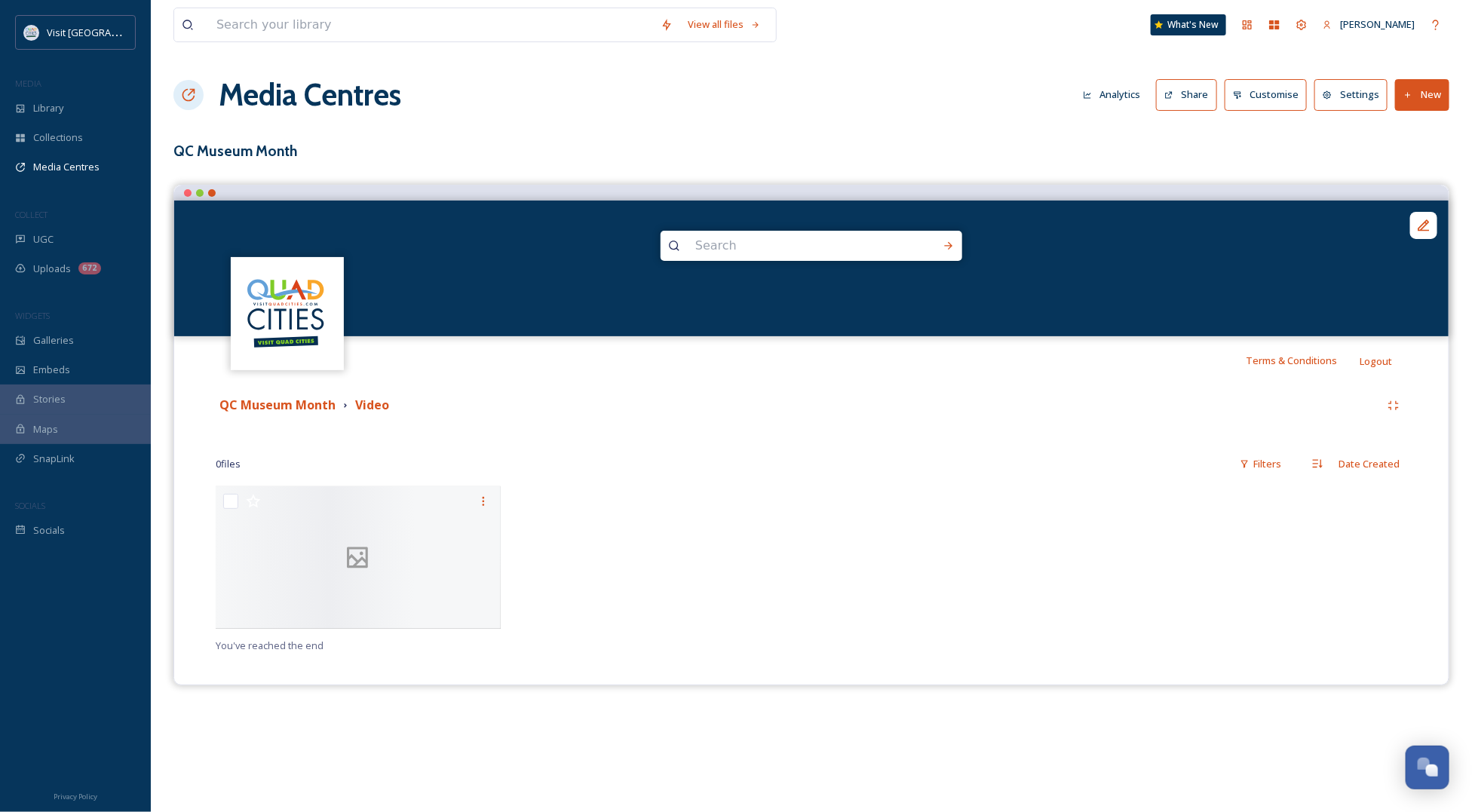
click at [706, 592] on div at bounding box center [661, 561] width 292 height 150
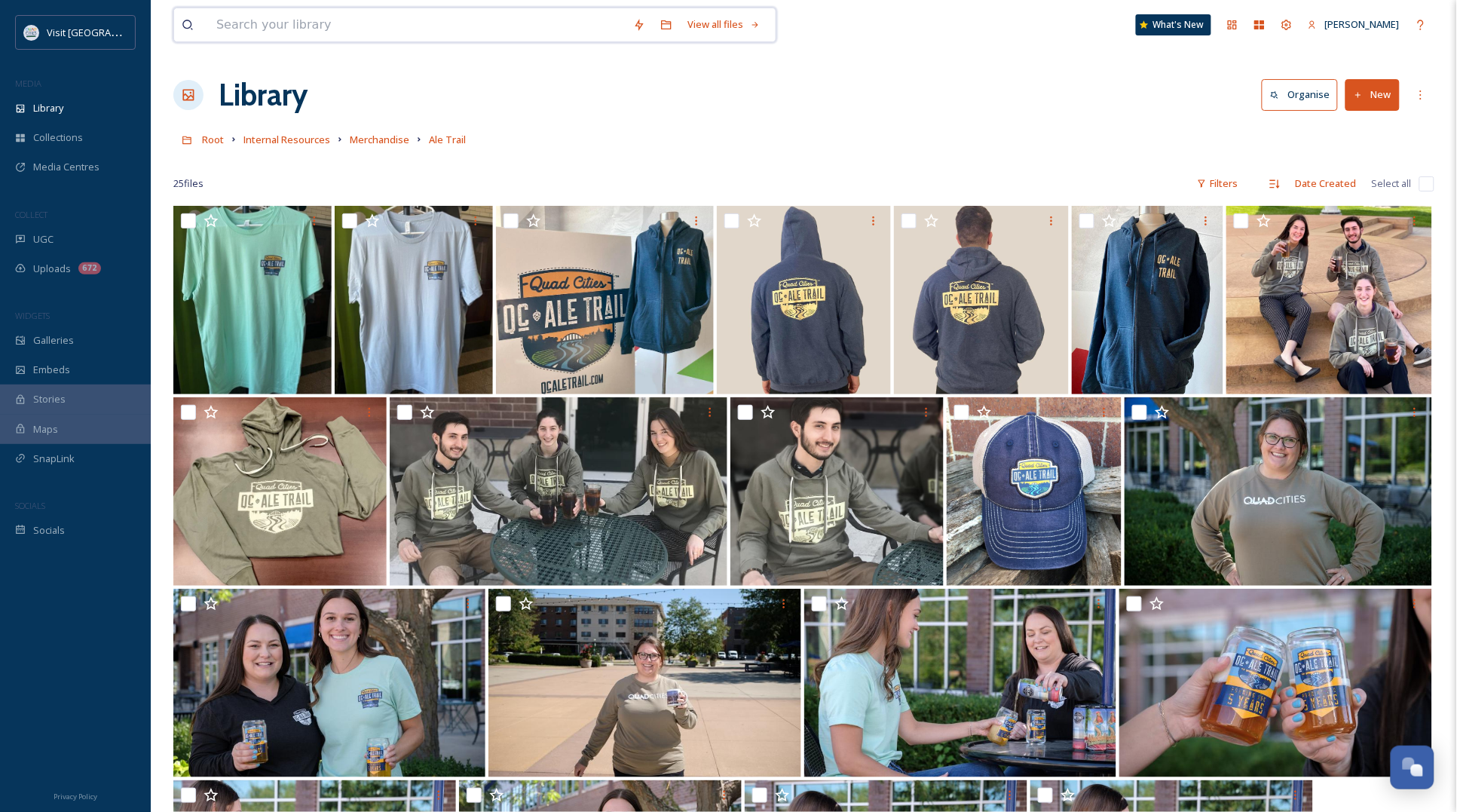
click at [327, 19] on input at bounding box center [417, 25] width 417 height 33
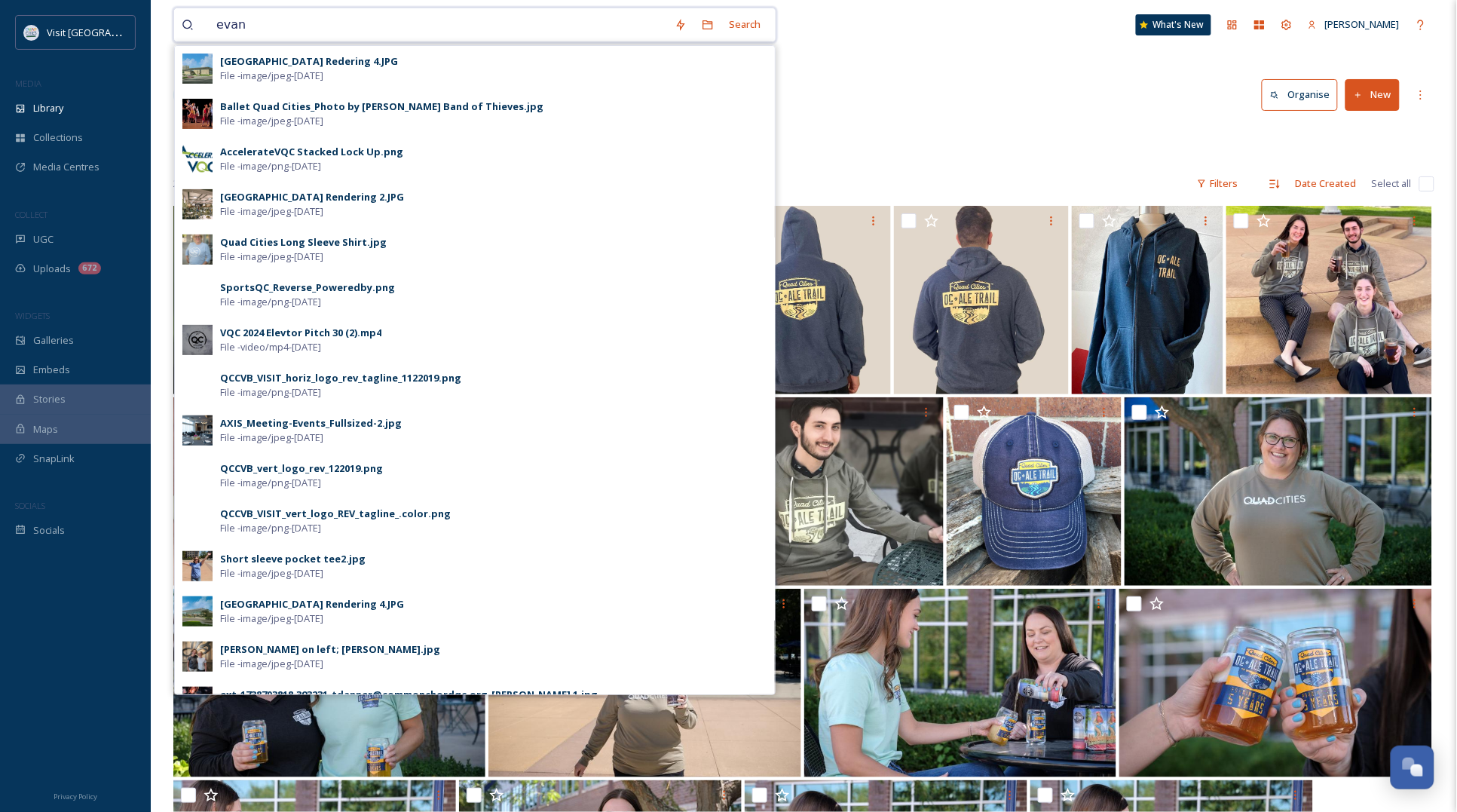
type input "evane"
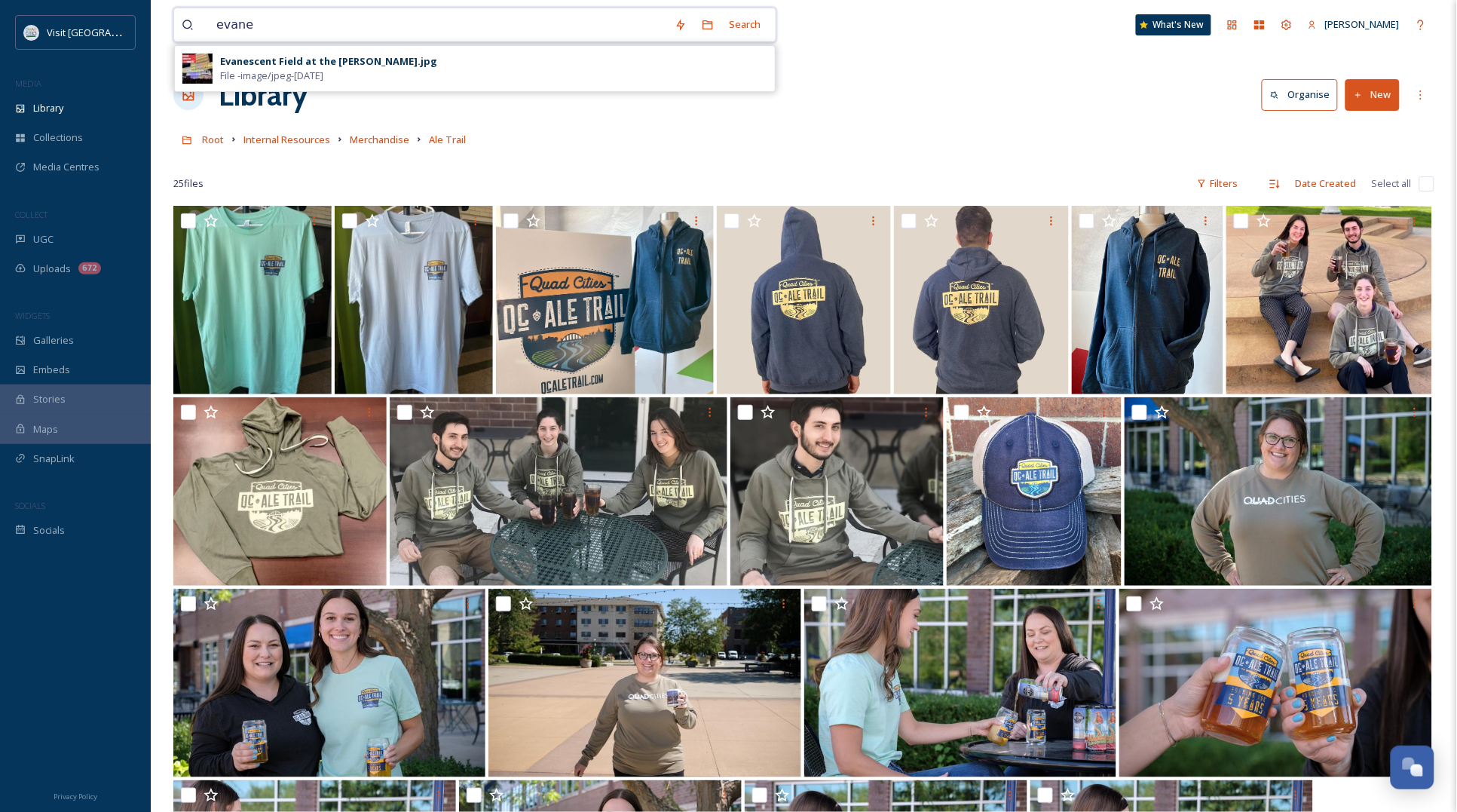
drag, startPoint x: 363, startPoint y: 22, endPoint x: 185, endPoint y: 18, distance: 178.0
click at [185, 18] on div "evane" at bounding box center [424, 25] width 485 height 33
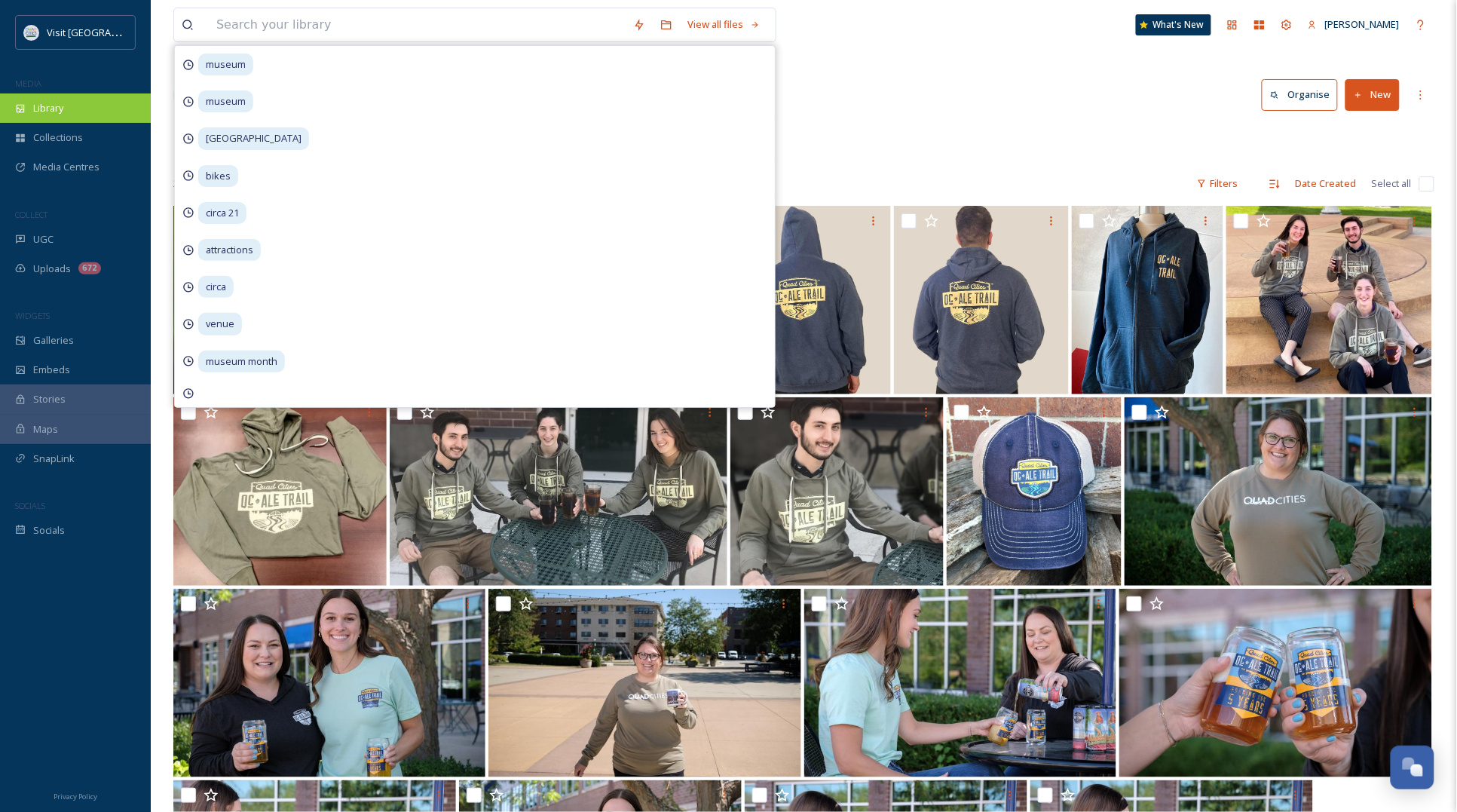
click at [88, 107] on div "Library" at bounding box center [75, 108] width 151 height 29
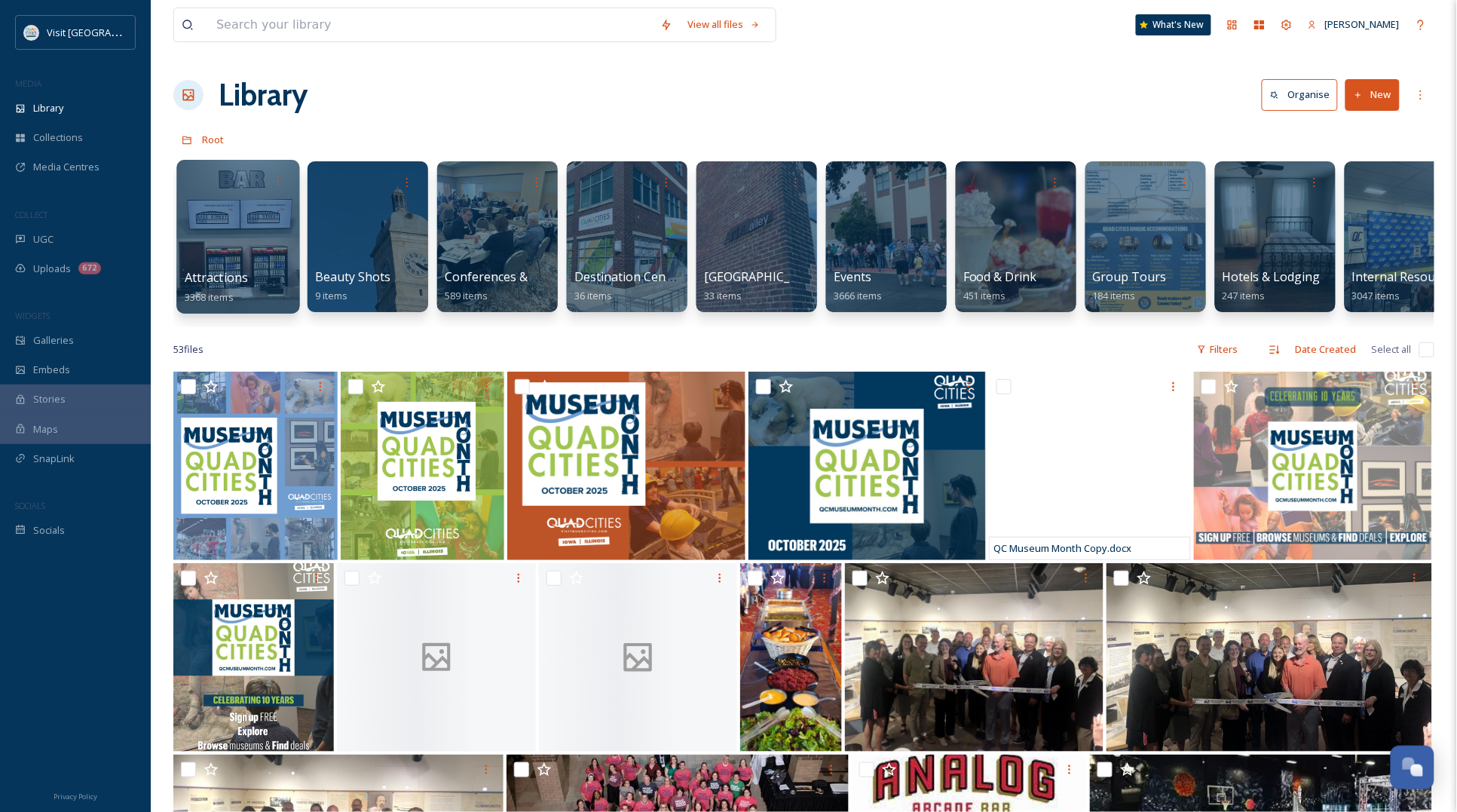
click at [212, 245] on div at bounding box center [238, 236] width 123 height 154
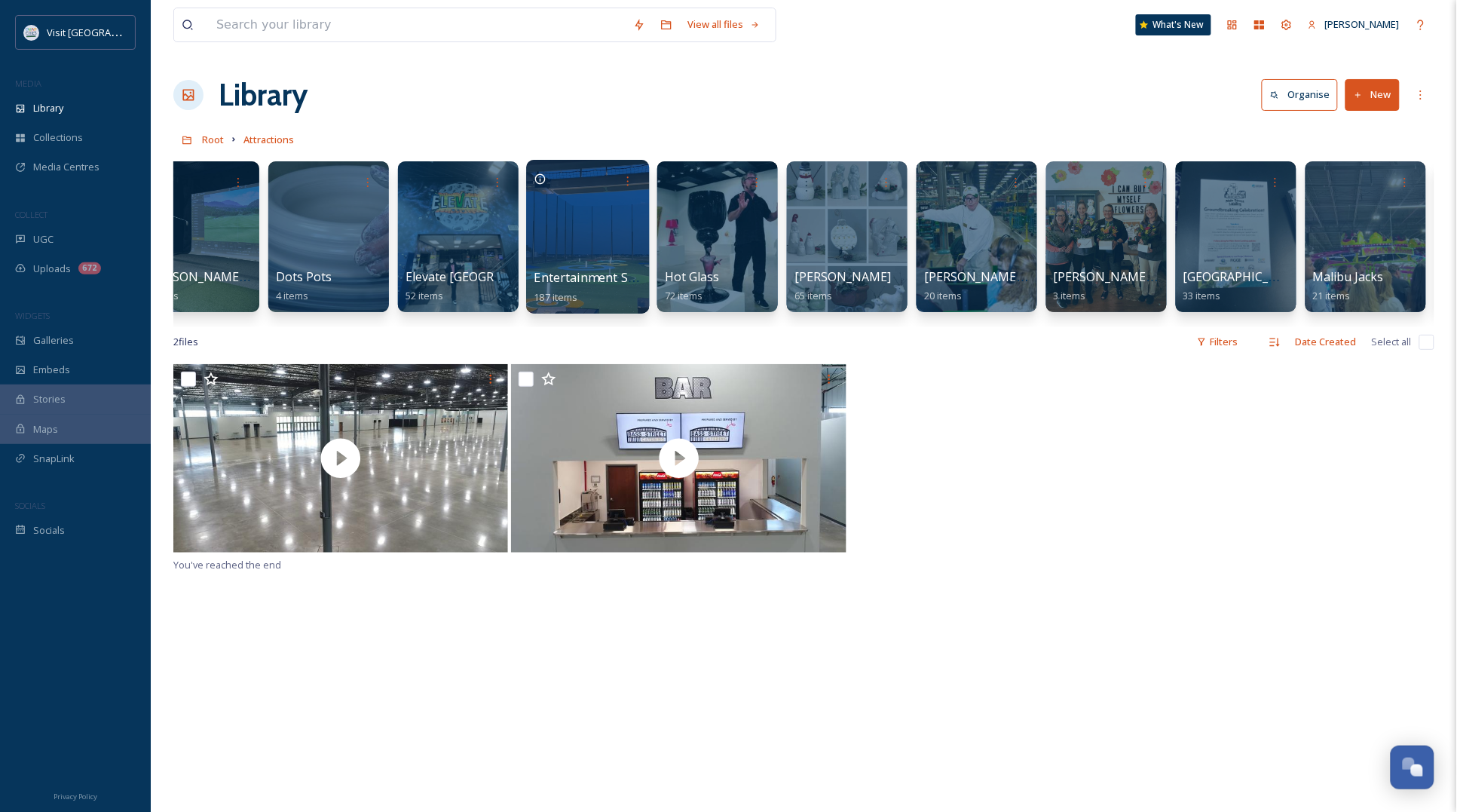
scroll to position [0, 939]
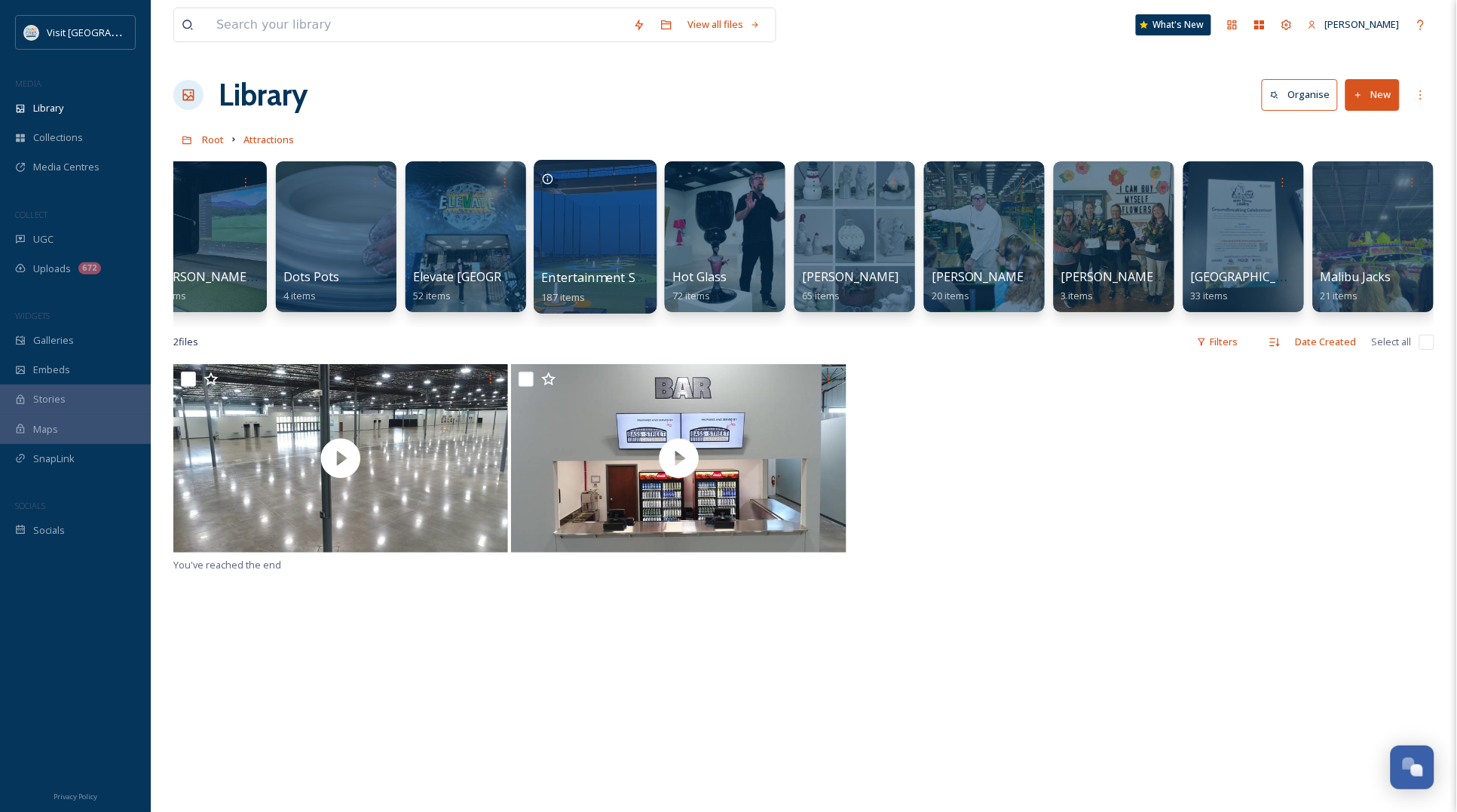
drag, startPoint x: 594, startPoint y: 260, endPoint x: 584, endPoint y: 255, distance: 11.2
click at [594, 260] on div at bounding box center [595, 236] width 123 height 154
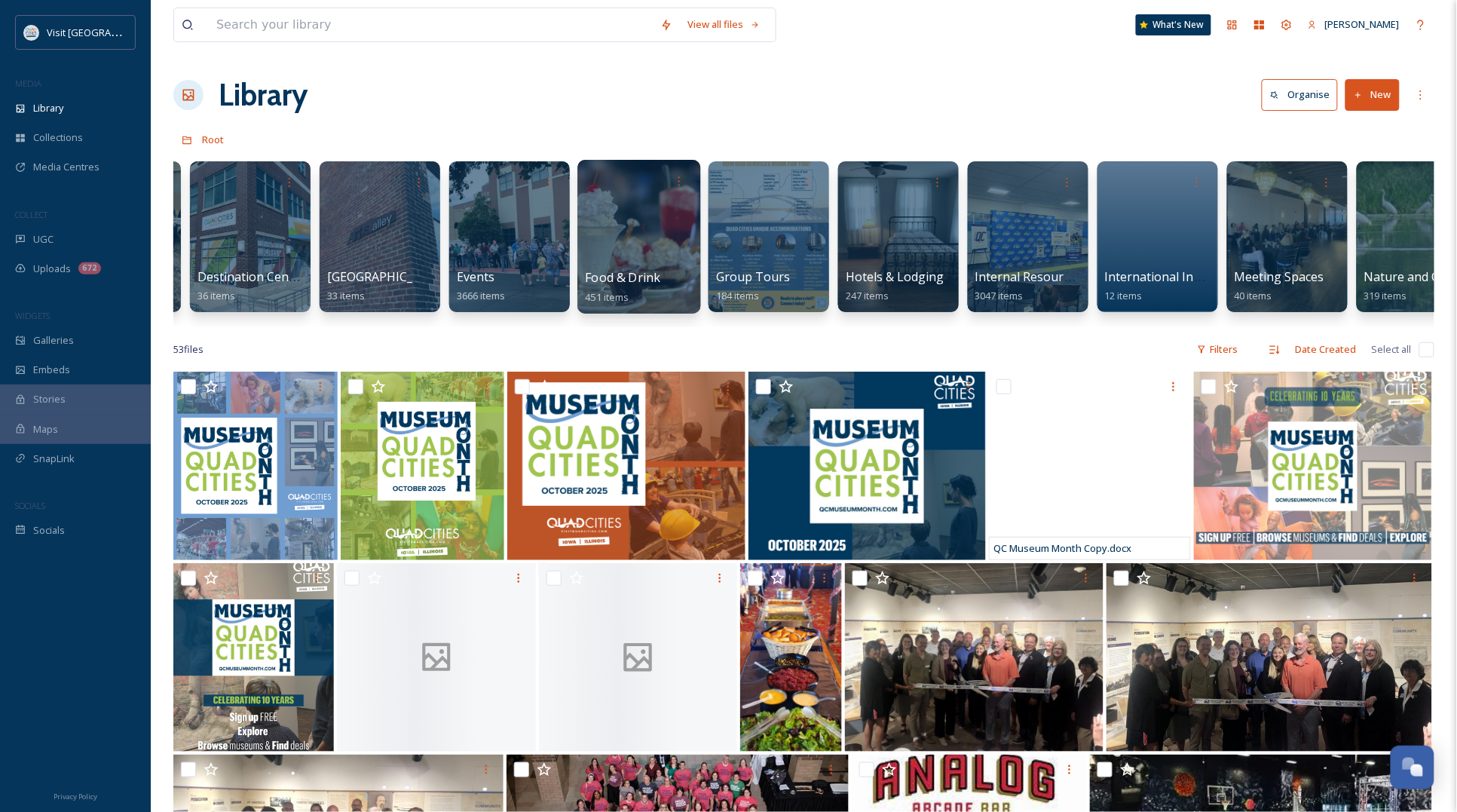
scroll to position [0, 378]
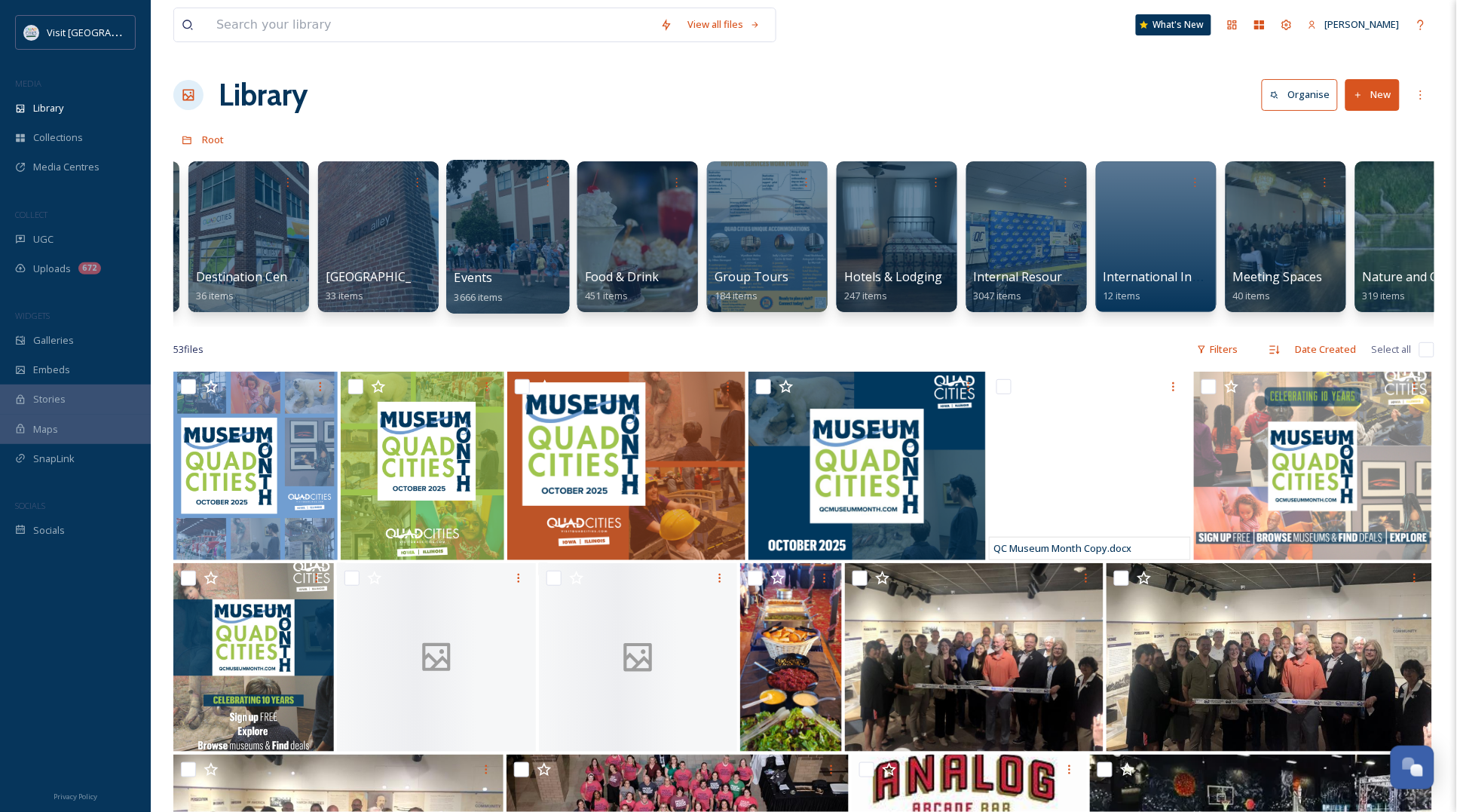
click at [528, 232] on div at bounding box center [508, 236] width 123 height 154
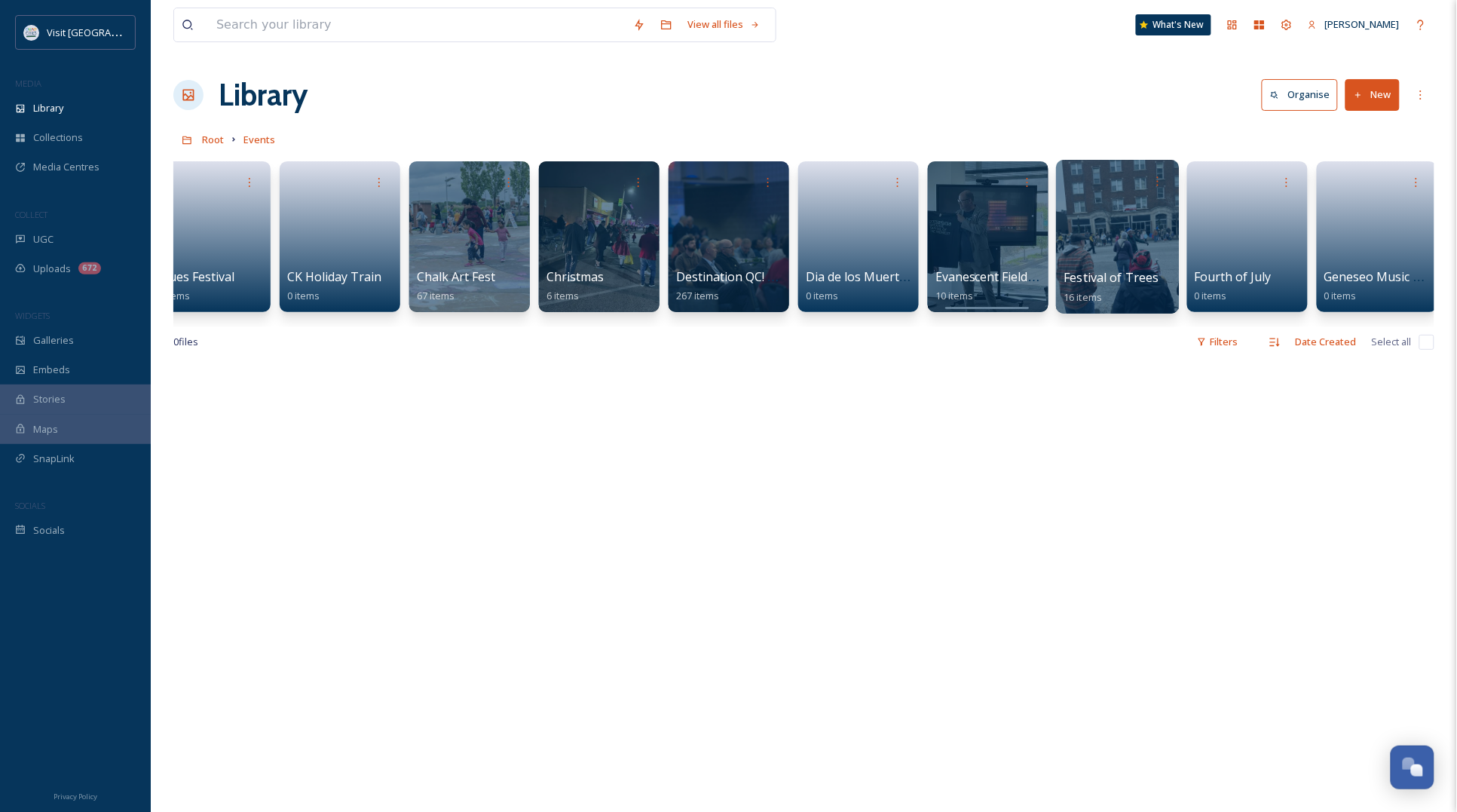
scroll to position [0, 1514]
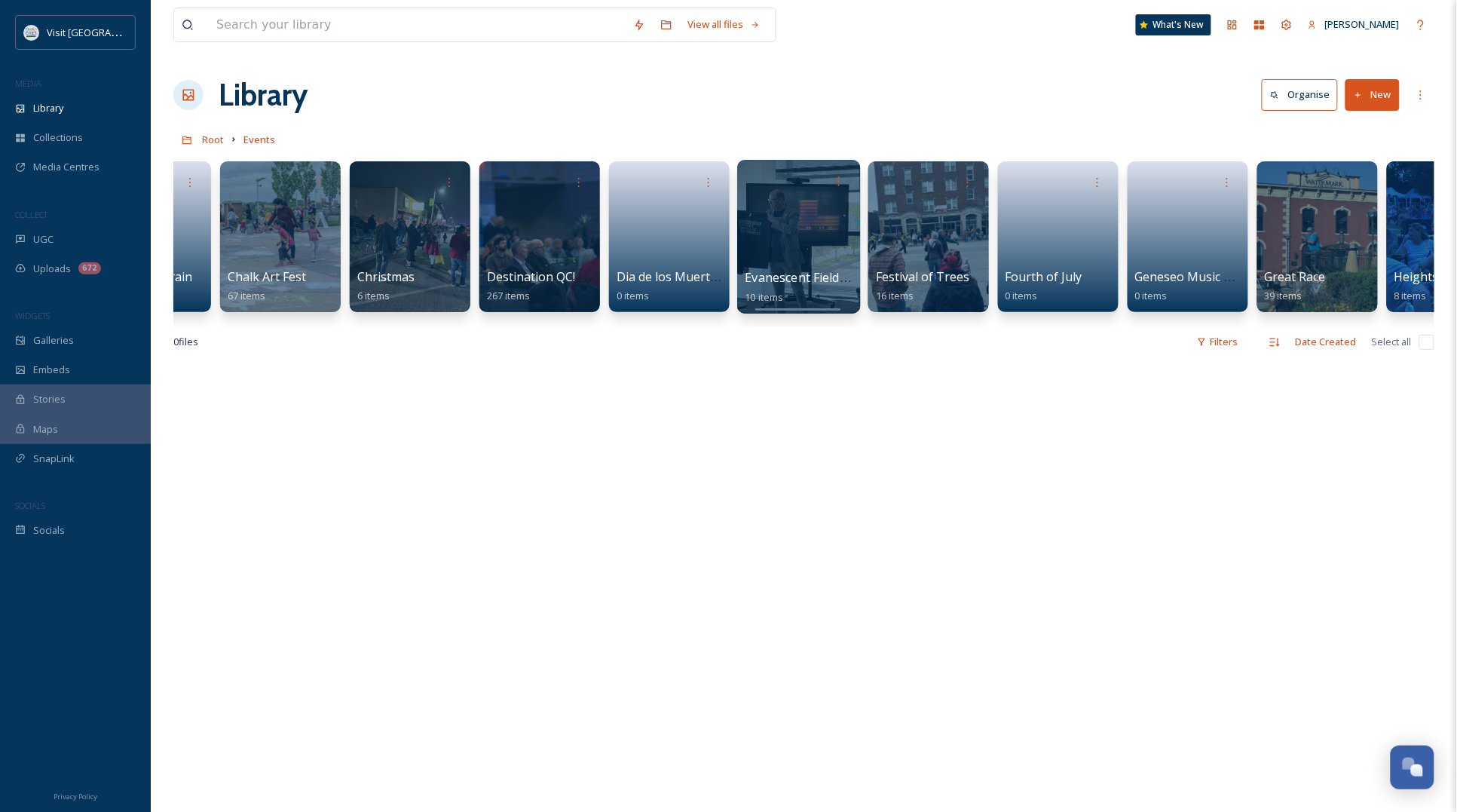
click at [801, 232] on div at bounding box center [798, 236] width 123 height 154
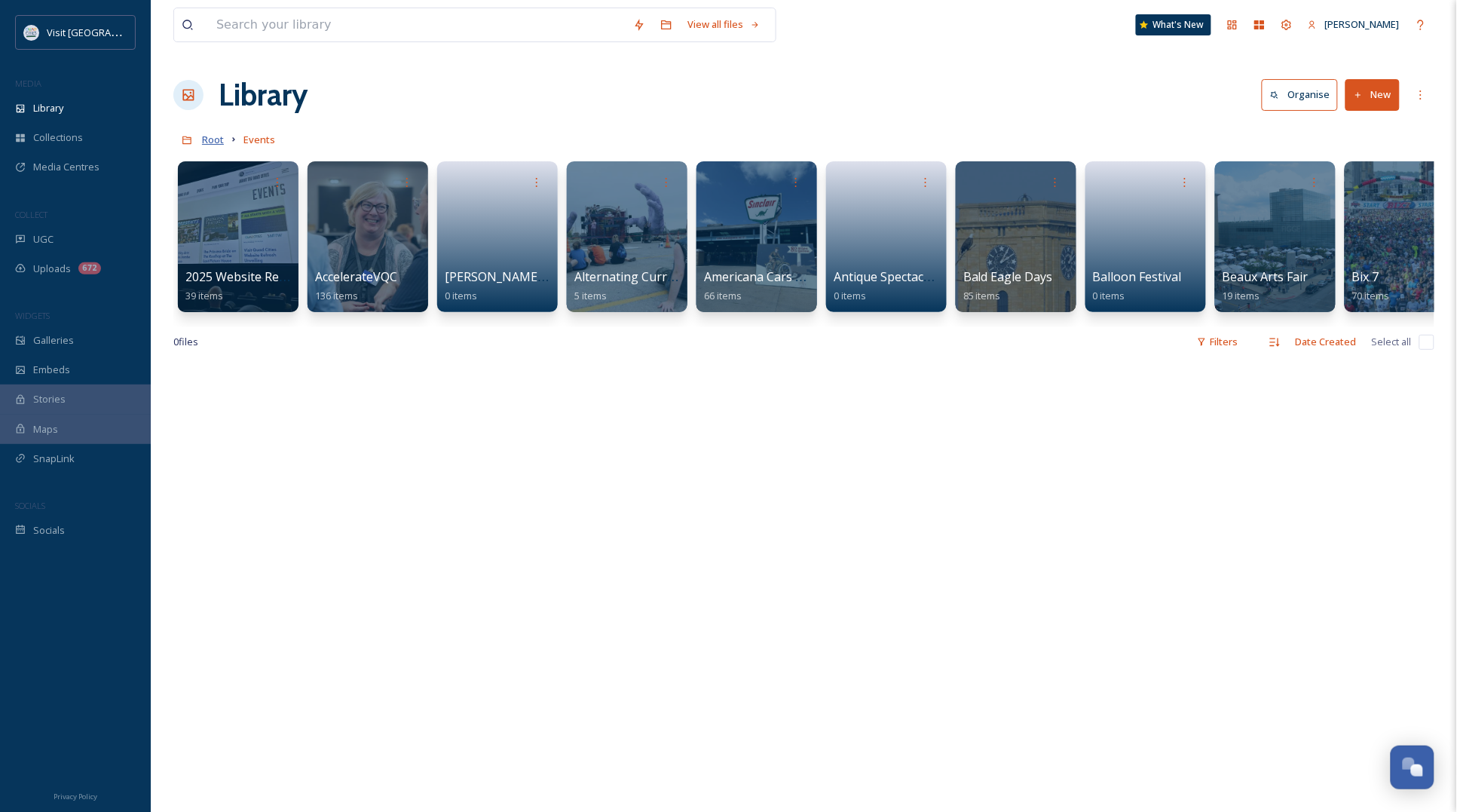
click at [213, 136] on span "Root" at bounding box center [212, 140] width 22 height 14
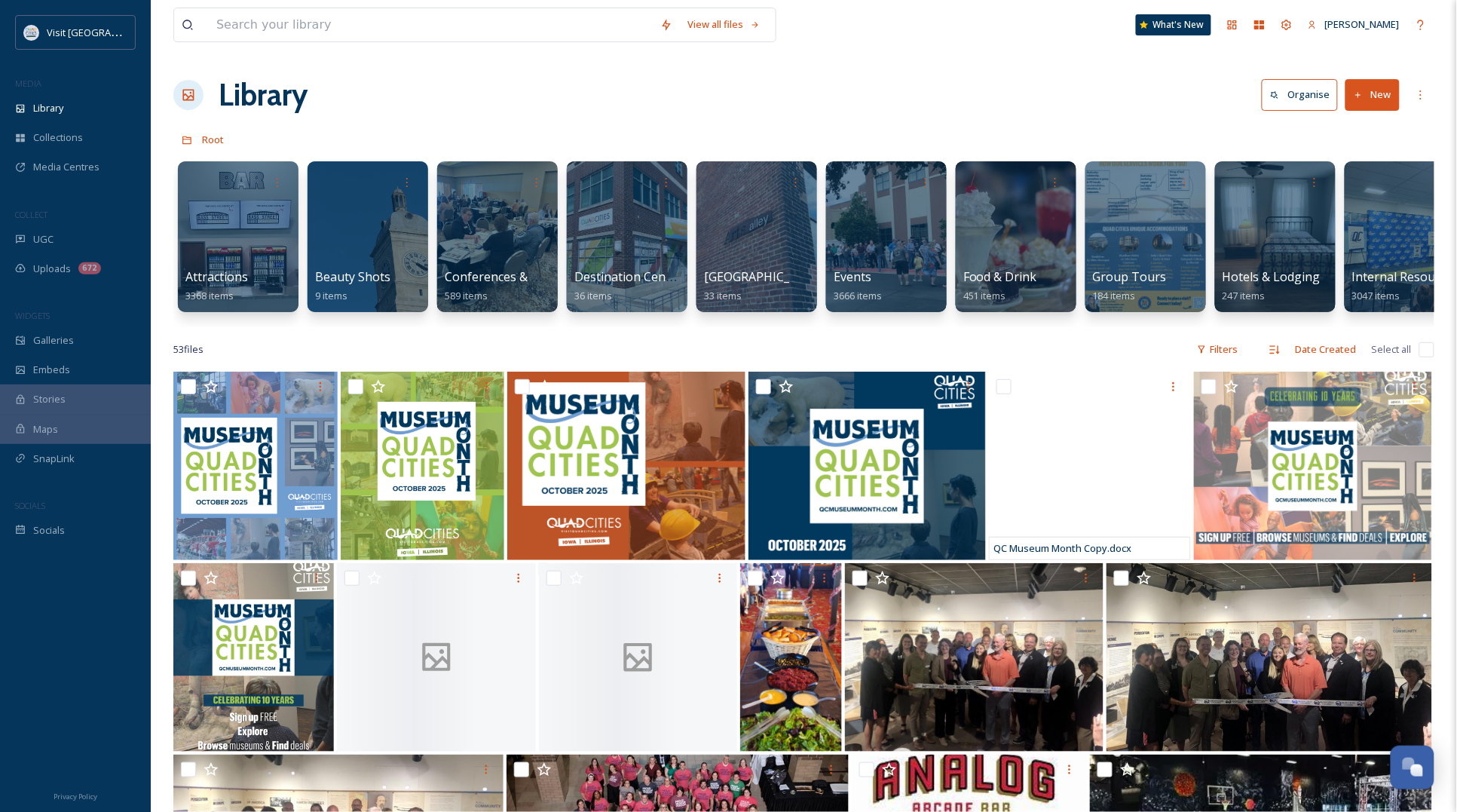
drag, startPoint x: 419, startPoint y: 326, endPoint x: 580, endPoint y: 340, distance: 161.6
click at [580, 327] on div "Attractions 3368 items Beauty Shots 9 items Conferences & Tradeshows 589 items …" at bounding box center [804, 241] width 1261 height 173
click at [207, 137] on span "Root" at bounding box center [212, 140] width 22 height 14
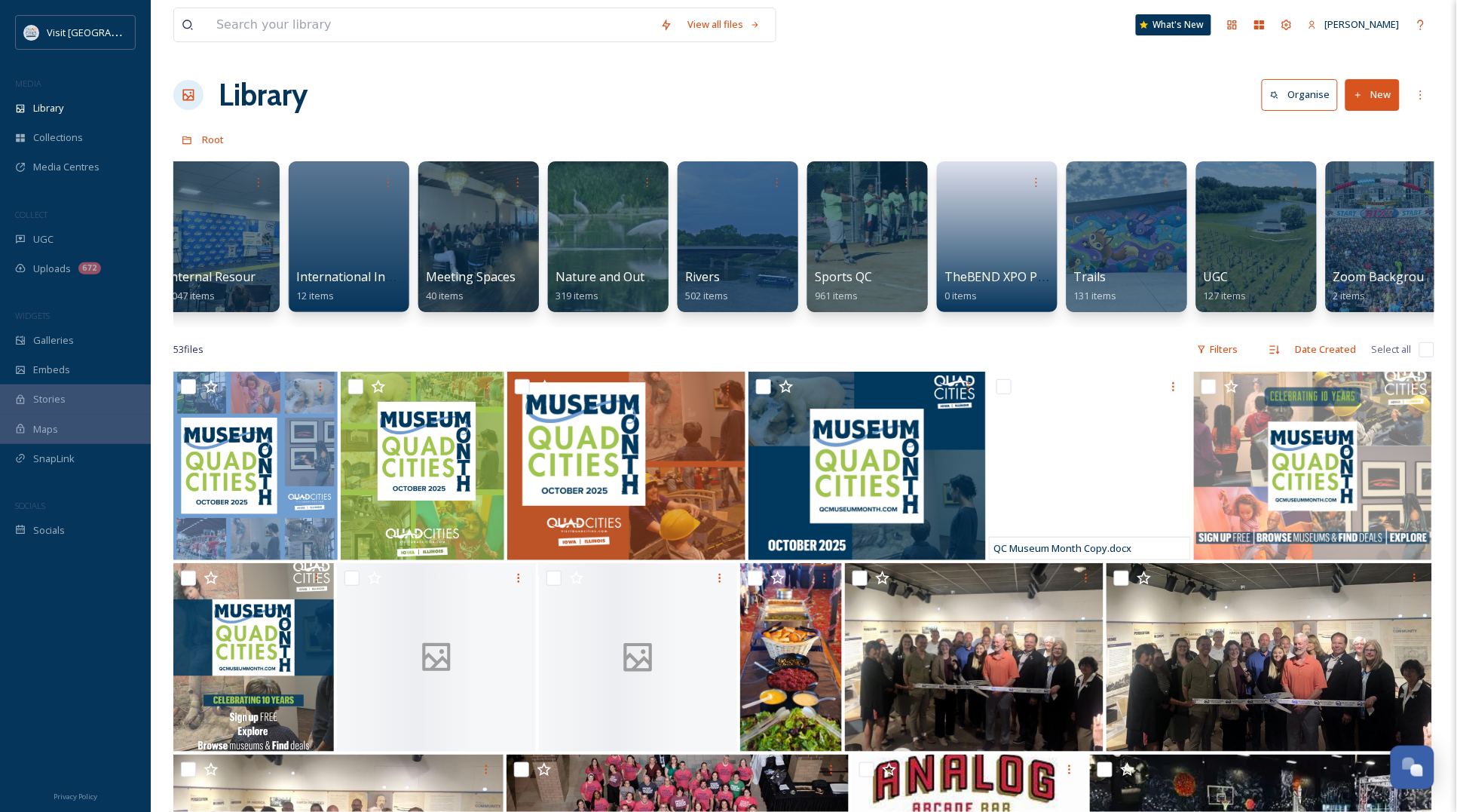
scroll to position [0, 1201]
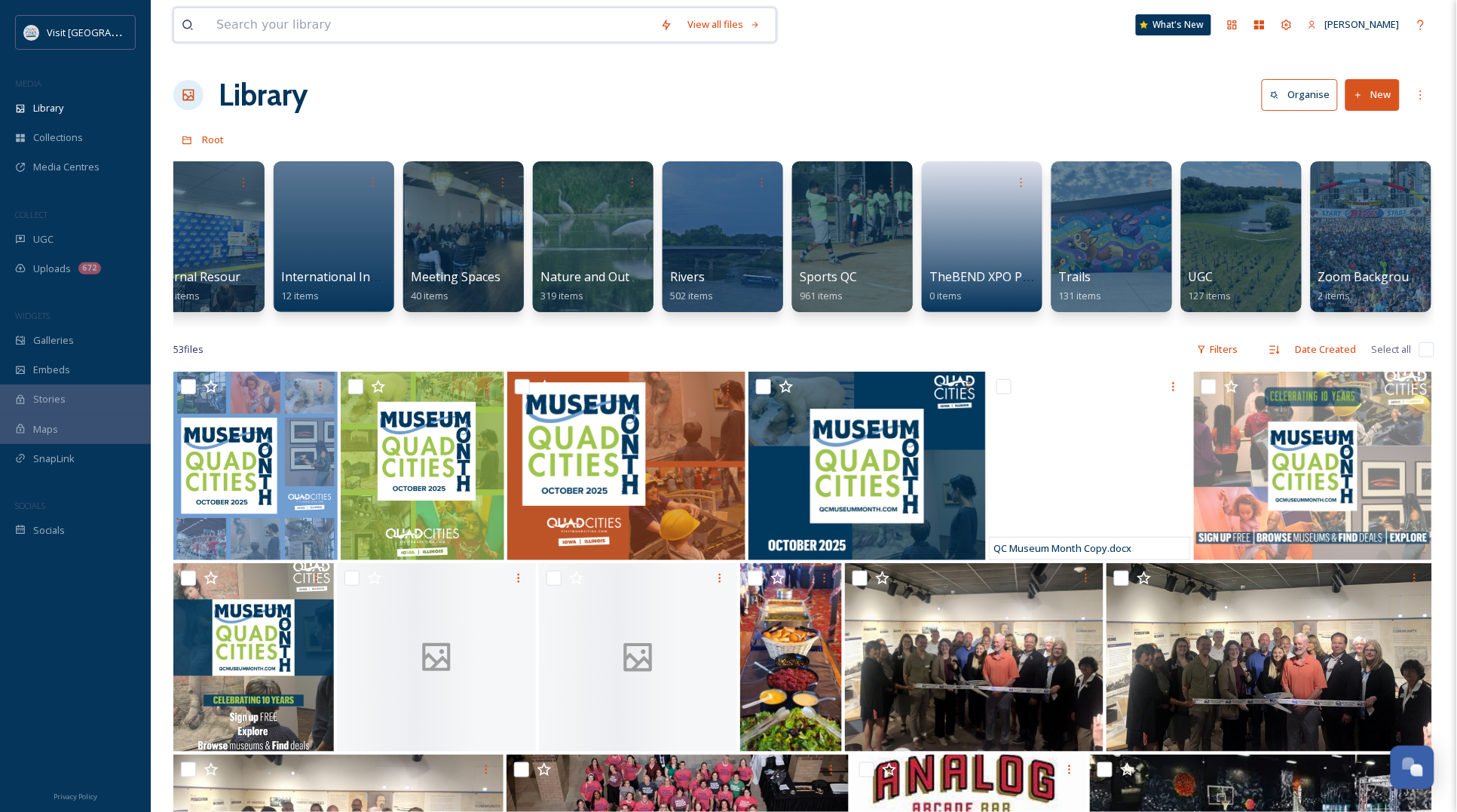
click at [471, 26] on input at bounding box center [430, 25] width 444 height 33
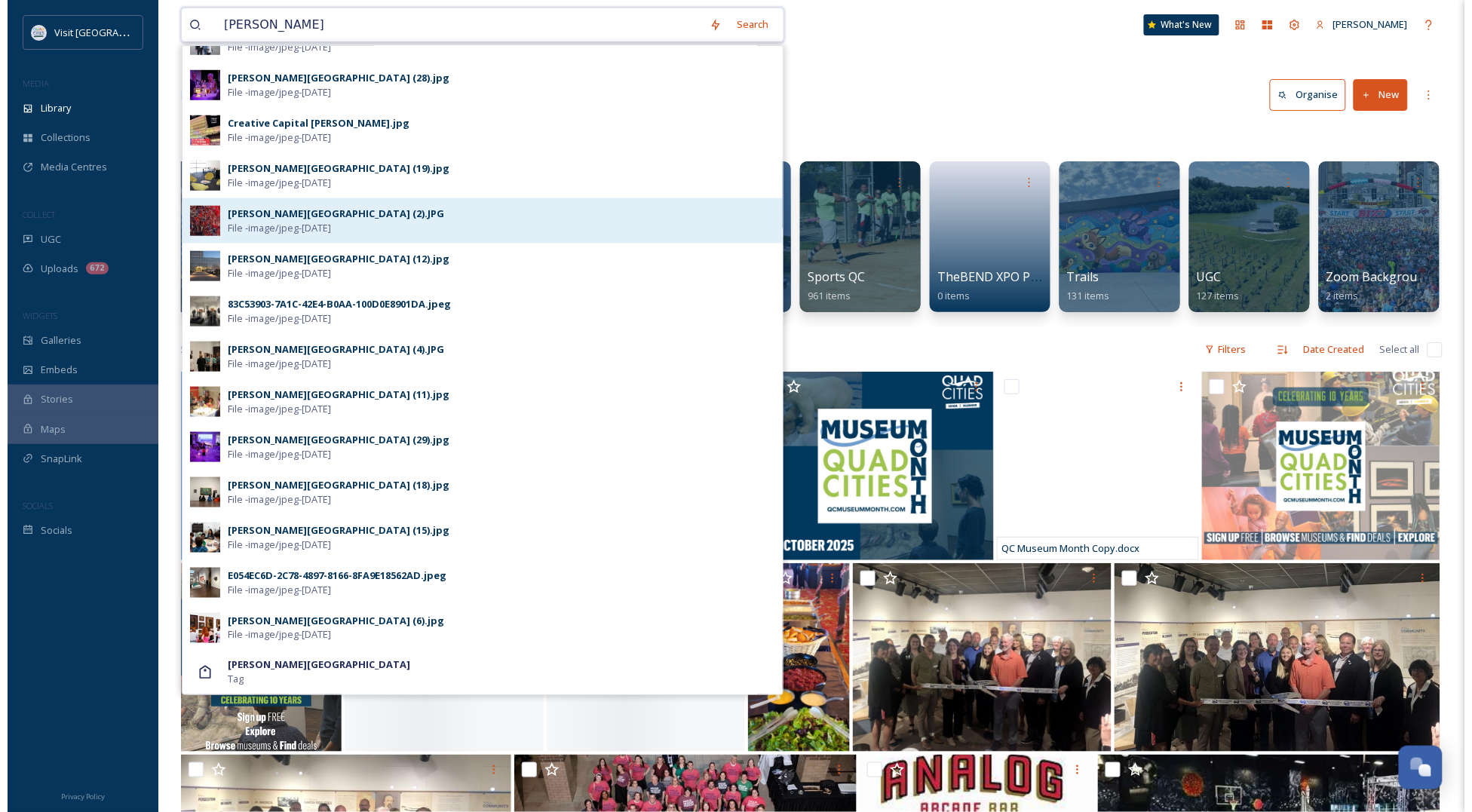
scroll to position [0, 0]
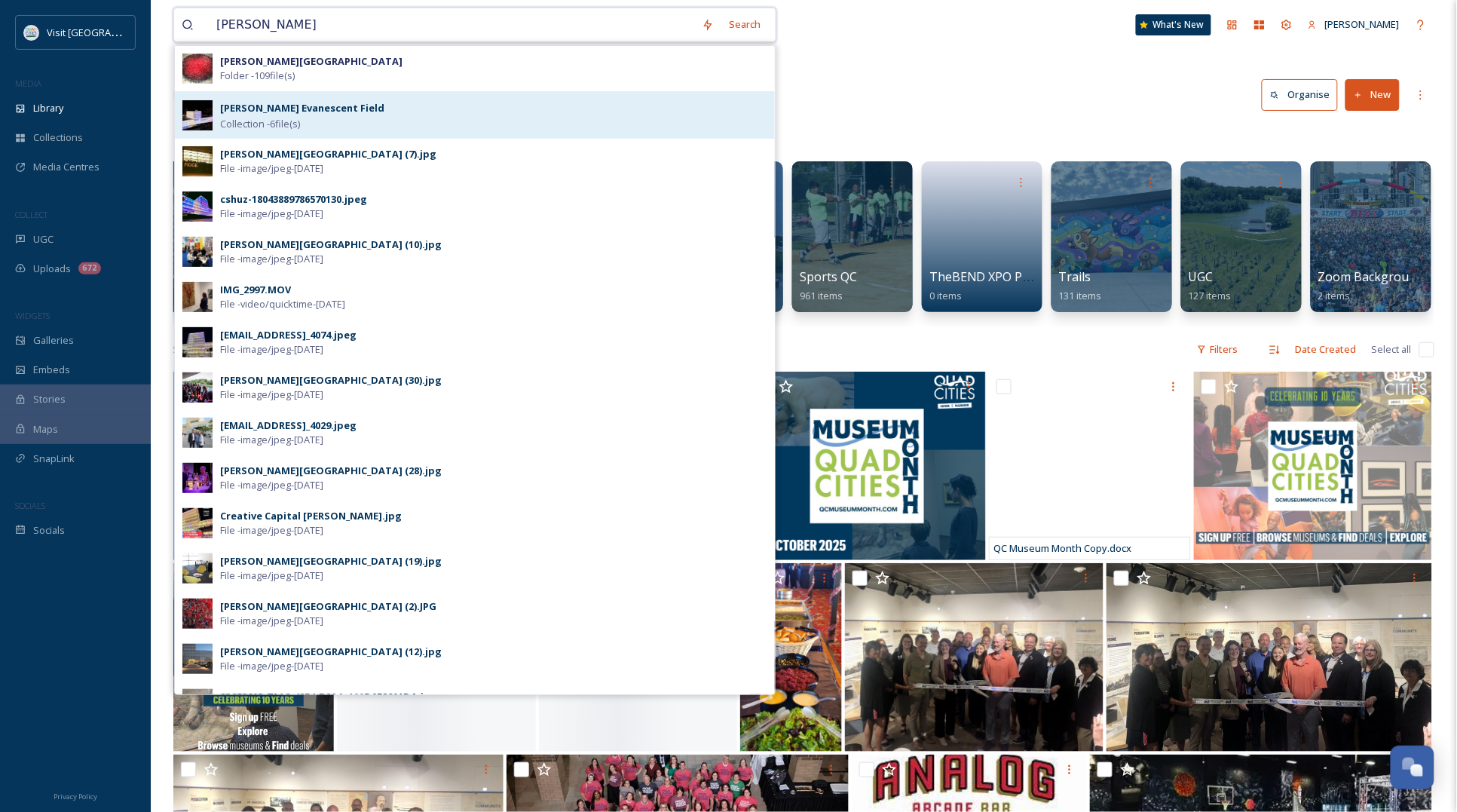
type input "[PERSON_NAME]"
click at [358, 117] on div "[PERSON_NAME] Evanescent Field Collection - 6 file(s)" at bounding box center [494, 115] width 548 height 32
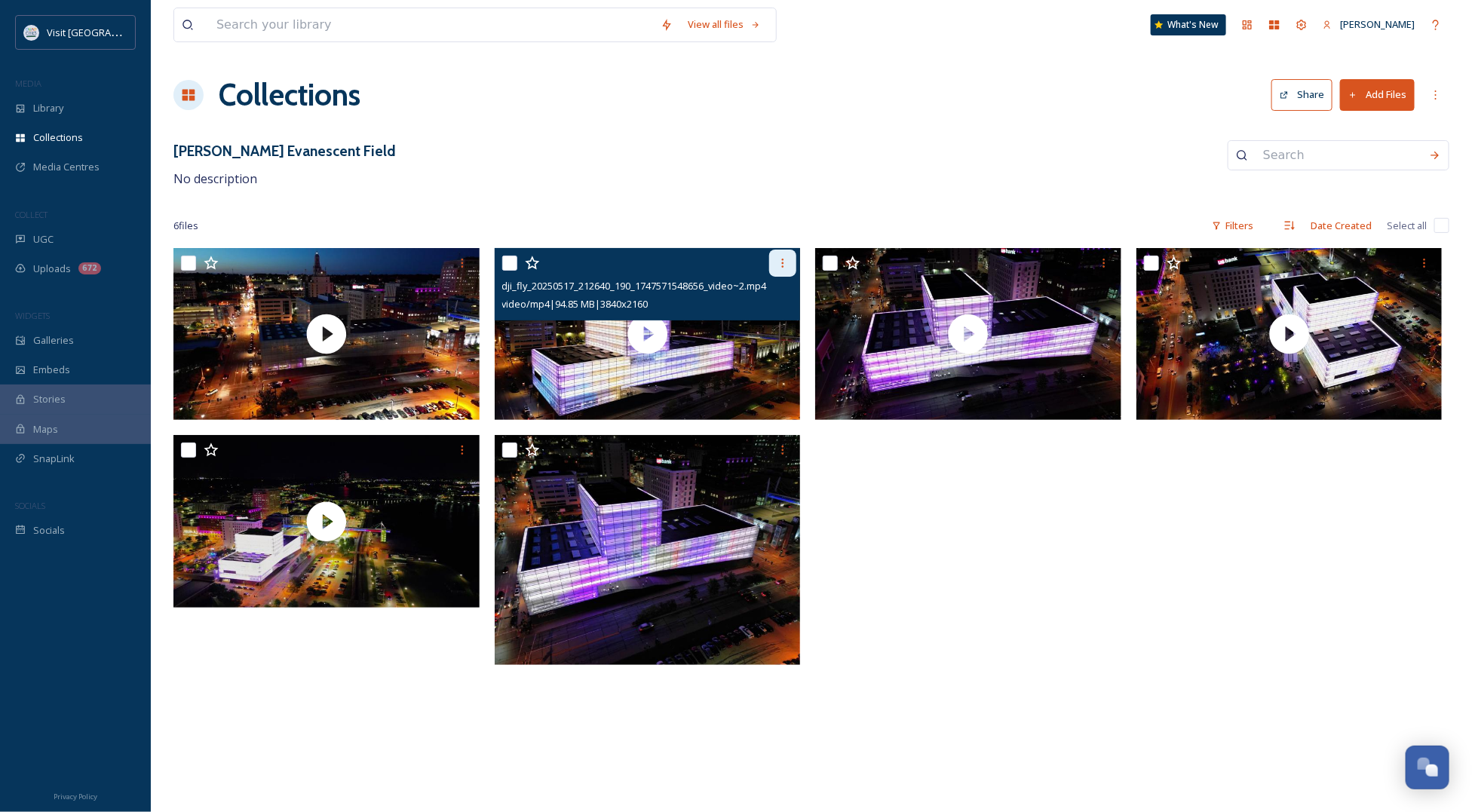
click at [776, 257] on icon at bounding box center [782, 263] width 12 height 12
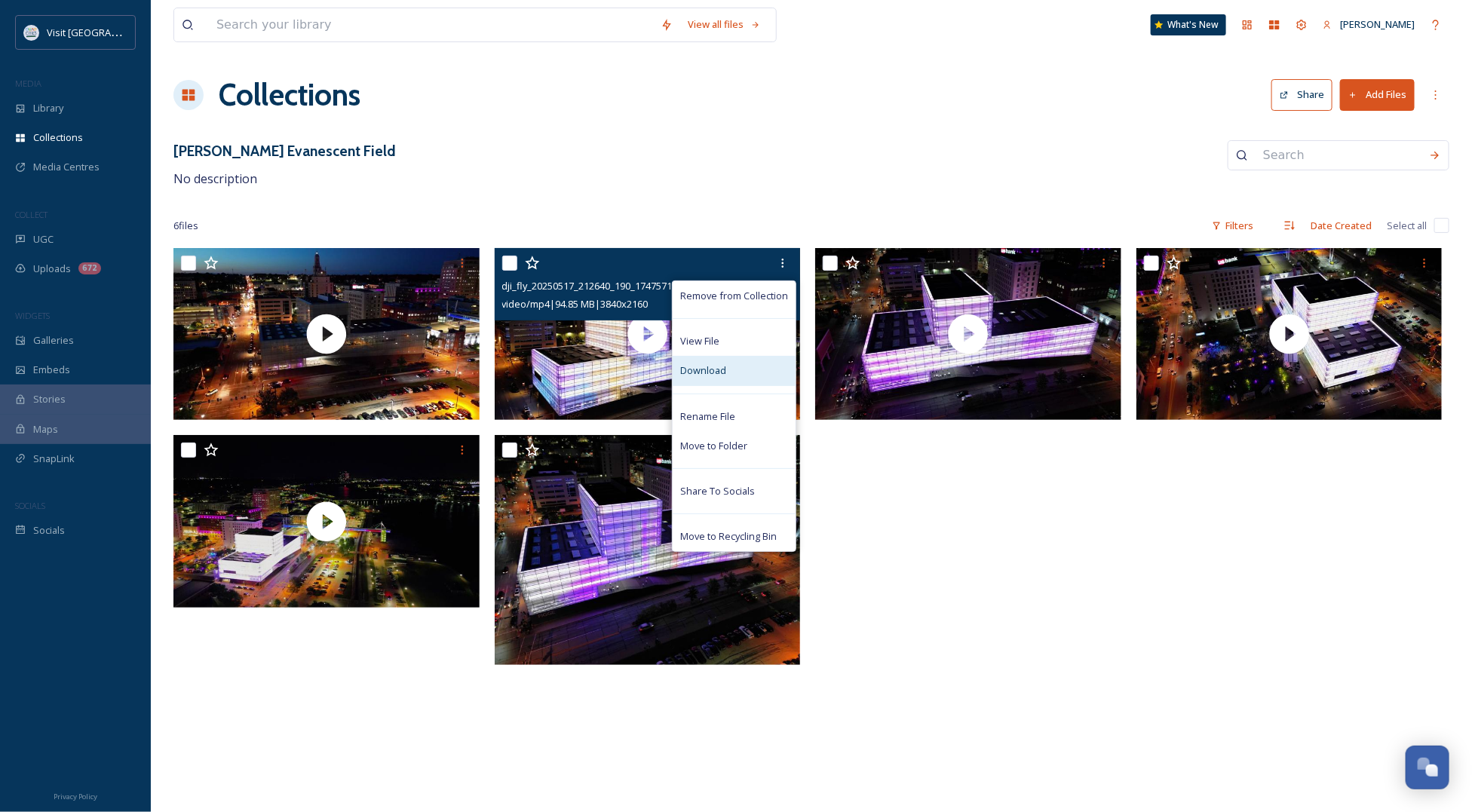
click at [719, 375] on span "Download" at bounding box center [703, 370] width 46 height 15
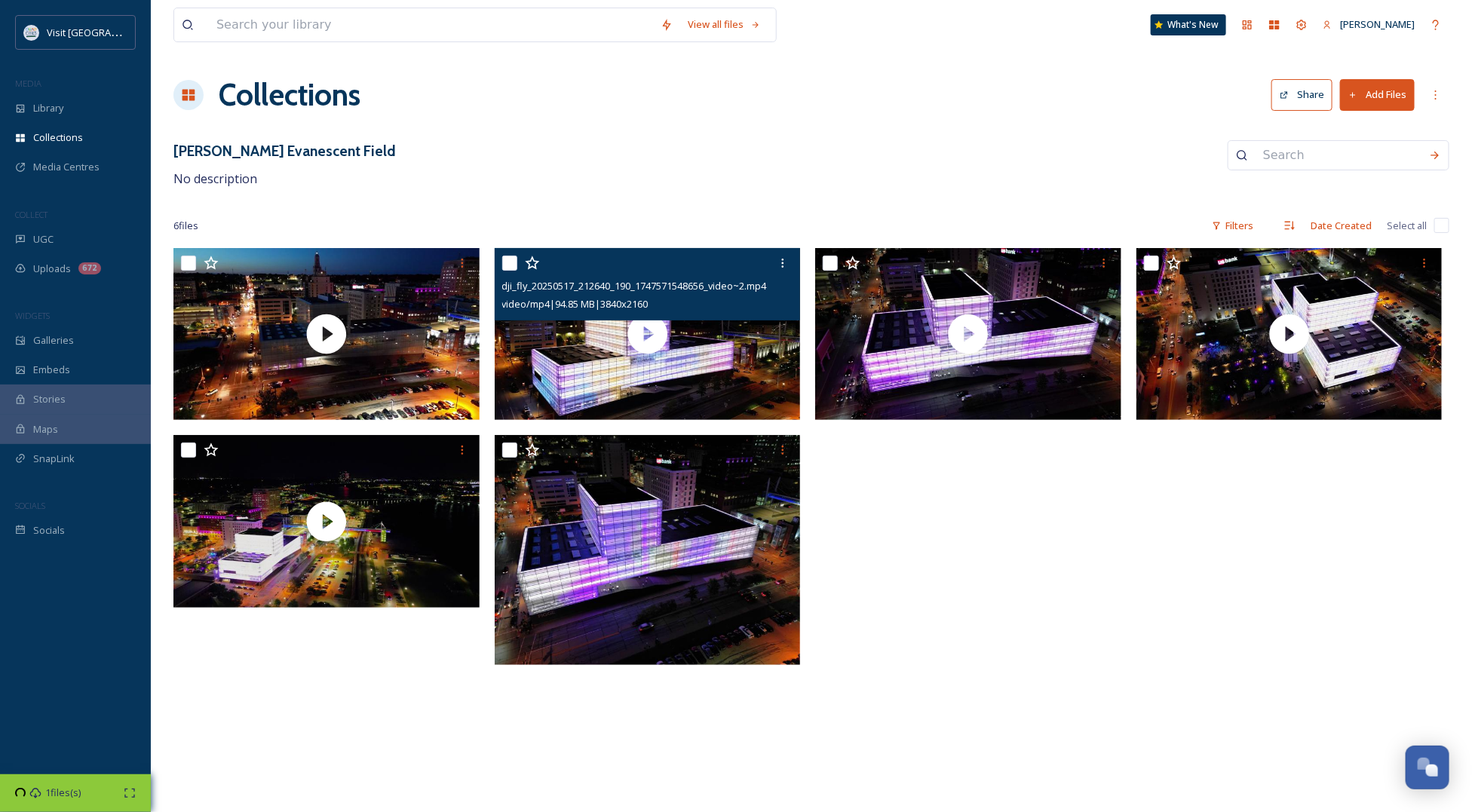
click at [511, 264] on input "checkbox" at bounding box center [510, 263] width 15 height 15
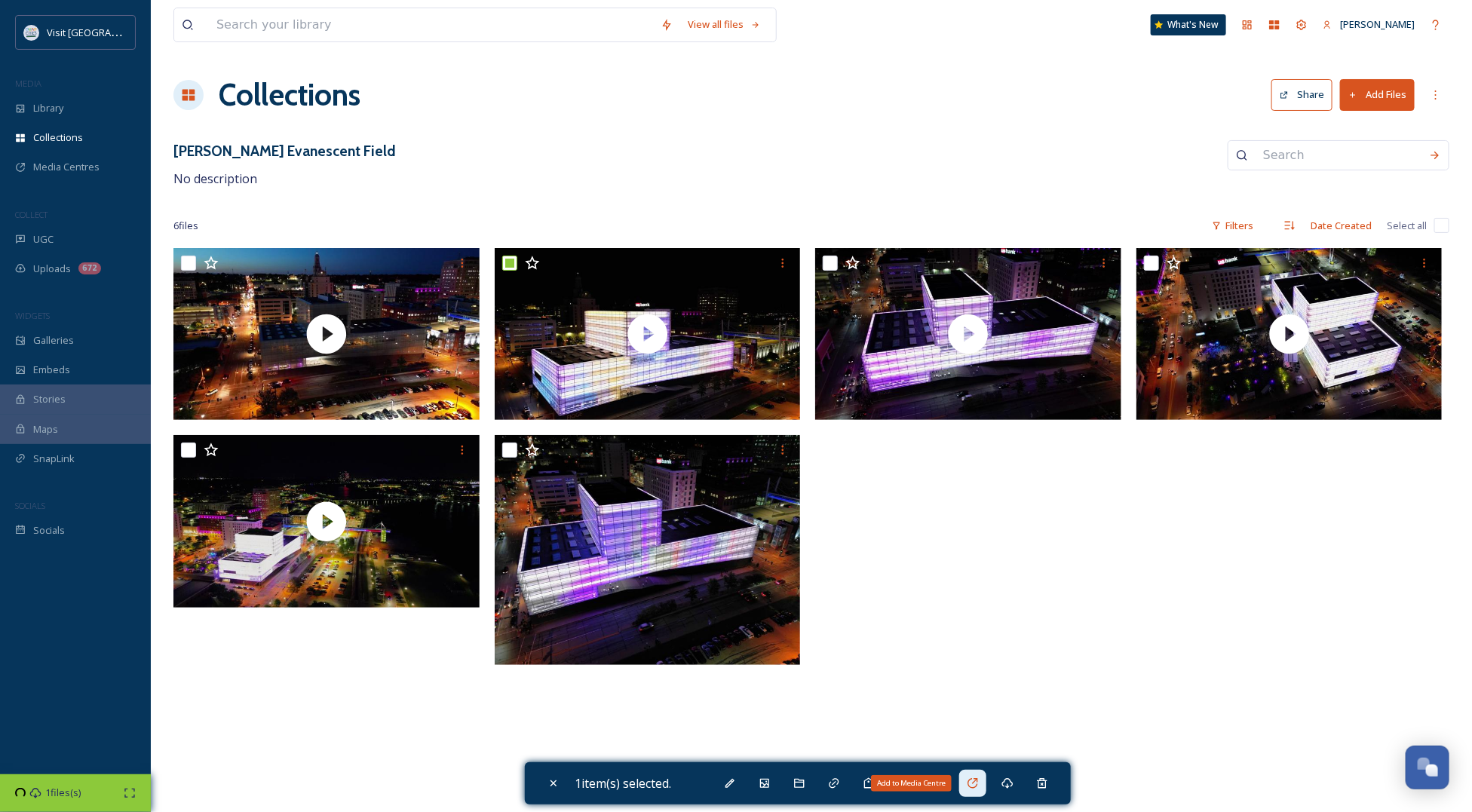
click at [971, 776] on div "Add to Media Centre" at bounding box center [972, 783] width 27 height 27
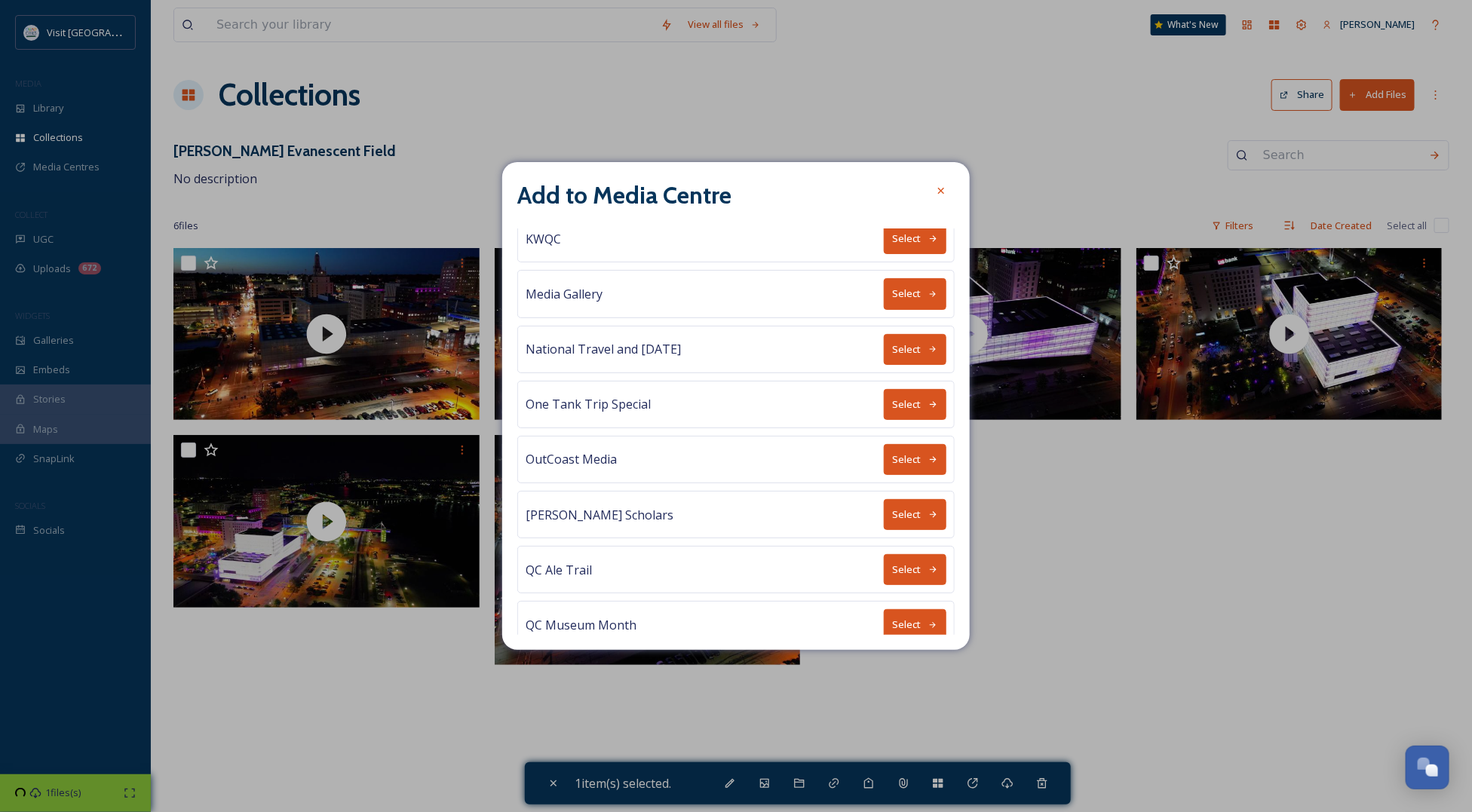
scroll to position [712, 0]
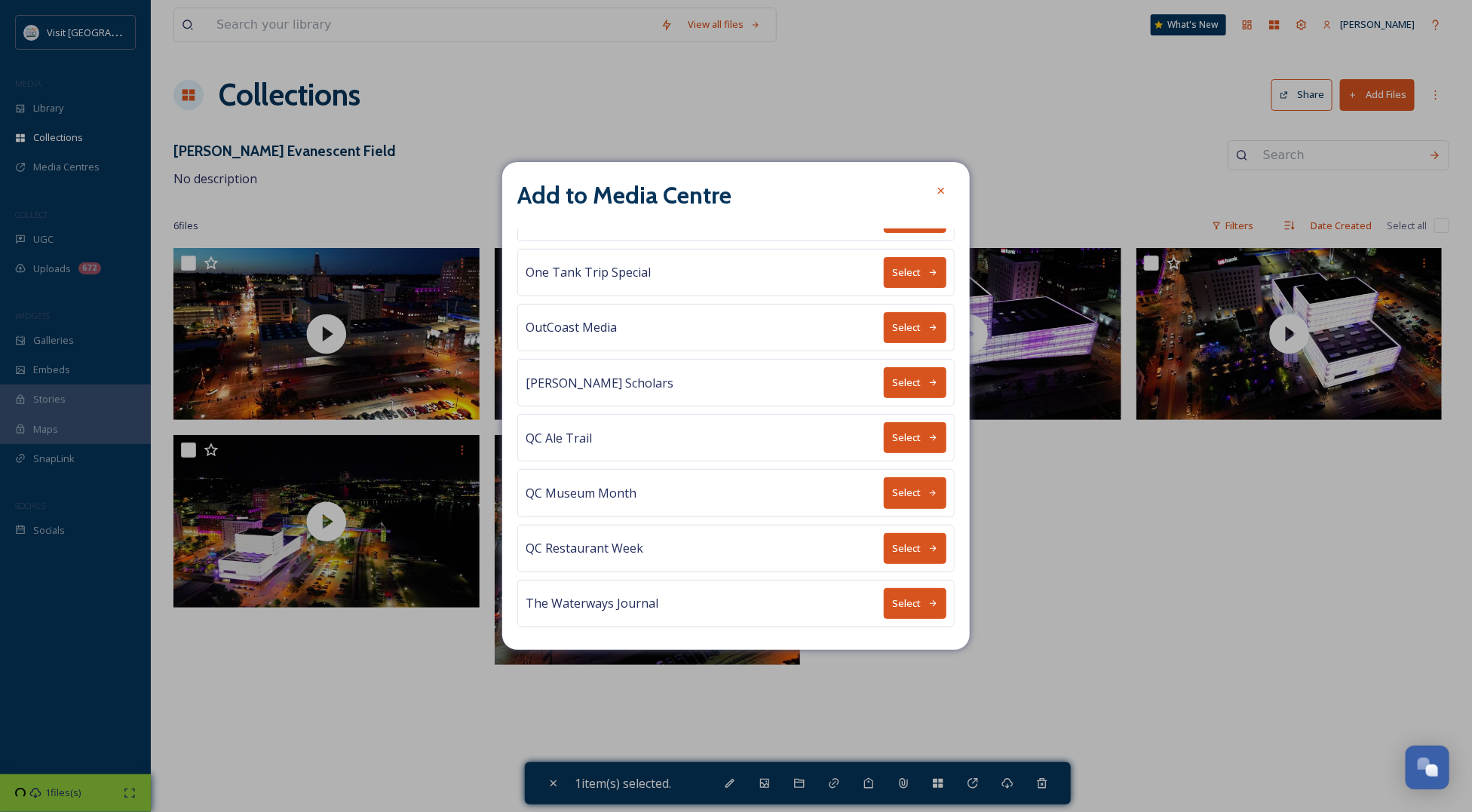
click at [928, 492] on icon at bounding box center [933, 493] width 10 height 10
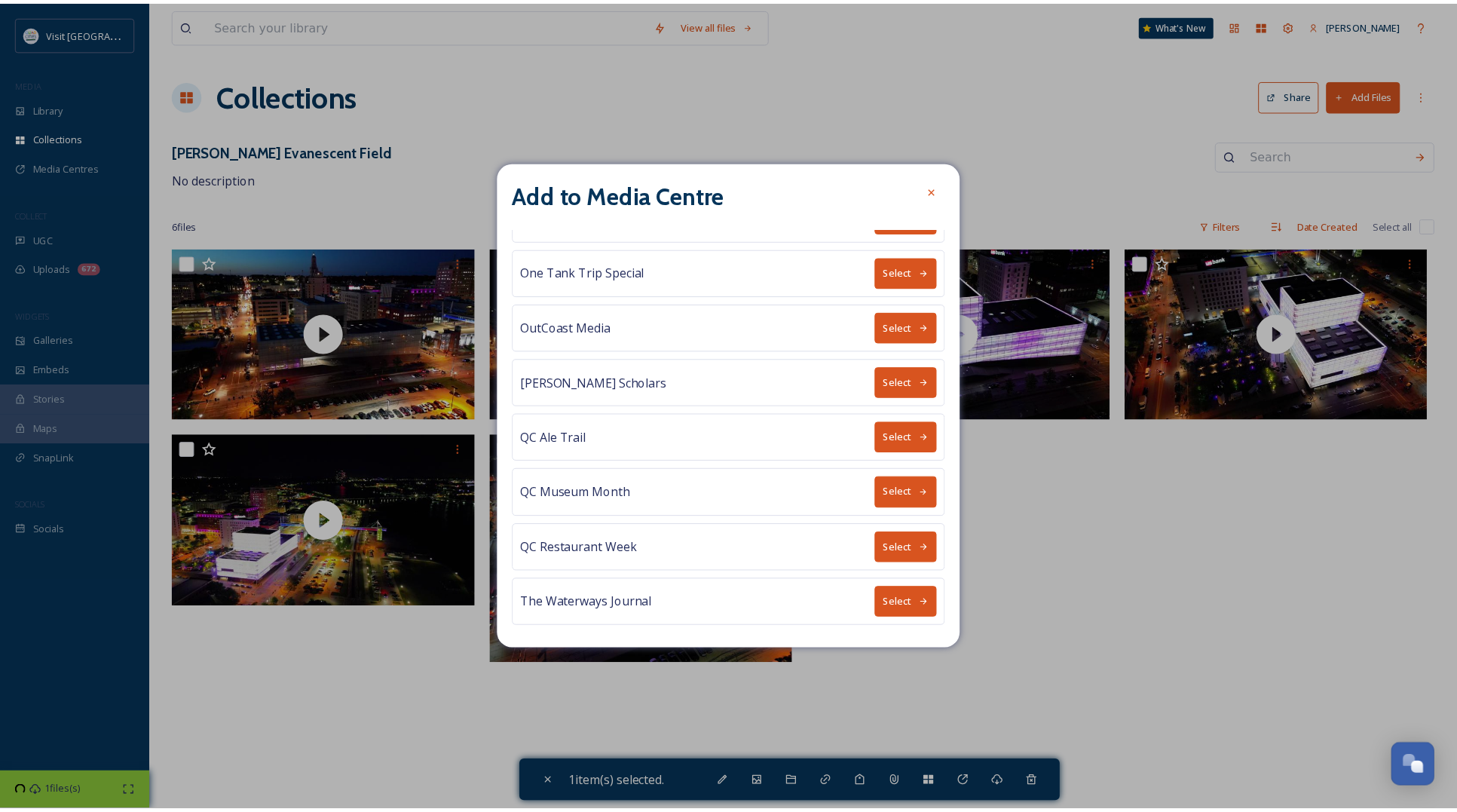
scroll to position [0, 0]
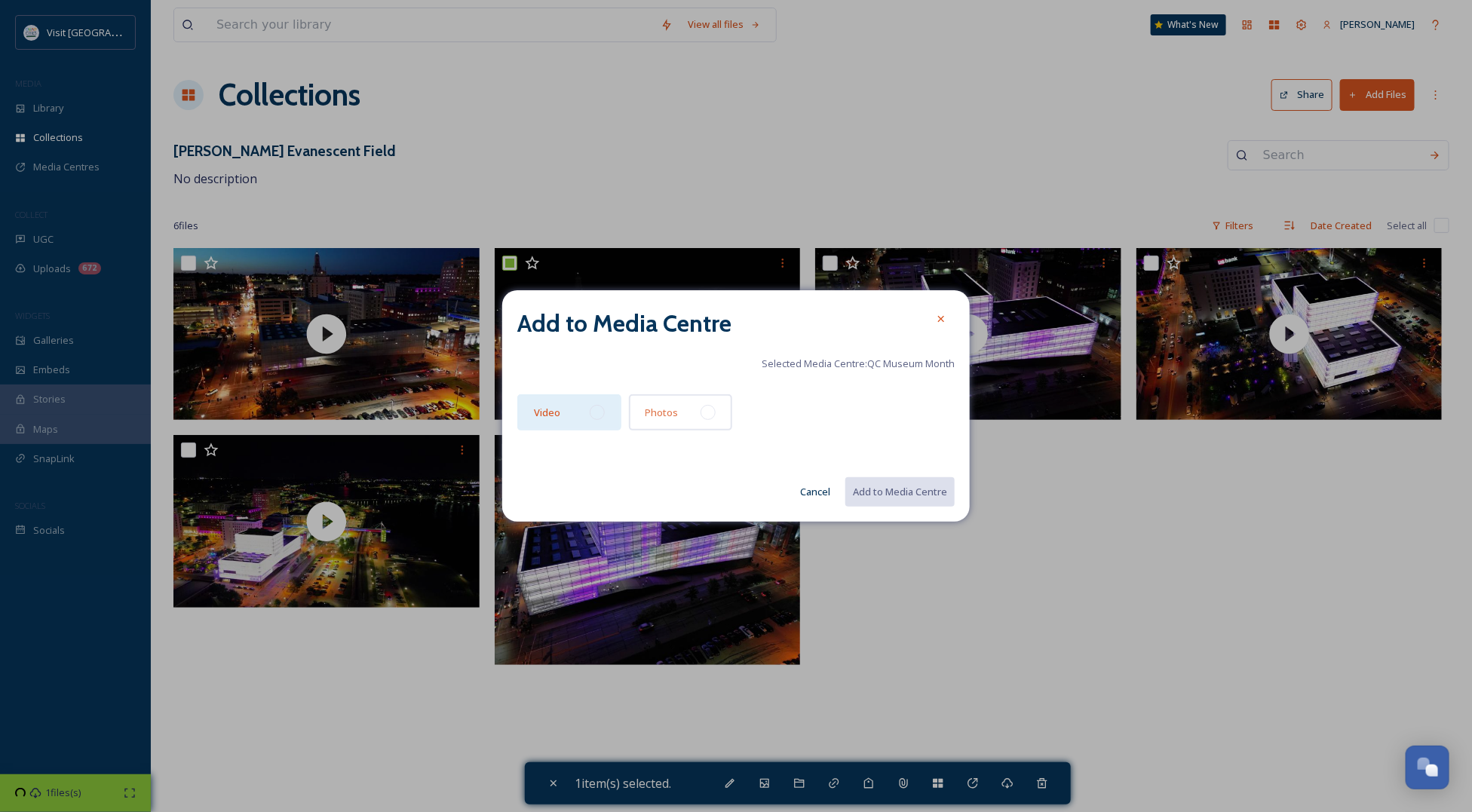
click at [612, 413] on div "Video" at bounding box center [569, 412] width 104 height 36
click at [900, 494] on button "Add to Media Centre" at bounding box center [899, 491] width 110 height 31
checkbox input "false"
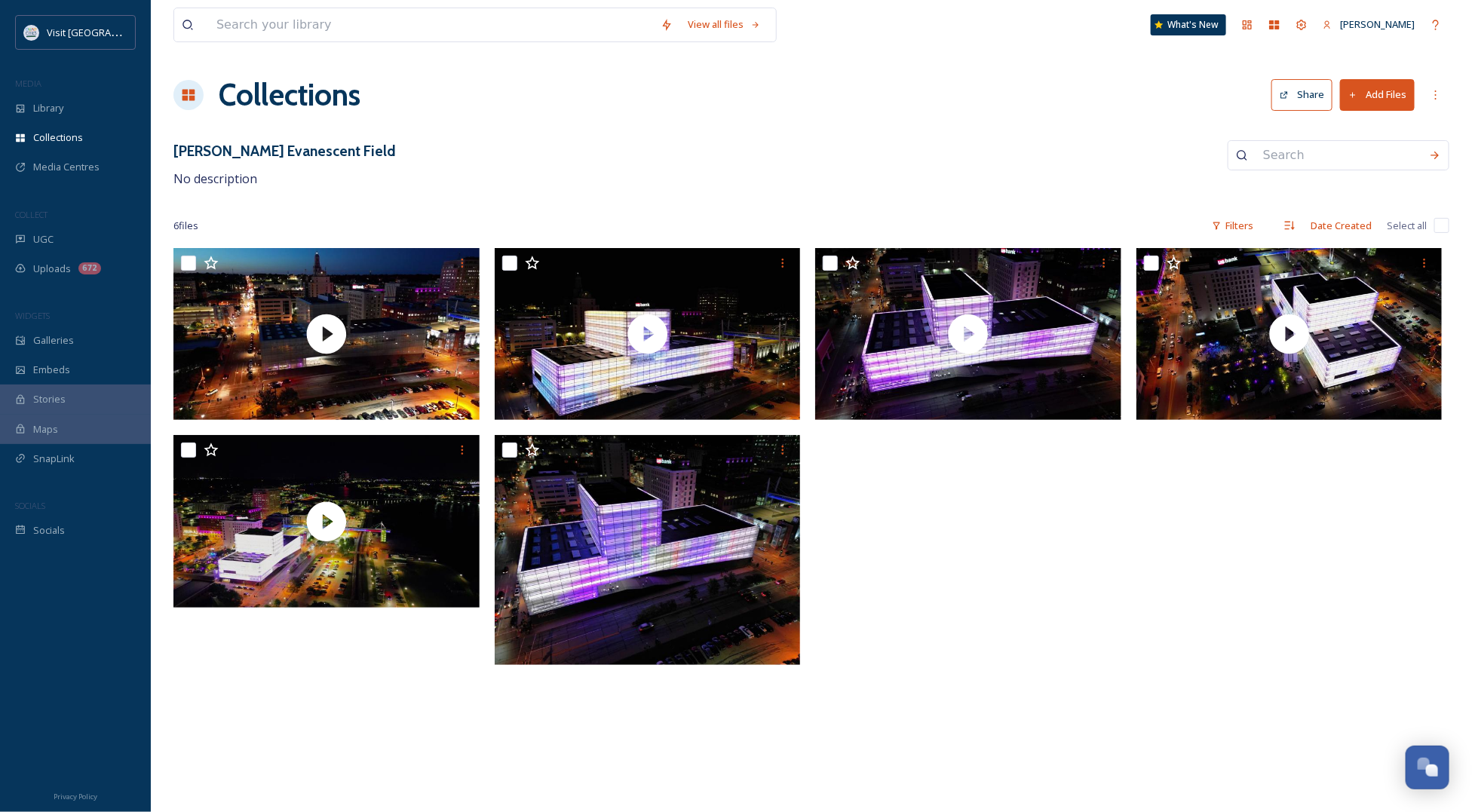
drag, startPoint x: 792, startPoint y: 132, endPoint x: 788, endPoint y: 124, distance: 8.9
click at [792, 132] on div "View all files What's New [PERSON_NAME] Collections Share Add Files [PERSON_NAM…" at bounding box center [812, 406] width 1321 height 812
click at [46, 156] on div "Media Centres" at bounding box center [75, 167] width 151 height 29
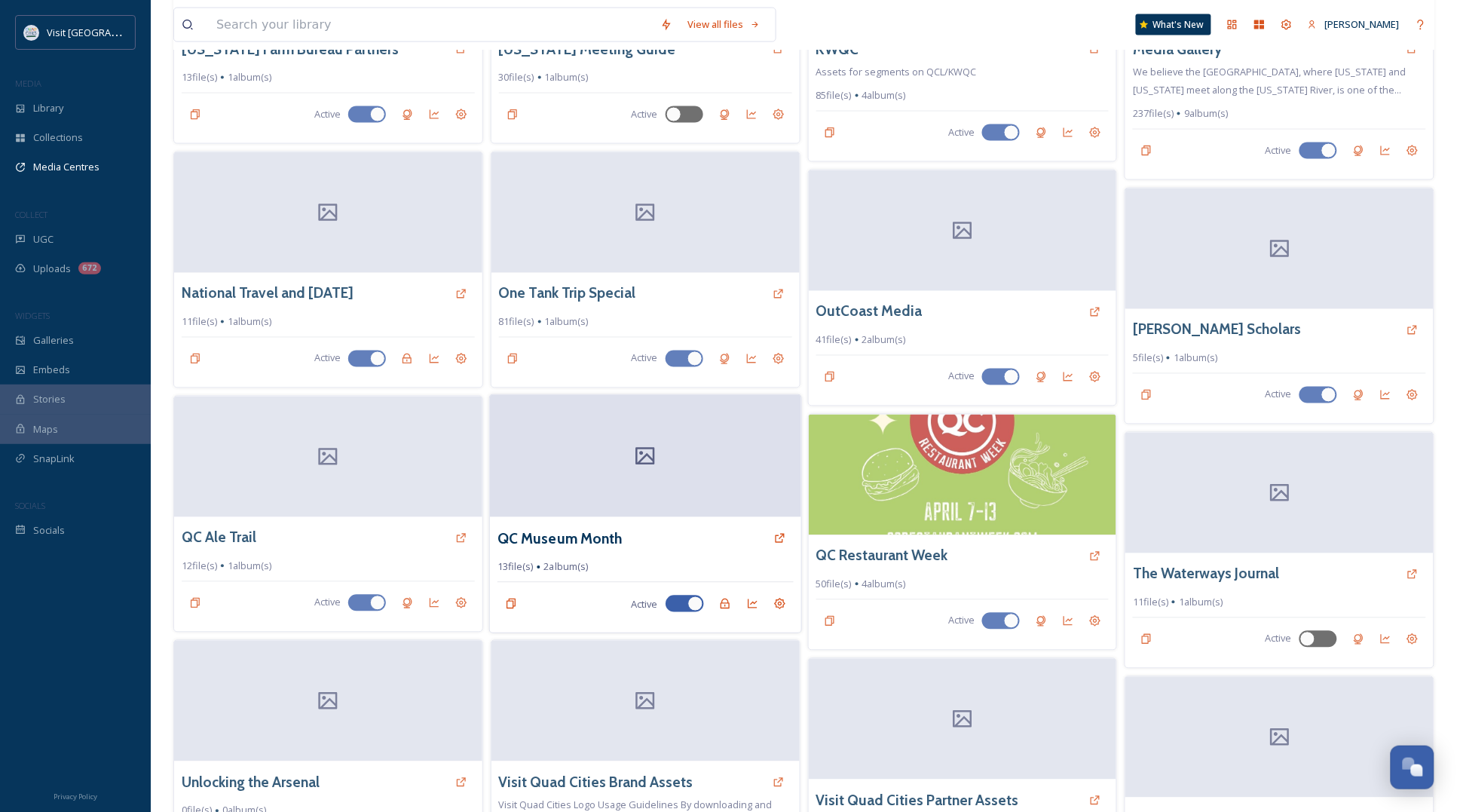
scroll to position [863, 0]
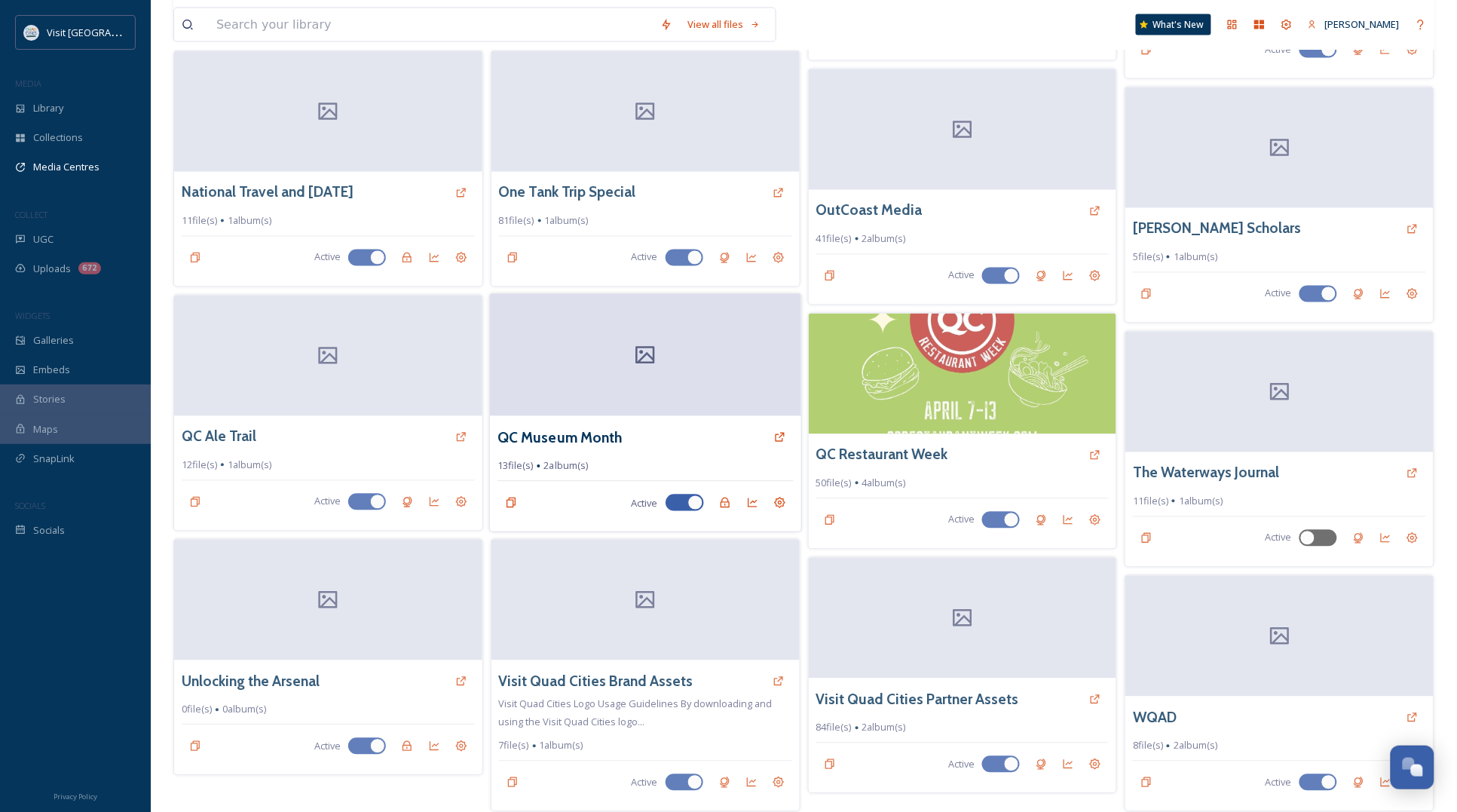
click at [668, 423] on div "QC Museum Month" at bounding box center [646, 436] width 296 height 27
click at [566, 426] on h3 "QC Museum Month" at bounding box center [560, 437] width 125 height 22
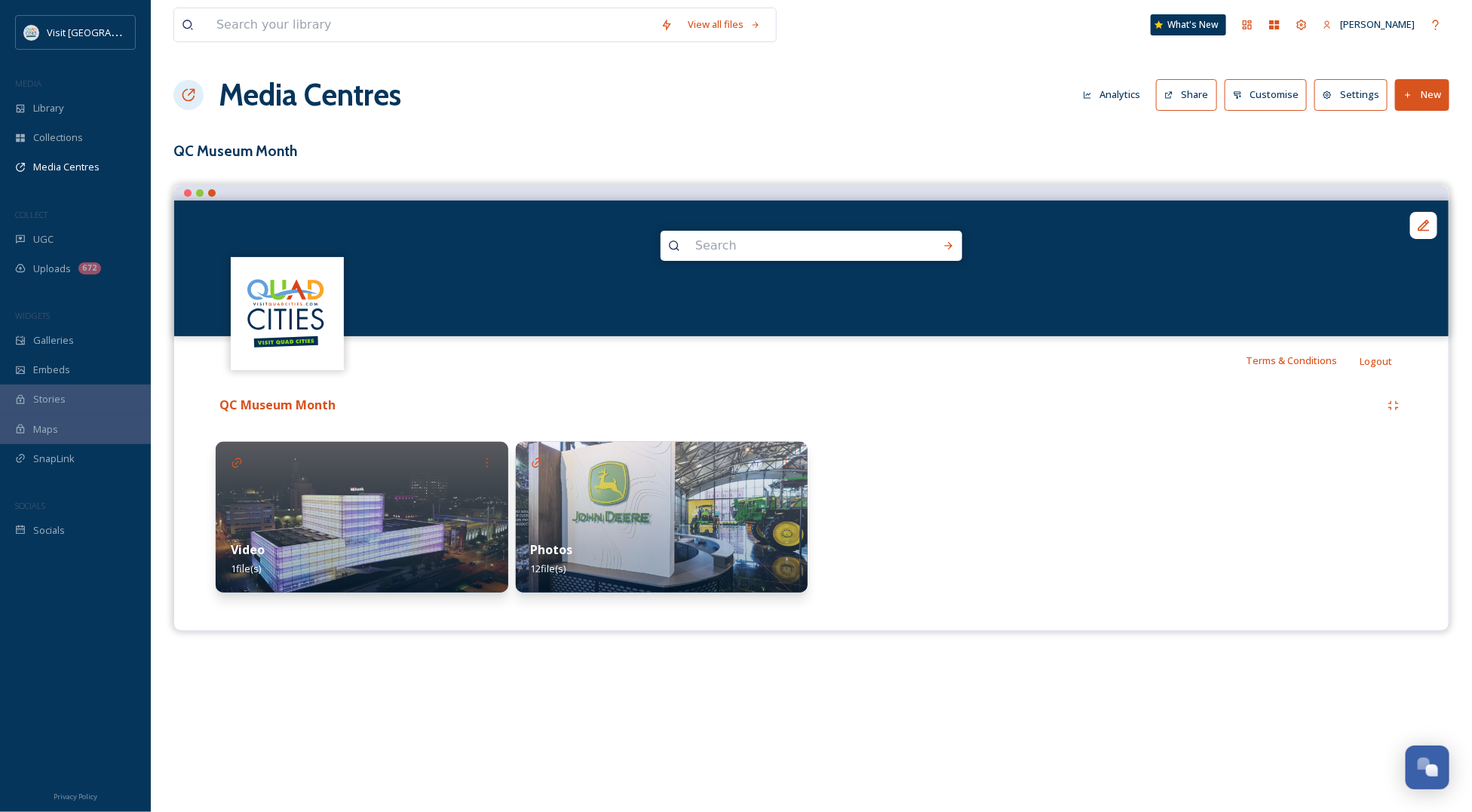
click at [370, 536] on div "Video 1 file(s)" at bounding box center [361, 558] width 292 height 67
click at [706, 548] on div "Photos 12 file(s)" at bounding box center [661, 558] width 292 height 67
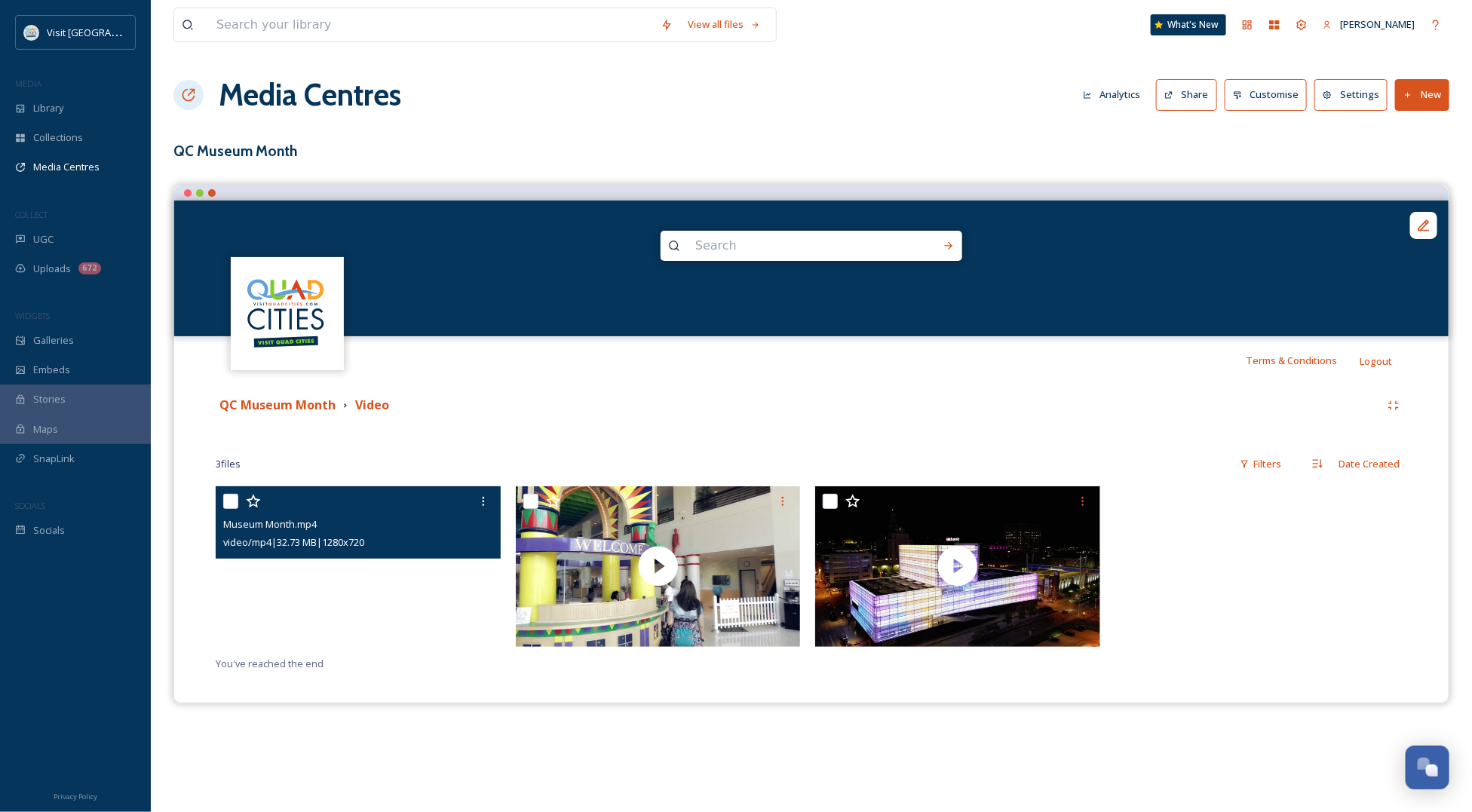
click at [417, 601] on video "Museum Month.mp4" at bounding box center [358, 566] width 285 height 160
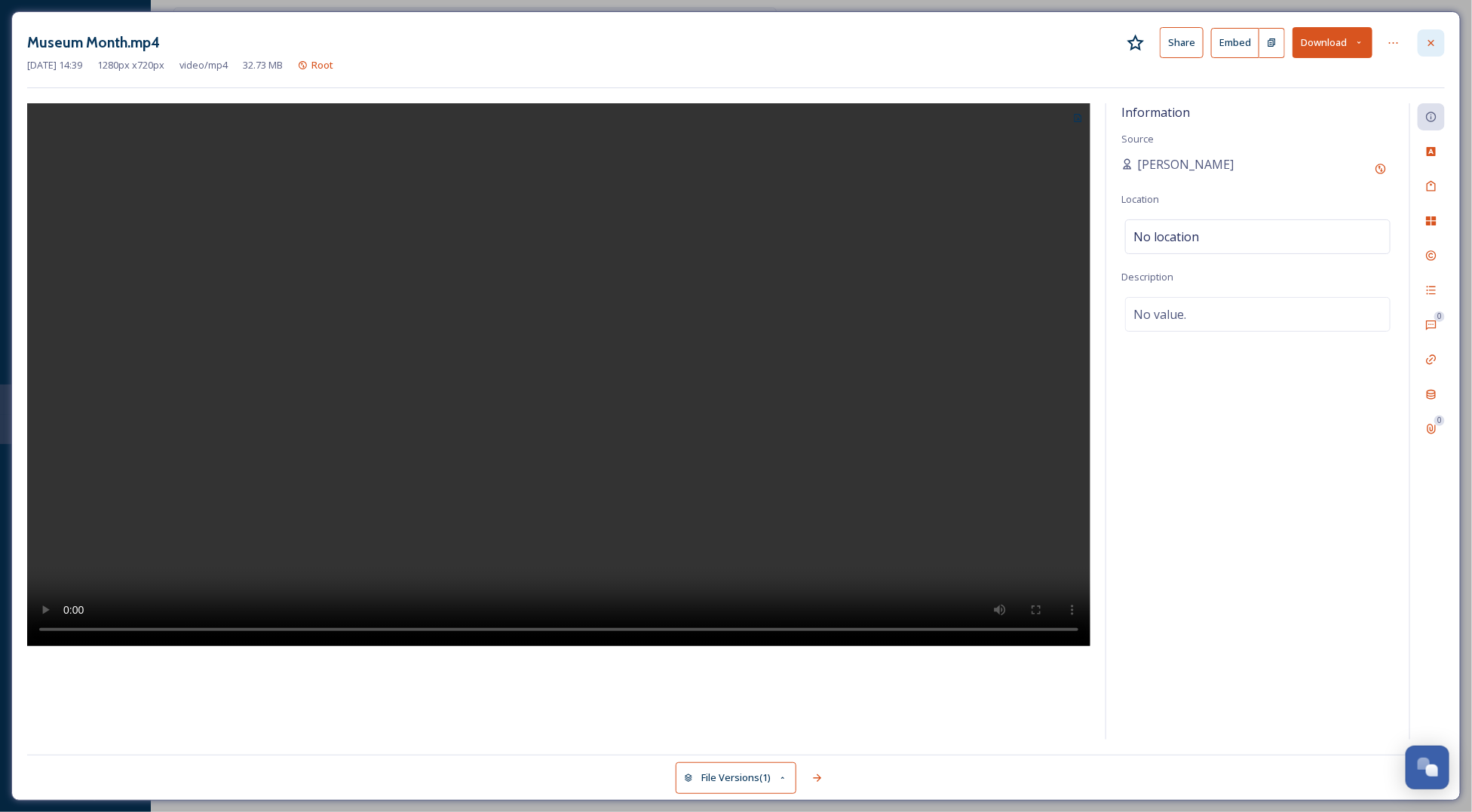
click at [1431, 42] on icon at bounding box center [1431, 42] width 6 height 6
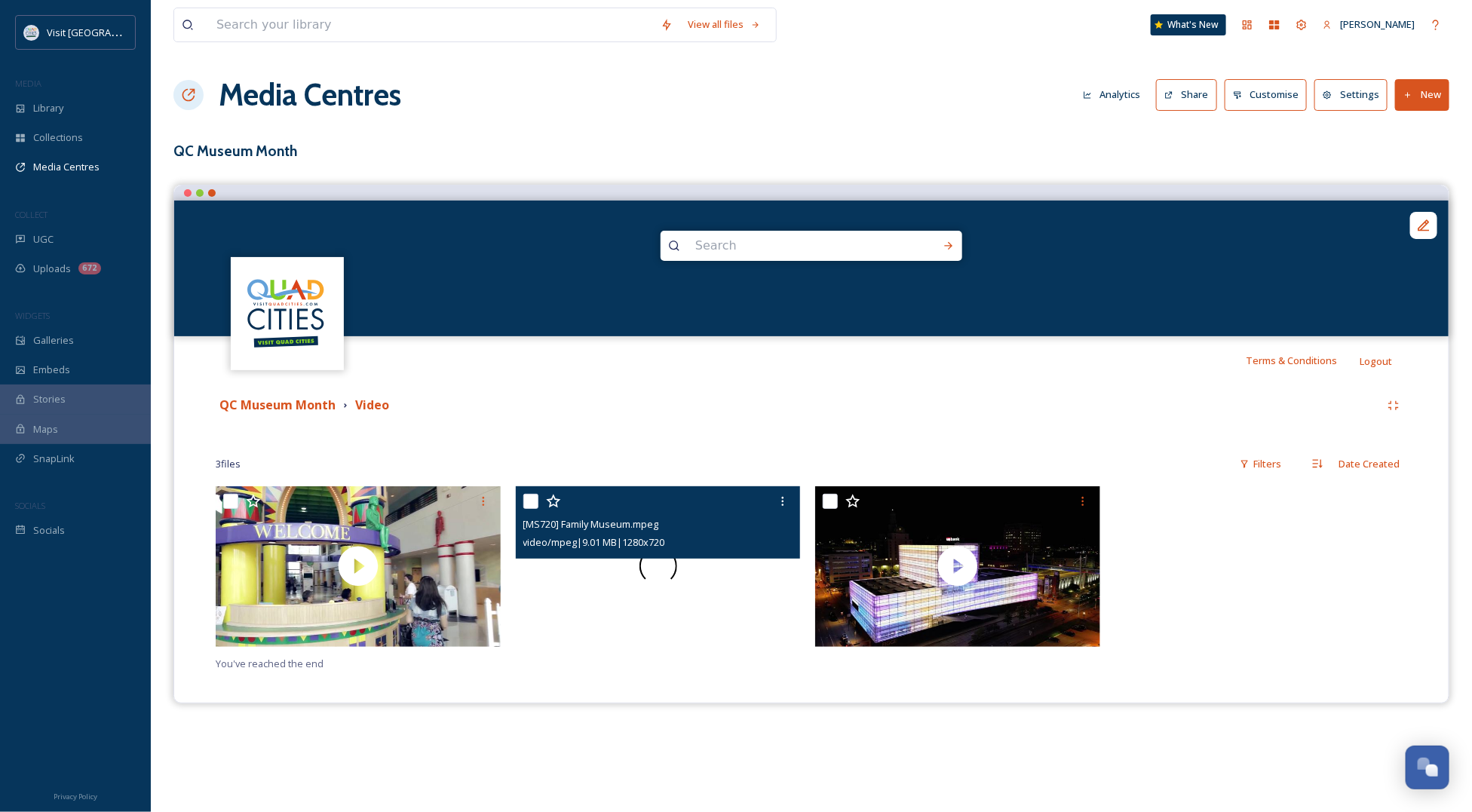
click at [646, 586] on div at bounding box center [658, 566] width 285 height 160
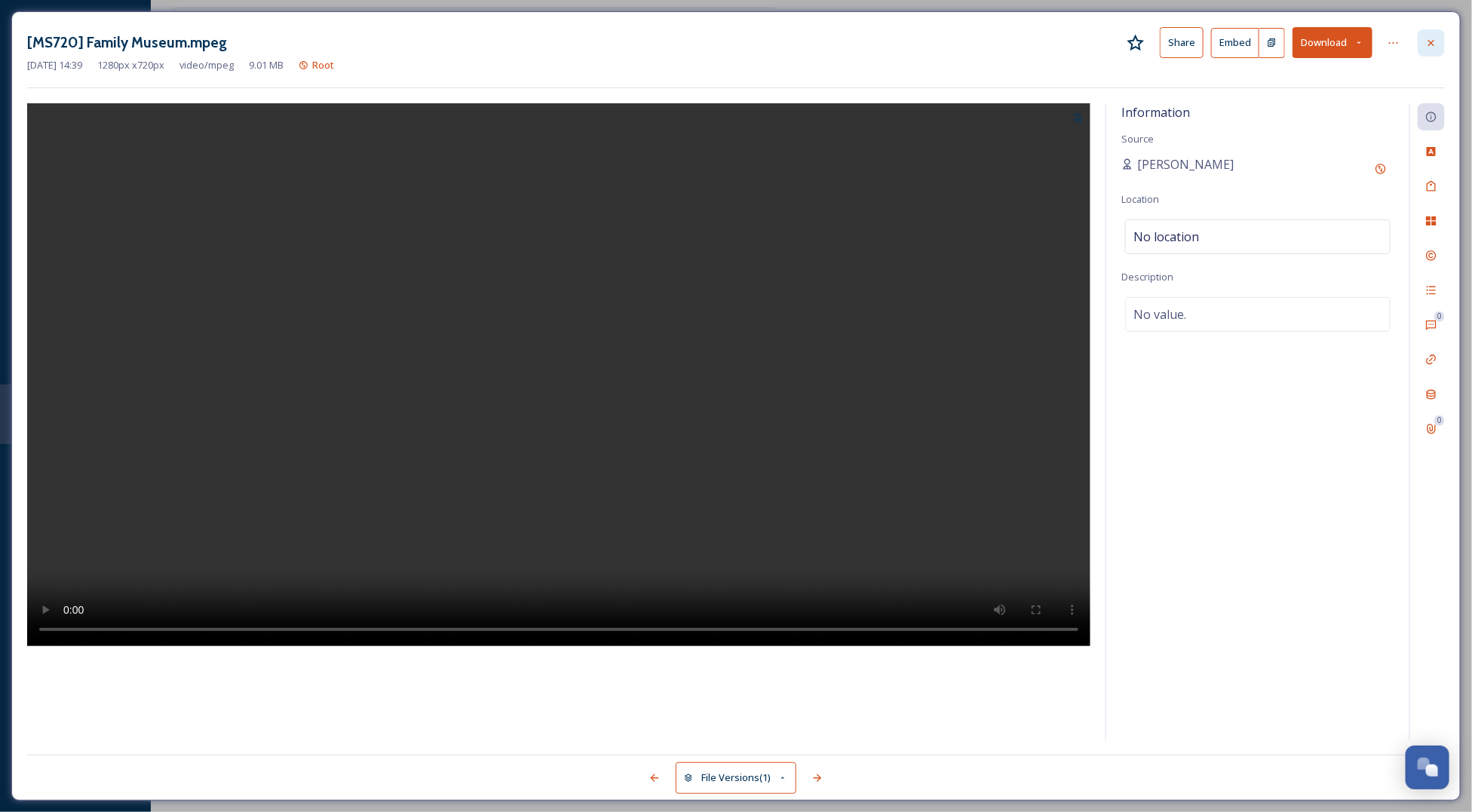
click at [1440, 41] on div at bounding box center [1431, 42] width 27 height 27
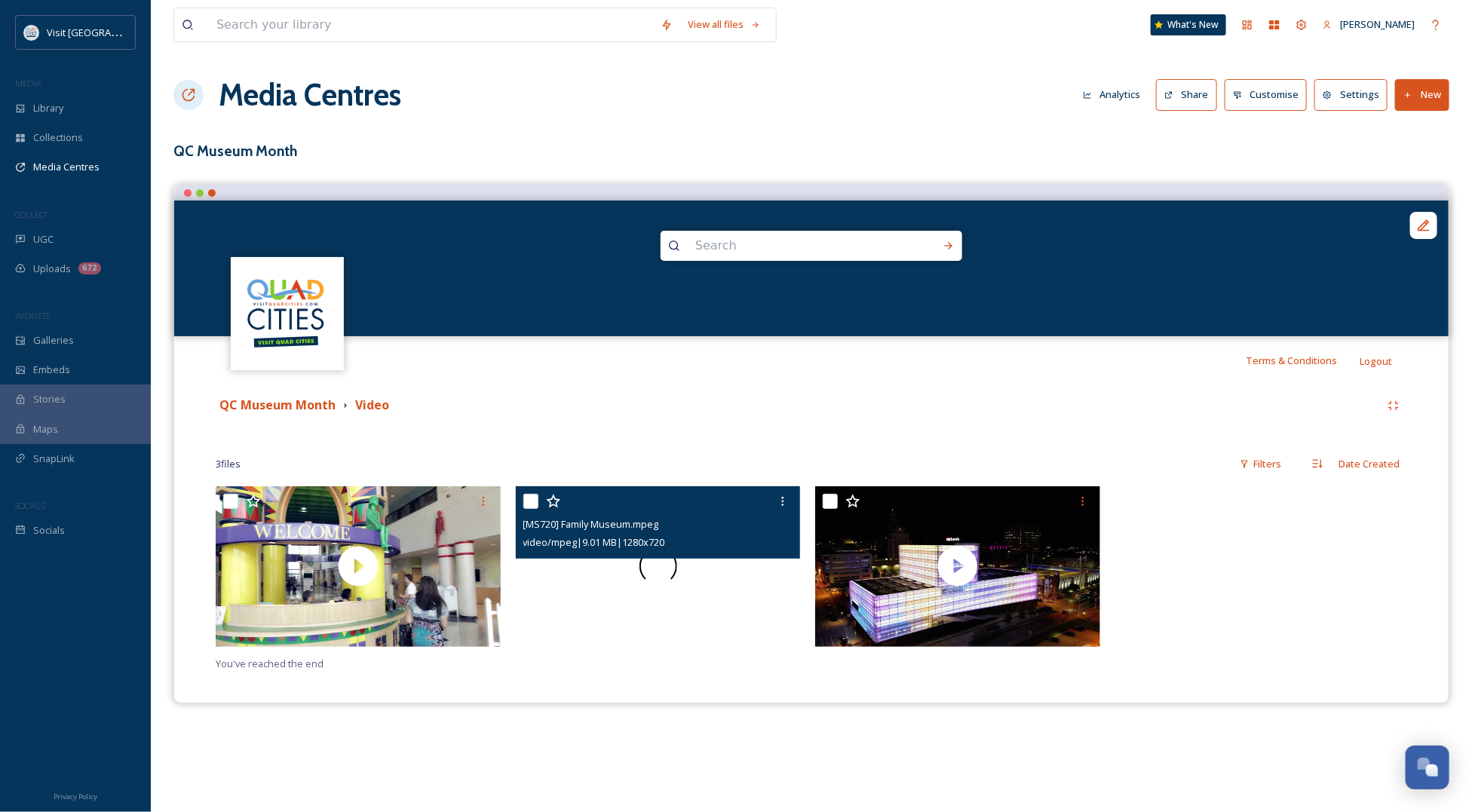
click at [702, 580] on div at bounding box center [658, 566] width 285 height 160
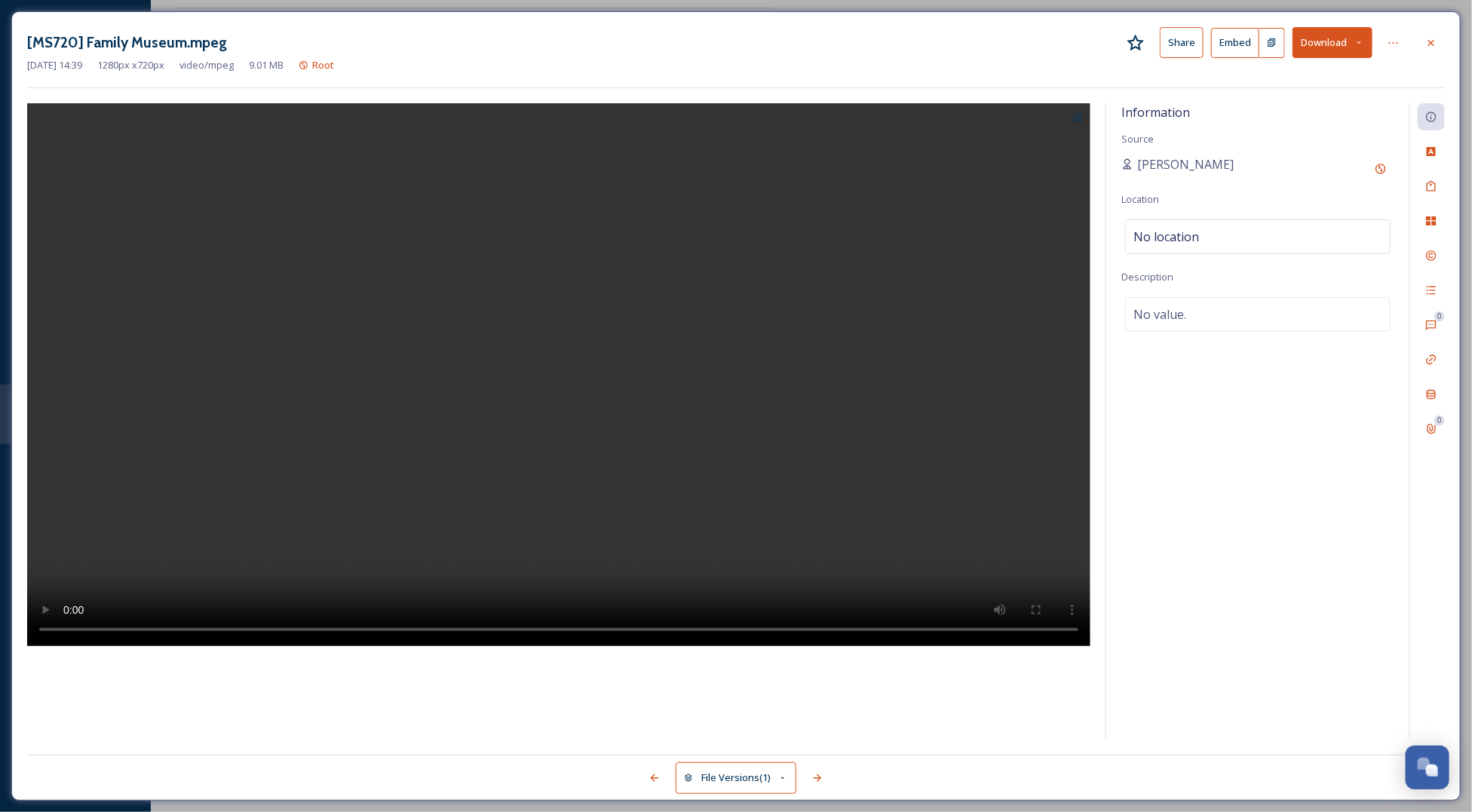
click at [581, 529] on video at bounding box center [558, 375] width 1063 height 543
click at [1428, 38] on icon at bounding box center [1431, 43] width 12 height 12
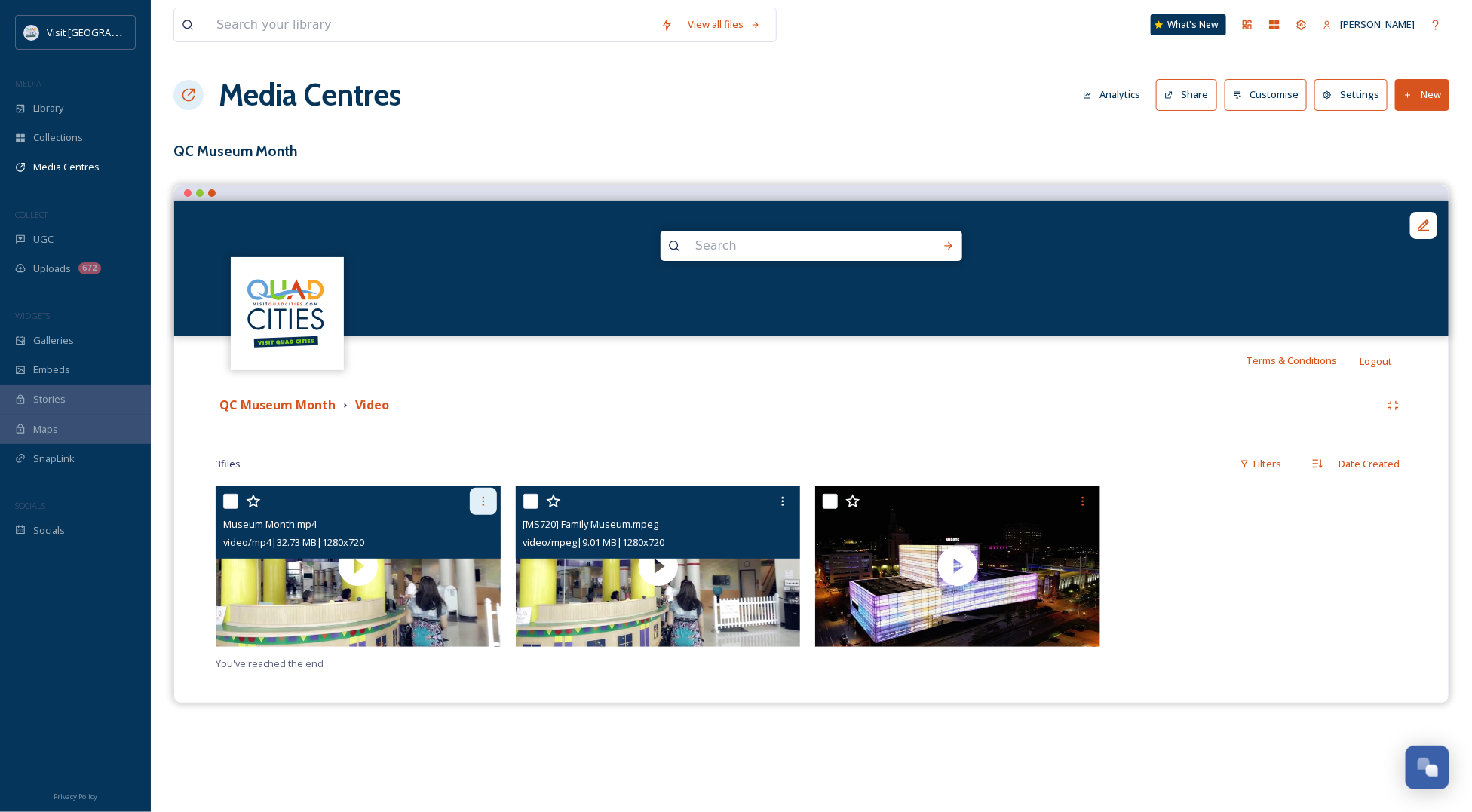
click at [479, 504] on icon at bounding box center [483, 501] width 12 height 12
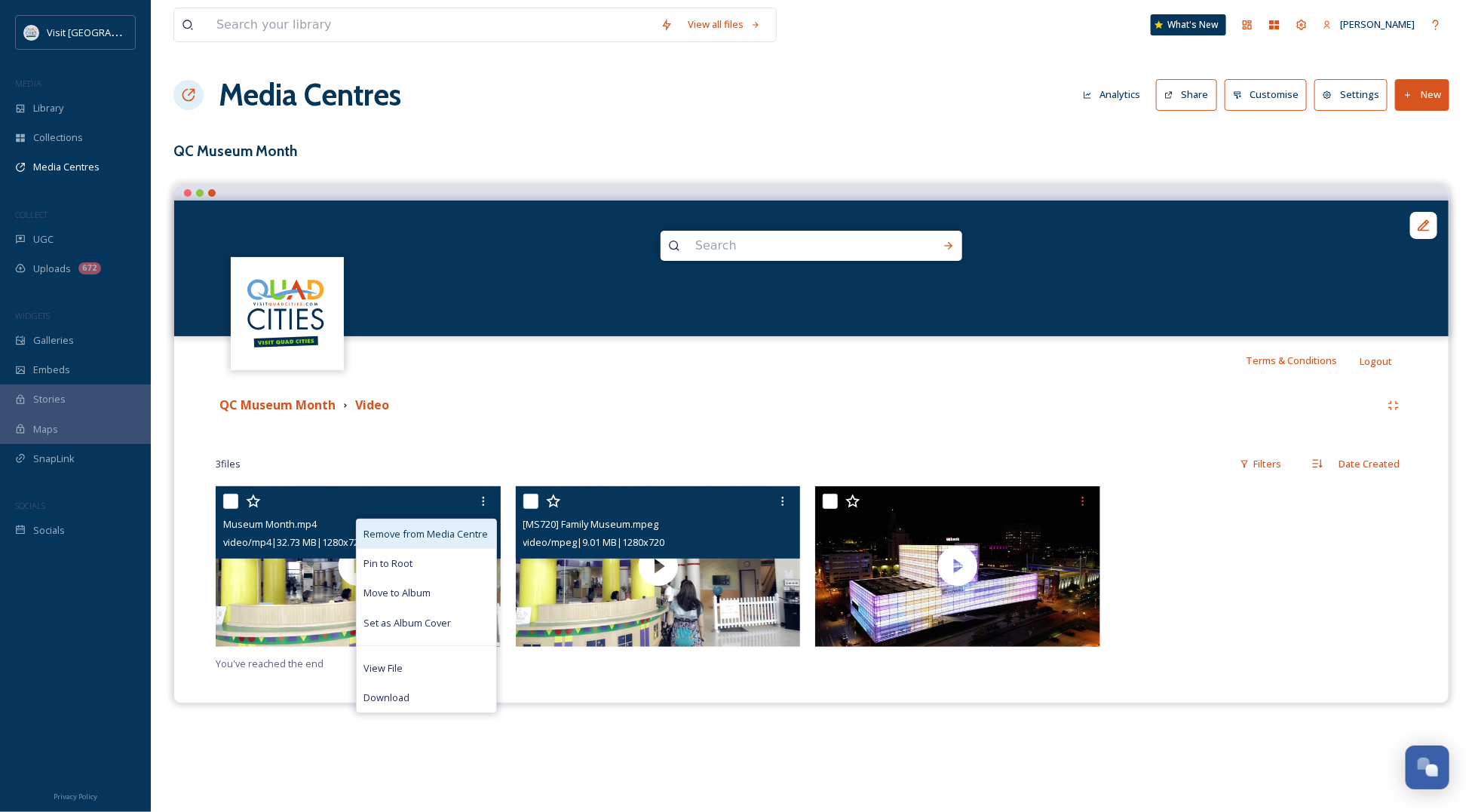
click at [458, 533] on span "Remove from Media Centre" at bounding box center [426, 534] width 124 height 15
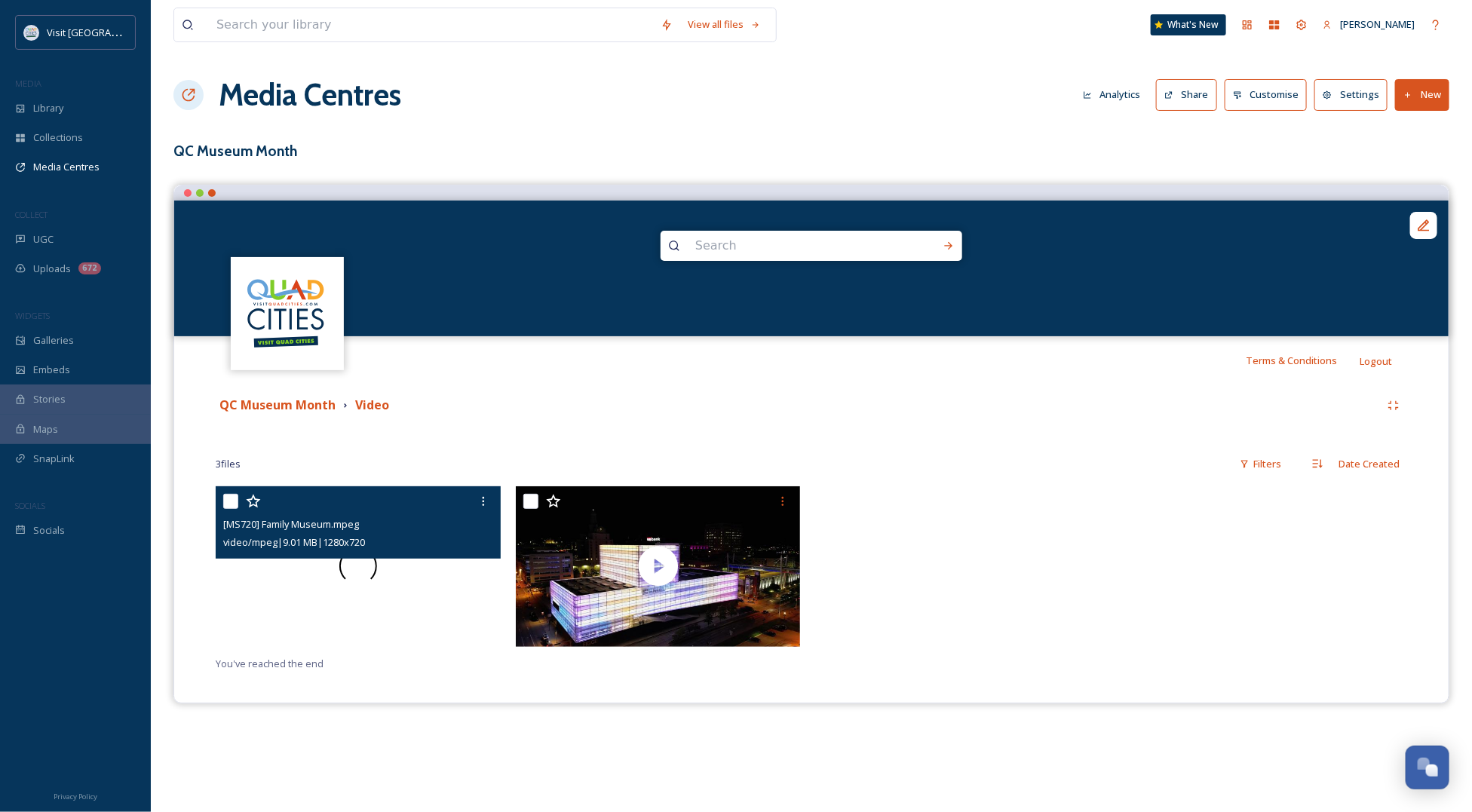
click at [285, 578] on div at bounding box center [358, 566] width 285 height 160
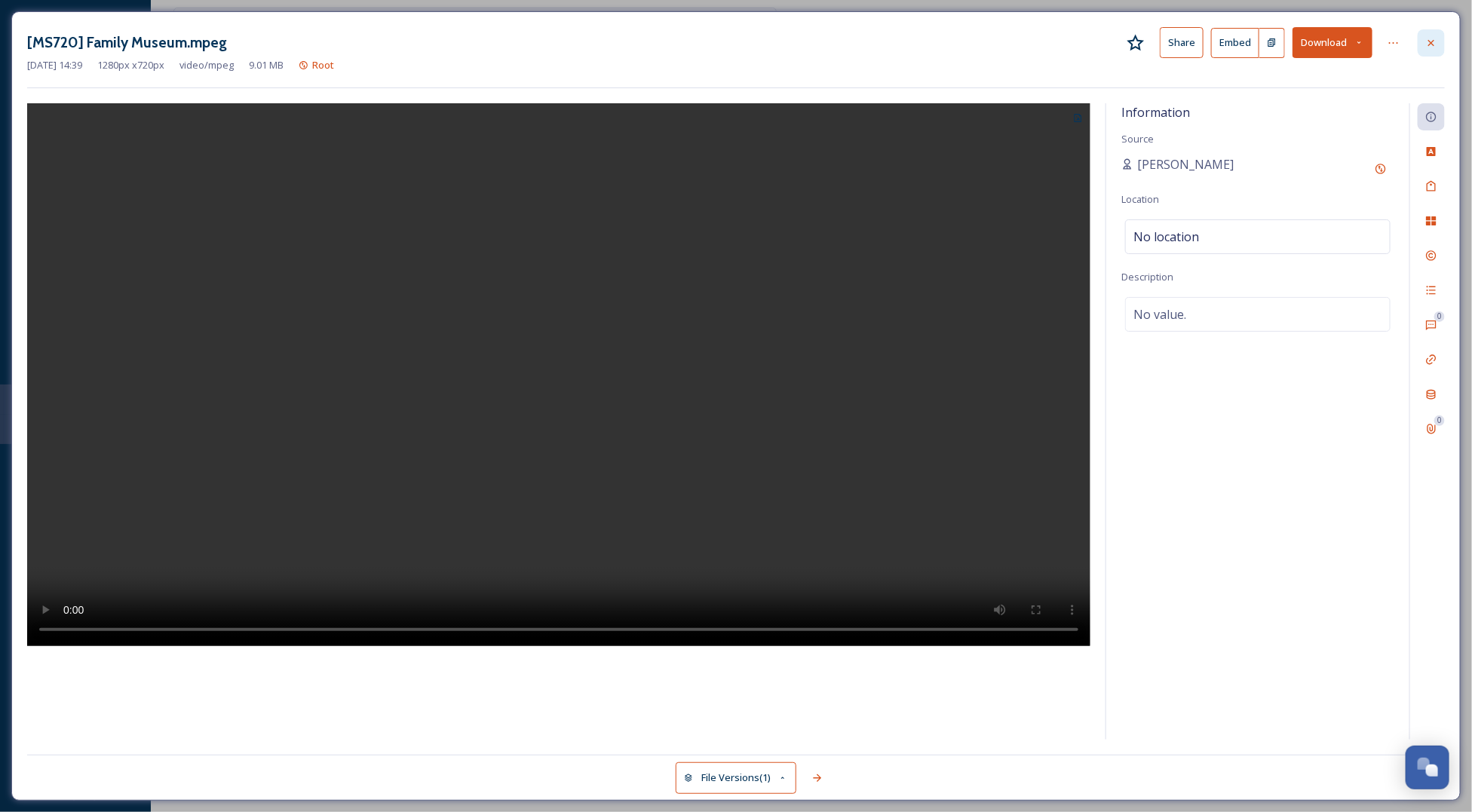
click at [1429, 42] on icon at bounding box center [1431, 43] width 12 height 12
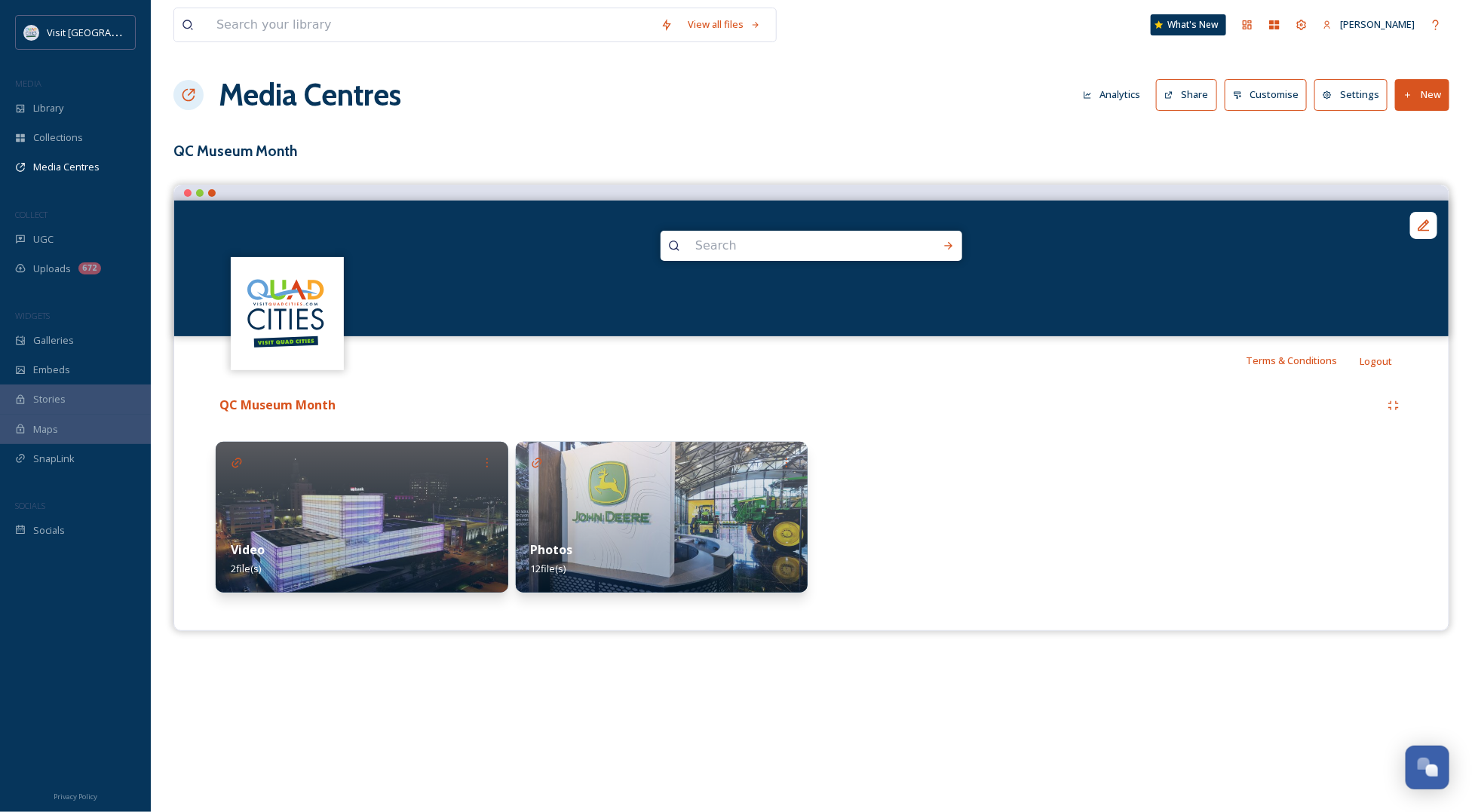
drag, startPoint x: 1062, startPoint y: 501, endPoint x: 1038, endPoint y: 507, distance: 24.7
click at [1062, 501] on div at bounding box center [961, 517] width 292 height 151
click at [1431, 92] on button "New" at bounding box center [1421, 94] width 54 height 31
click at [1420, 153] on span "Add Album" at bounding box center [1417, 159] width 49 height 15
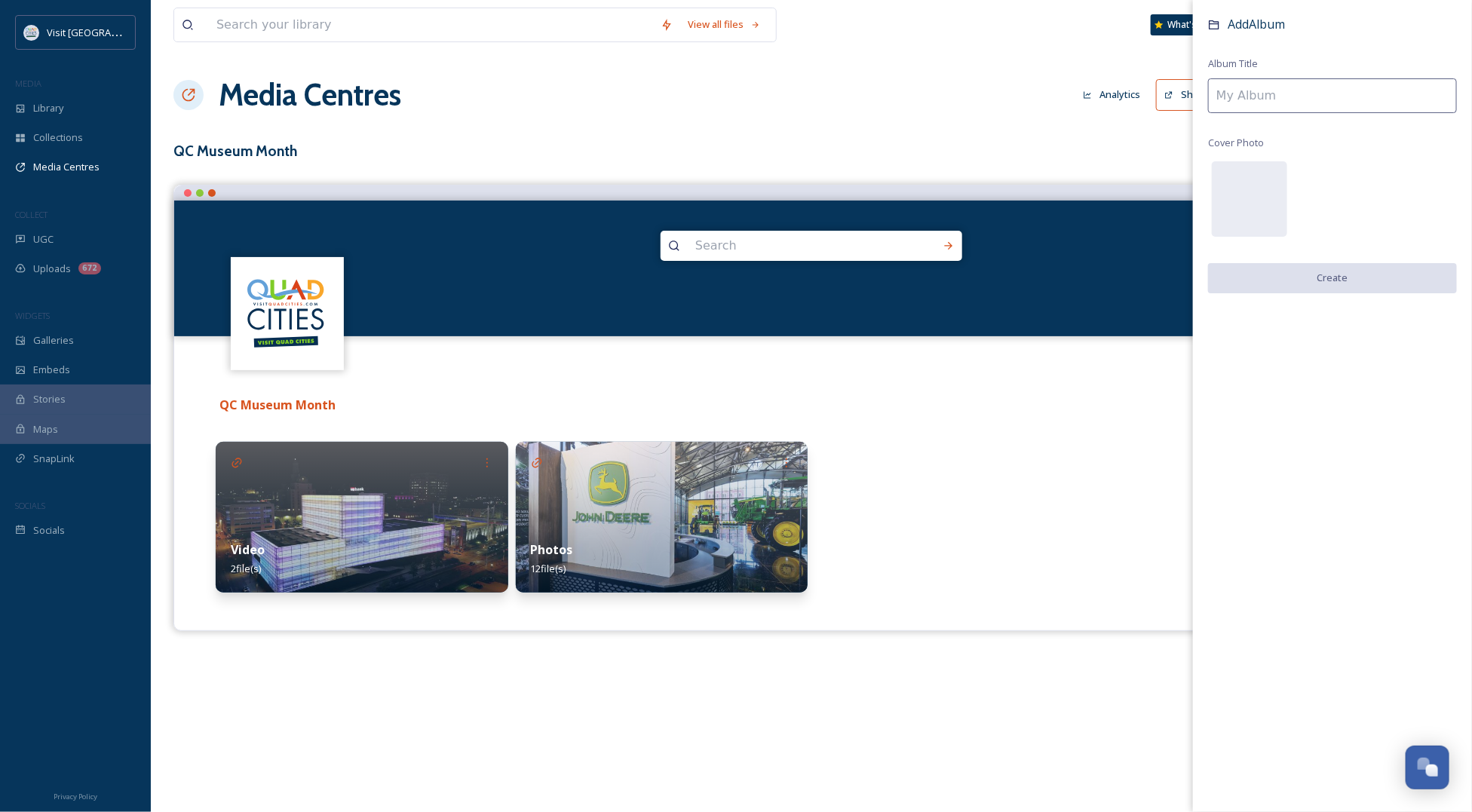
click at [1325, 97] on input at bounding box center [1332, 95] width 249 height 35
type input "Graphics"
click at [1349, 274] on button "Create" at bounding box center [1332, 278] width 249 height 31
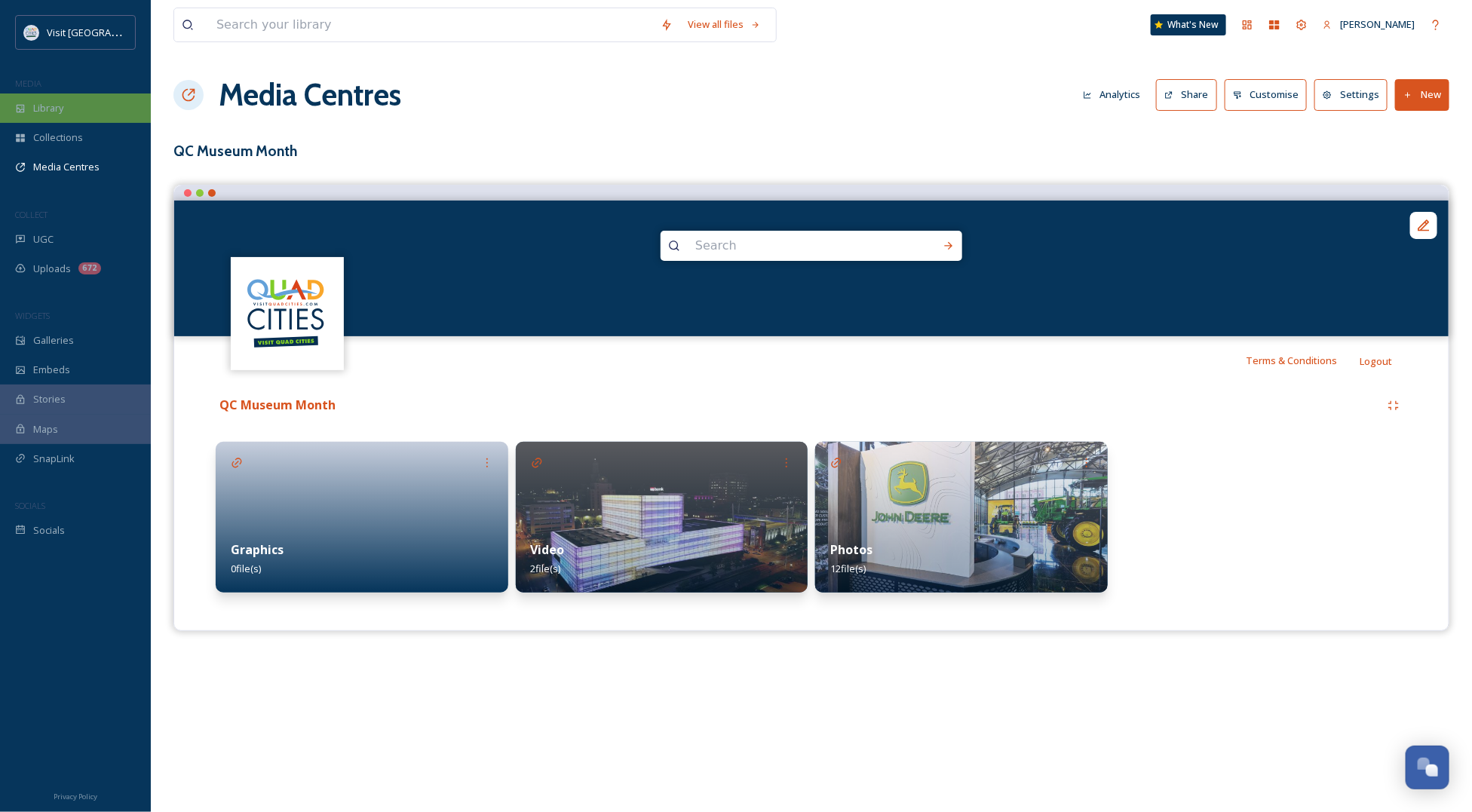
click at [38, 102] on span "Library" at bounding box center [48, 108] width 30 height 15
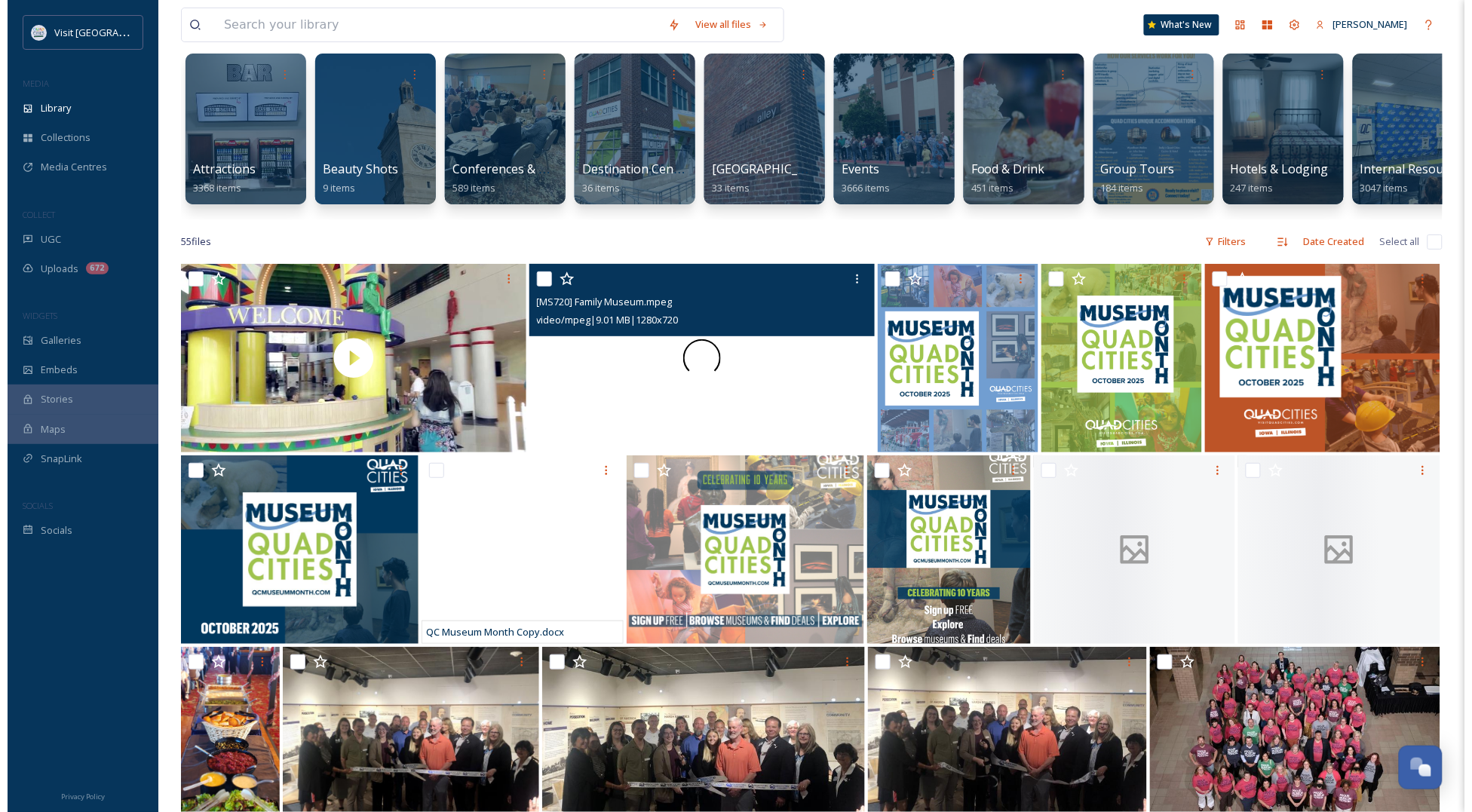
scroll to position [94, 0]
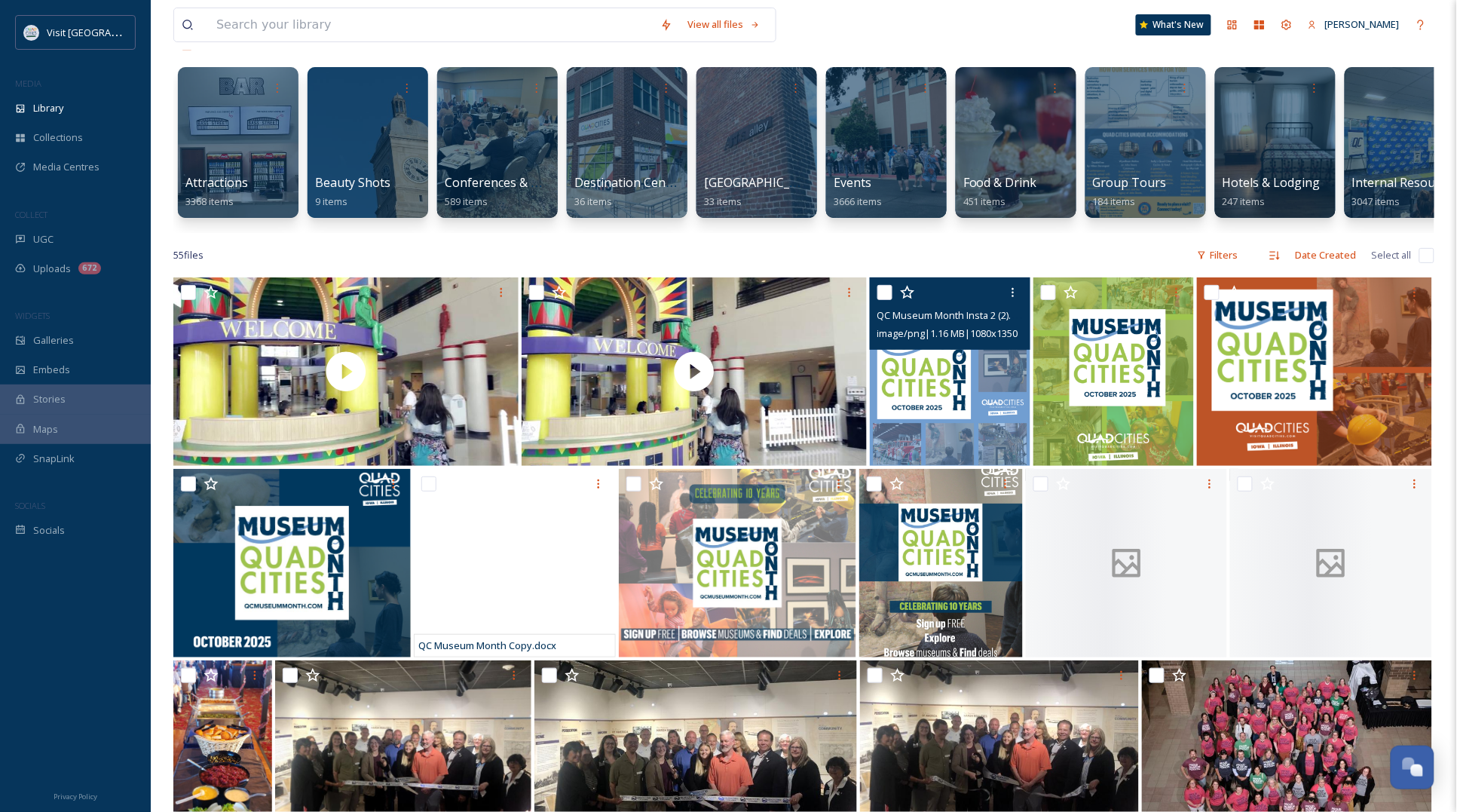
click at [887, 300] on input "checkbox" at bounding box center [885, 293] width 15 height 15
checkbox input "true"
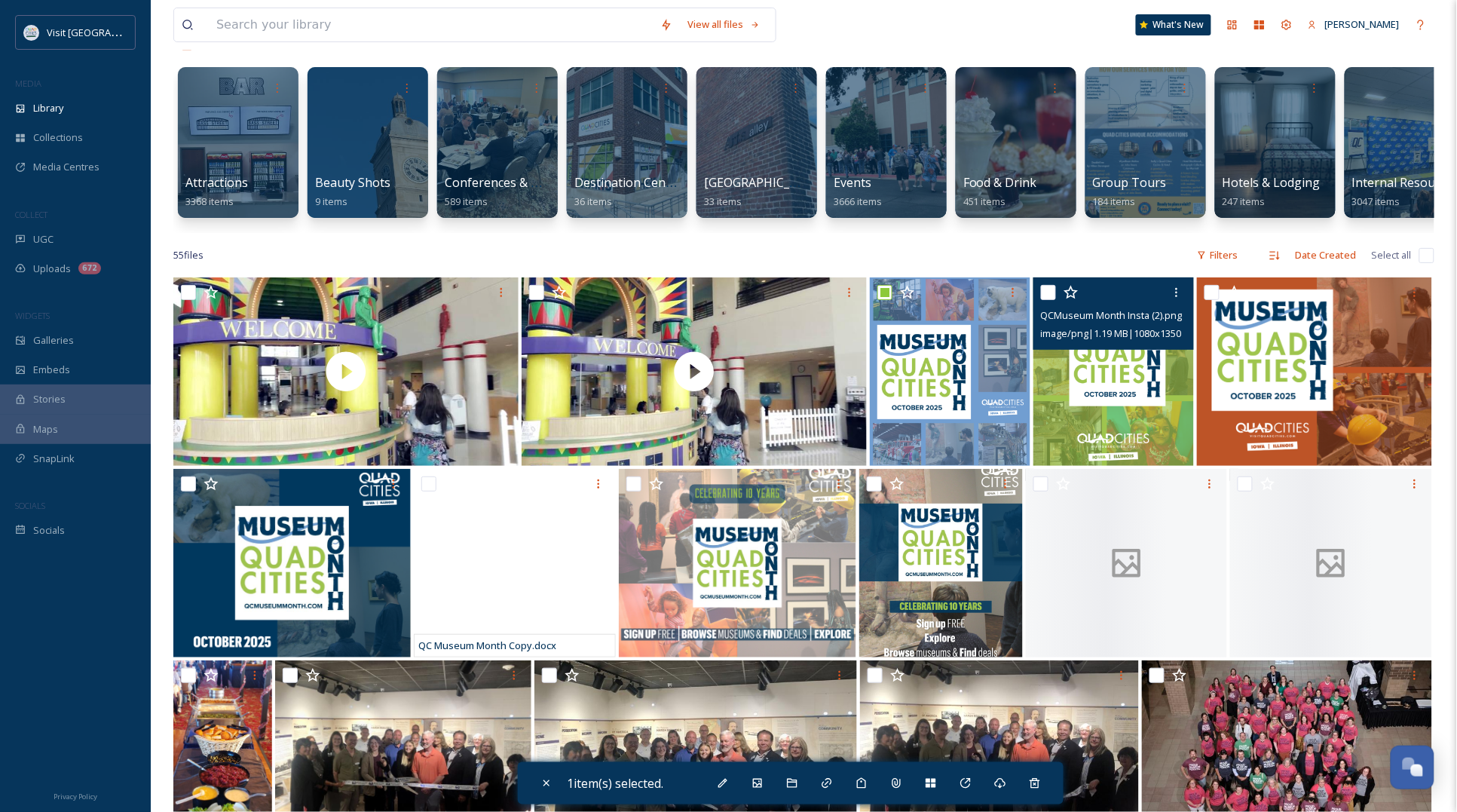
click at [1048, 300] on input "checkbox" at bounding box center [1048, 293] width 15 height 15
checkbox input "true"
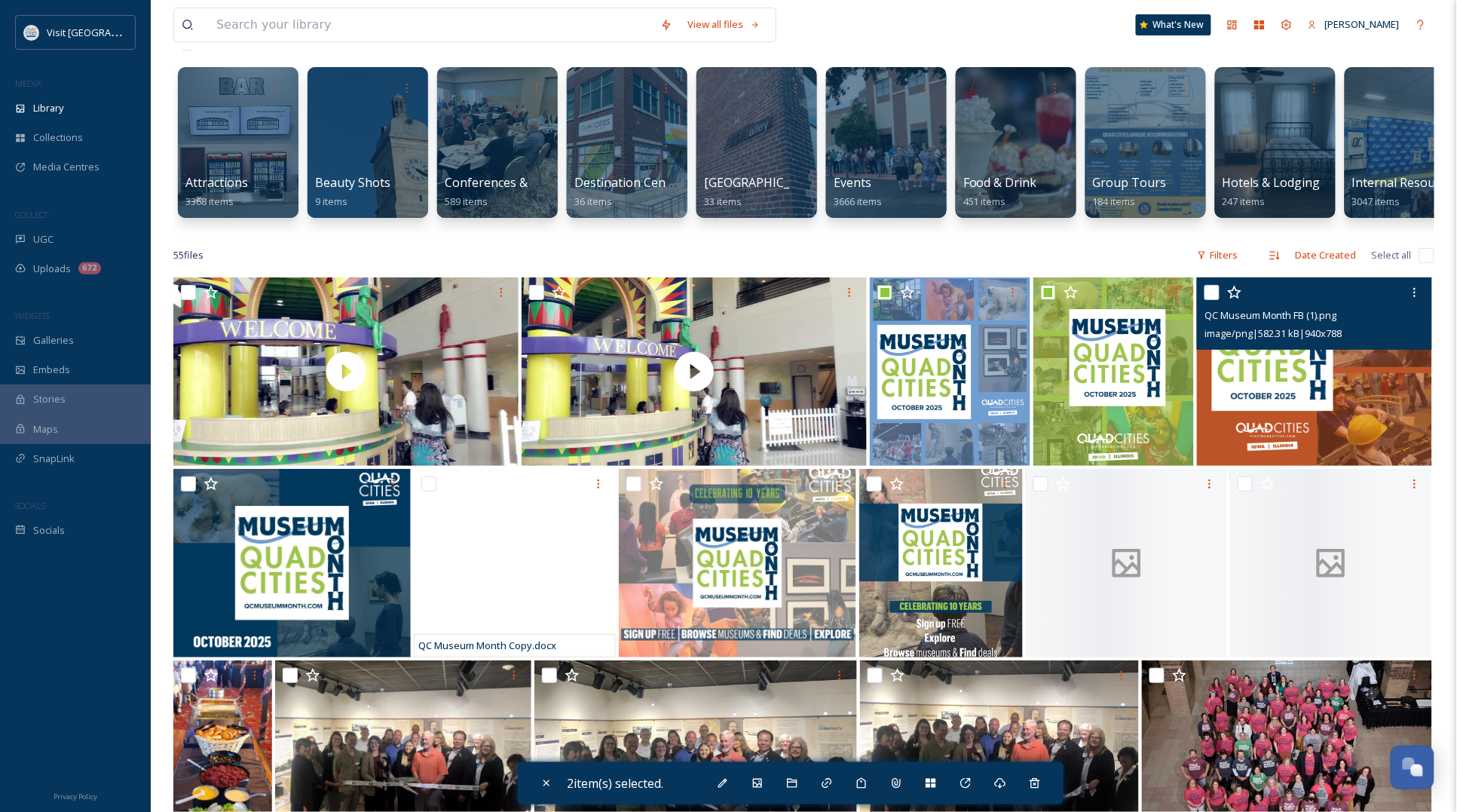
click at [1212, 300] on input "checkbox" at bounding box center [1212, 293] width 15 height 15
checkbox input "true"
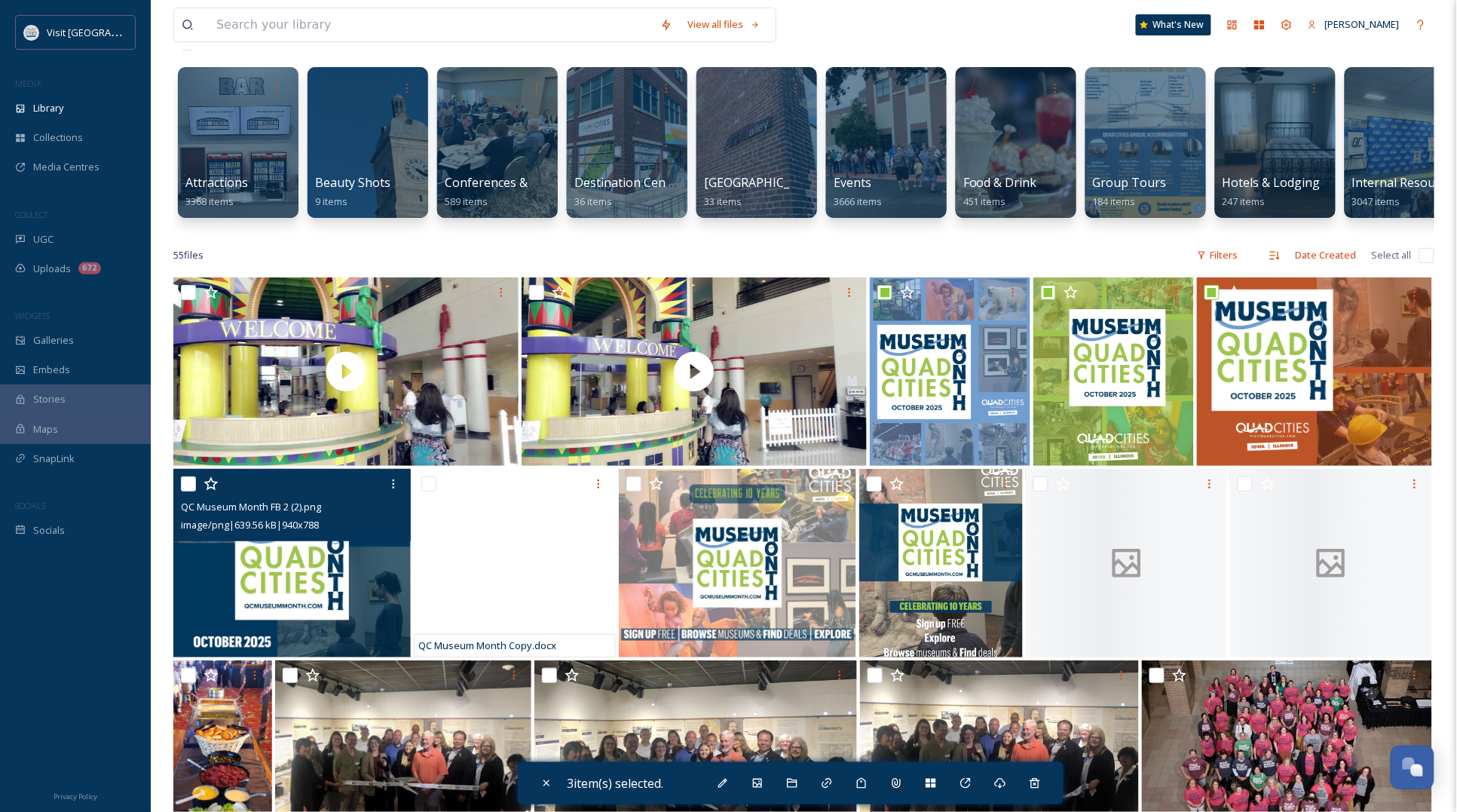
drag, startPoint x: 192, startPoint y: 494, endPoint x: 201, endPoint y: 498, distance: 9.8
click at [192, 491] on input "checkbox" at bounding box center [189, 484] width 15 height 15
checkbox input "true"
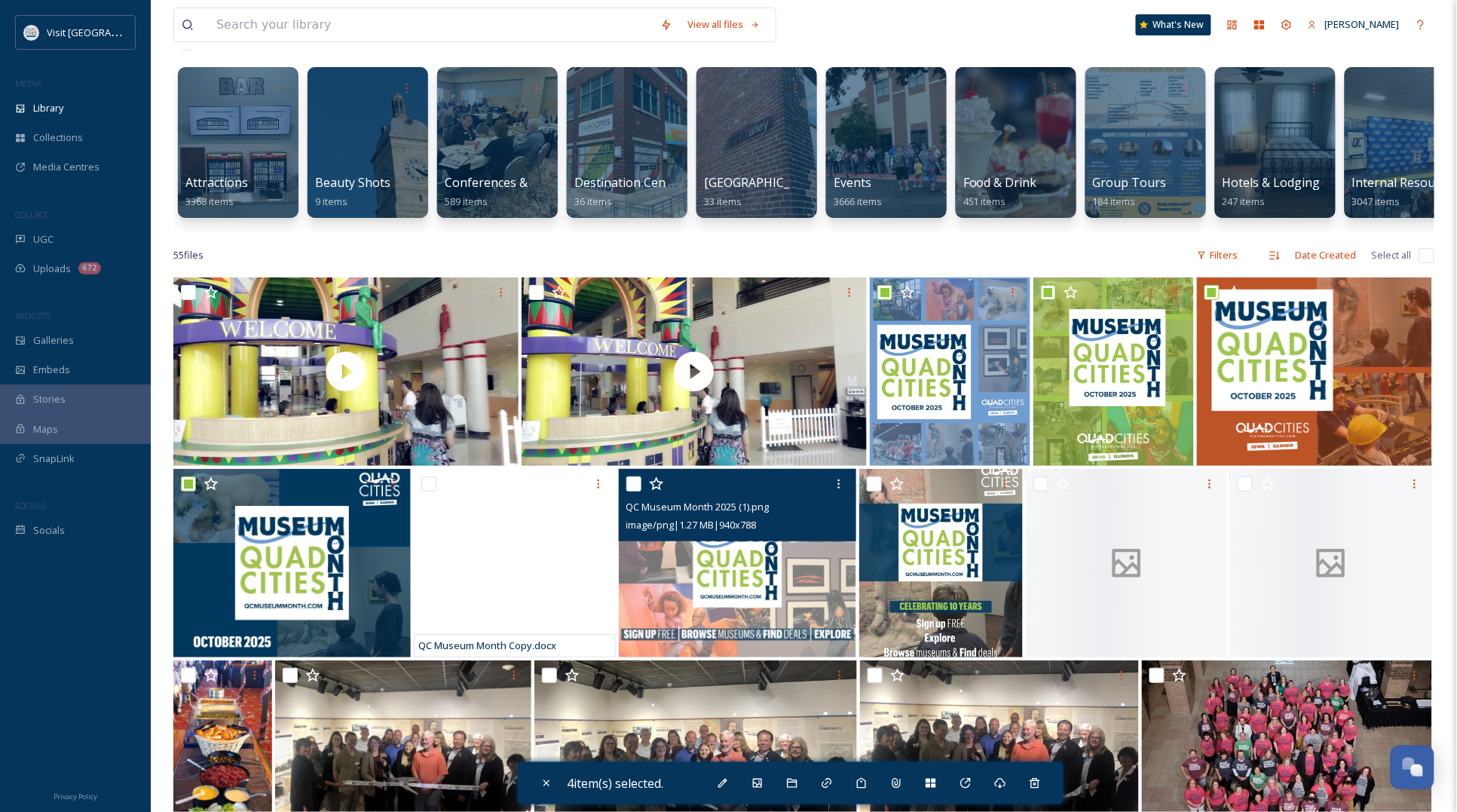
click at [628, 491] on input "checkbox" at bounding box center [634, 484] width 15 height 15
checkbox input "true"
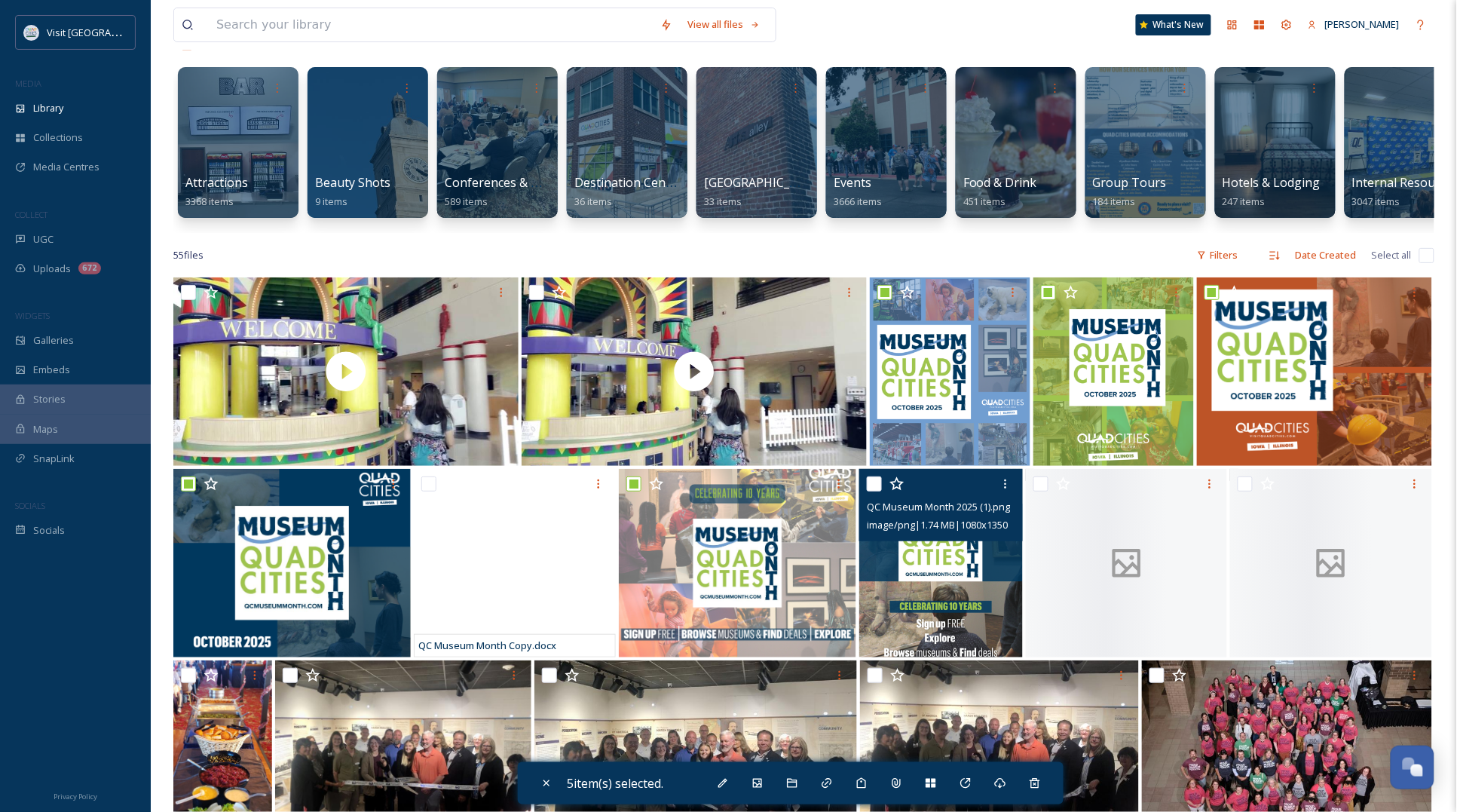
click at [877, 491] on input "checkbox" at bounding box center [874, 484] width 15 height 15
checkbox input "true"
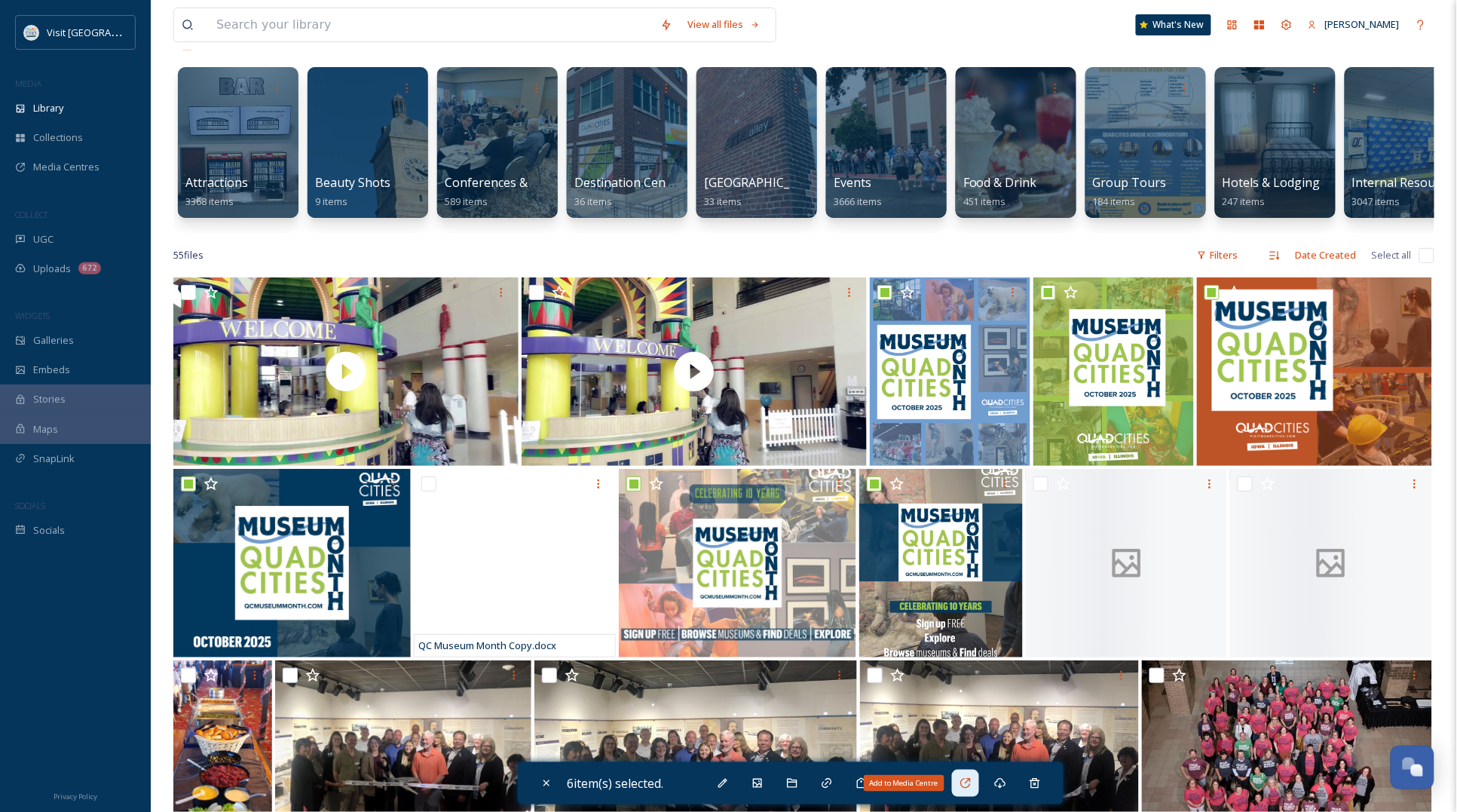
click at [971, 784] on icon at bounding box center [965, 783] width 12 height 12
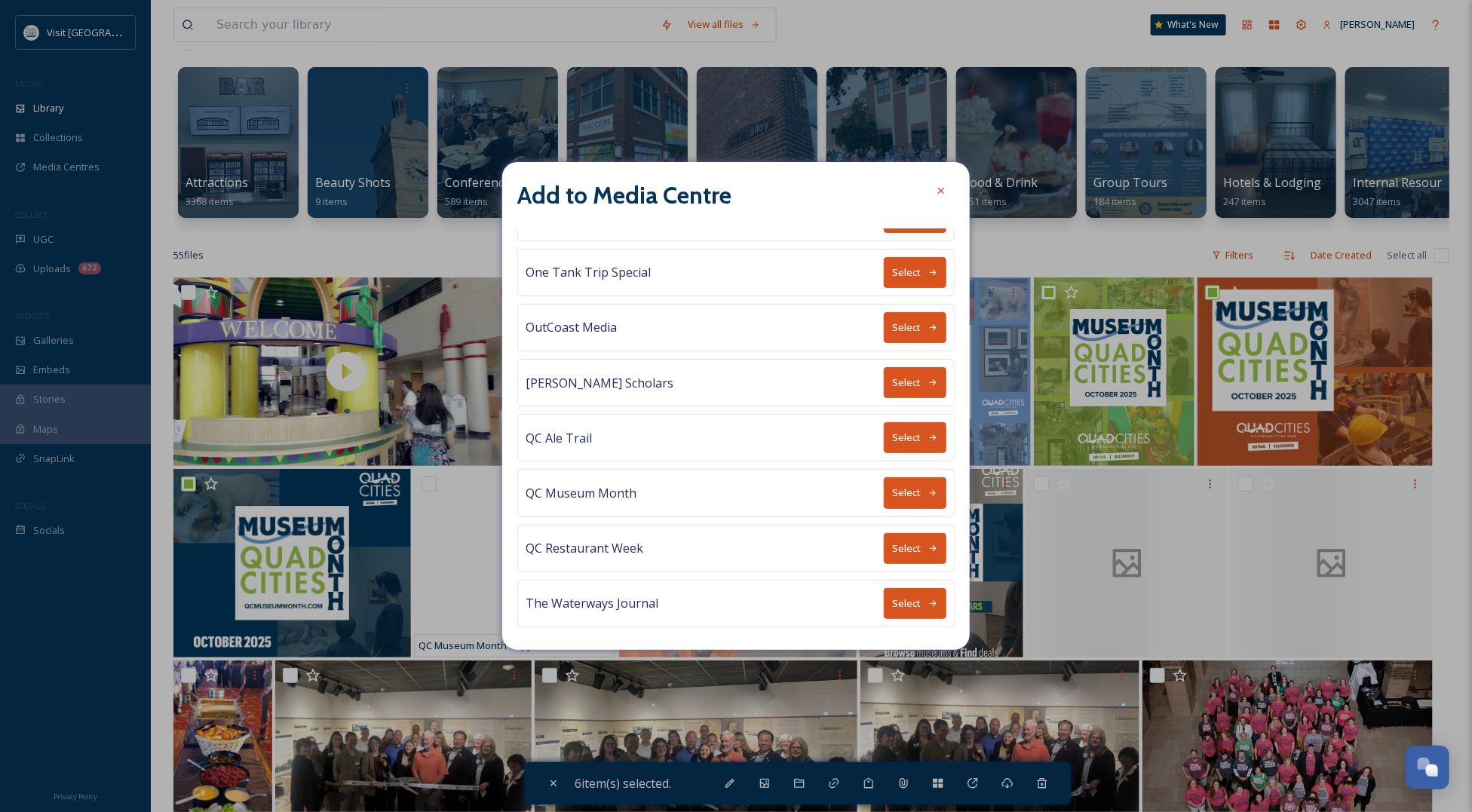
scroll to position [712, 0]
click at [888, 488] on button "Select" at bounding box center [915, 492] width 63 height 31
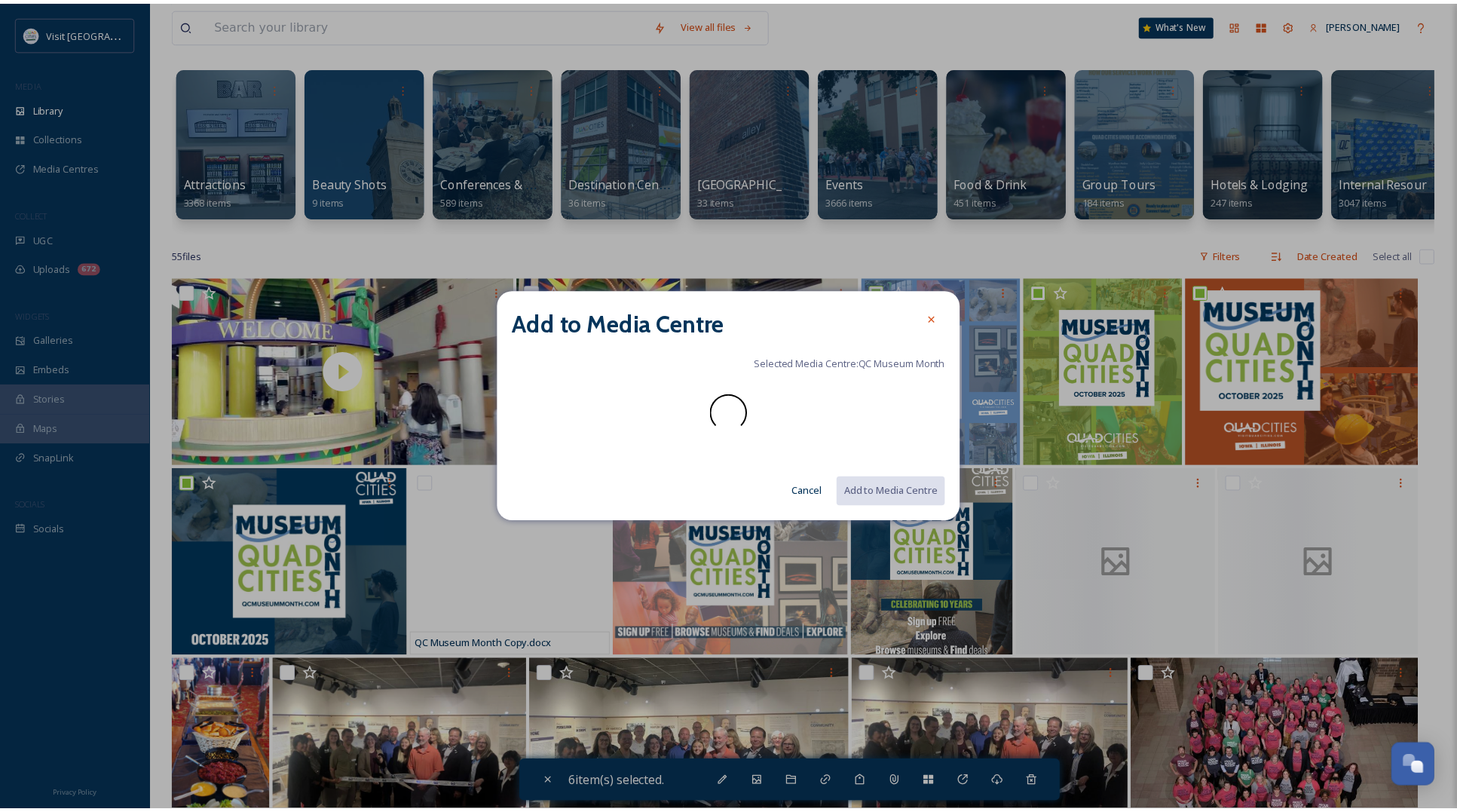
scroll to position [0, 0]
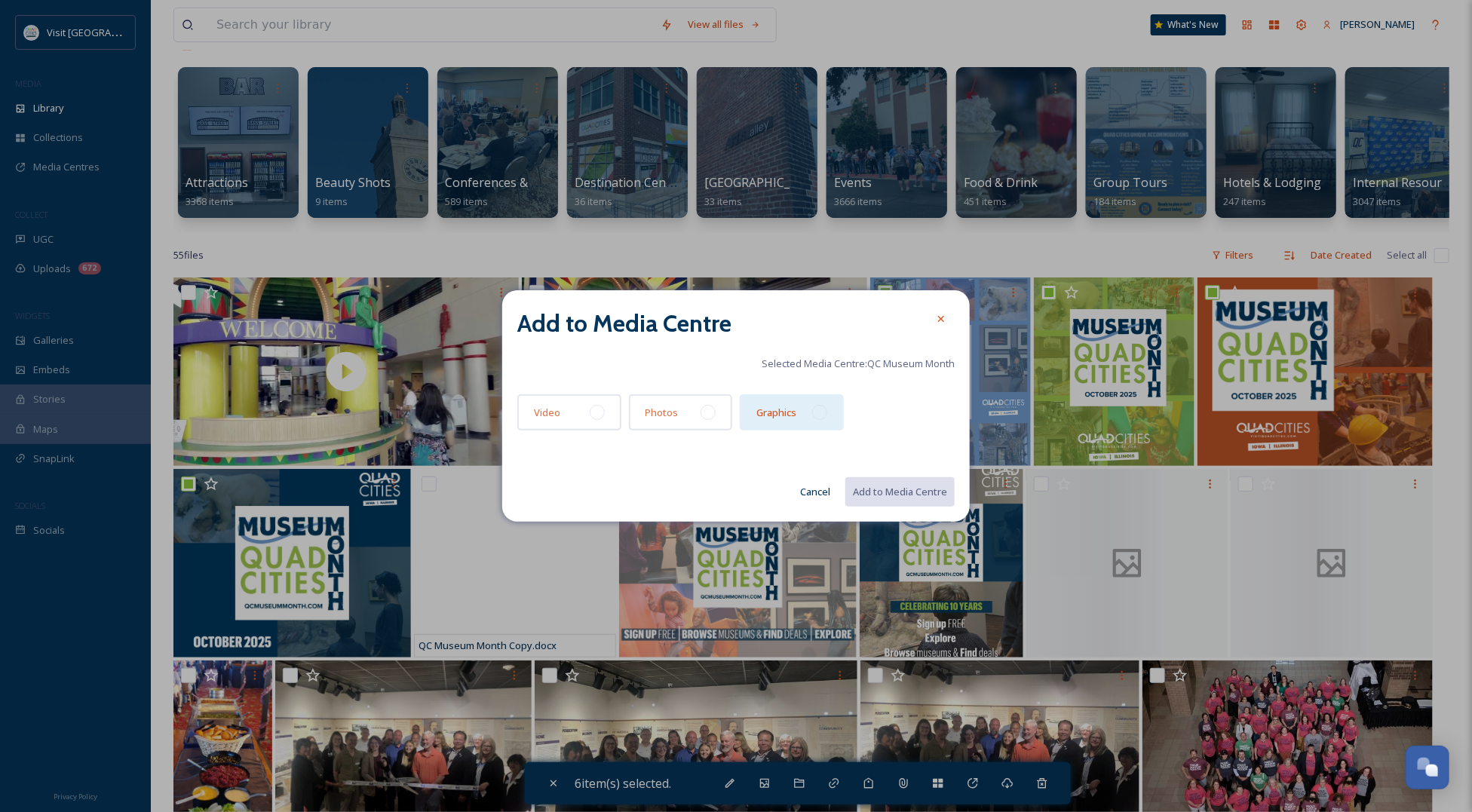
click at [820, 408] on div at bounding box center [820, 413] width 15 height 15
click at [913, 485] on button "Add to Media Centre" at bounding box center [899, 491] width 110 height 31
checkbox input "false"
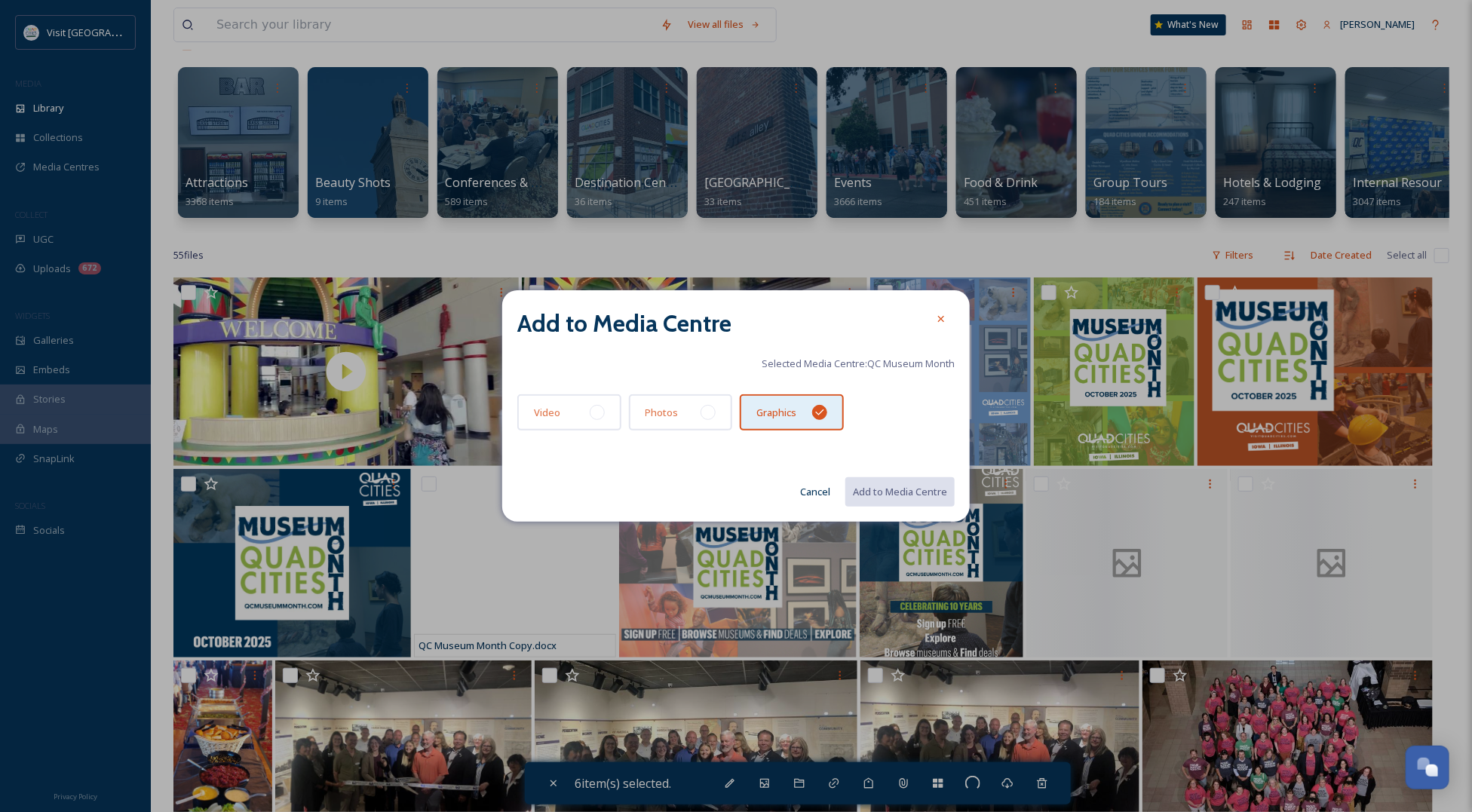
checkbox input "false"
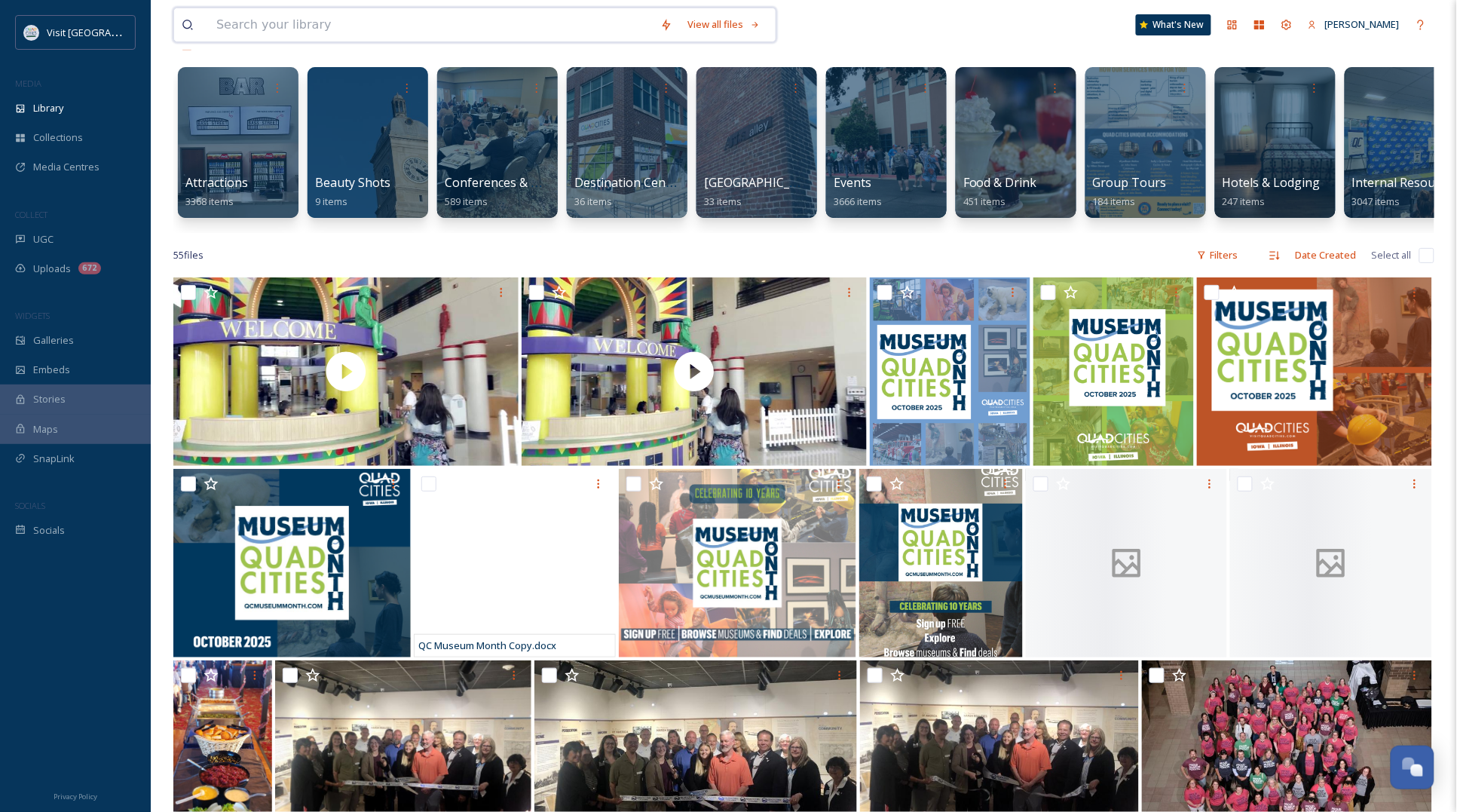
click at [495, 36] on input at bounding box center [430, 25] width 444 height 33
